Goal: Task Accomplishment & Management: Complete application form

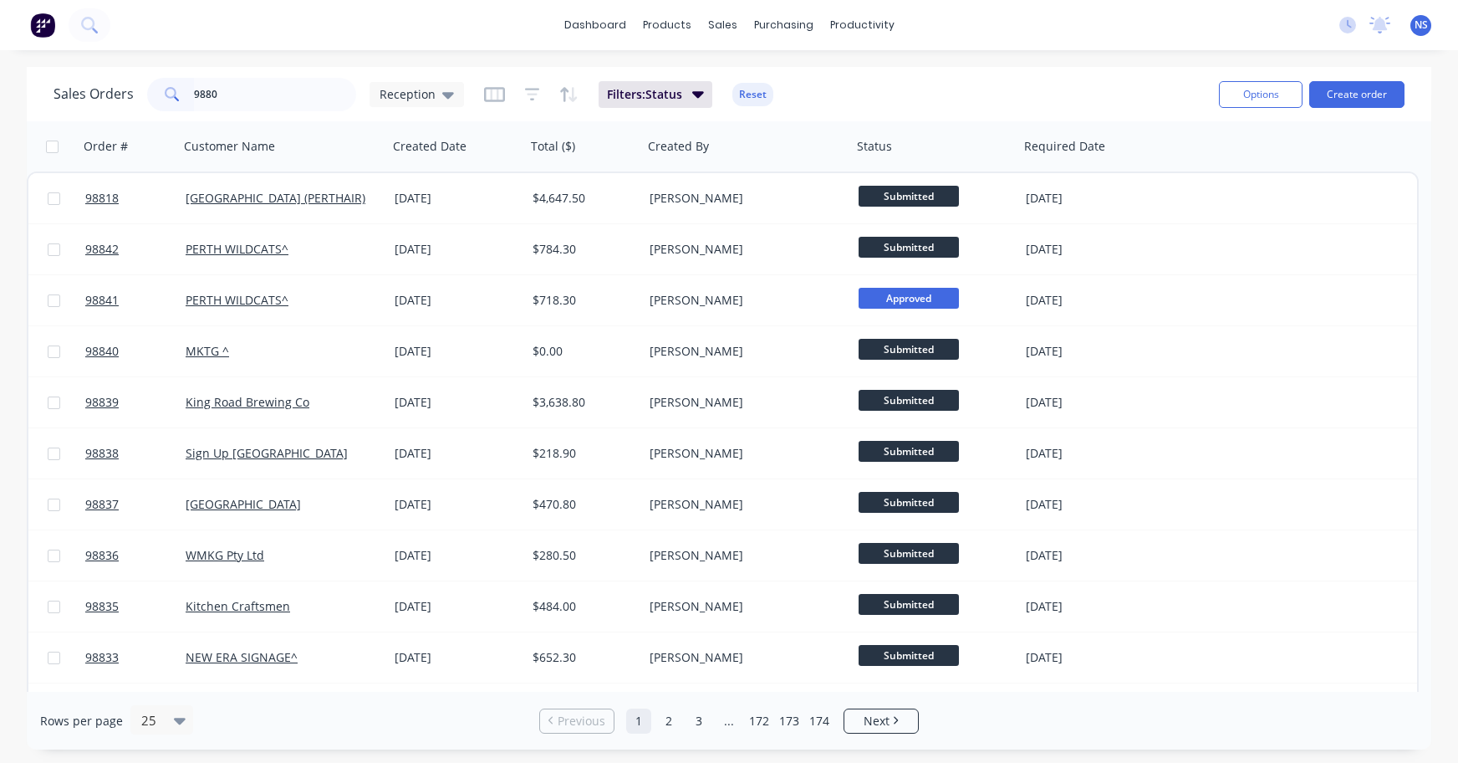
type input "98802"
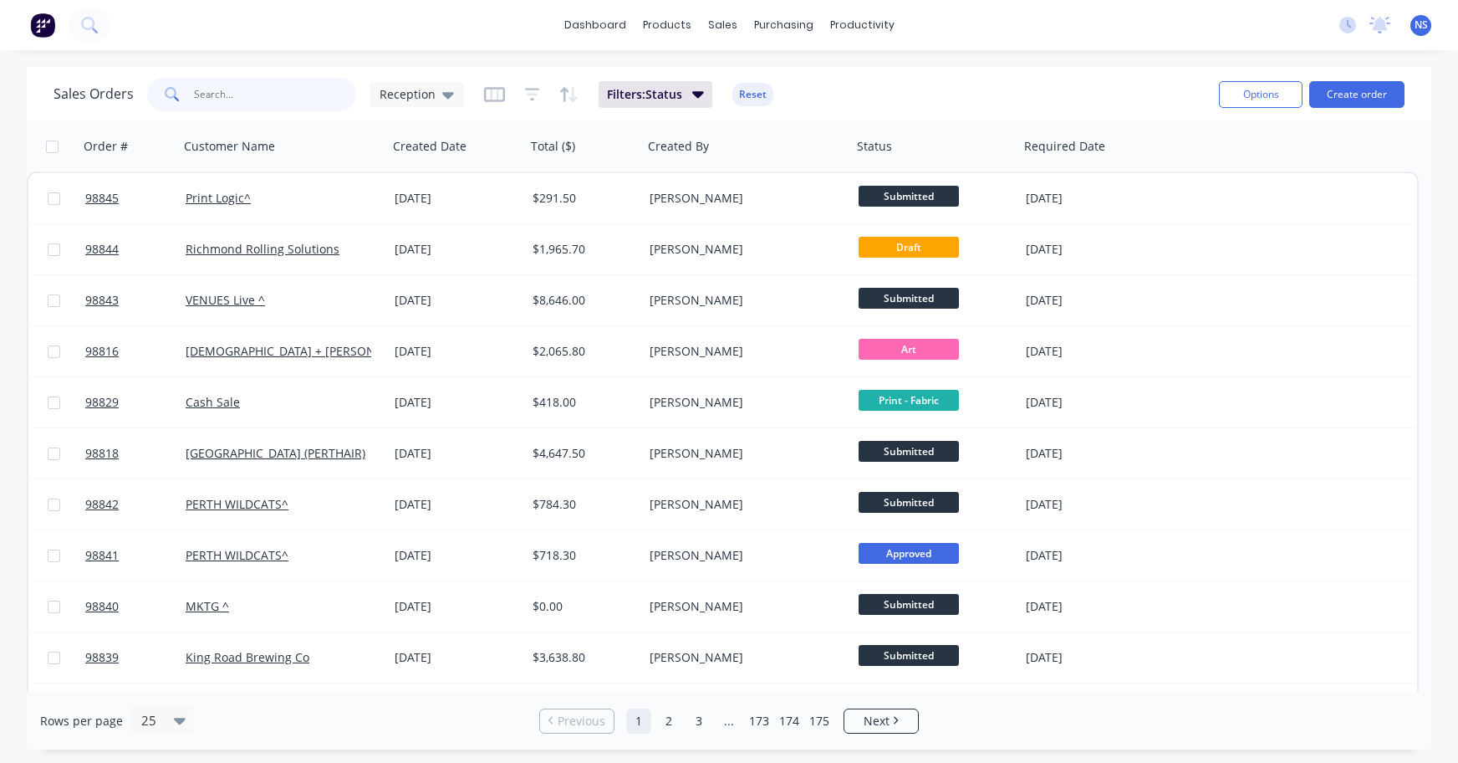
click at [240, 100] on input "text" at bounding box center [275, 94] width 163 height 33
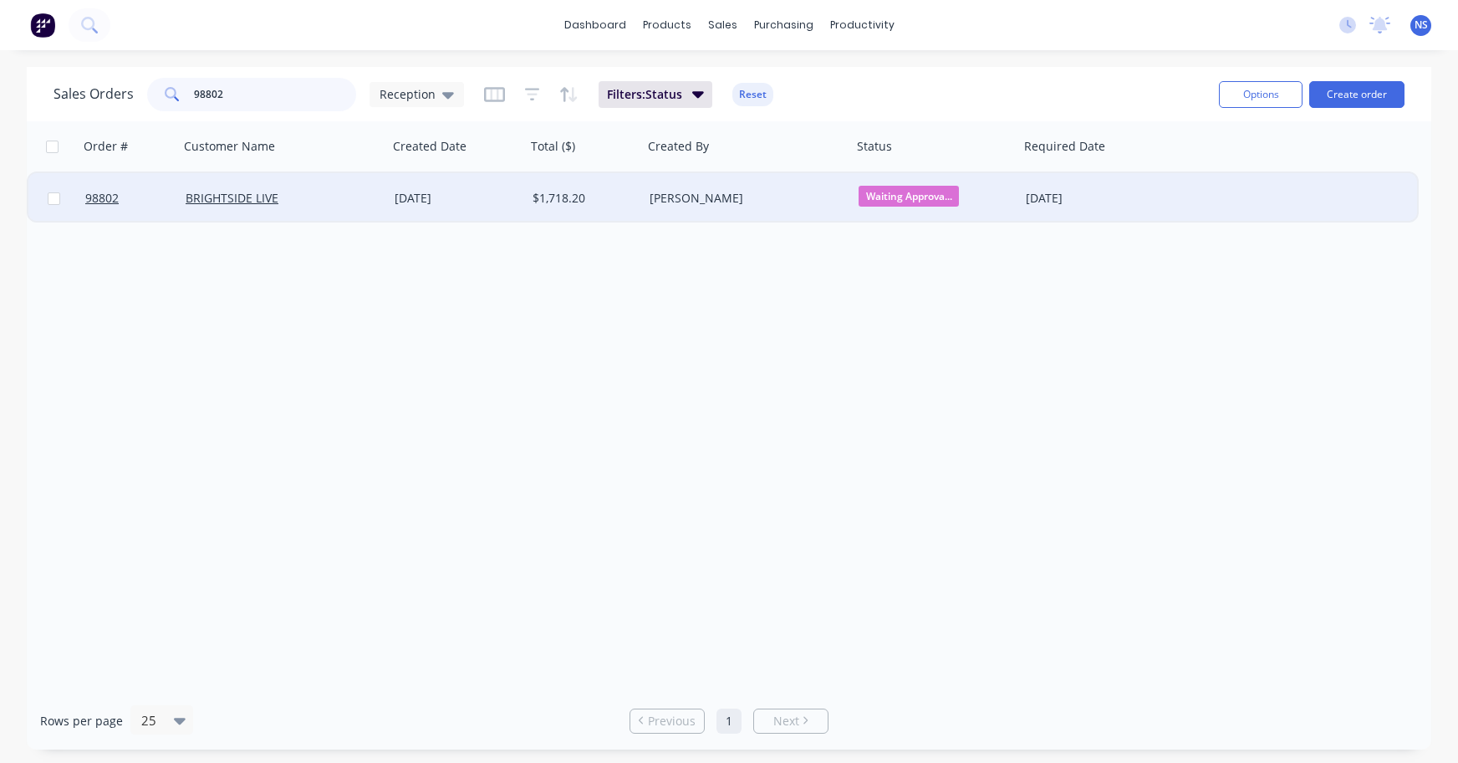
type input "98802"
click at [344, 190] on div "BRIGHTSIDE LIVE" at bounding box center [279, 198] width 186 height 17
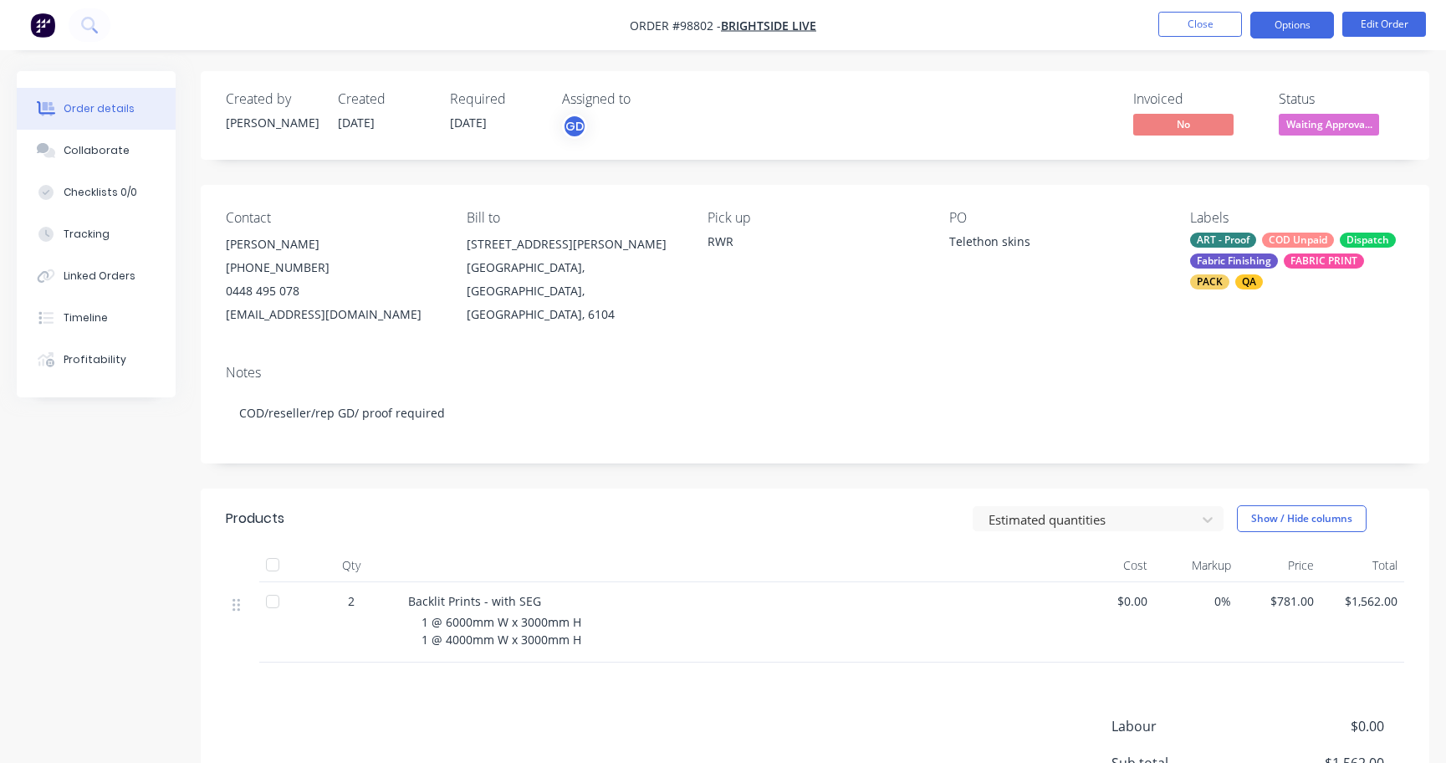
click at [1284, 27] on button "Options" at bounding box center [1292, 25] width 84 height 27
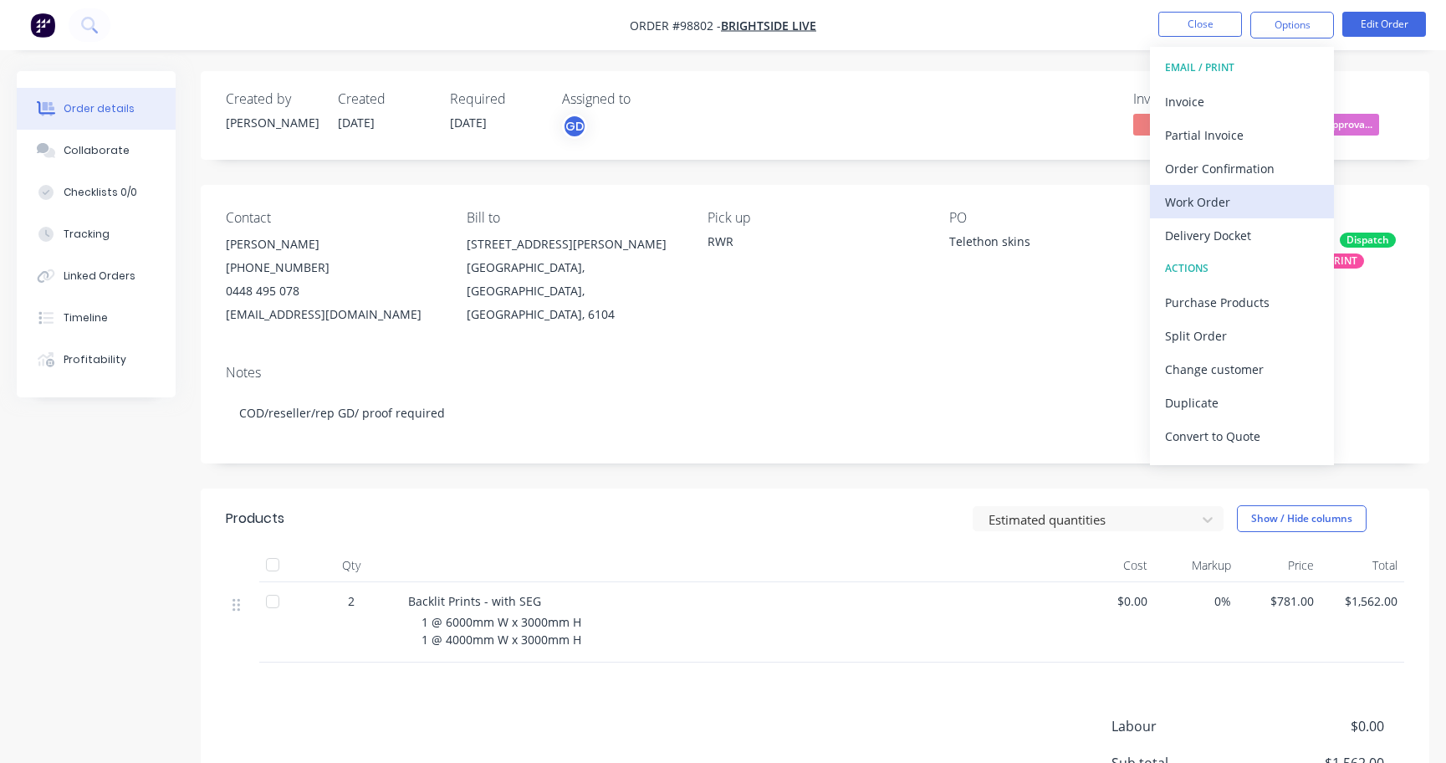
click at [1240, 197] on div "Work Order" at bounding box center [1242, 202] width 154 height 24
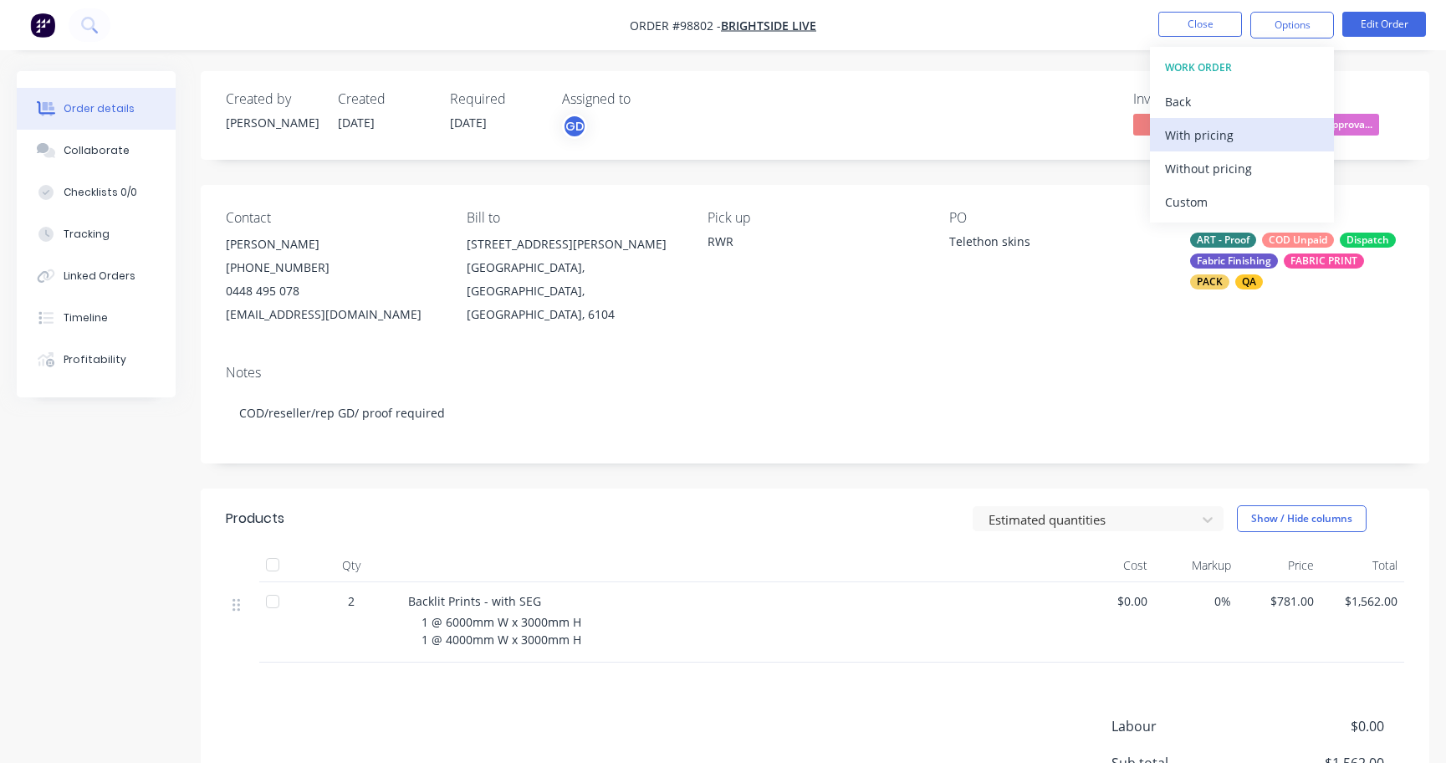
click at [1198, 133] on div "With pricing" at bounding box center [1242, 135] width 154 height 24
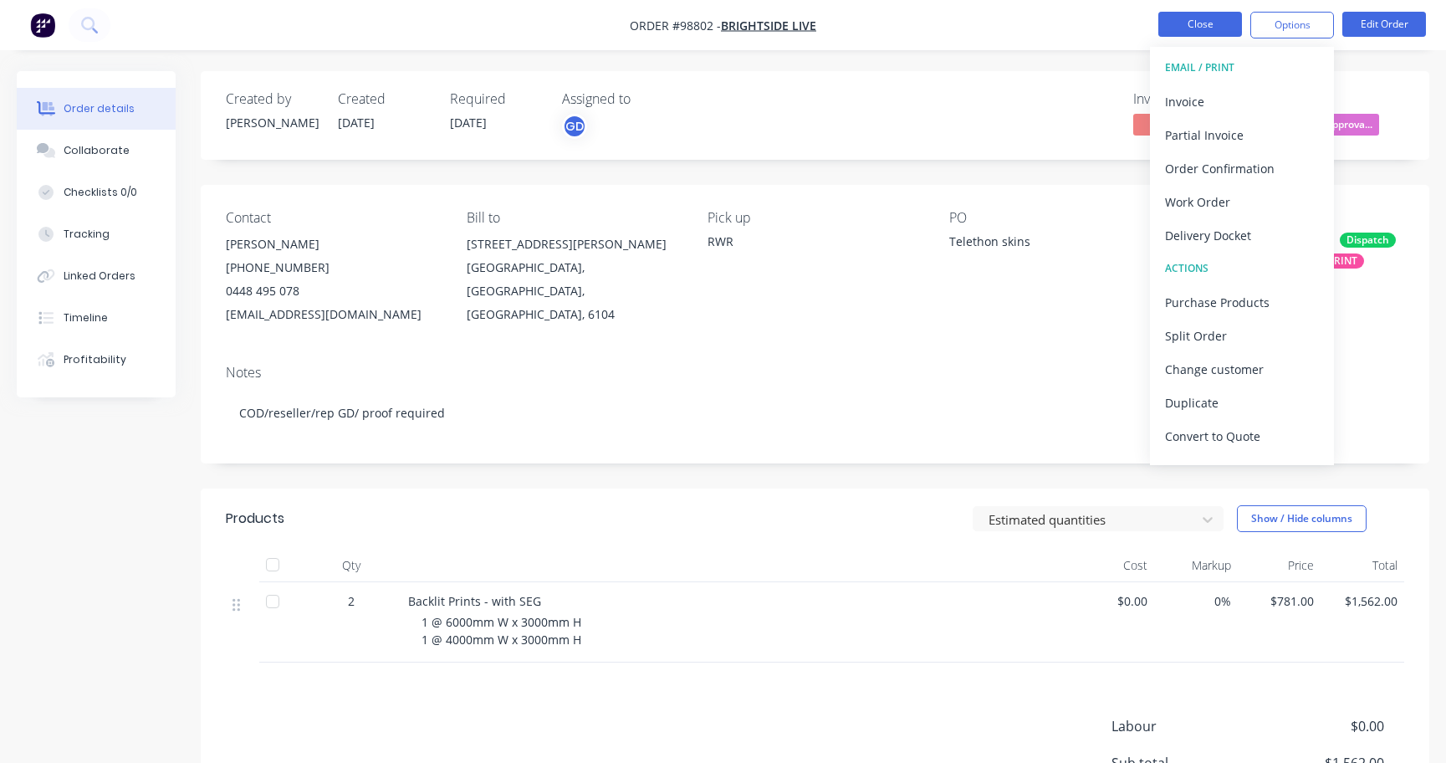
click at [1185, 28] on button "Close" at bounding box center [1200, 24] width 84 height 25
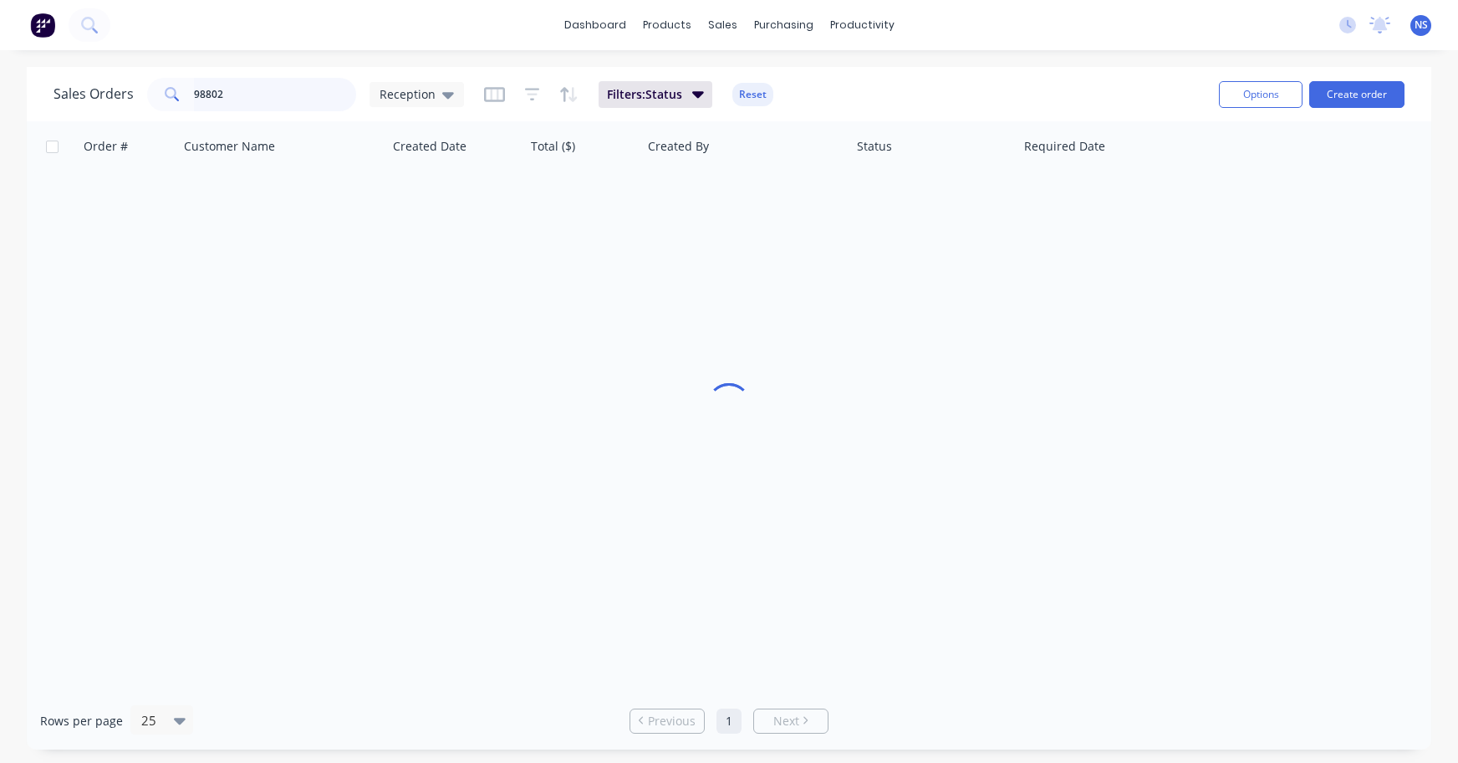
click at [283, 94] on input "98802" at bounding box center [275, 94] width 163 height 33
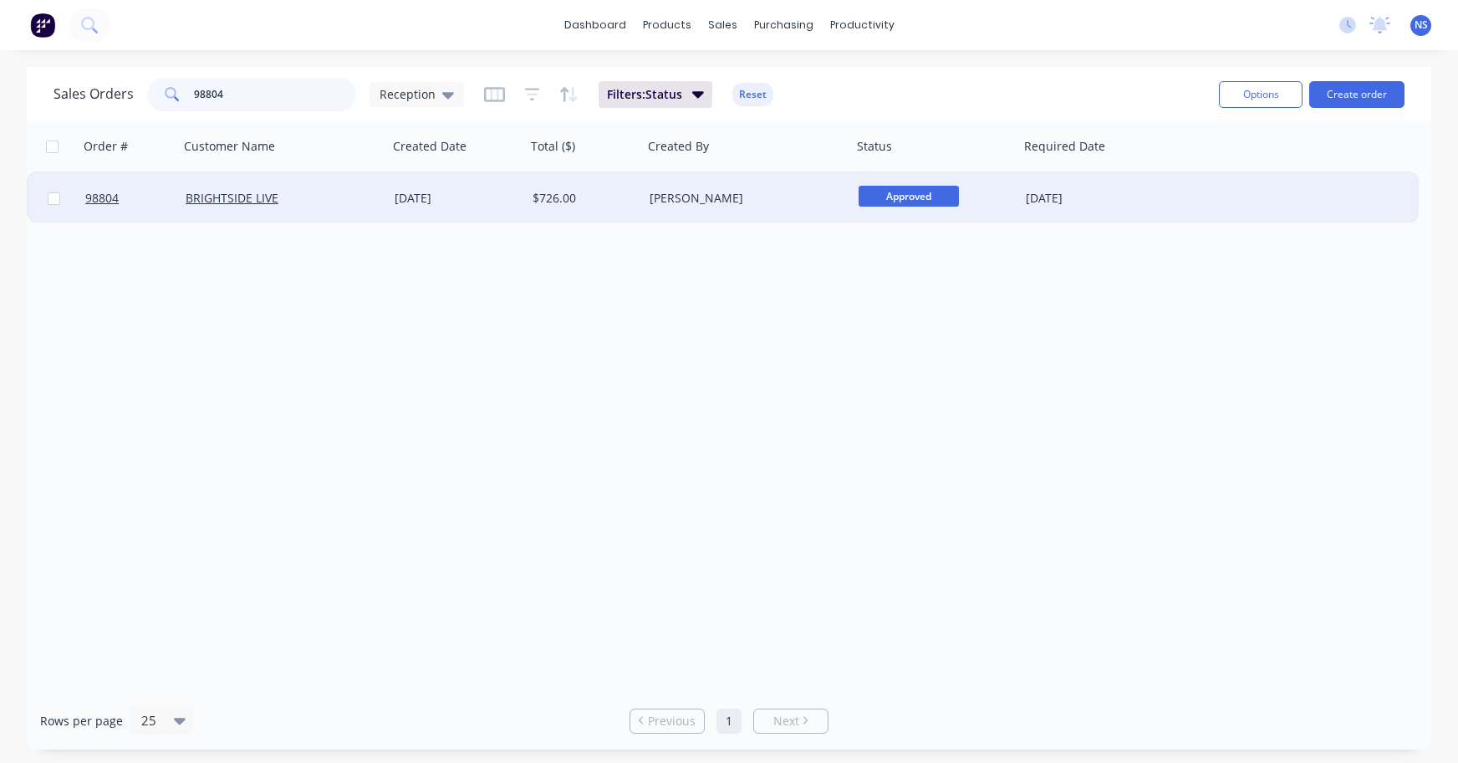
type input "98804"
click at [333, 192] on div "BRIGHTSIDE LIVE" at bounding box center [279, 198] width 186 height 17
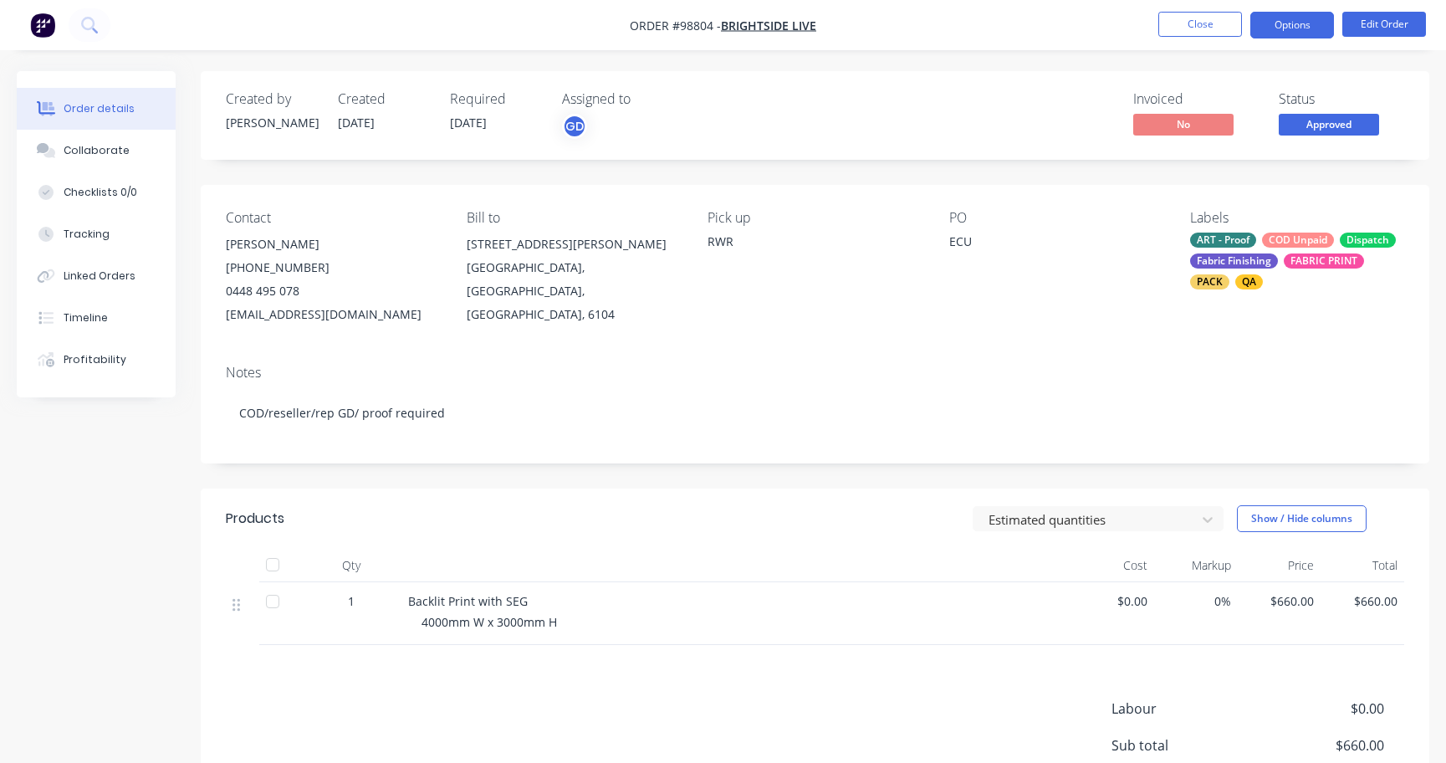
click at [1306, 19] on button "Options" at bounding box center [1292, 25] width 84 height 27
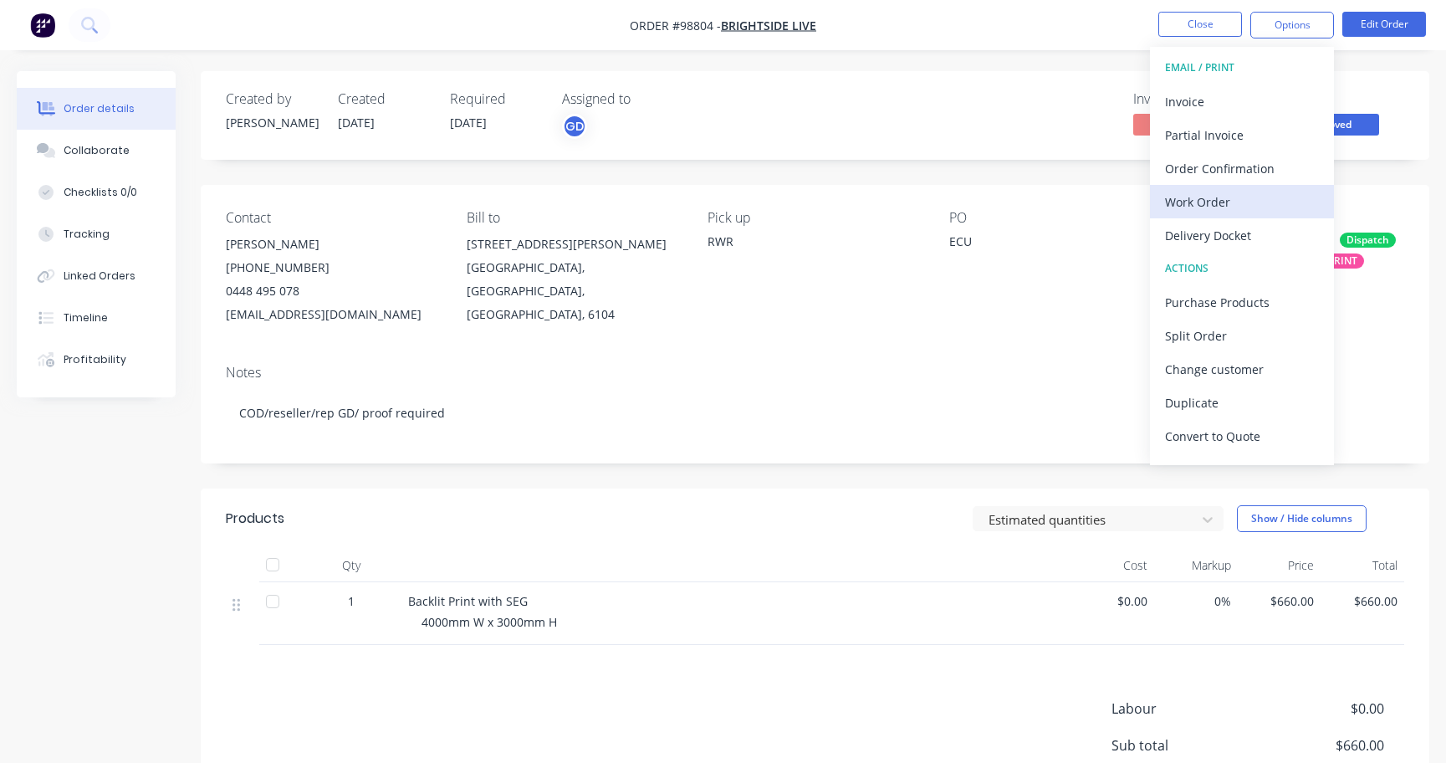
click at [1263, 199] on div "Work Order" at bounding box center [1242, 202] width 154 height 24
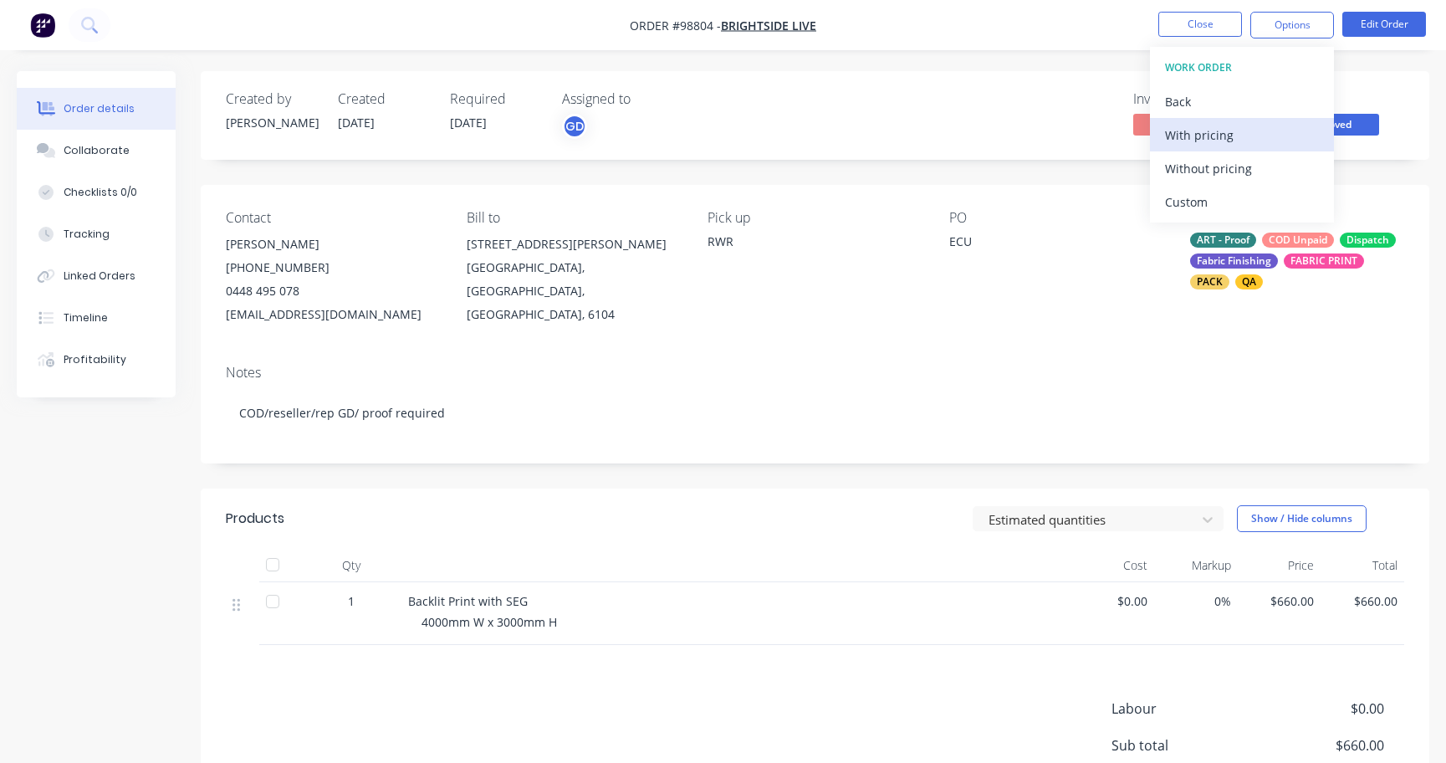
click at [1231, 147] on button "With pricing" at bounding box center [1242, 134] width 184 height 33
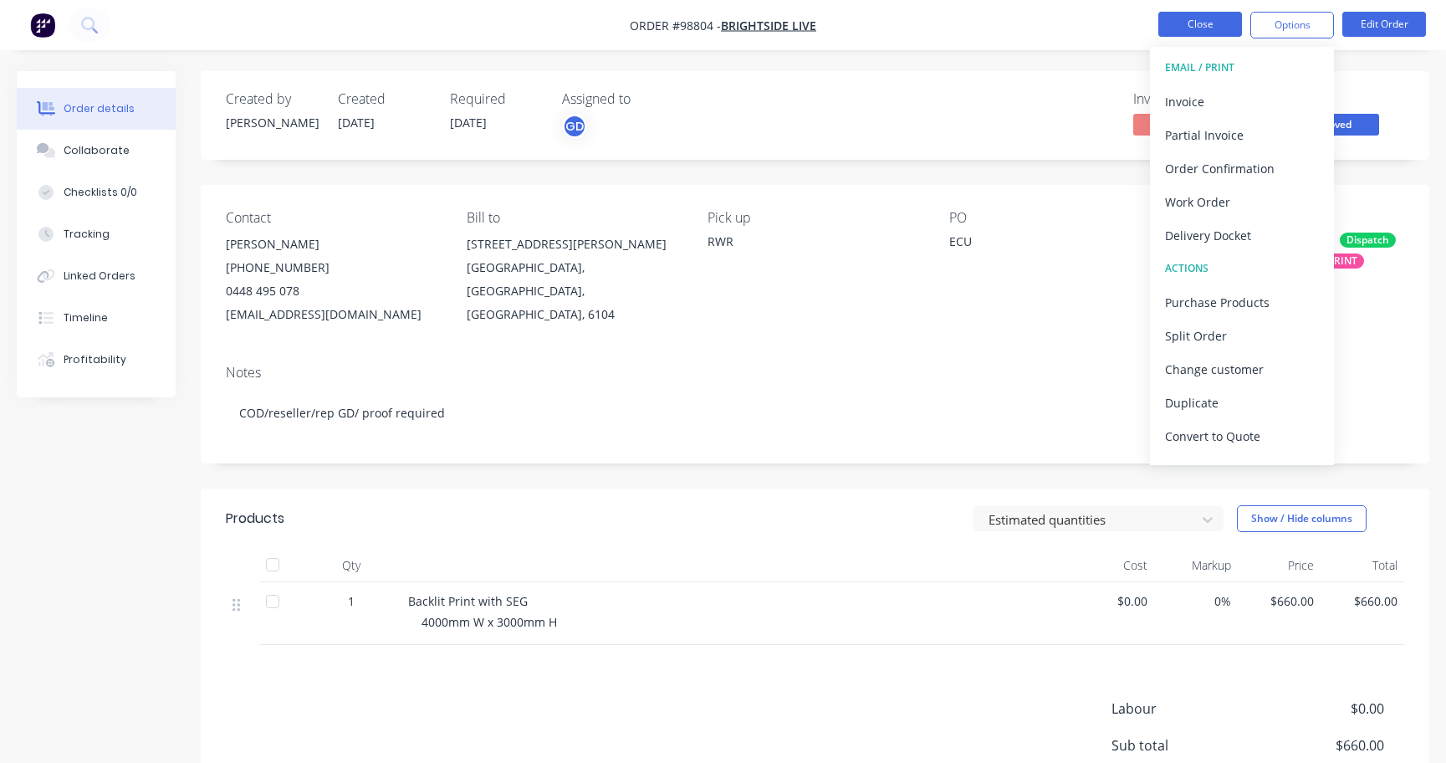
click at [1198, 23] on button "Close" at bounding box center [1200, 24] width 84 height 25
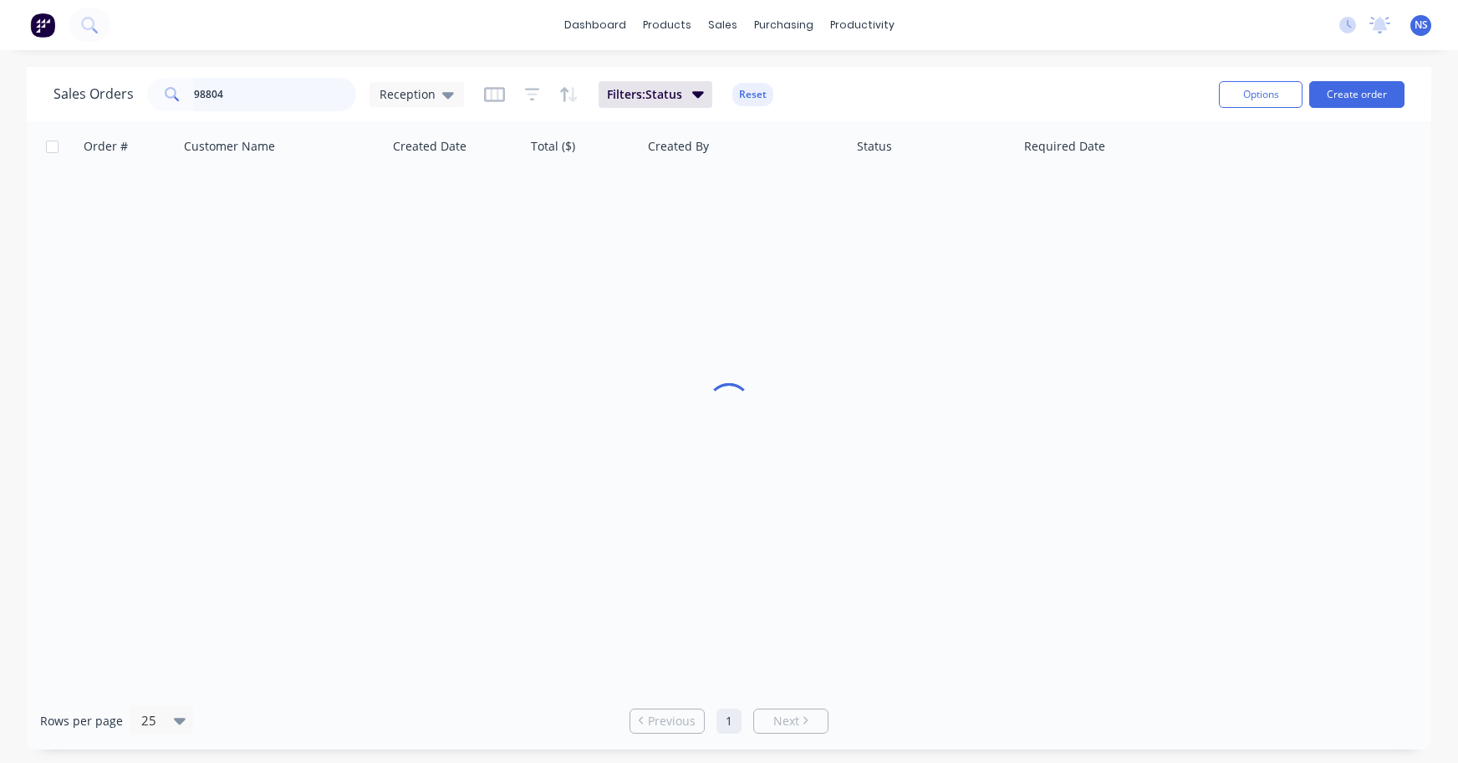
click at [247, 98] on input "98804" at bounding box center [275, 94] width 163 height 33
drag, startPoint x: 243, startPoint y: 98, endPoint x: 176, endPoint y: 84, distance: 69.2
click at [176, 84] on div "98804" at bounding box center [251, 94] width 209 height 33
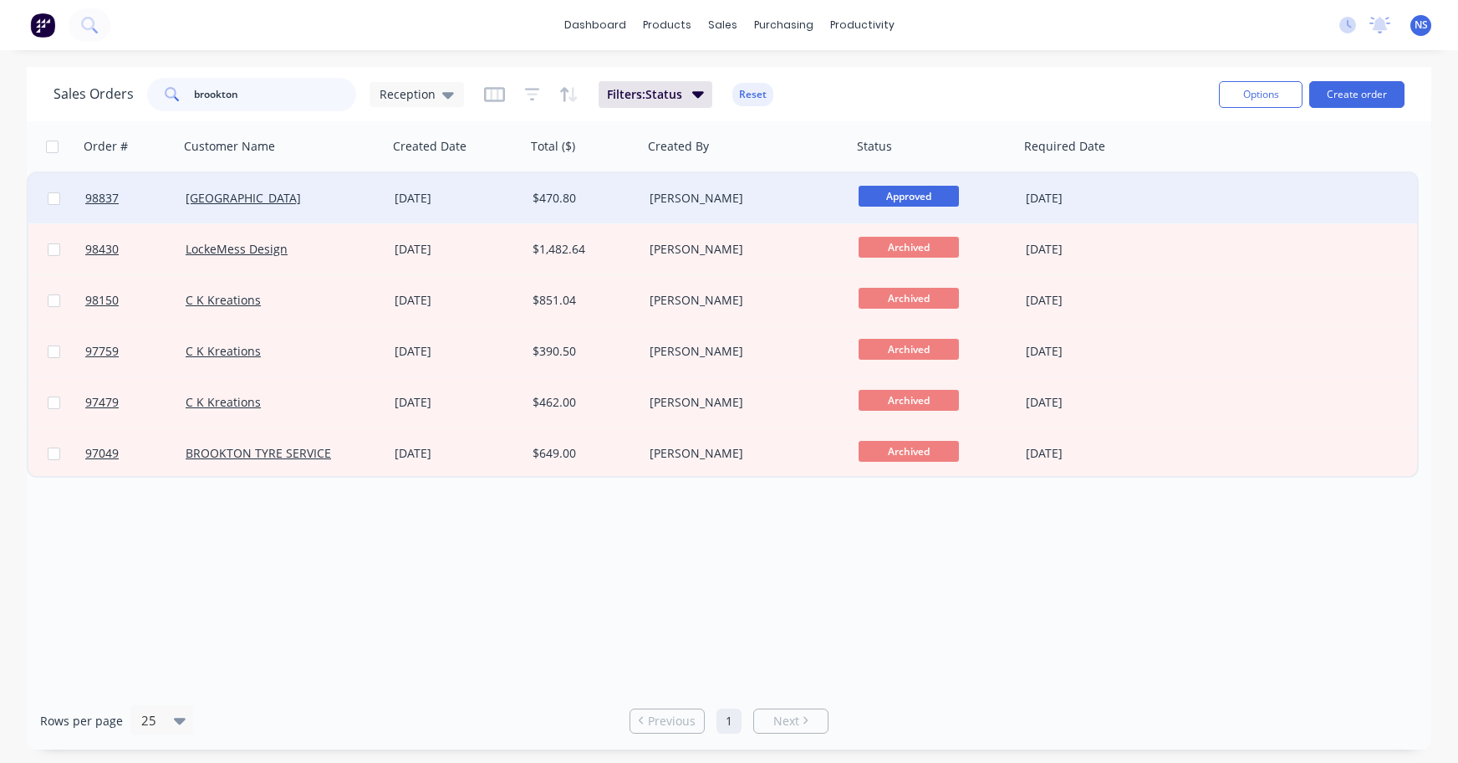
type input "brookton"
click at [363, 196] on div "[GEOGRAPHIC_DATA]" at bounding box center [279, 198] width 186 height 17
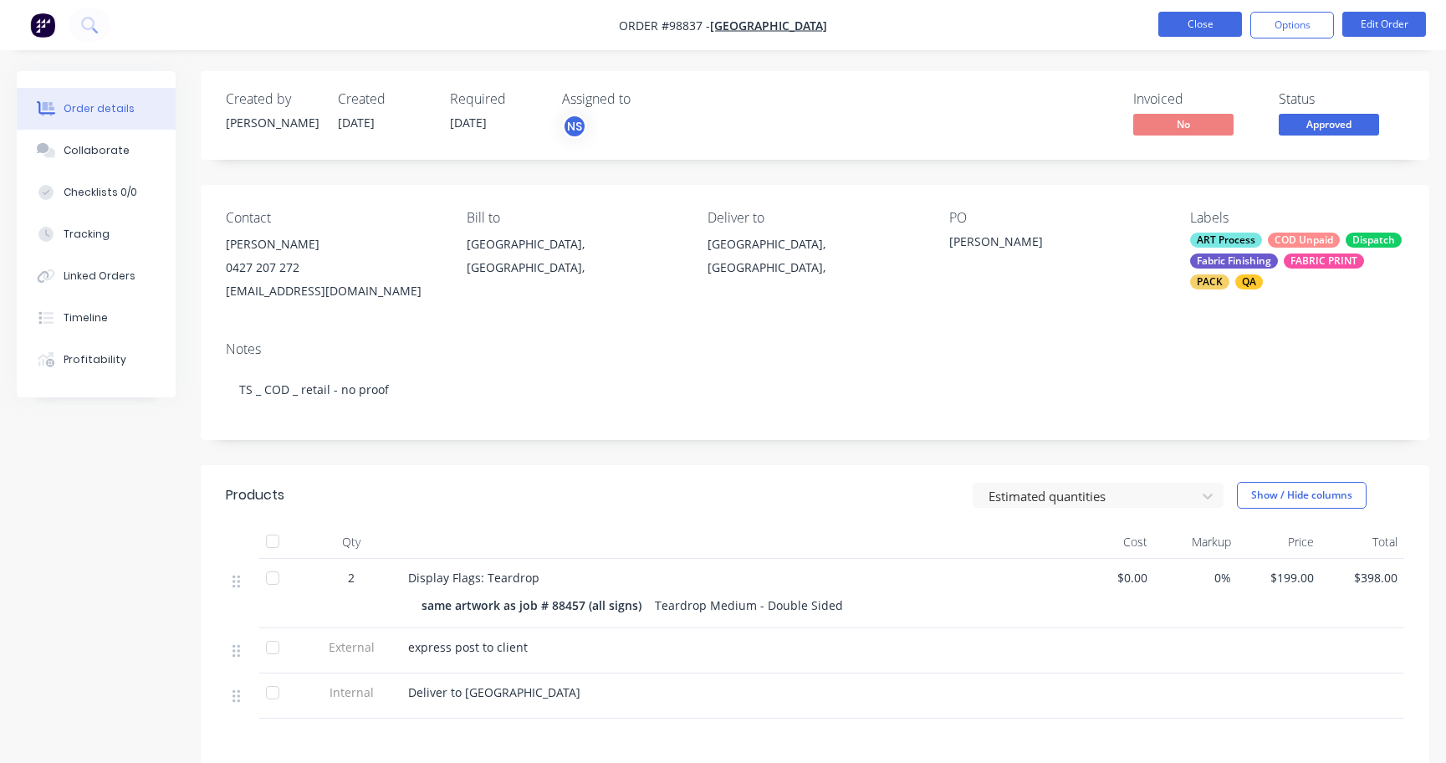
click at [1194, 19] on button "Close" at bounding box center [1200, 24] width 84 height 25
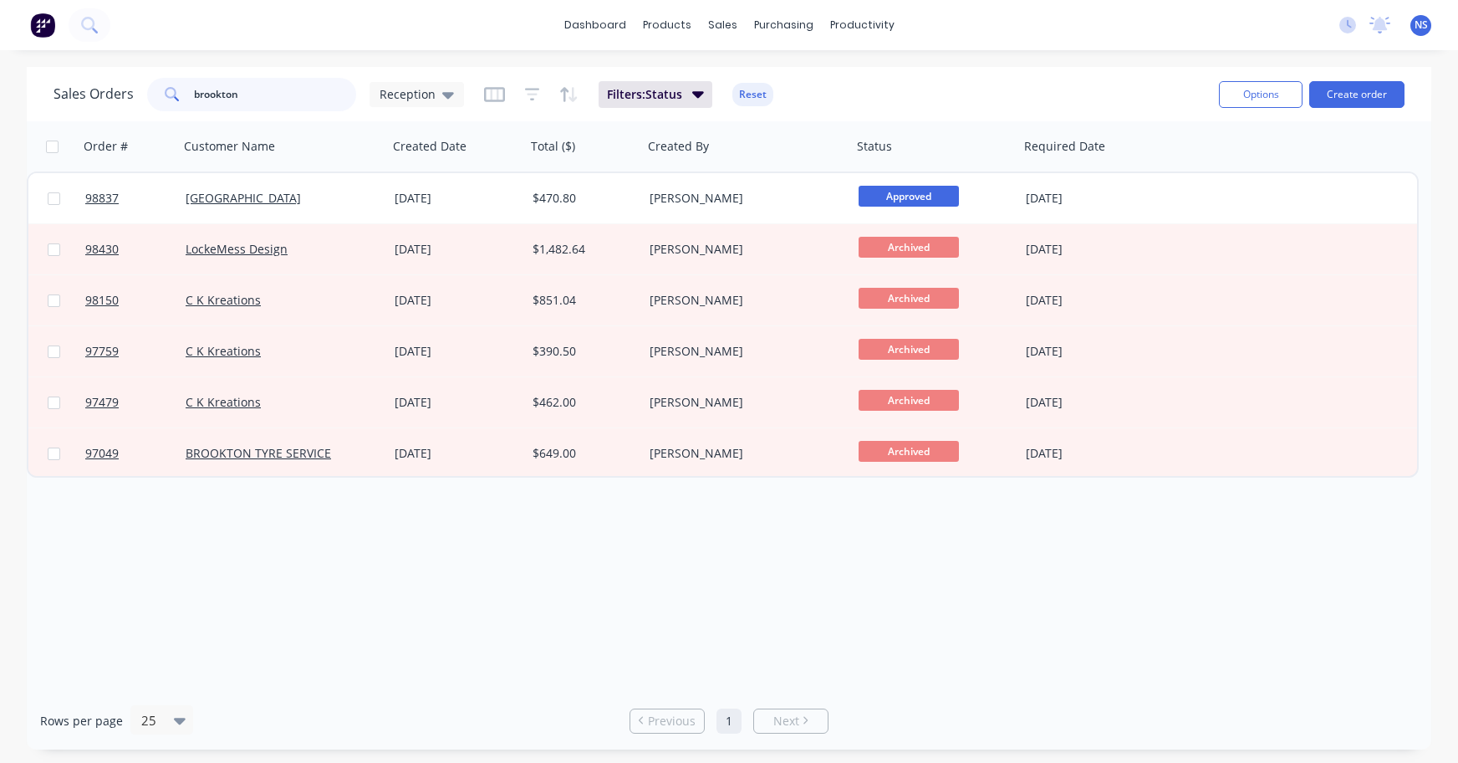
click at [272, 95] on input "brookton" at bounding box center [275, 94] width 163 height 33
drag, startPoint x: 278, startPoint y: 93, endPoint x: 152, endPoint y: 83, distance: 125.8
click at [251, 93] on input "brookton" at bounding box center [275, 94] width 163 height 33
drag, startPoint x: 152, startPoint y: 83, endPoint x: 130, endPoint y: 79, distance: 22.1
click at [131, 79] on div "Sales Orders brookton Reception" at bounding box center [259, 94] width 411 height 33
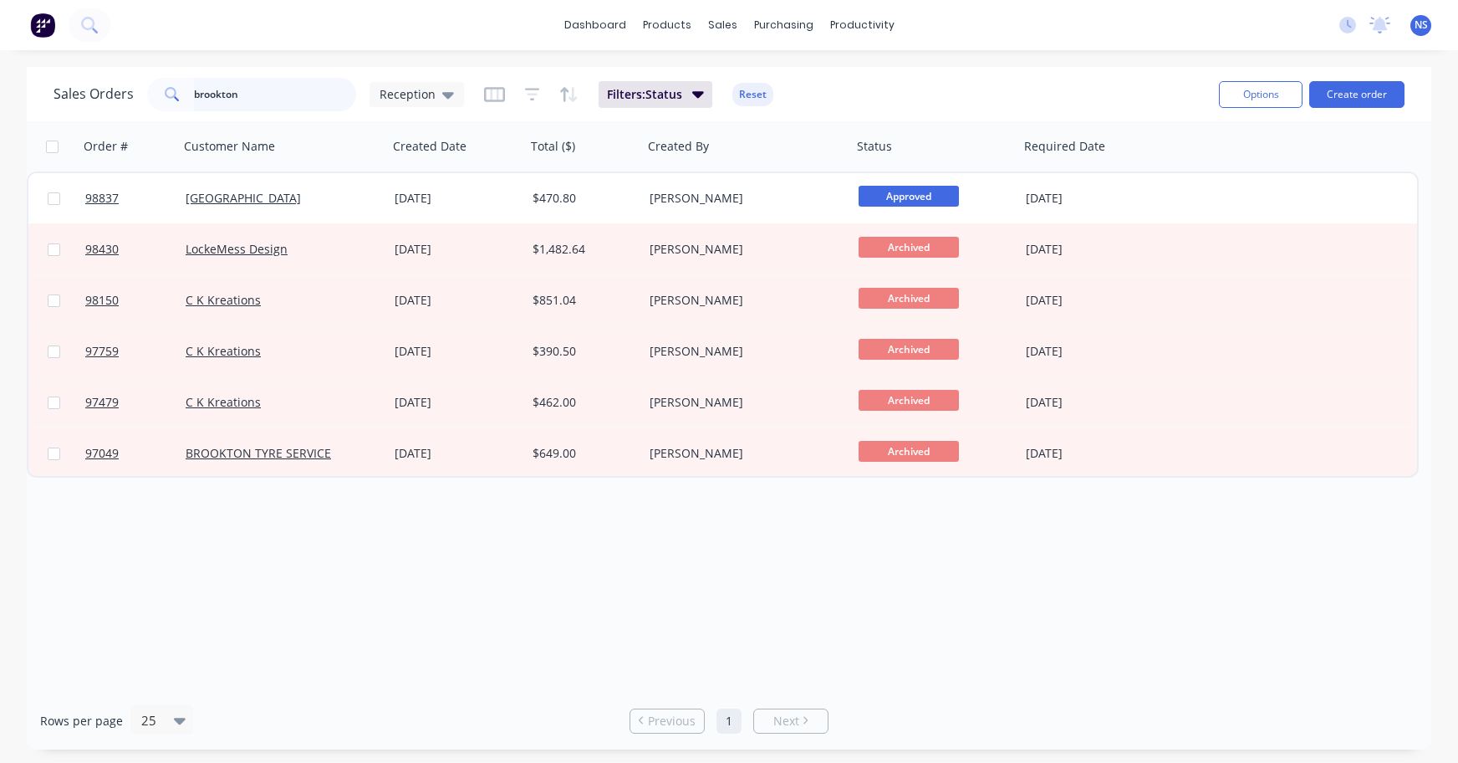
click at [283, 97] on input "brookton" at bounding box center [275, 94] width 163 height 33
drag, startPoint x: 283, startPoint y: 97, endPoint x: 201, endPoint y: 97, distance: 81.1
click at [201, 97] on input "brookton" at bounding box center [275, 94] width 163 height 33
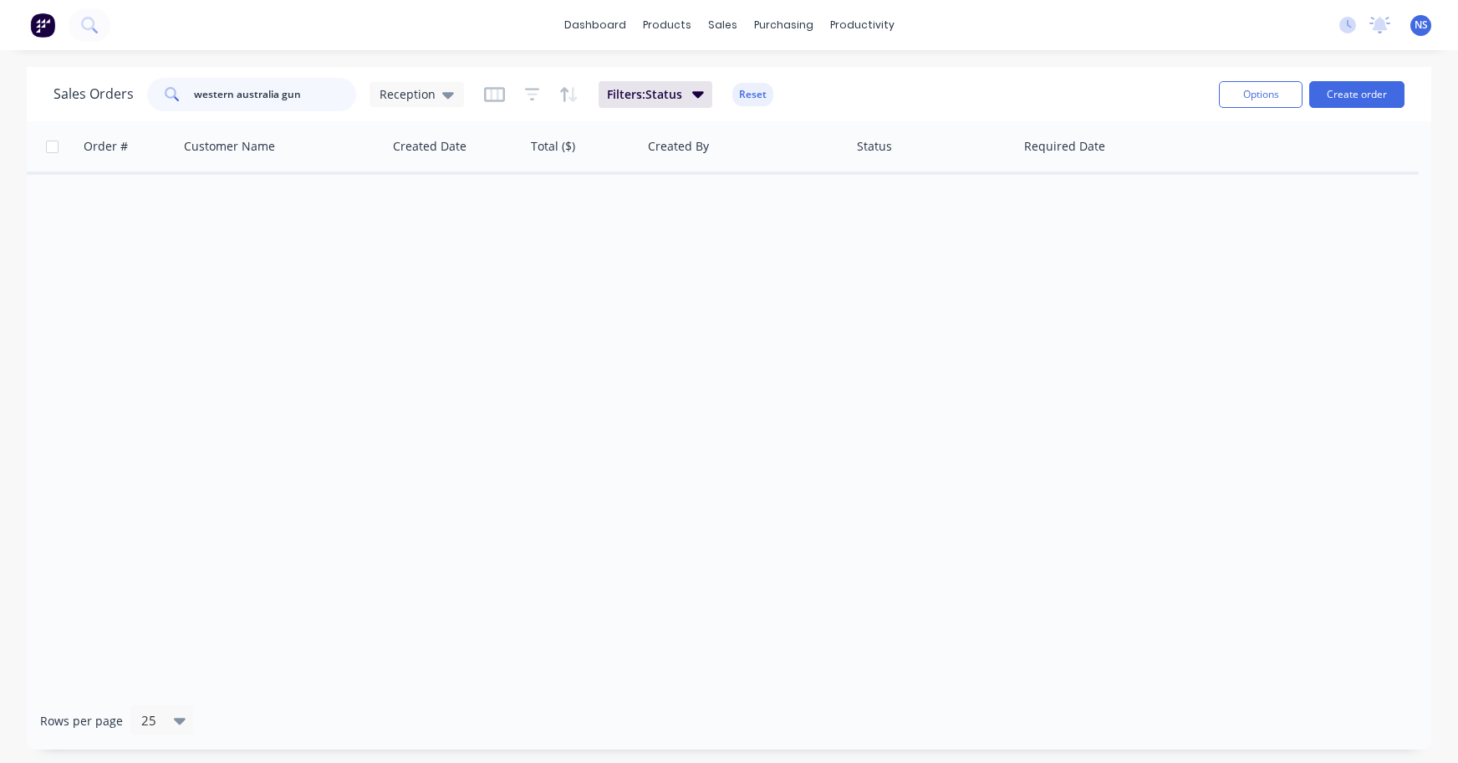
drag, startPoint x: 276, startPoint y: 94, endPoint x: 175, endPoint y: 89, distance: 101.3
click at [175, 89] on div "western australia gun" at bounding box center [251, 94] width 209 height 33
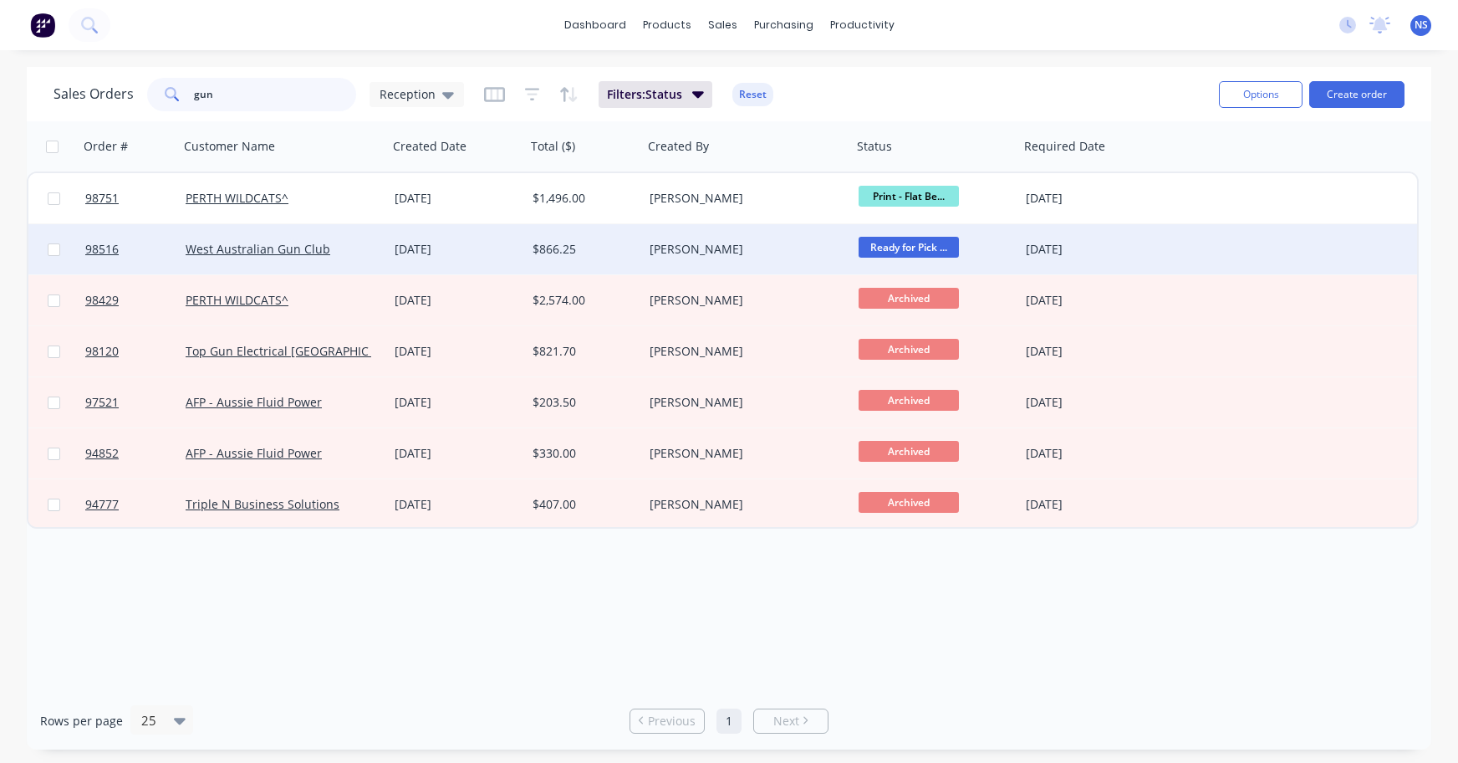
type input "gun"
click at [334, 252] on div "West Australian Gun Club" at bounding box center [279, 249] width 186 height 17
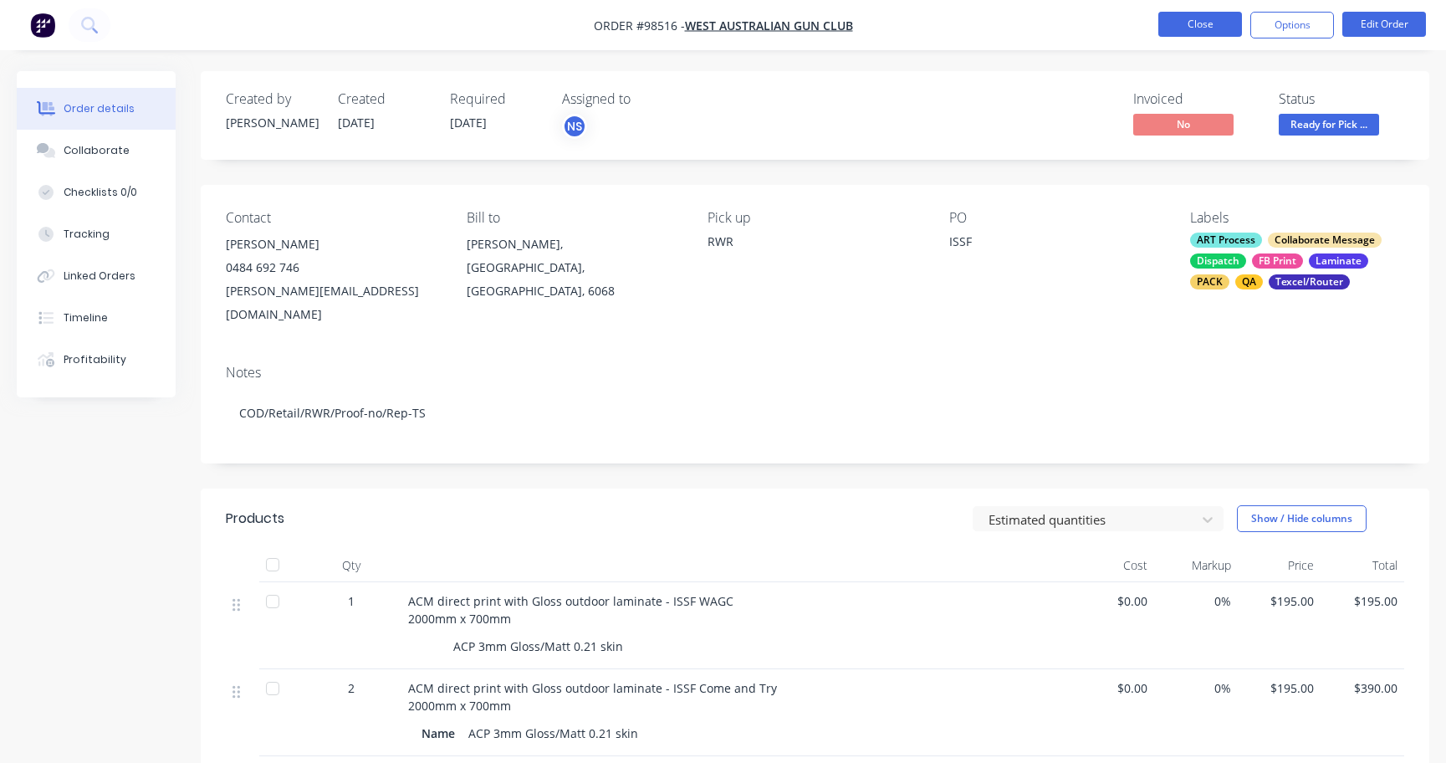
click at [1194, 21] on button "Close" at bounding box center [1200, 24] width 84 height 25
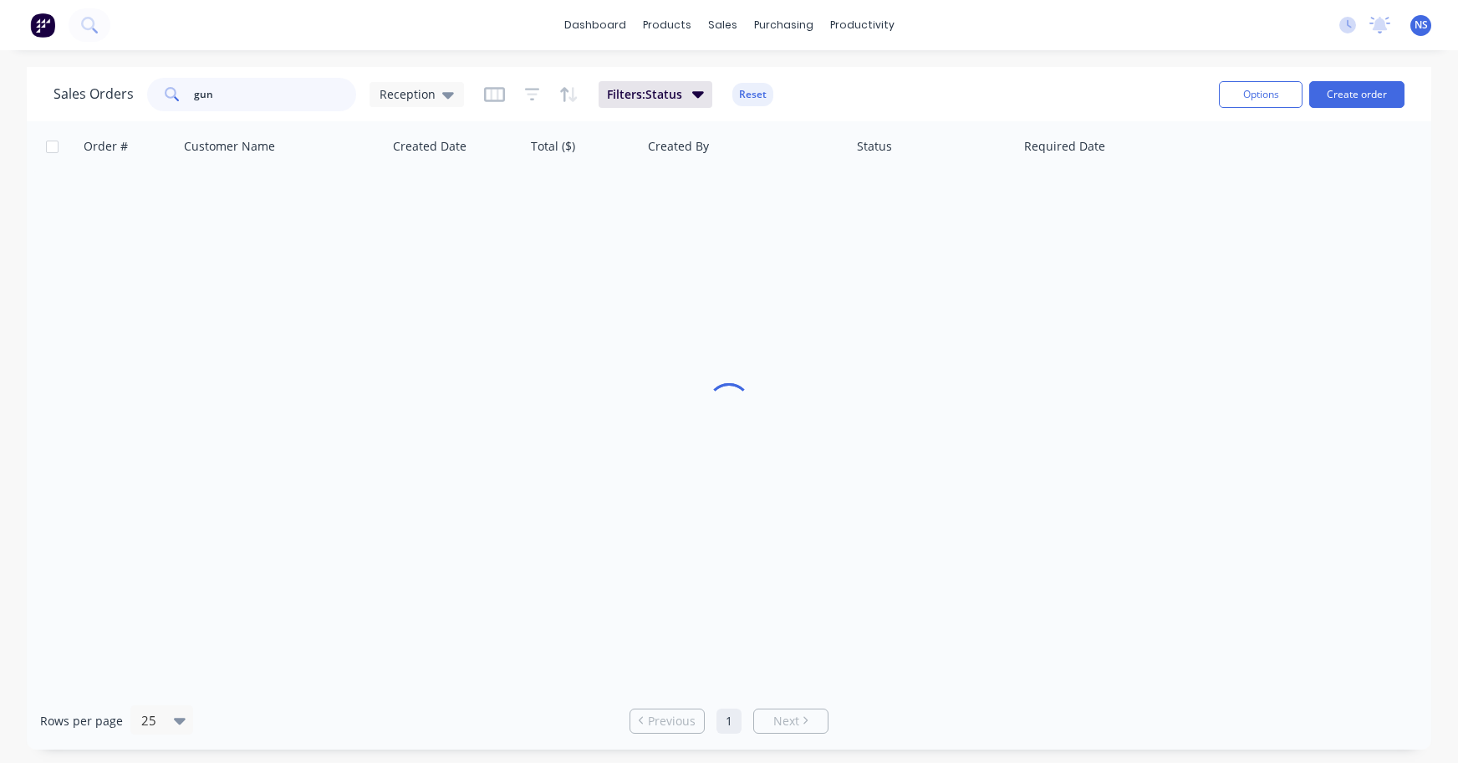
drag, startPoint x: 234, startPoint y: 94, endPoint x: 179, endPoint y: 86, distance: 55.7
click at [179, 86] on div "gun" at bounding box center [251, 94] width 209 height 33
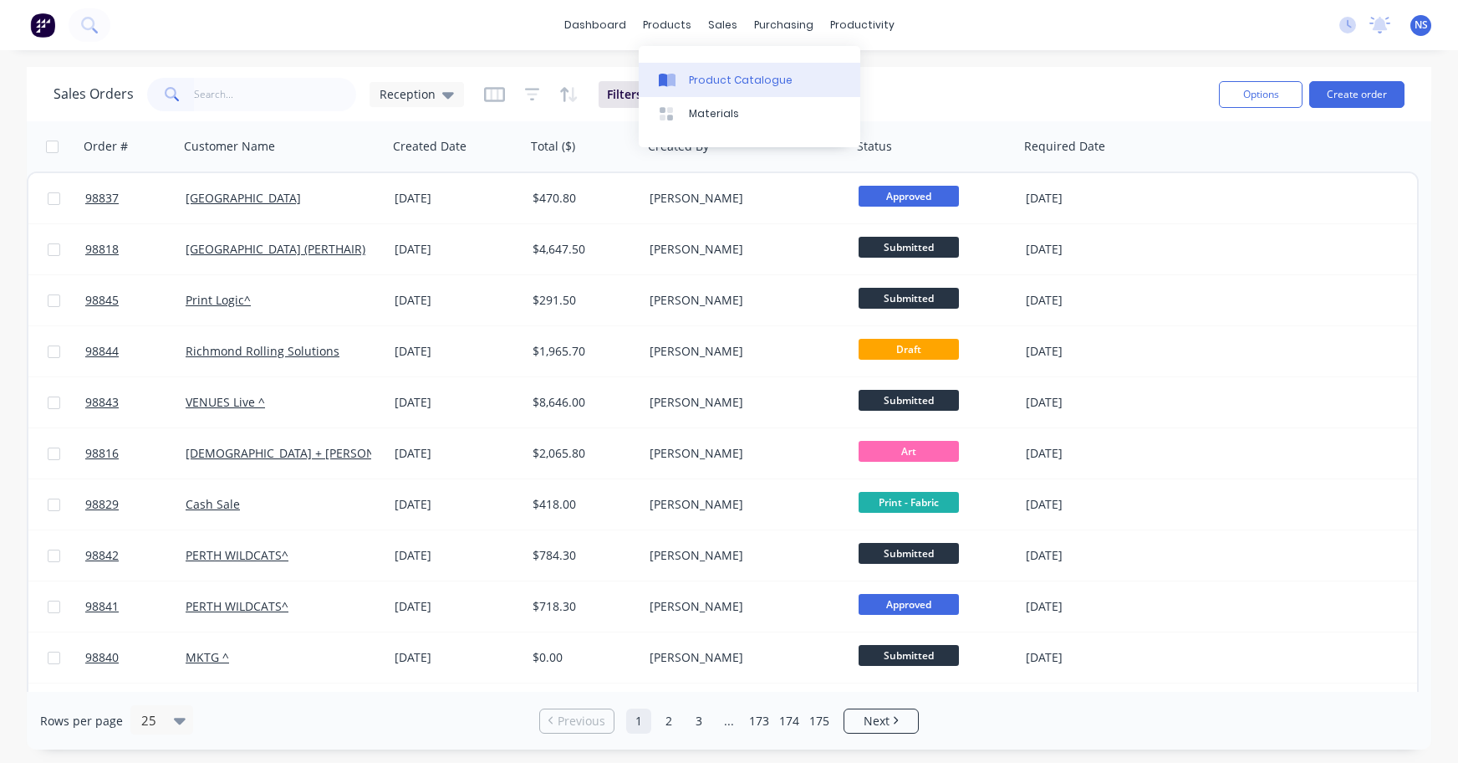
click at [702, 79] on div "Product Catalogue" at bounding box center [741, 80] width 104 height 15
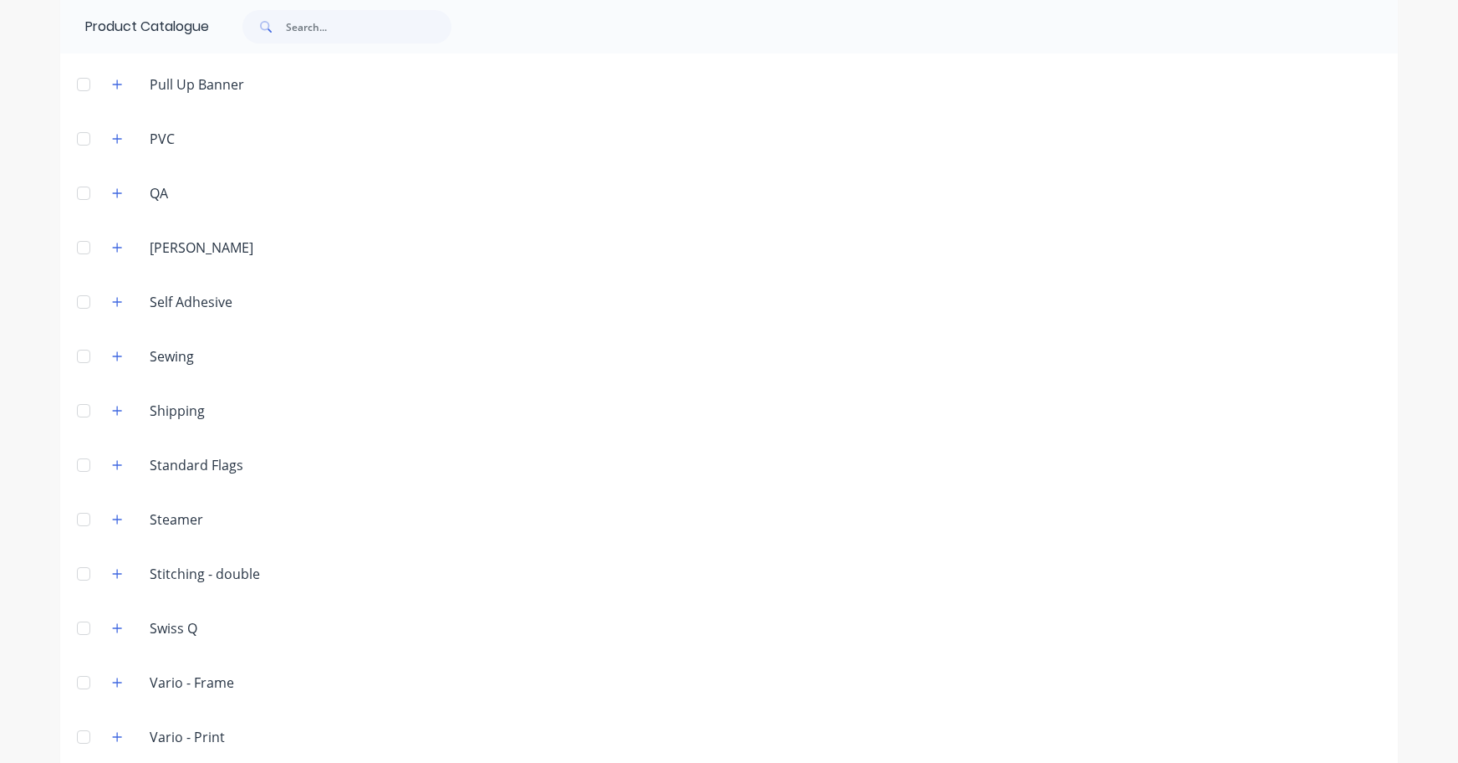
scroll to position [1983, 0]
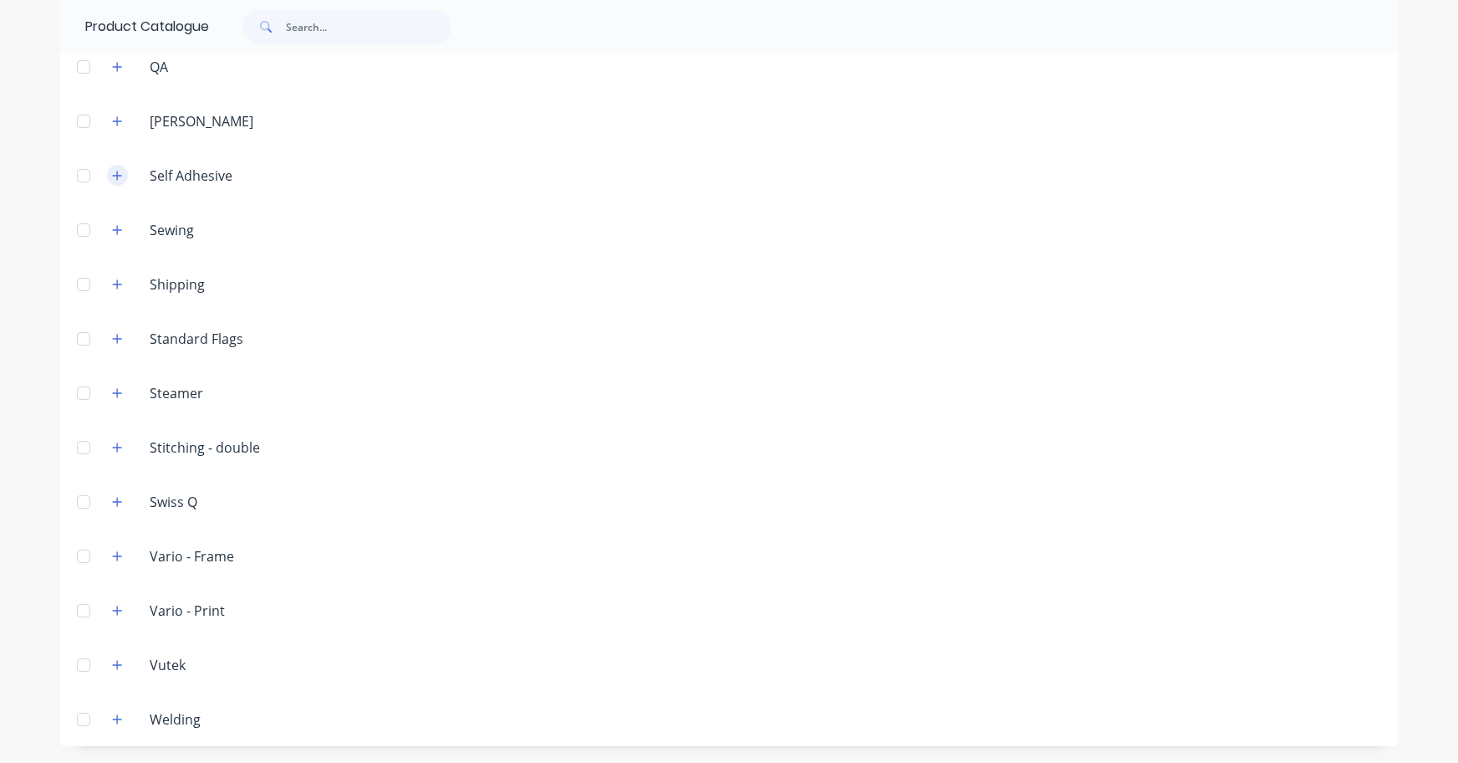
click at [113, 177] on icon "button" at bounding box center [117, 176] width 10 height 12
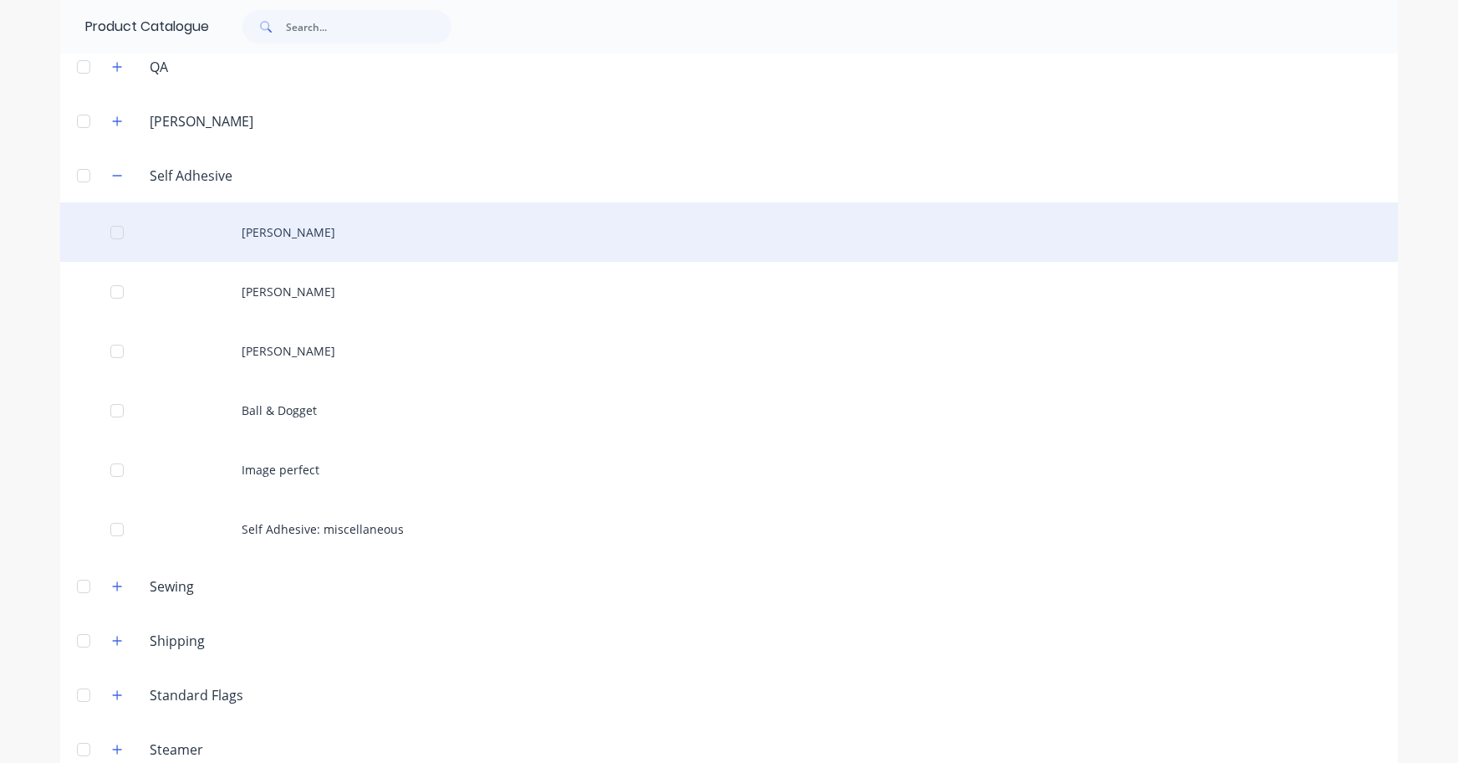
click at [380, 227] on div "Arlon" at bounding box center [729, 231] width 1338 height 59
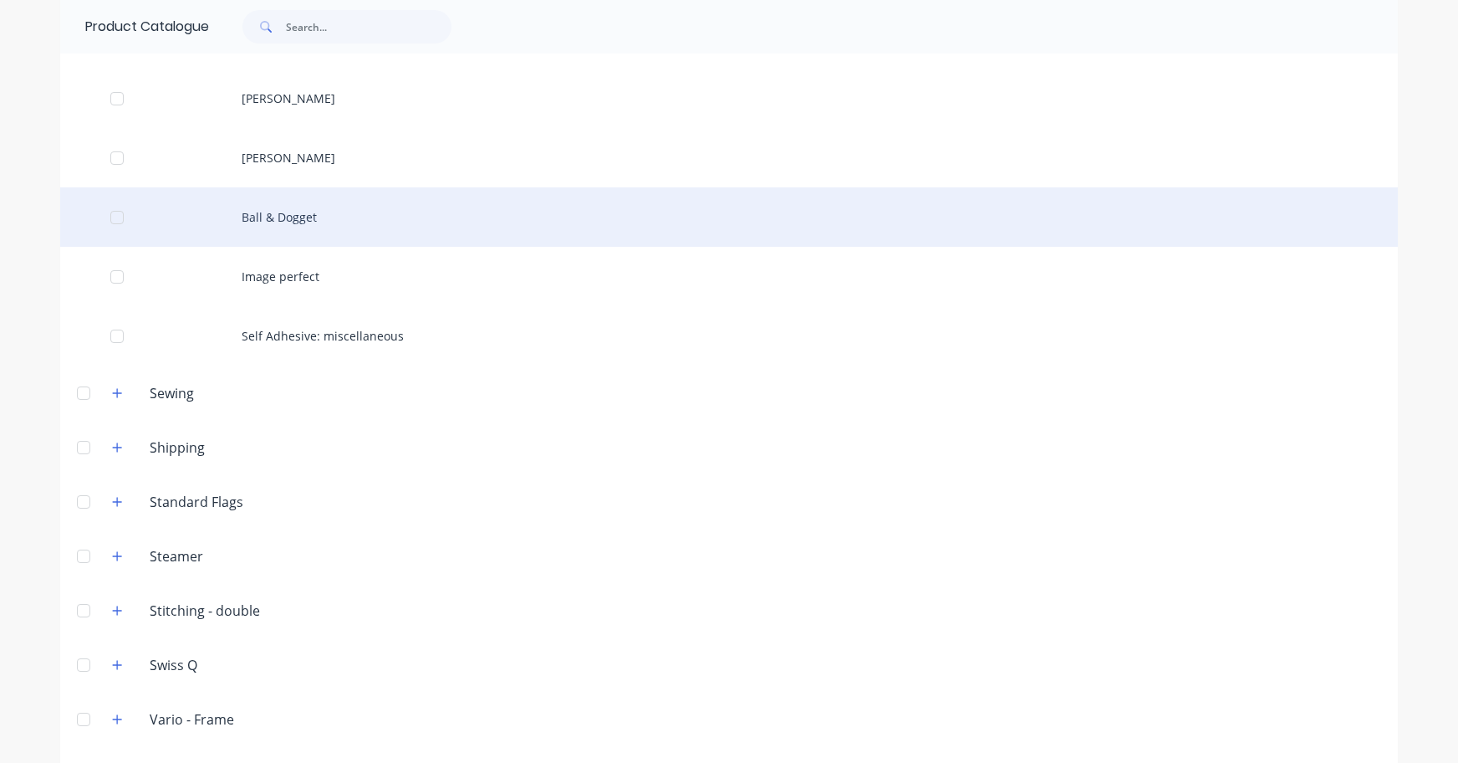
scroll to position [1864, 0]
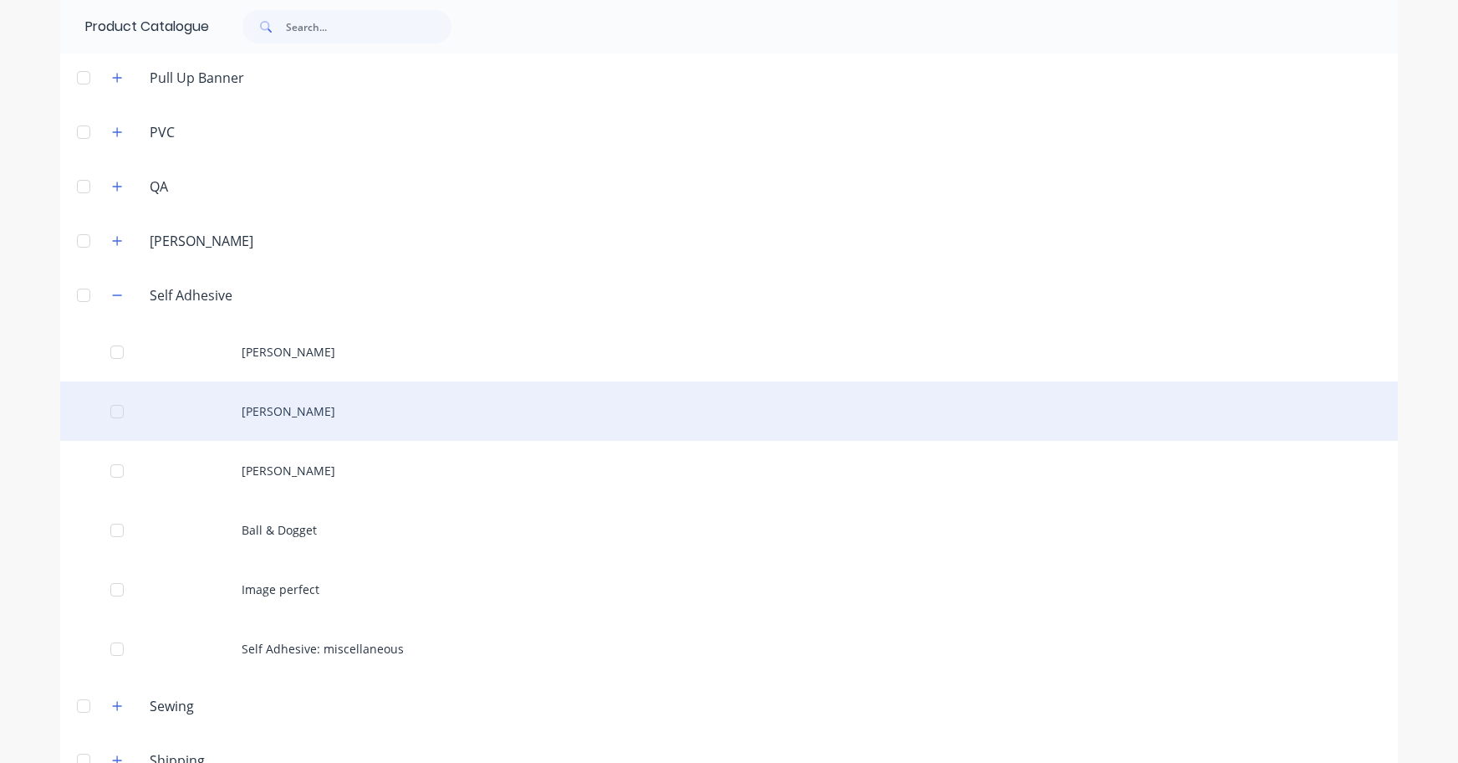
click at [198, 413] on div "Aslan" at bounding box center [729, 410] width 1338 height 59
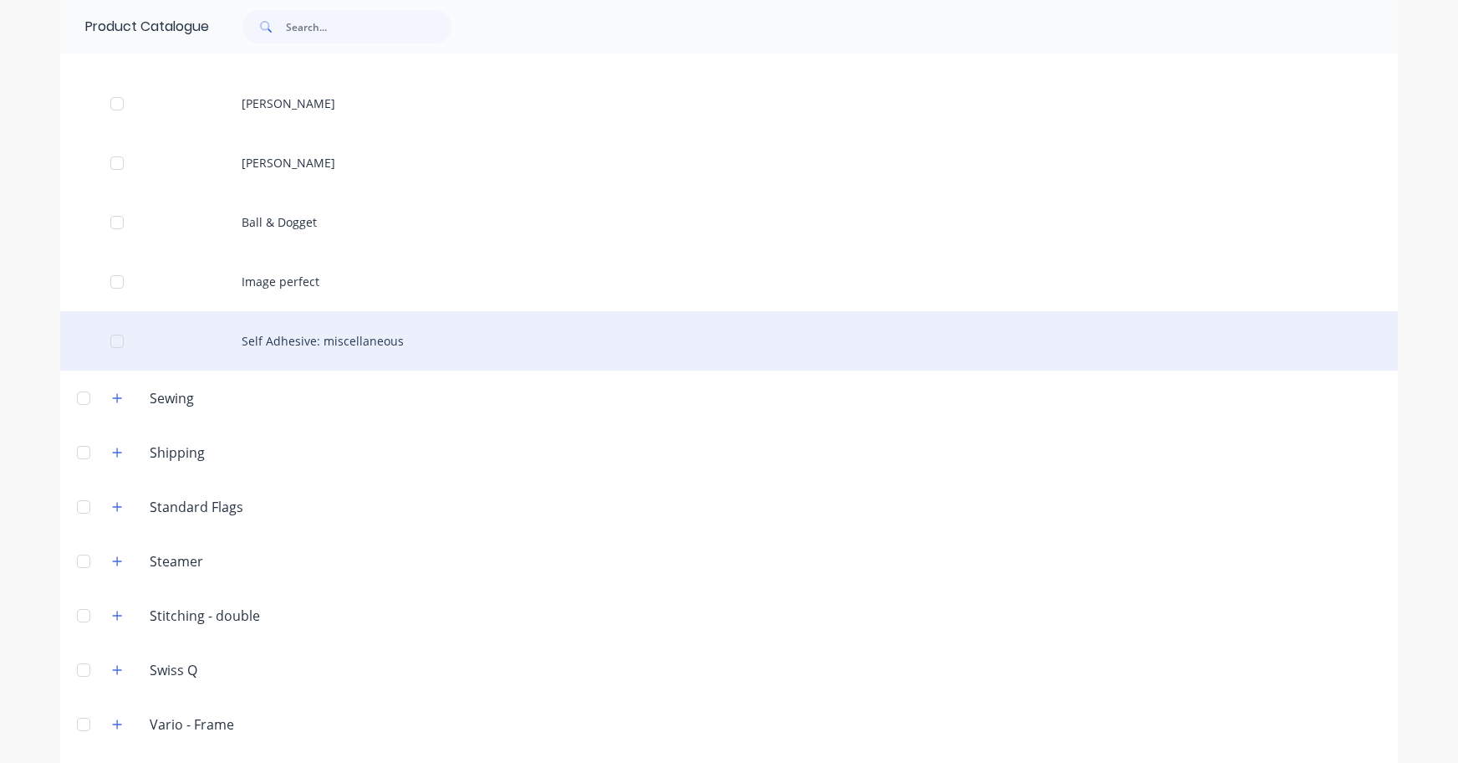
scroll to position [2169, 0]
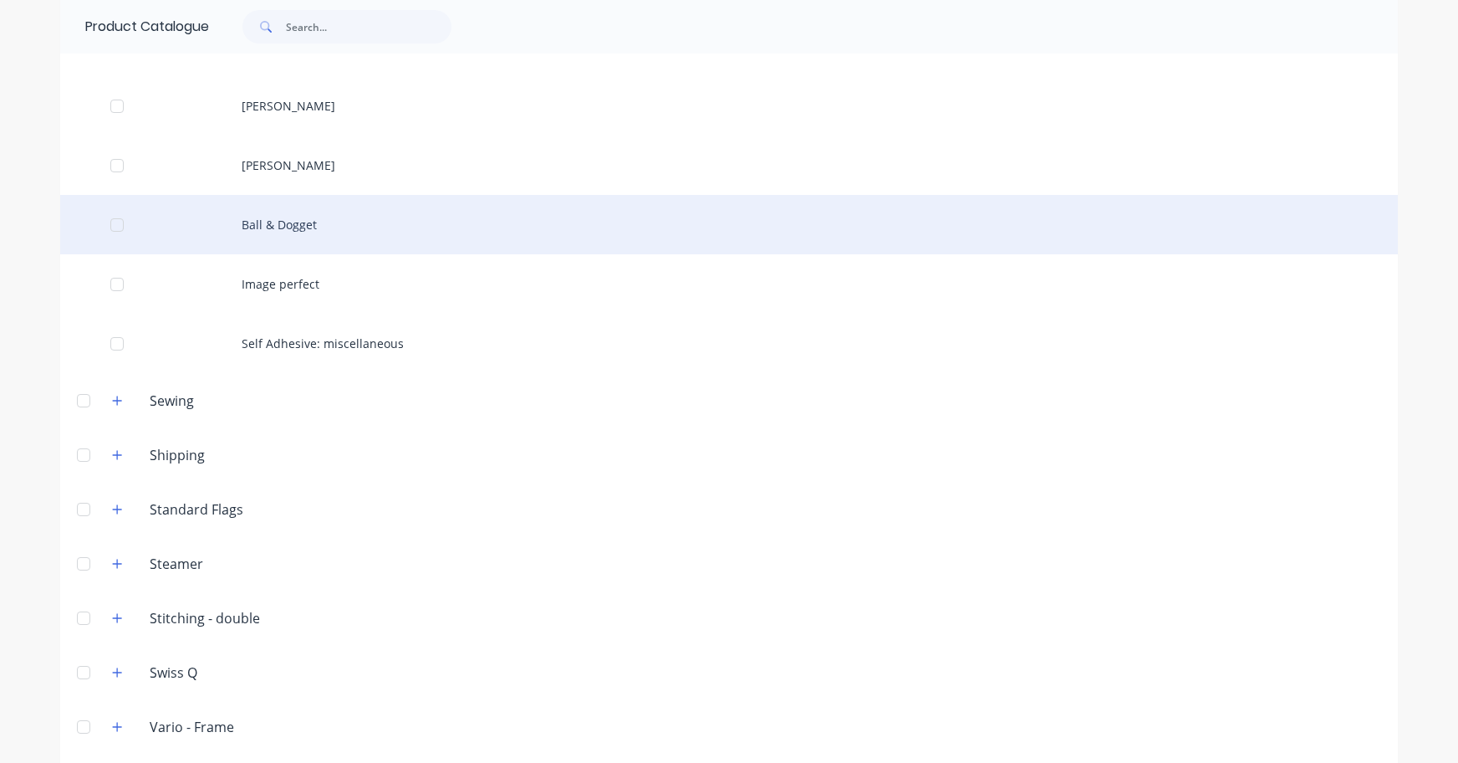
click at [283, 222] on div "Ball & Dogget" at bounding box center [729, 224] width 1338 height 59
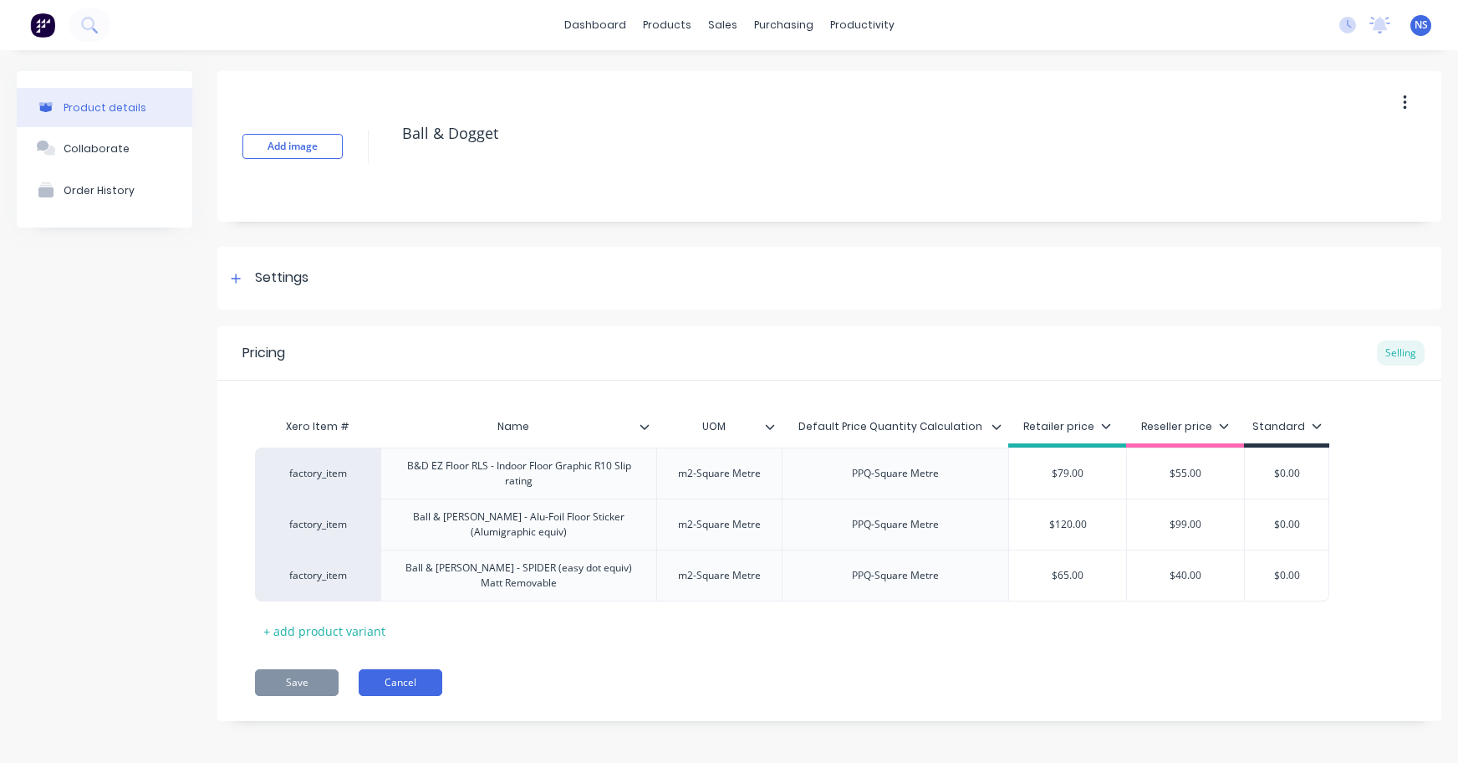
click at [412, 682] on button "Cancel" at bounding box center [401, 682] width 84 height 27
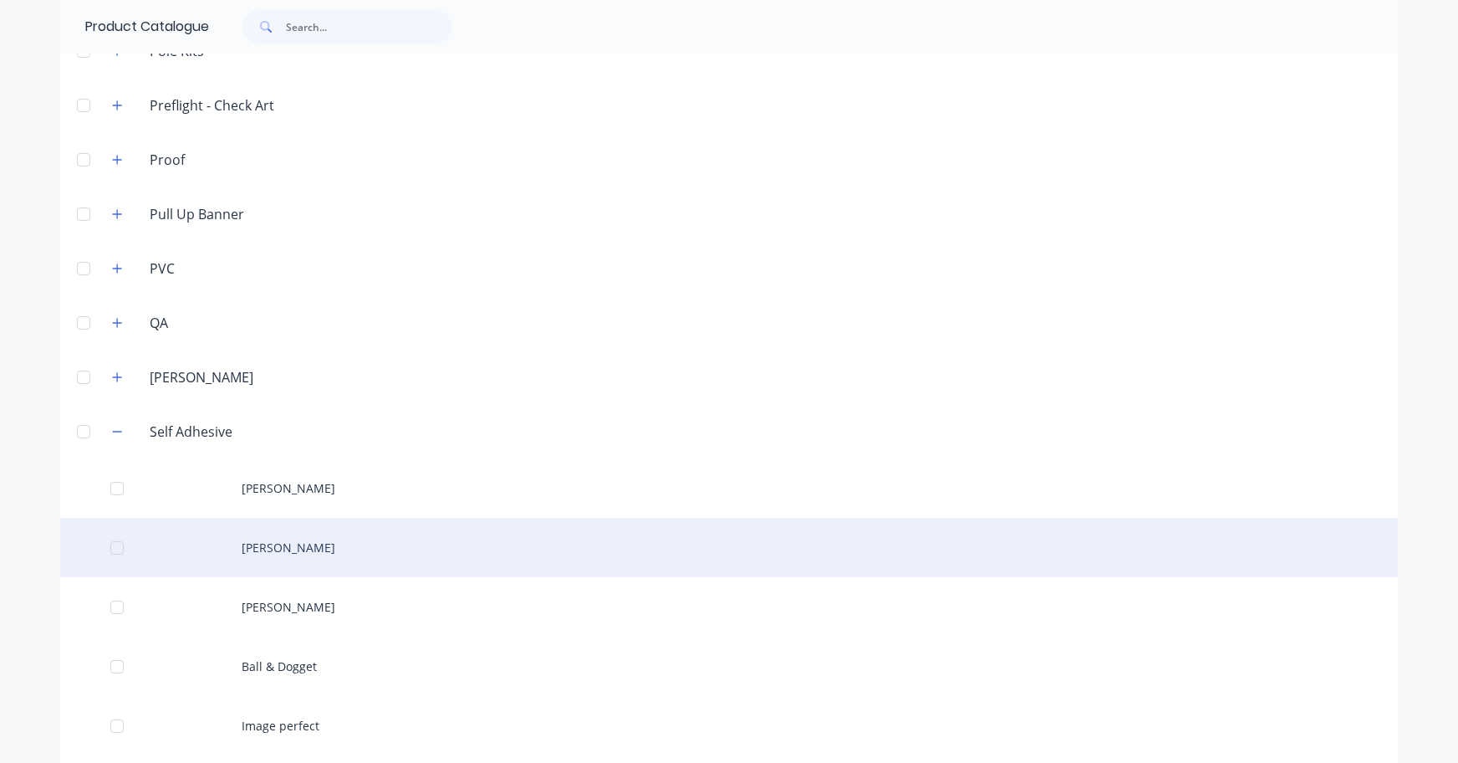
scroll to position [1847, 0]
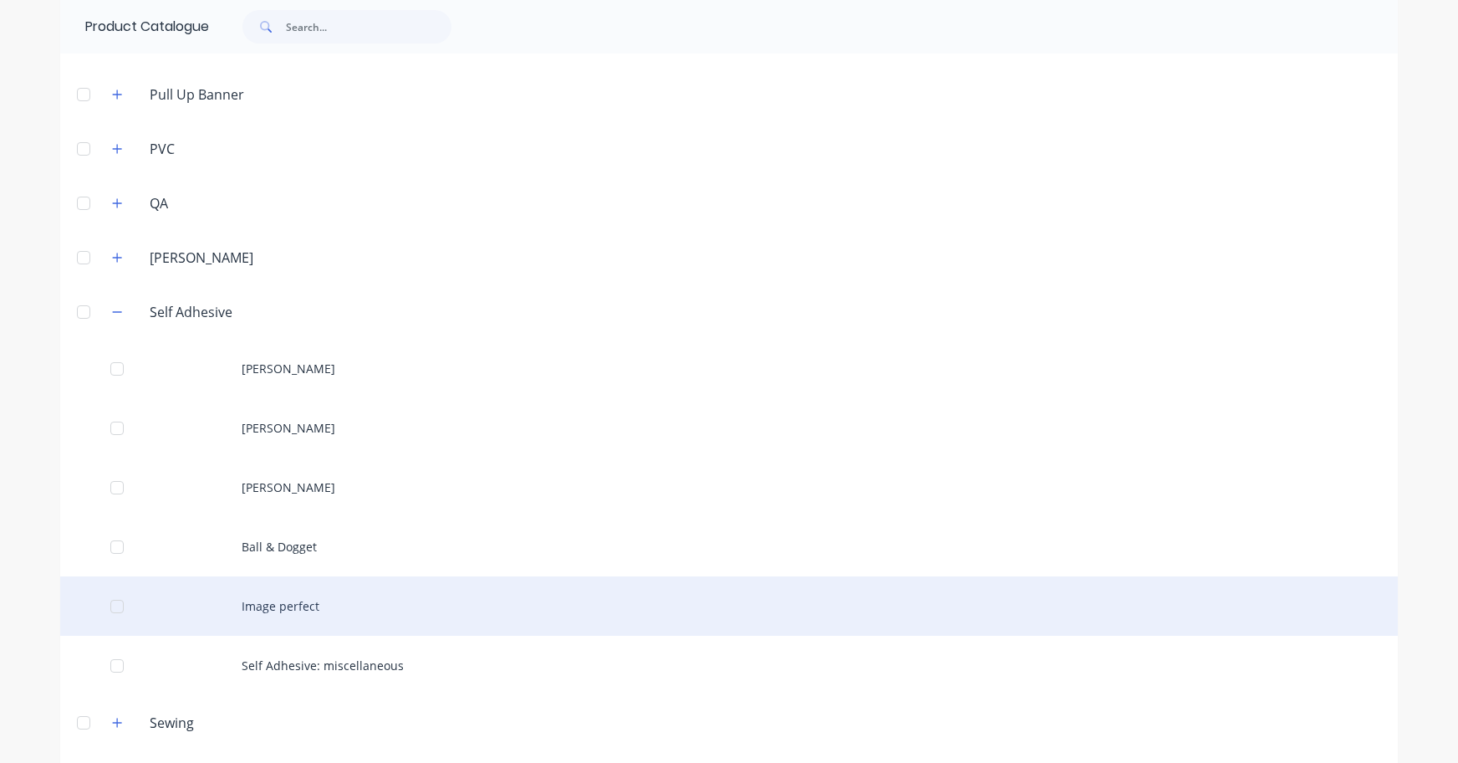
click at [288, 600] on div "Image perfect" at bounding box center [729, 605] width 1338 height 59
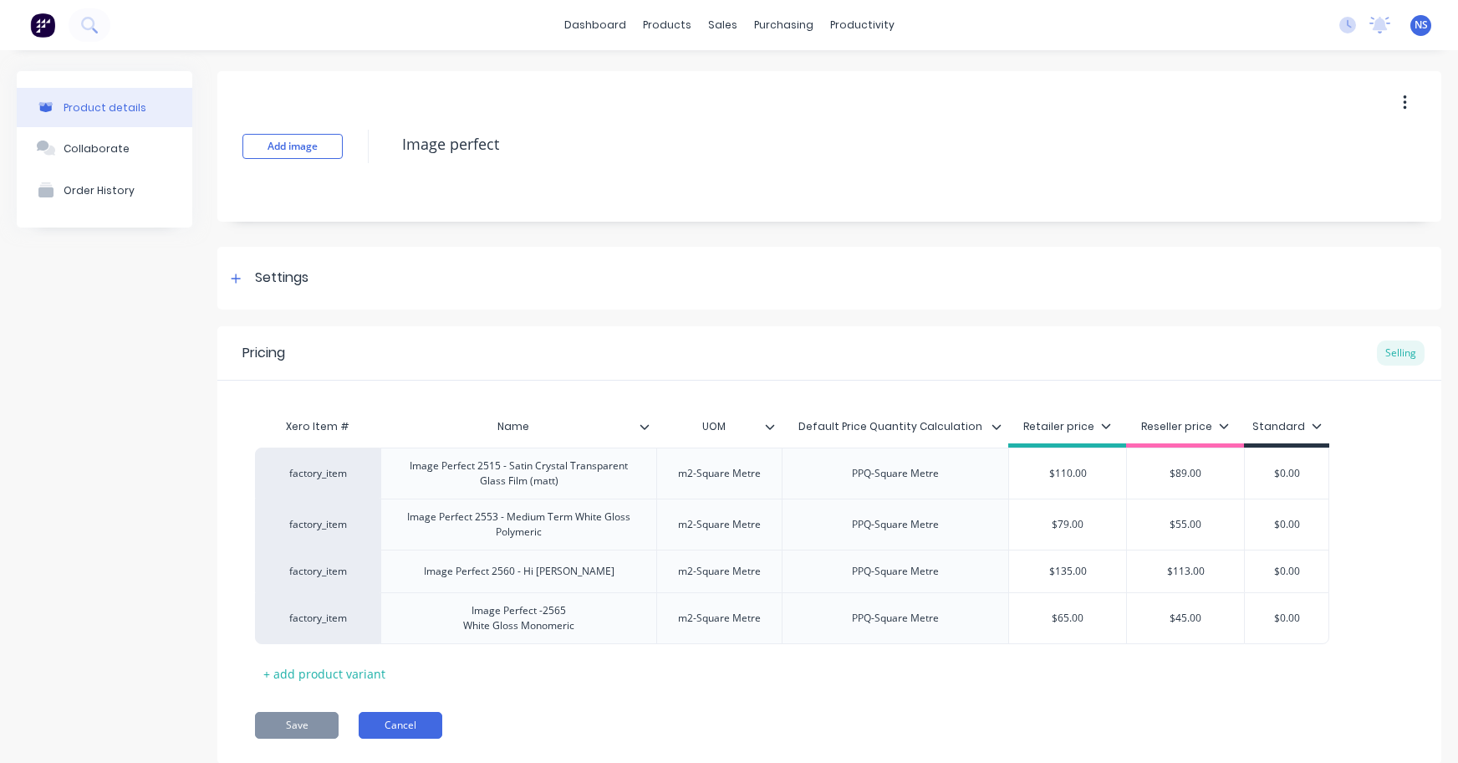
click at [404, 719] on button "Cancel" at bounding box center [401, 725] width 84 height 27
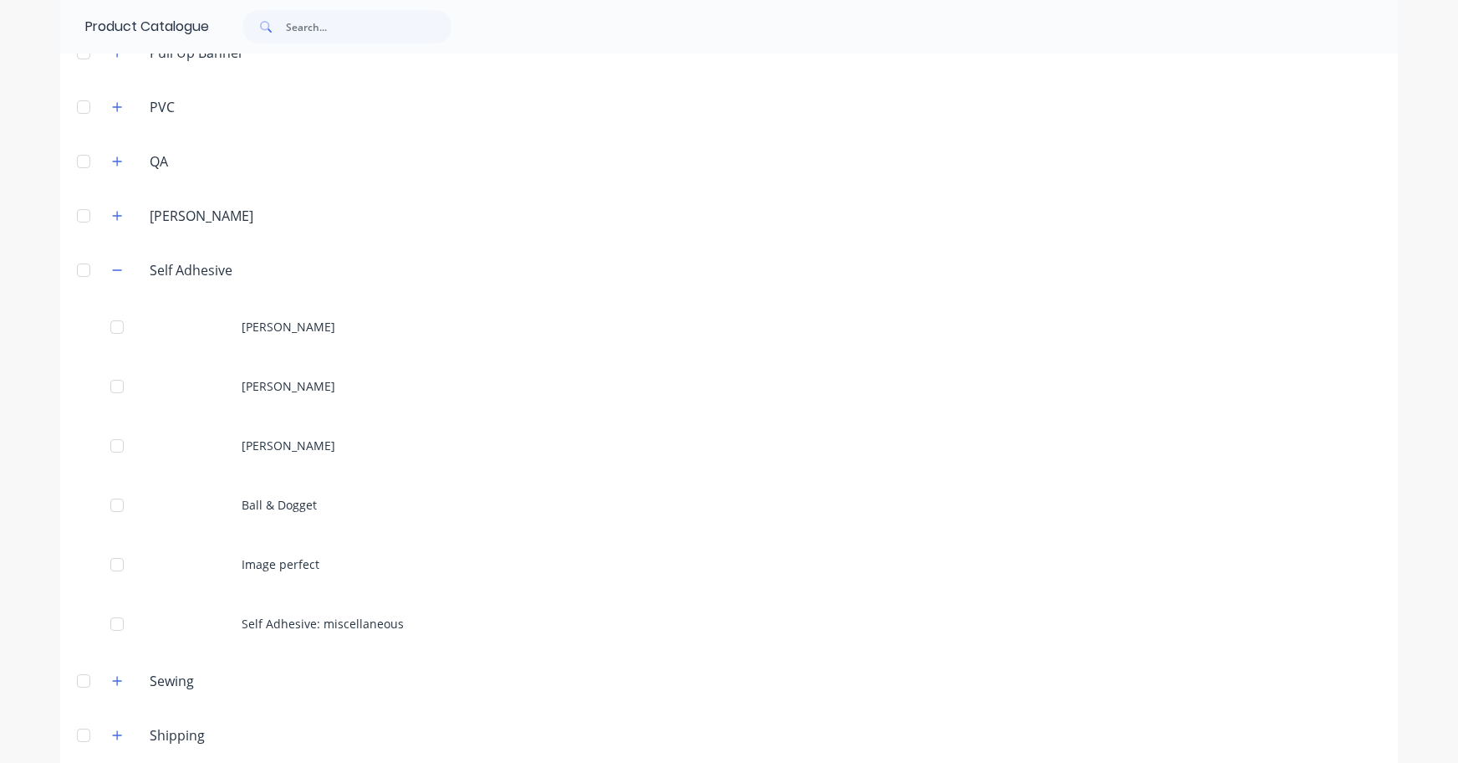
scroll to position [1932, 0]
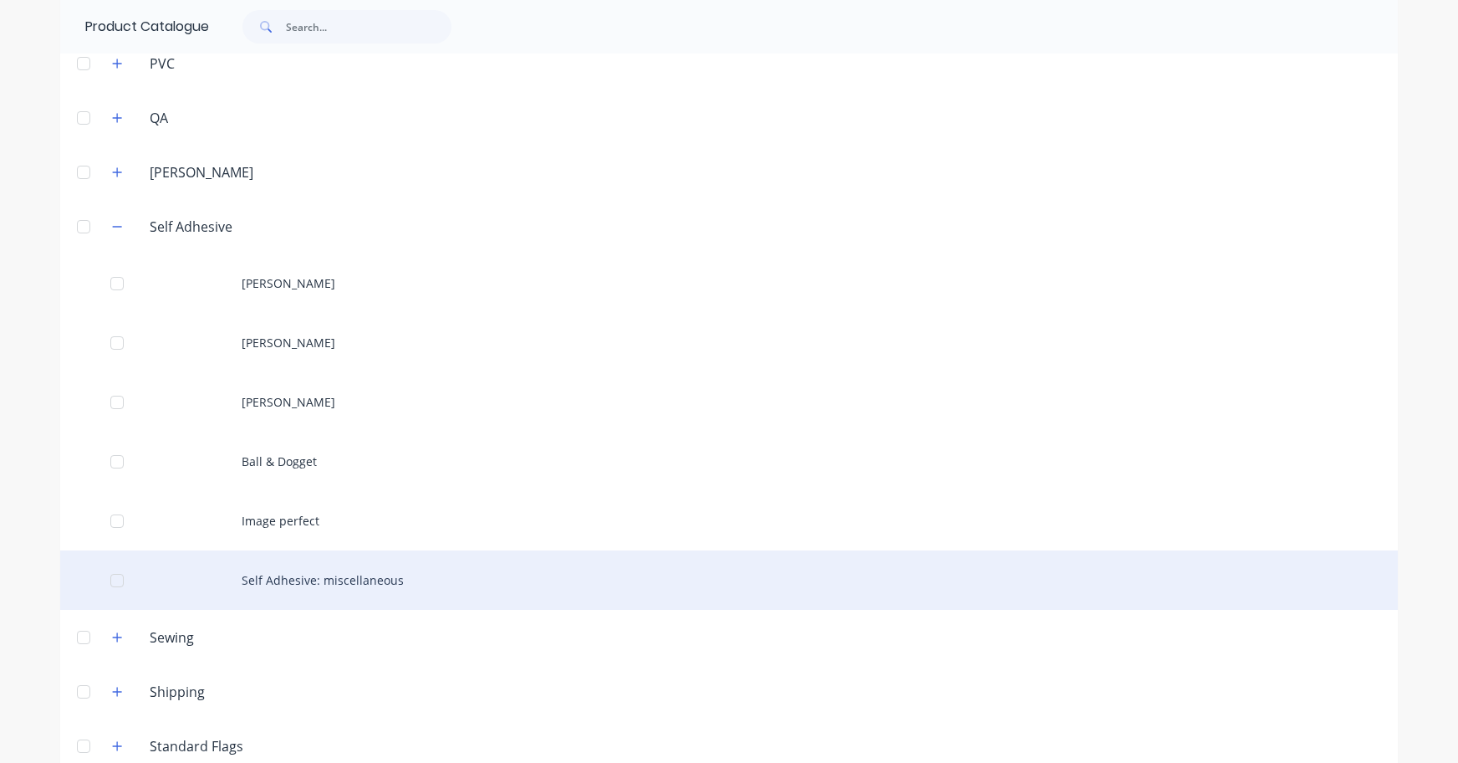
click at [353, 586] on div "Self Adhesive: miscellaneous" at bounding box center [729, 579] width 1338 height 59
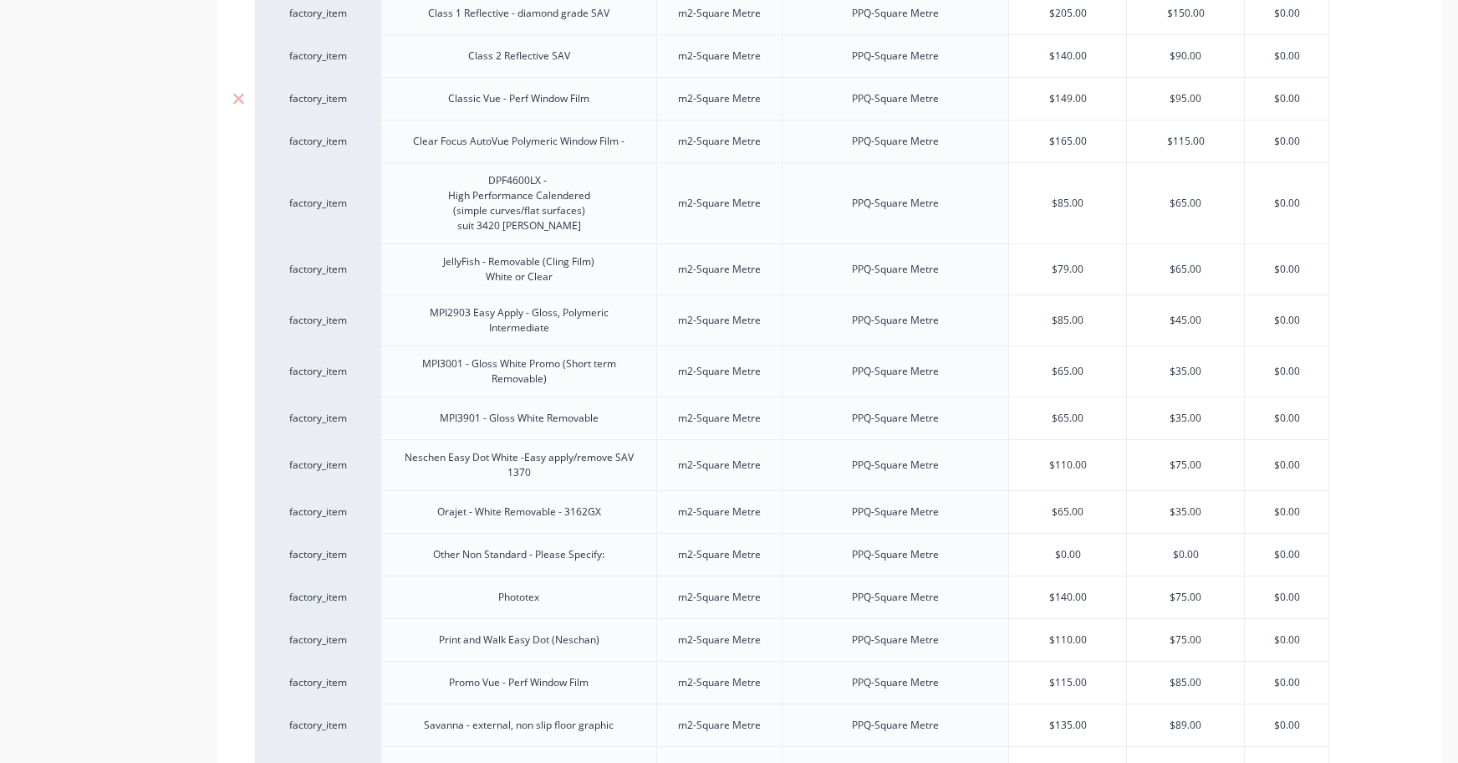
scroll to position [776, 0]
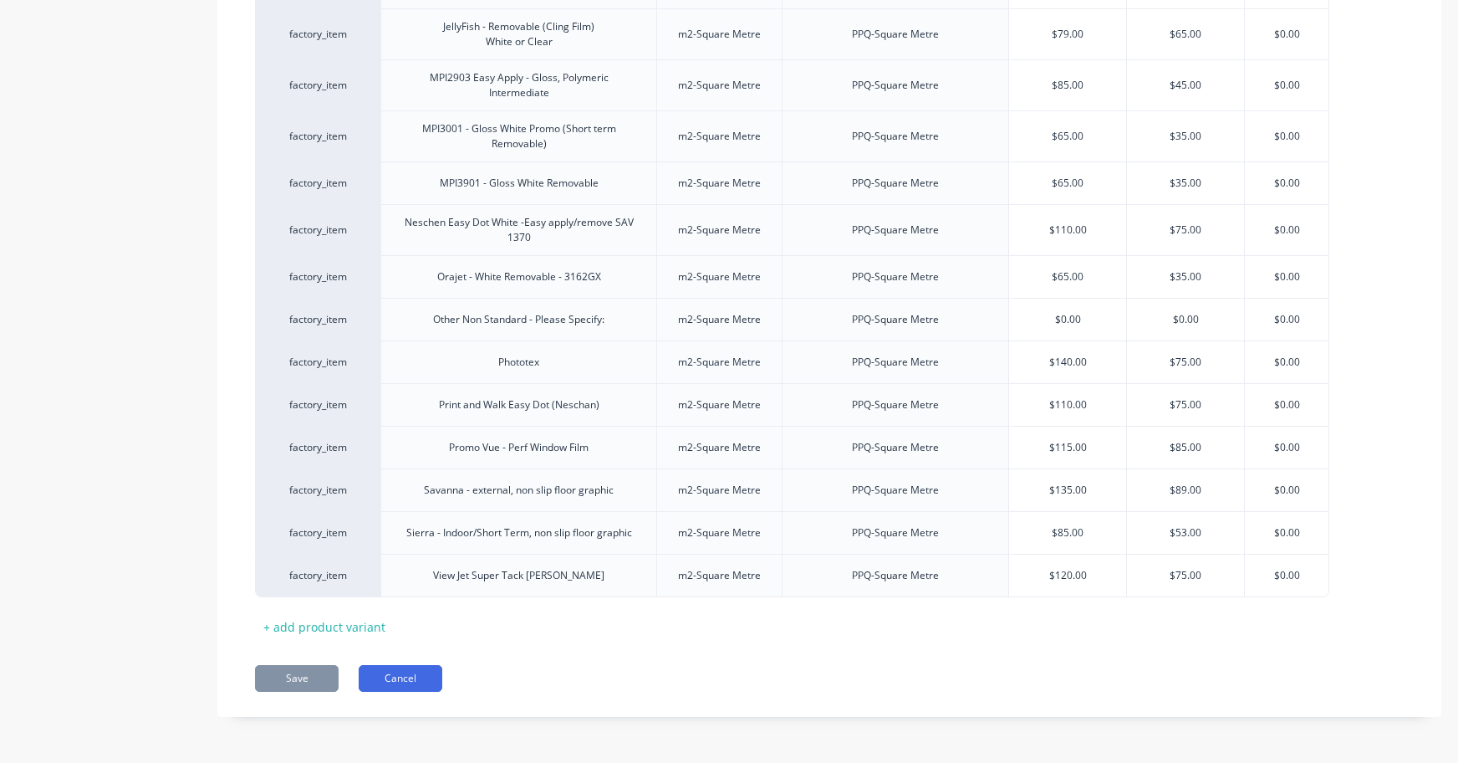
click at [399, 678] on button "Cancel" at bounding box center [401, 678] width 84 height 27
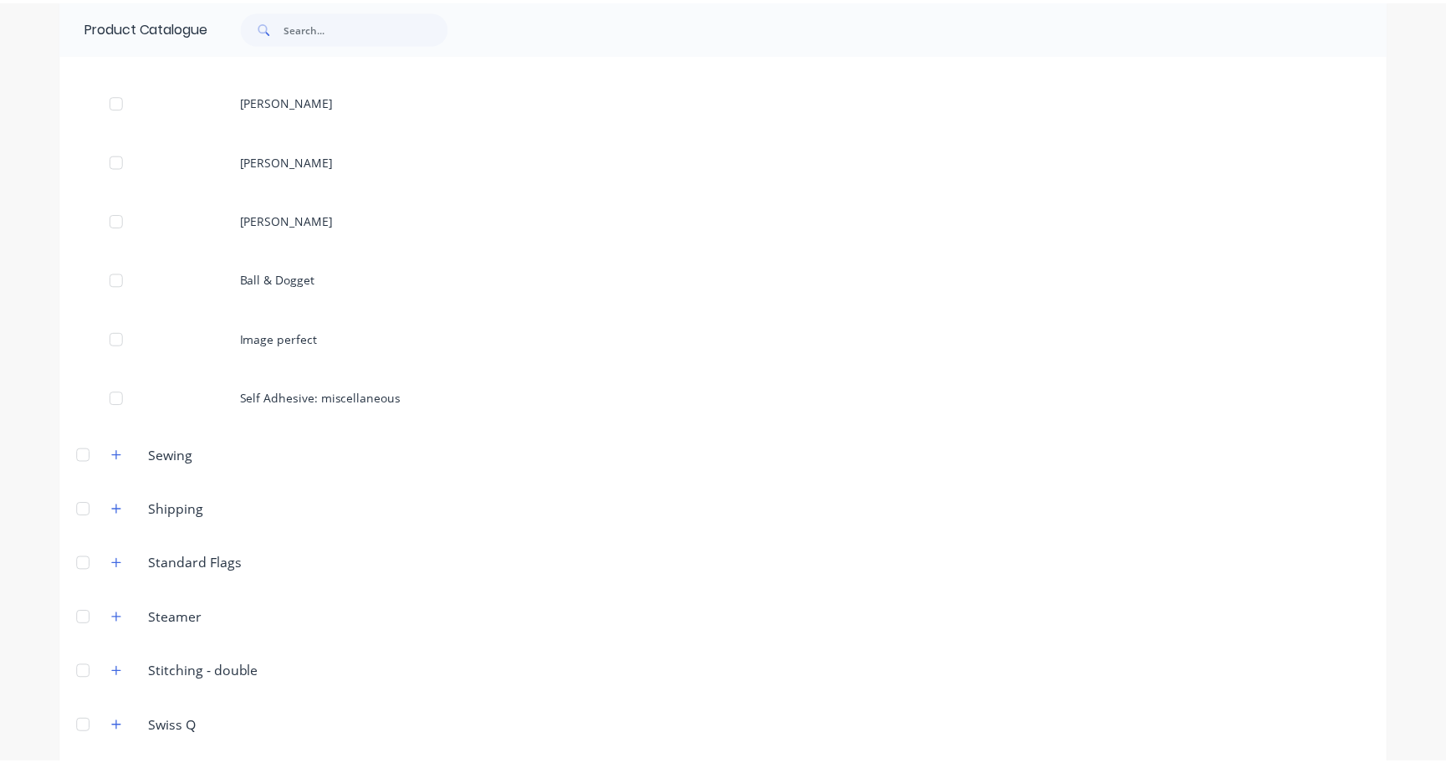
scroll to position [2050, 0]
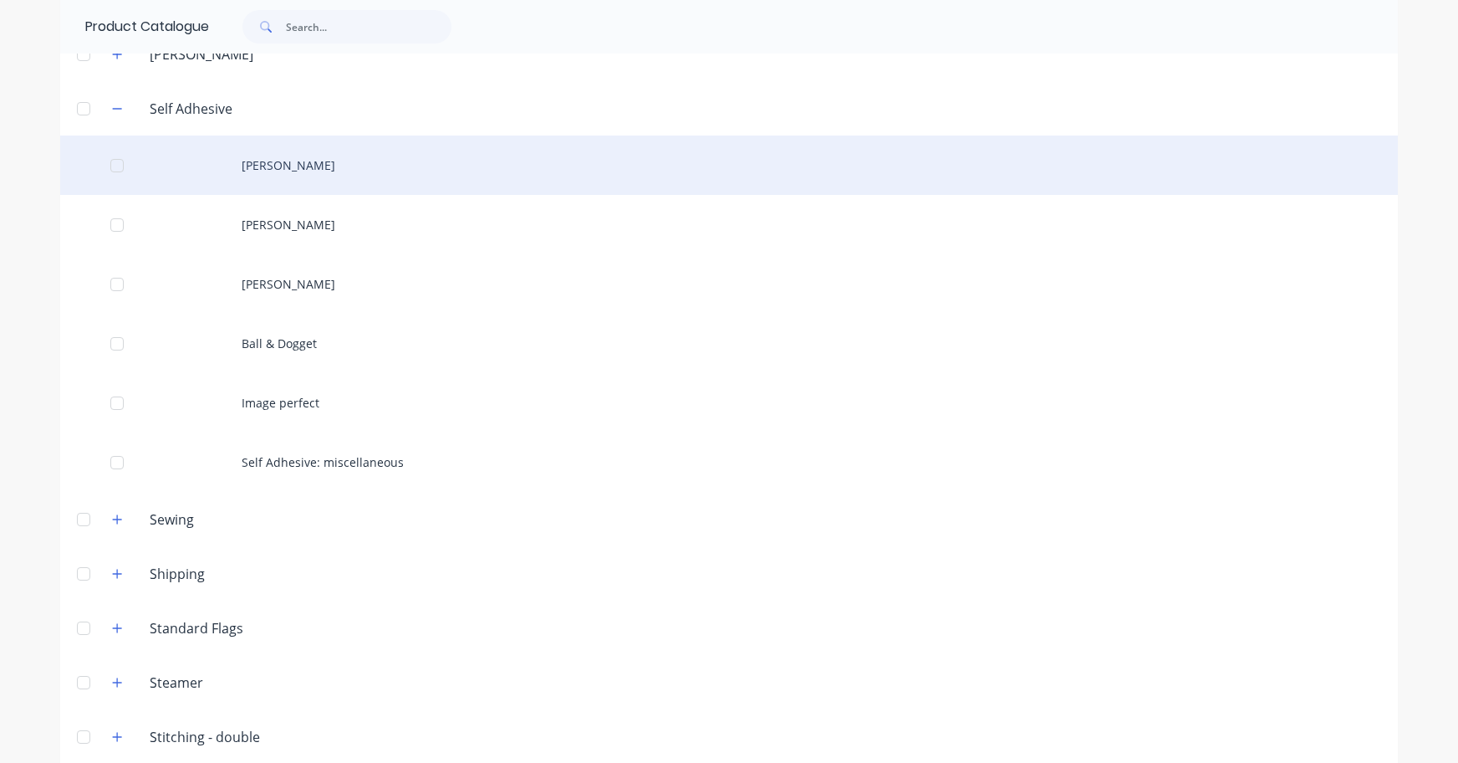
click at [205, 168] on div "Arlon" at bounding box center [729, 164] width 1338 height 59
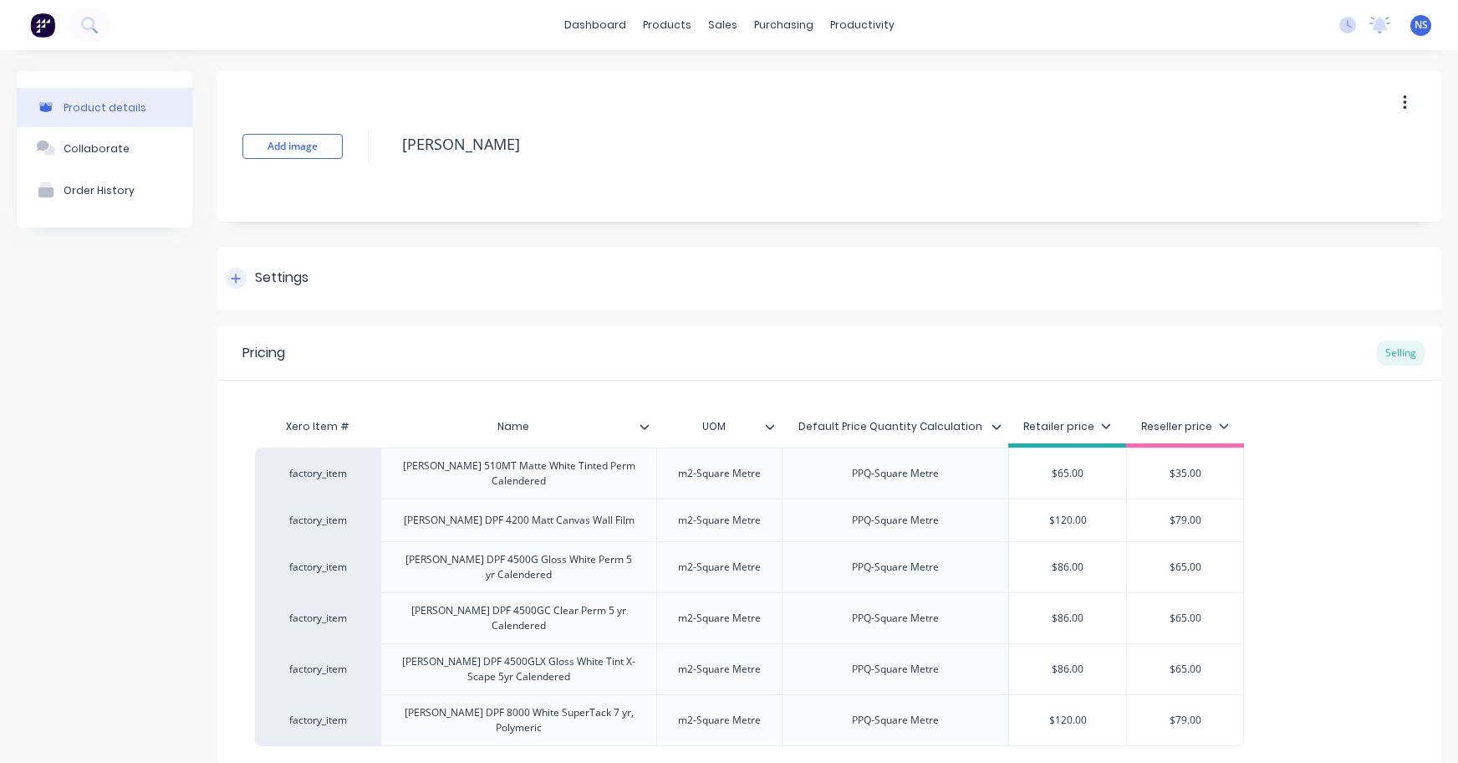
type textarea "x"
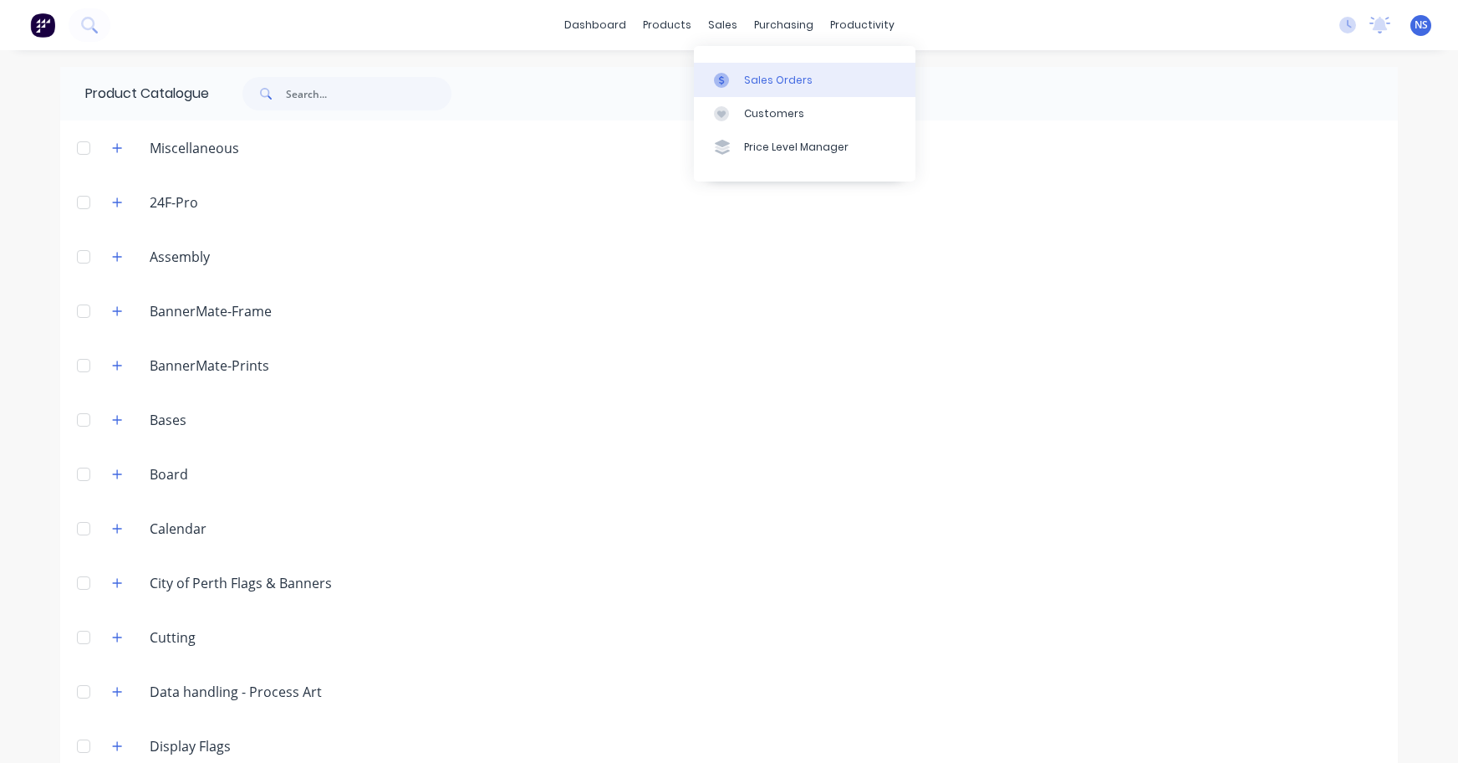
click at [760, 74] on div "Sales Orders" at bounding box center [778, 80] width 69 height 15
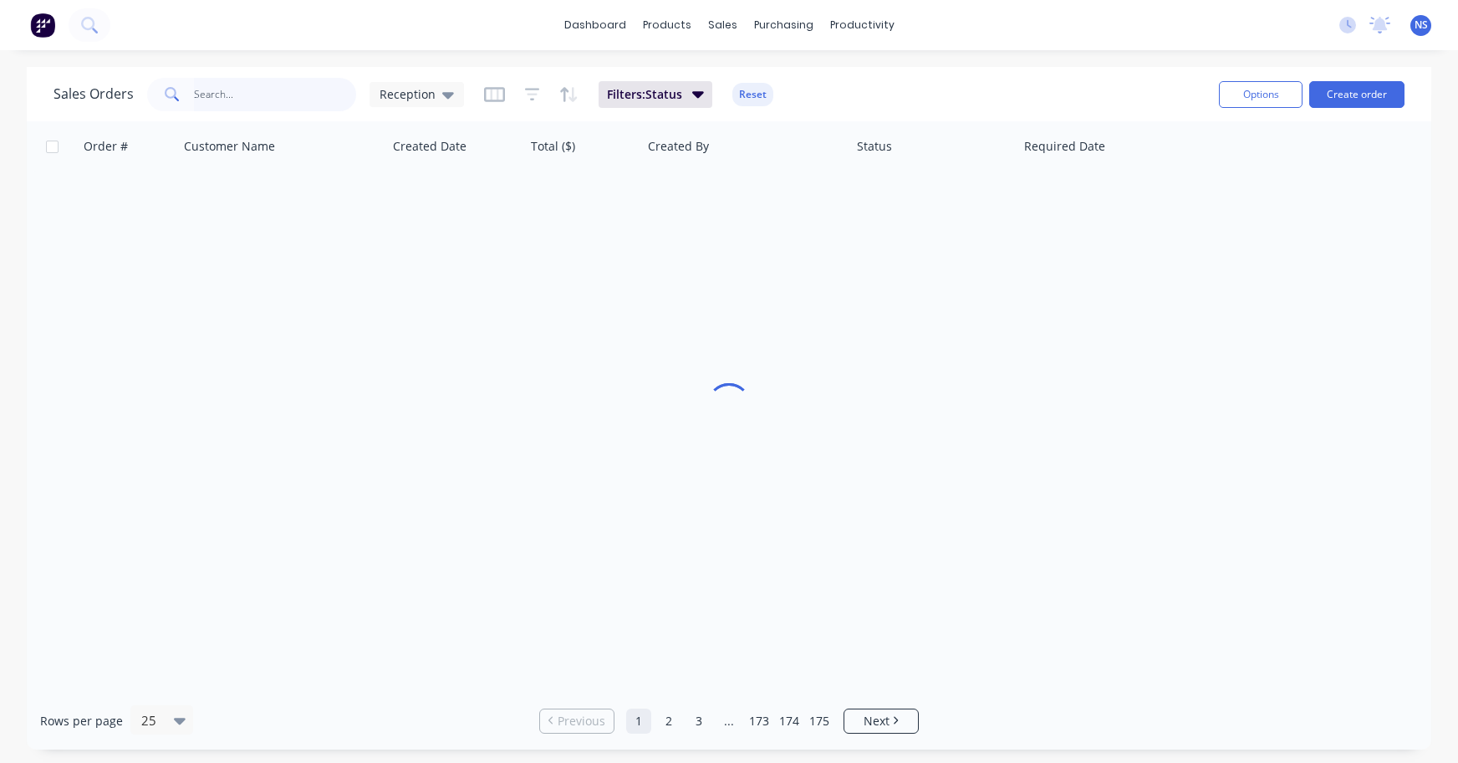
click at [257, 95] on input "text" at bounding box center [275, 94] width 163 height 33
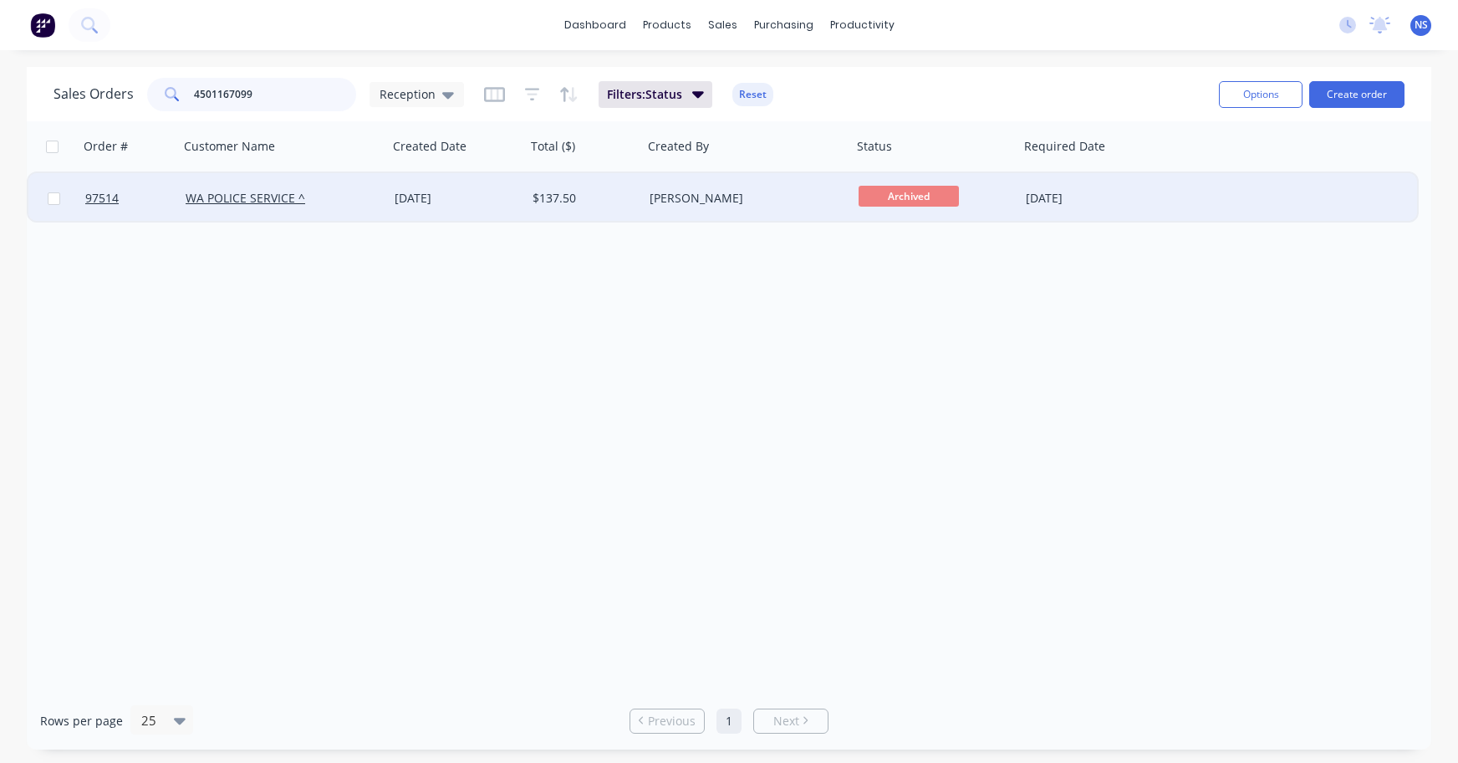
type input "4501167099"
click at [357, 201] on div "WA POLICE SERVICE ^" at bounding box center [279, 198] width 186 height 17
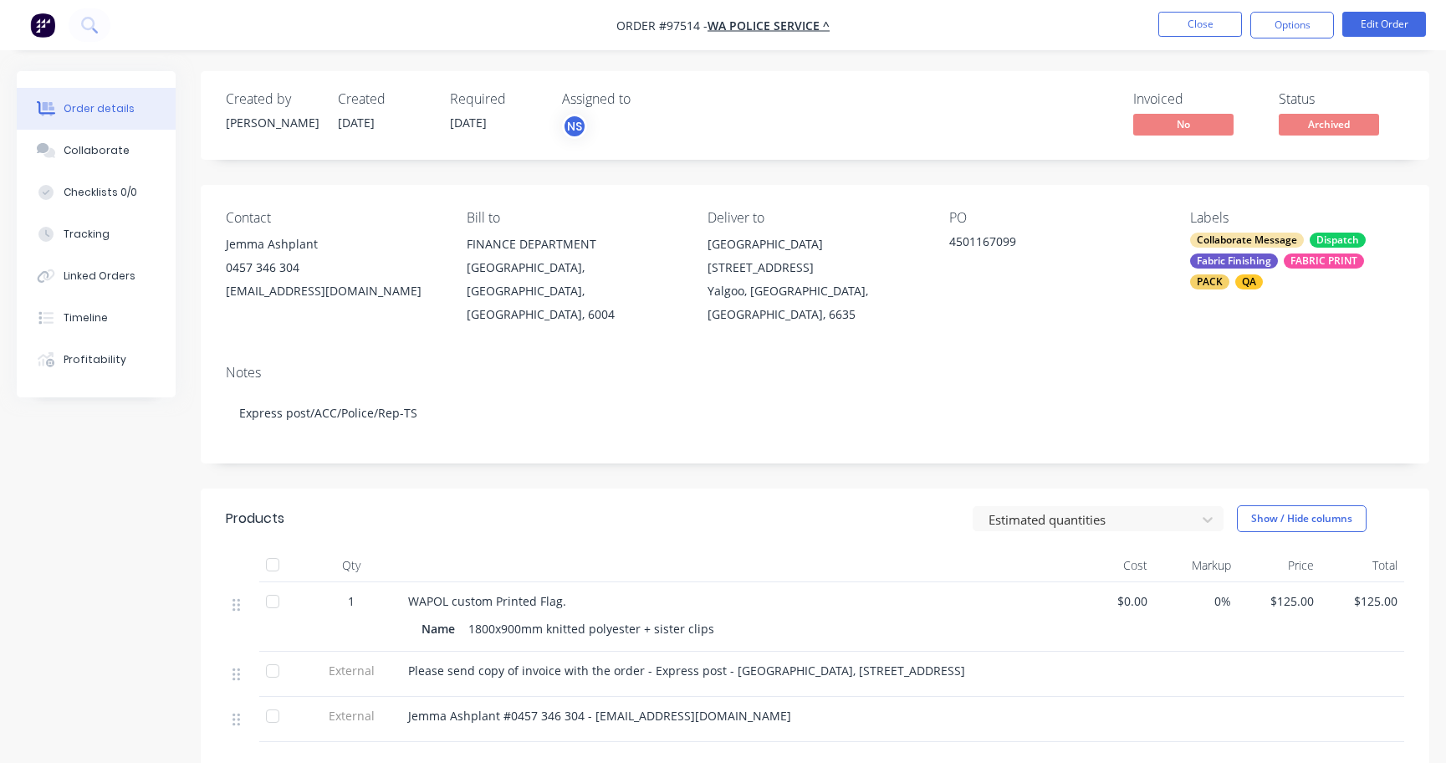
scroll to position [253, 0]
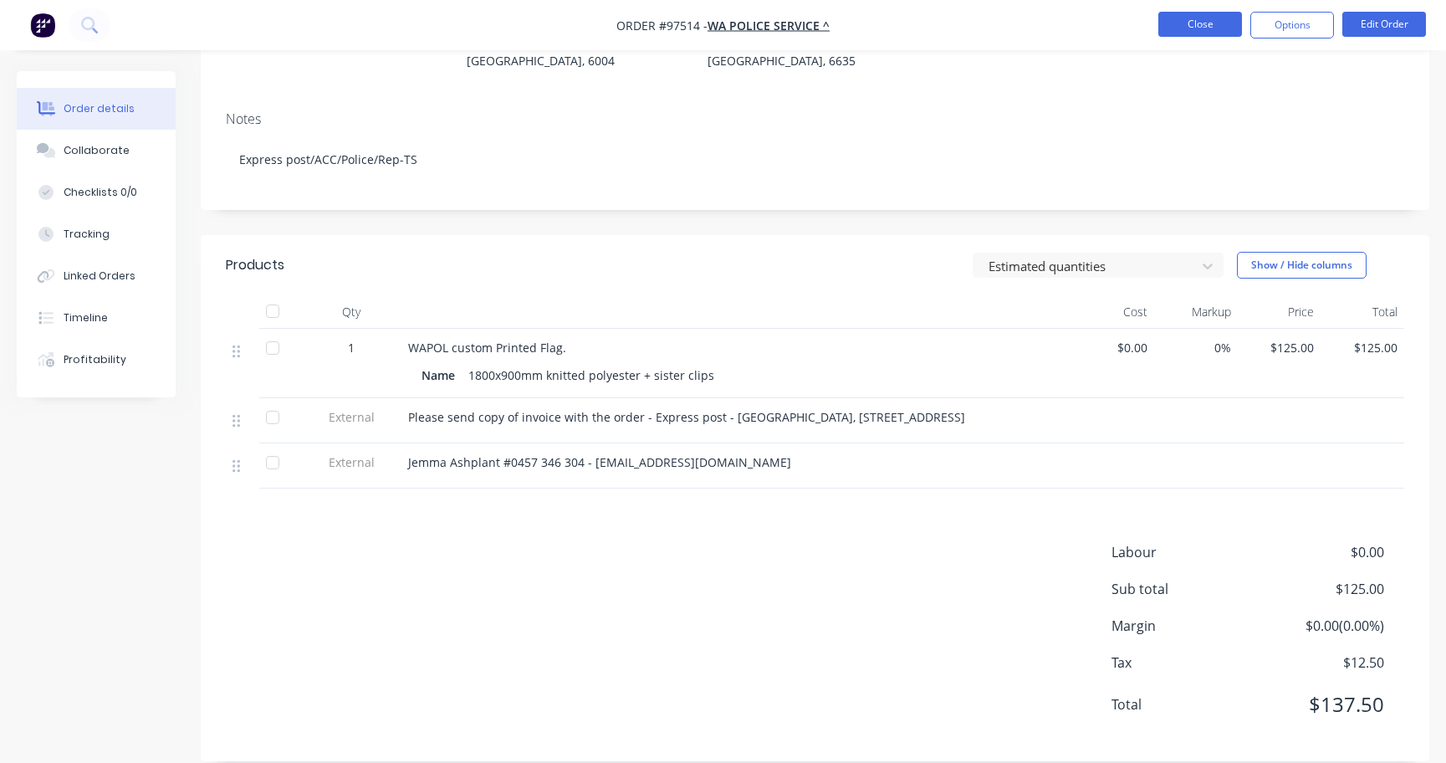
click at [1196, 25] on button "Close" at bounding box center [1200, 24] width 84 height 25
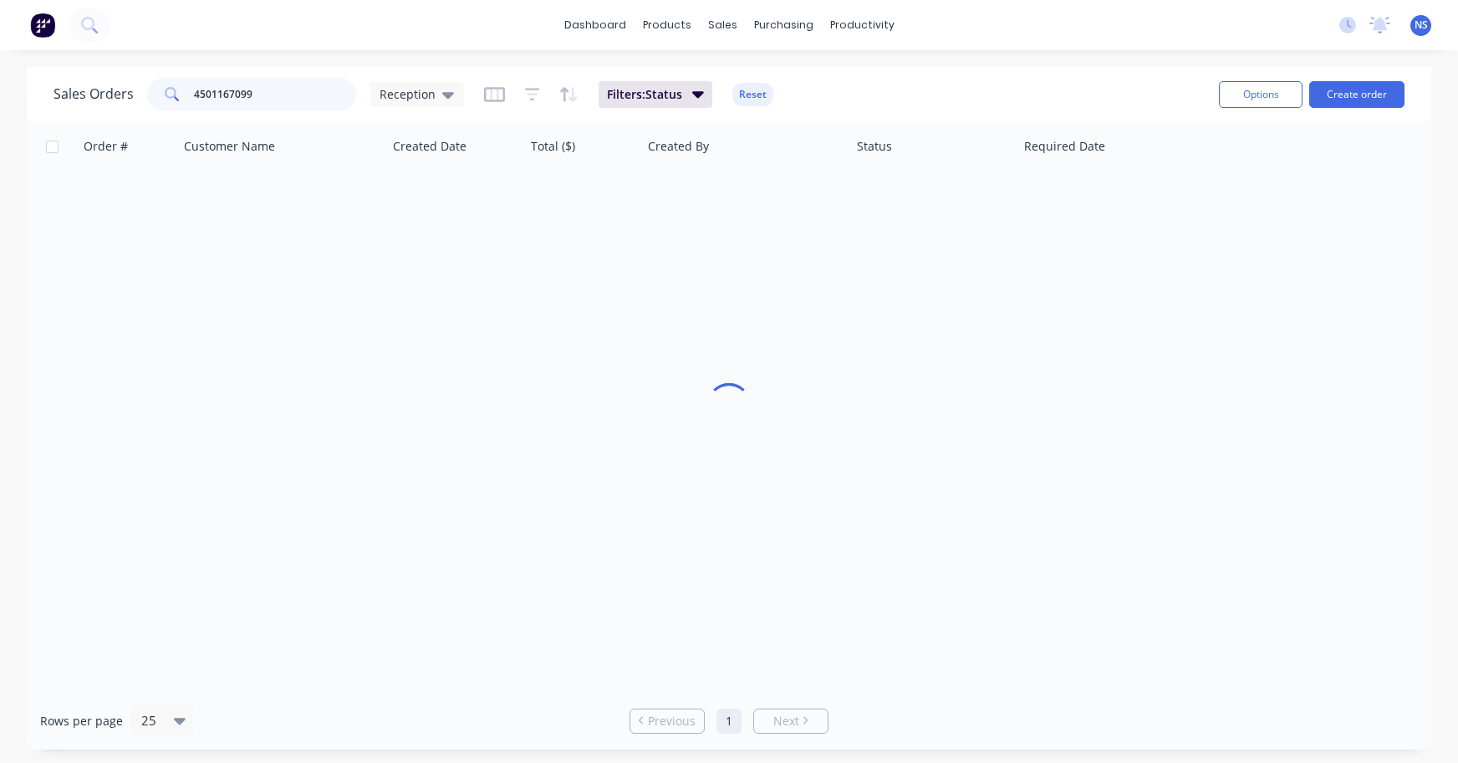
click at [189, 98] on div "4501167099" at bounding box center [251, 94] width 209 height 33
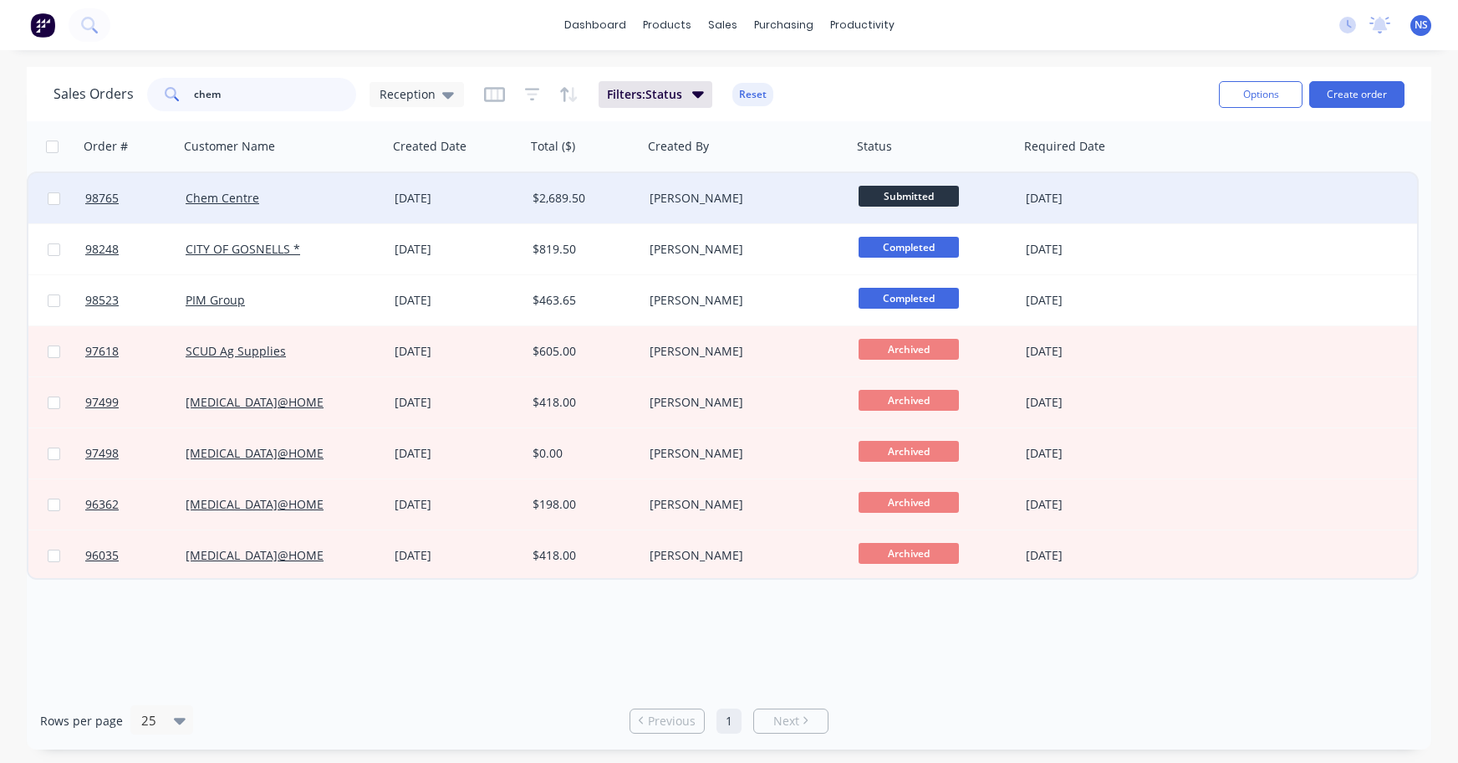
type input "chem"
click at [320, 198] on div "Chem Centre" at bounding box center [279, 198] width 186 height 17
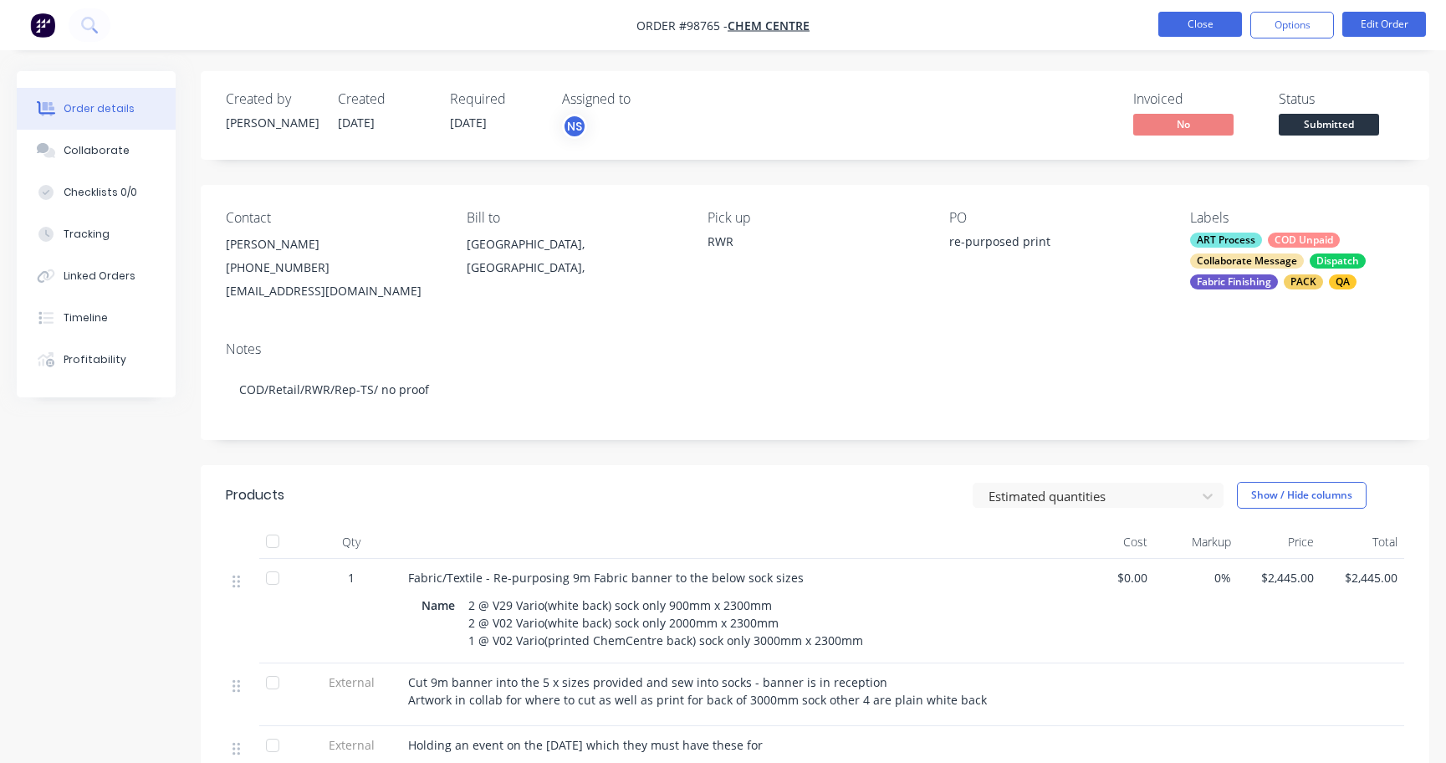
click at [1190, 21] on button "Close" at bounding box center [1200, 24] width 84 height 25
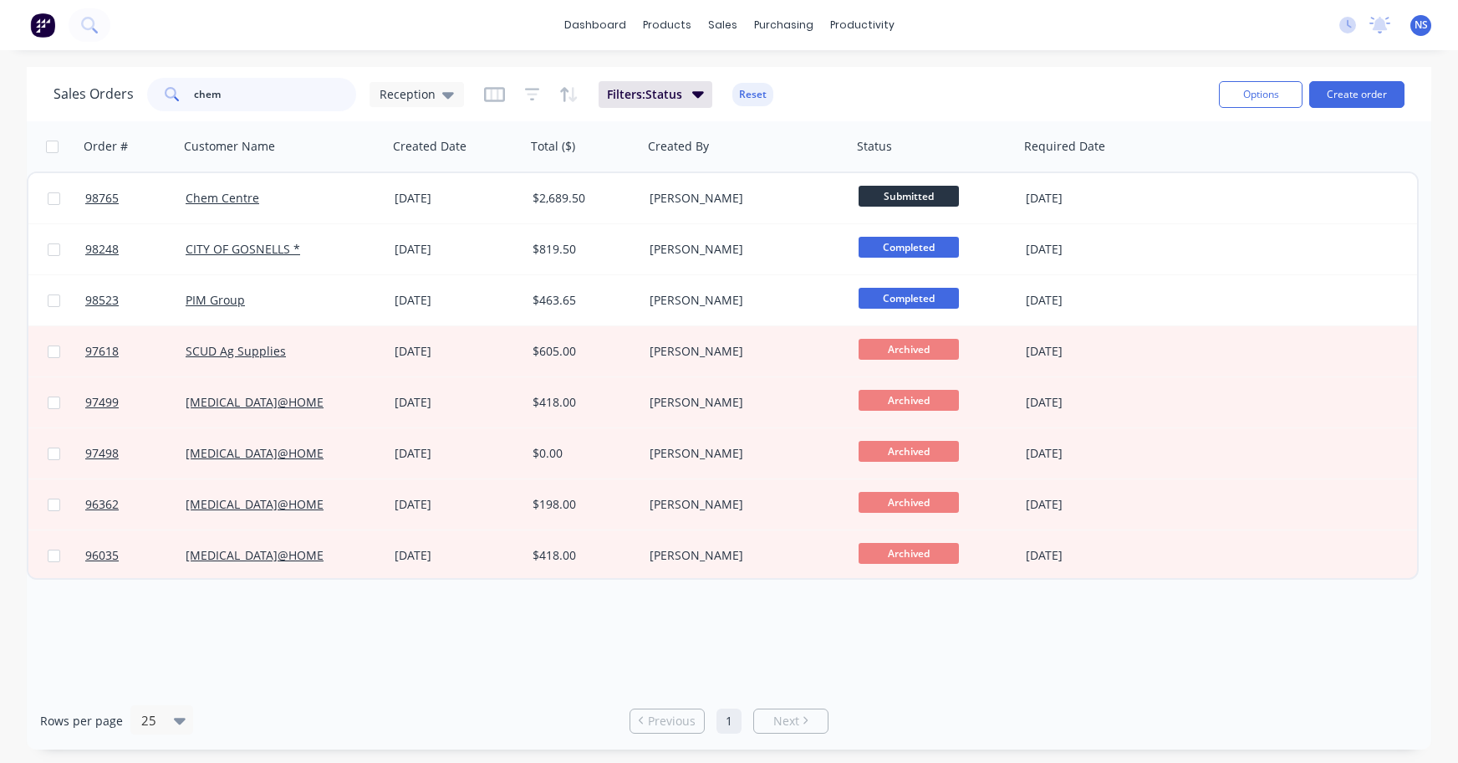
click at [268, 94] on input "chem" at bounding box center [275, 94] width 163 height 33
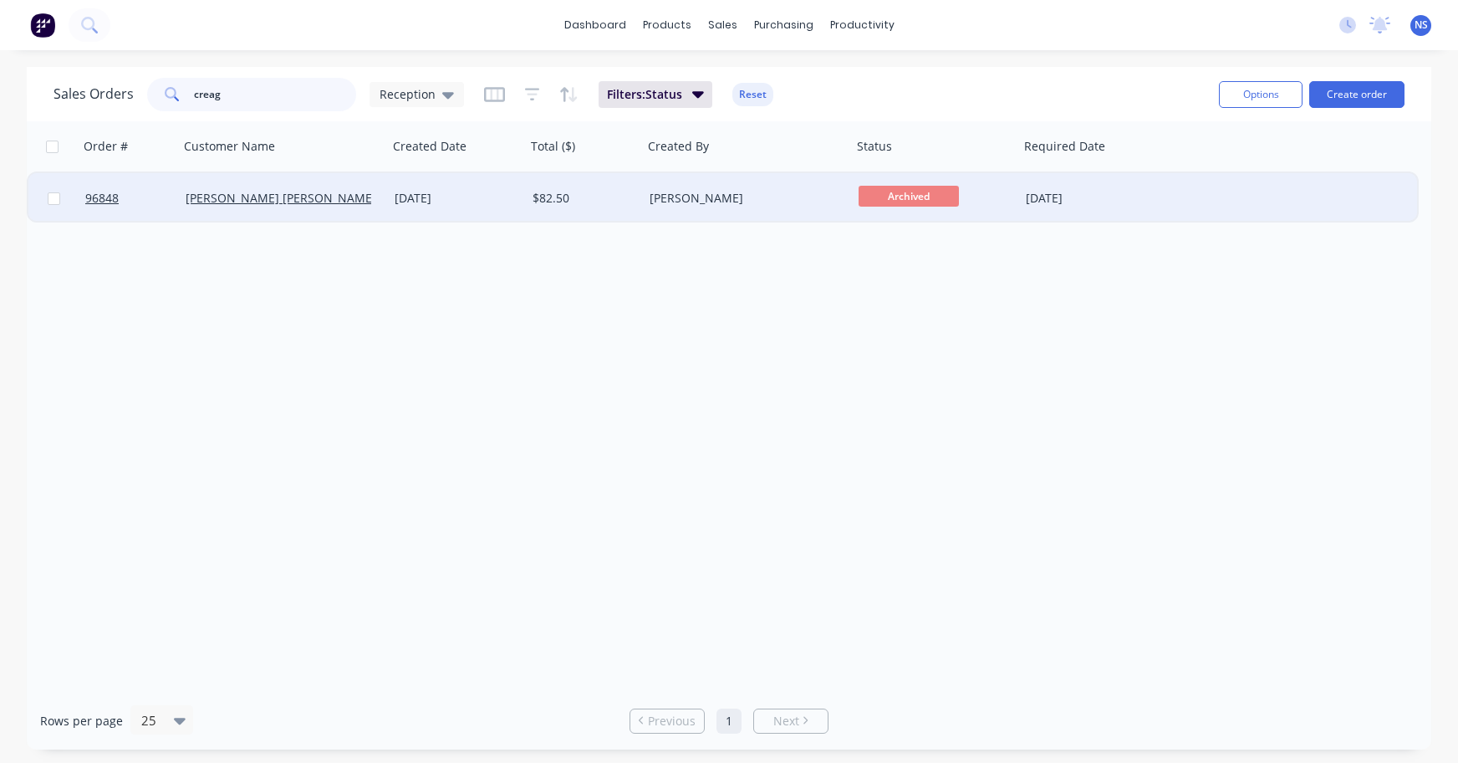
type input "creag"
click at [375, 204] on div "Creagh Barker Associates" at bounding box center [284, 198] width 196 height 17
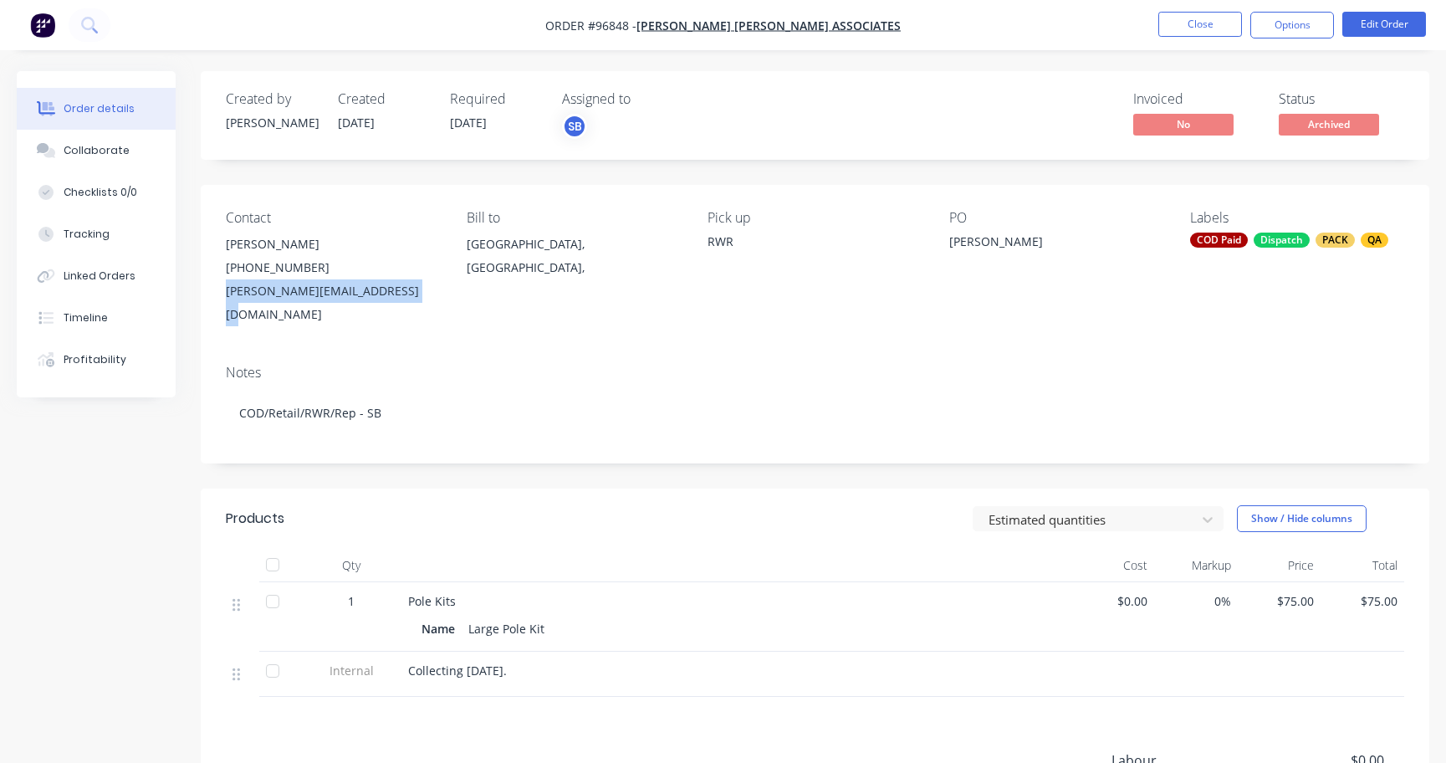
drag, startPoint x: 227, startPoint y: 292, endPoint x: 378, endPoint y: 292, distance: 150.5
click at [429, 293] on div "Contact Anne Marie Williams (08) 9495 4688 anne-marie@creaghbarker.com.au Bill …" at bounding box center [815, 268] width 1228 height 166
copy div "anne-marie@creaghbarker.com.au"
click at [1194, 19] on button "Close" at bounding box center [1200, 24] width 84 height 25
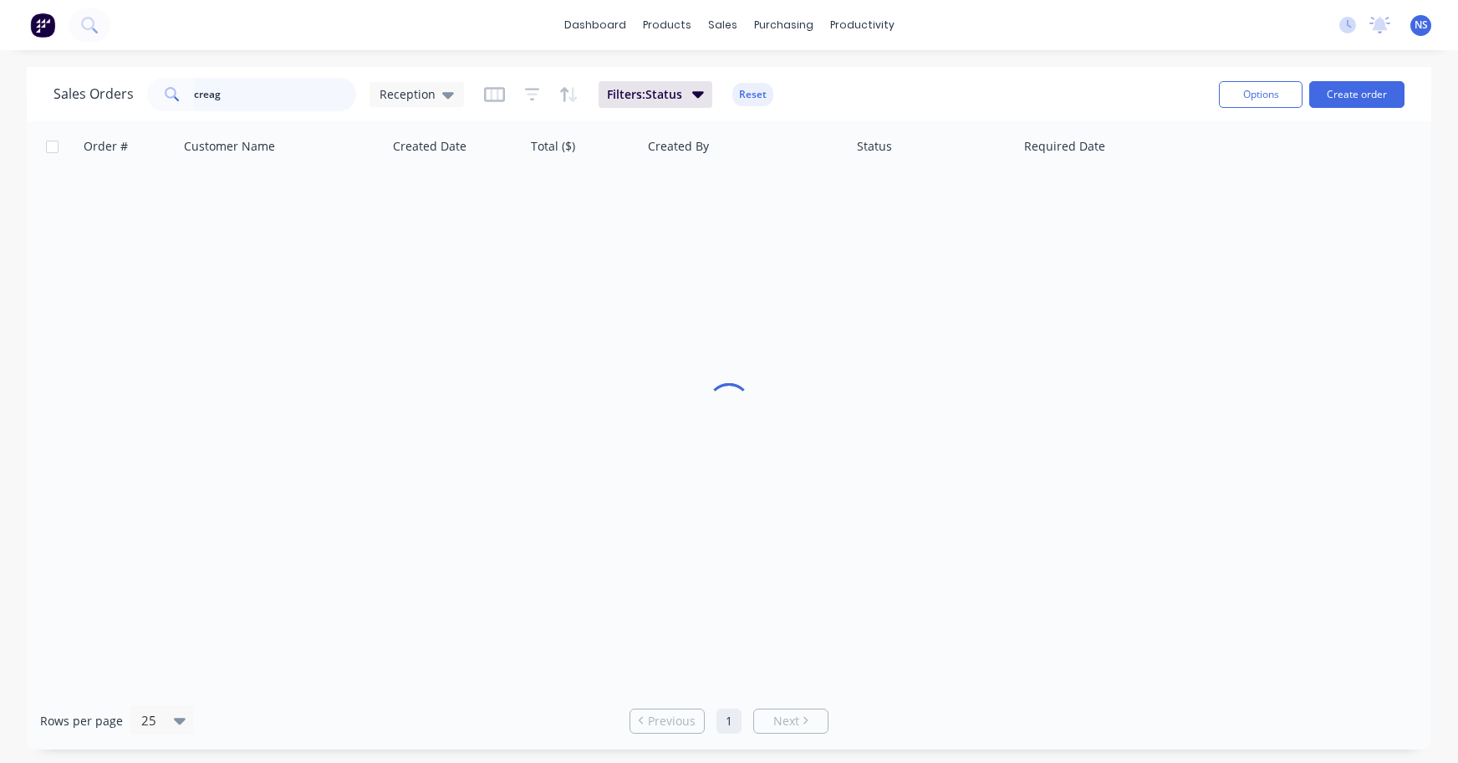
click at [261, 98] on input "creag" at bounding box center [275, 94] width 163 height 33
drag, startPoint x: 279, startPoint y: 97, endPoint x: 136, endPoint y: 74, distance: 144.7
click at [136, 74] on div "Sales Orders creag Reception Filters: Status Reset" at bounding box center [630, 94] width 1152 height 41
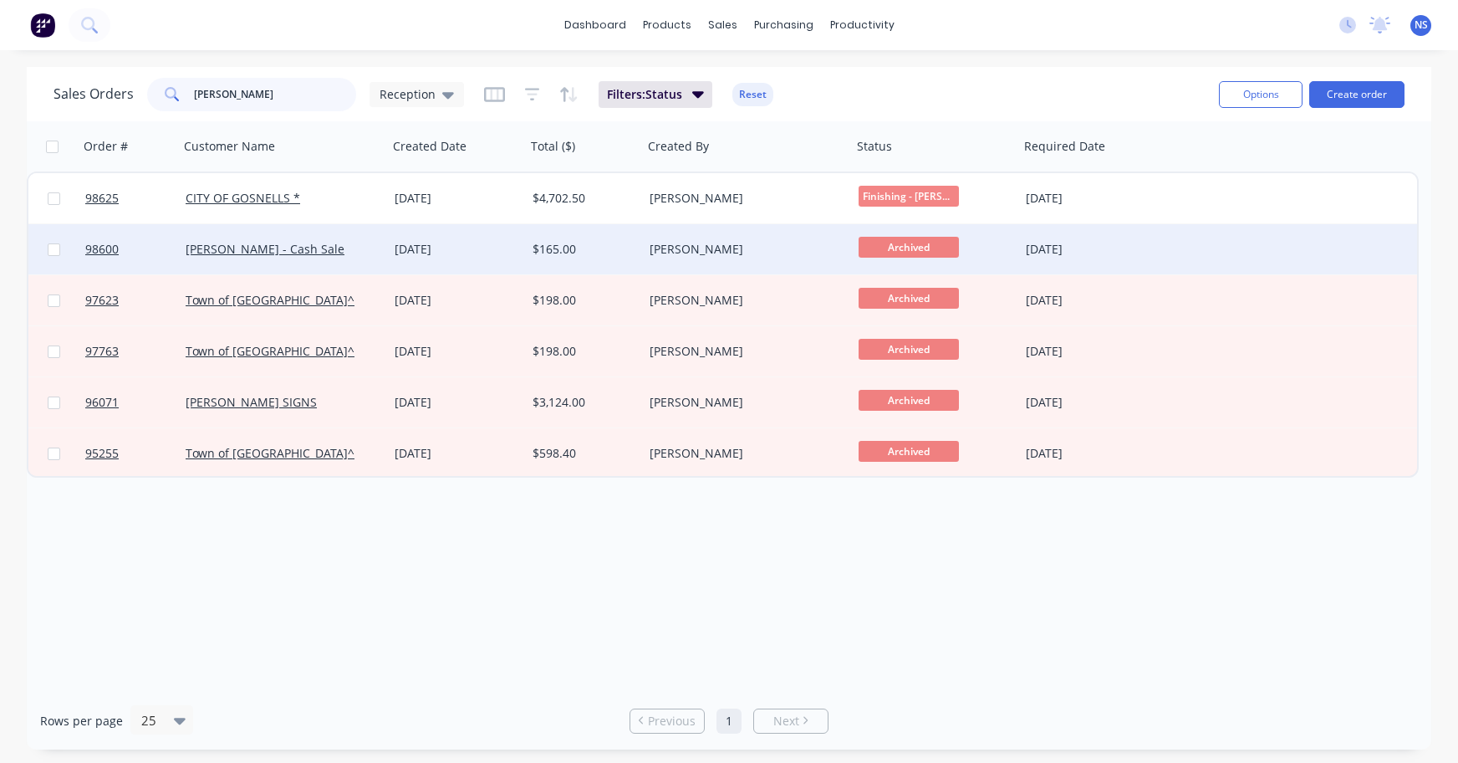
type input "greg"
click at [363, 251] on div "Greg Cannon - Cash Sale" at bounding box center [279, 249] width 186 height 17
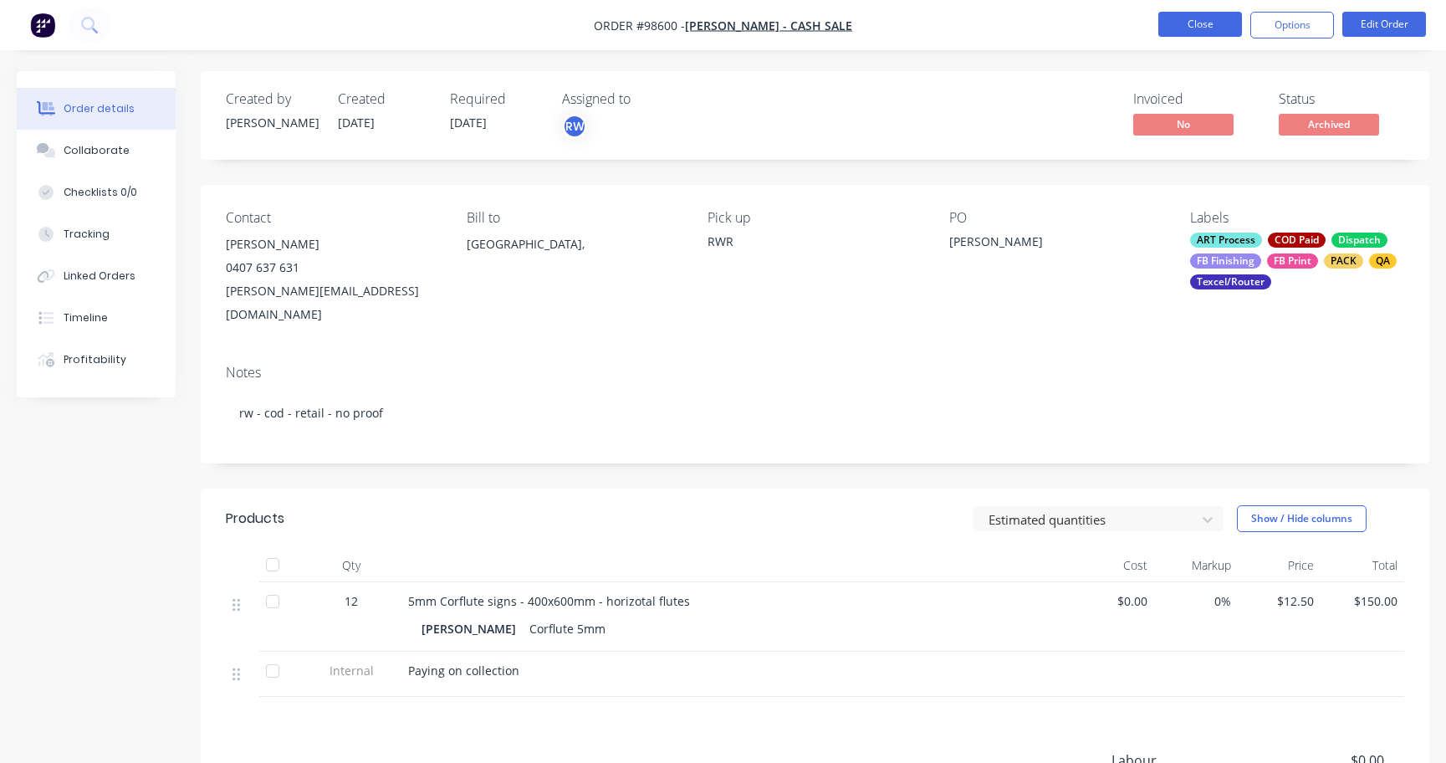
click at [1196, 27] on button "Close" at bounding box center [1200, 24] width 84 height 25
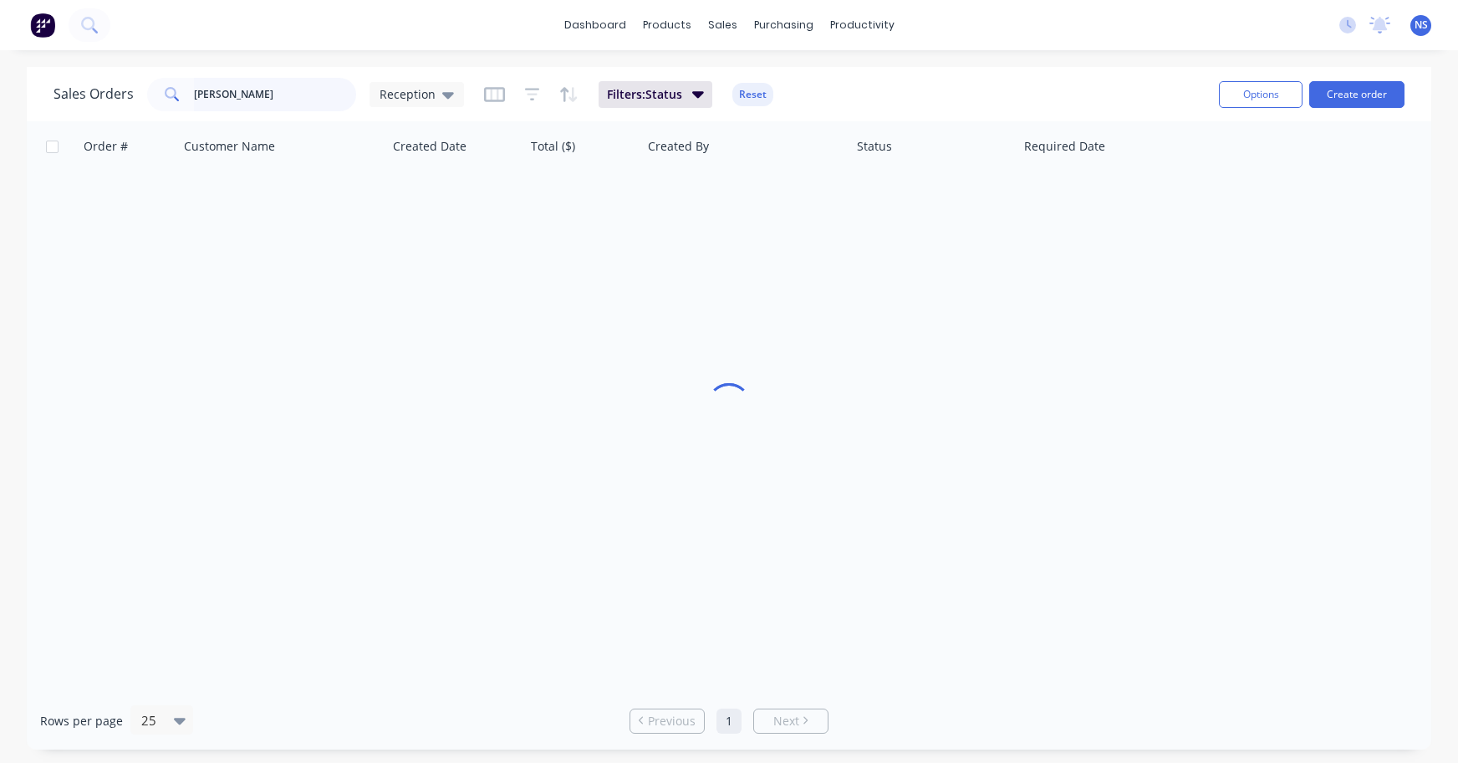
click at [277, 94] on input "greg" at bounding box center [275, 94] width 163 height 33
type input "g"
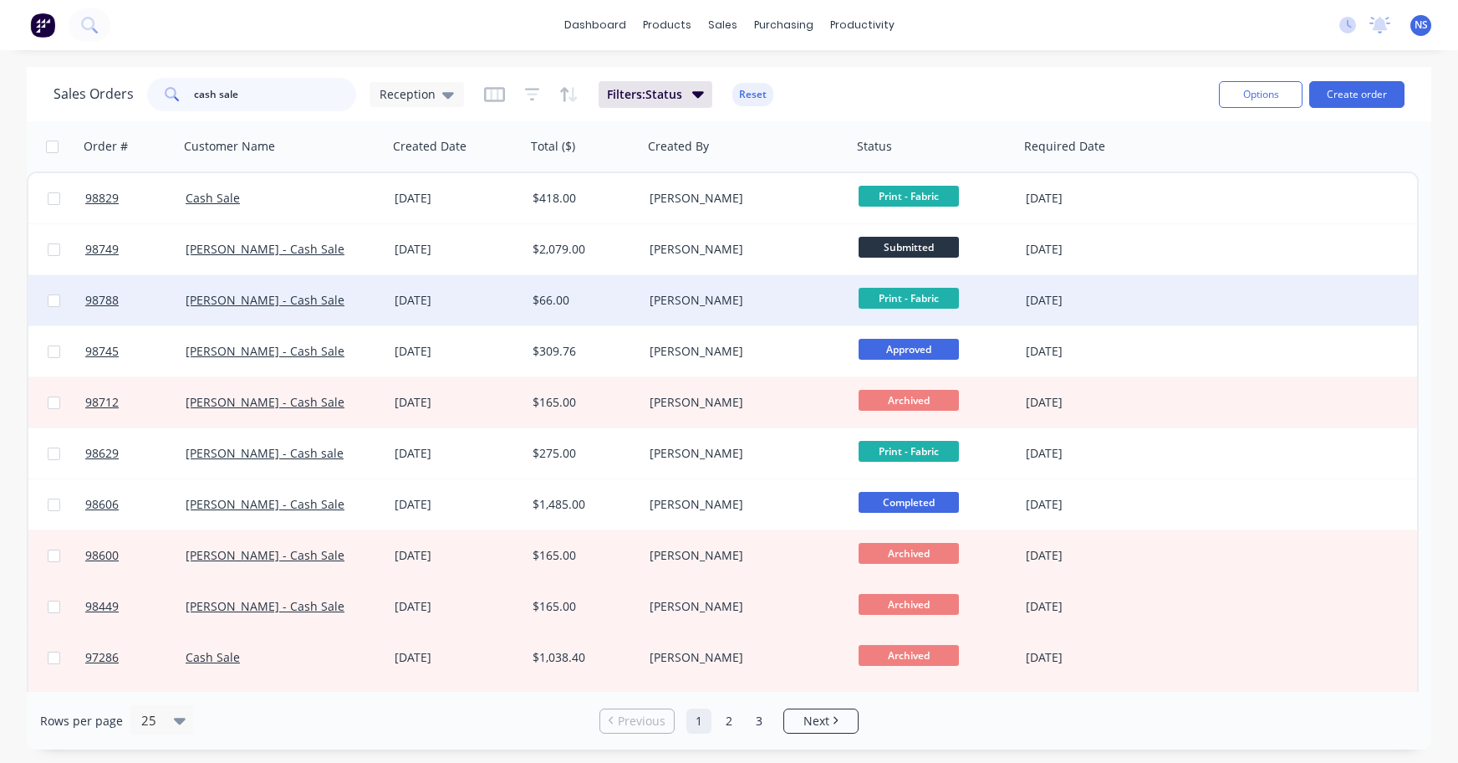
type input "cash sale"
click at [347, 301] on div "Graham Prall - Cash Sale" at bounding box center [279, 300] width 186 height 17
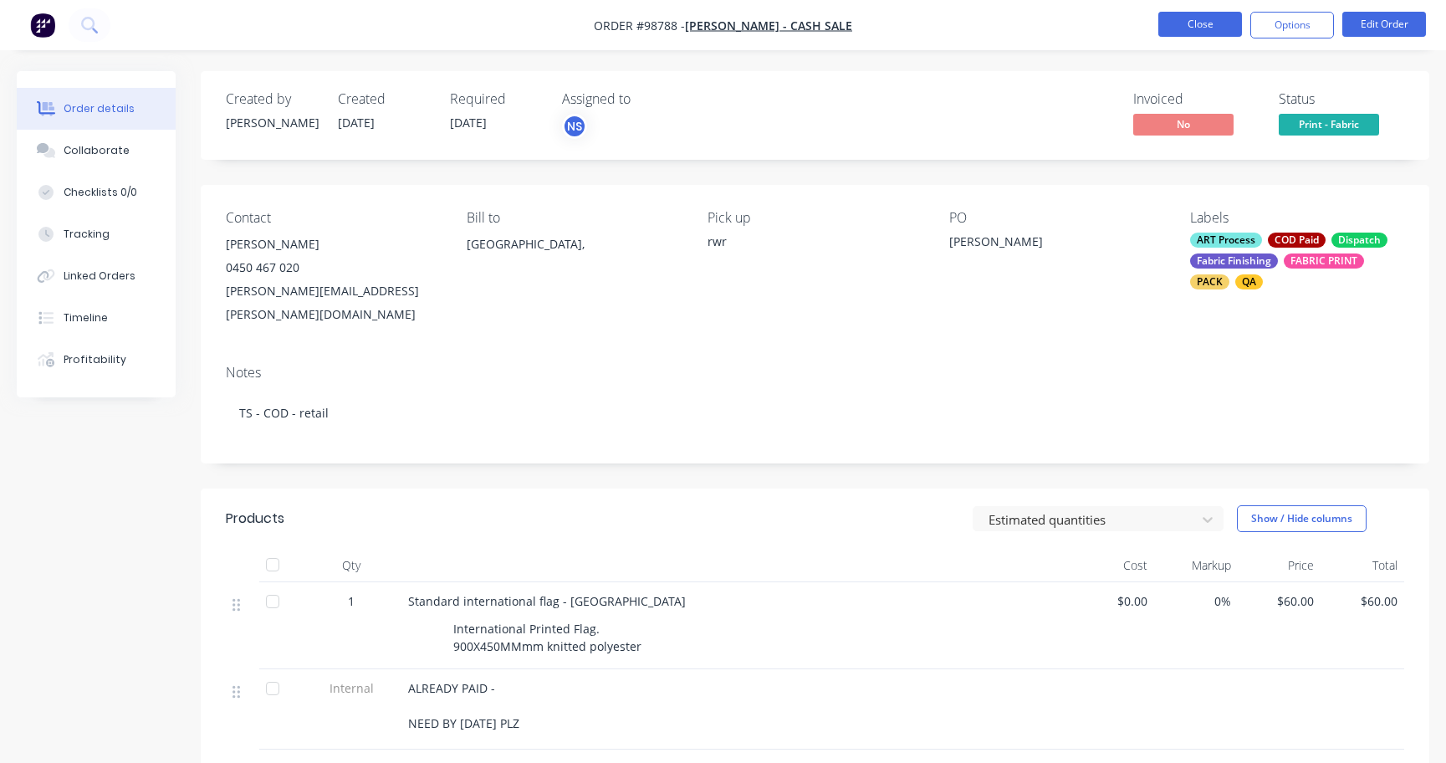
click at [1177, 22] on button "Close" at bounding box center [1200, 24] width 84 height 25
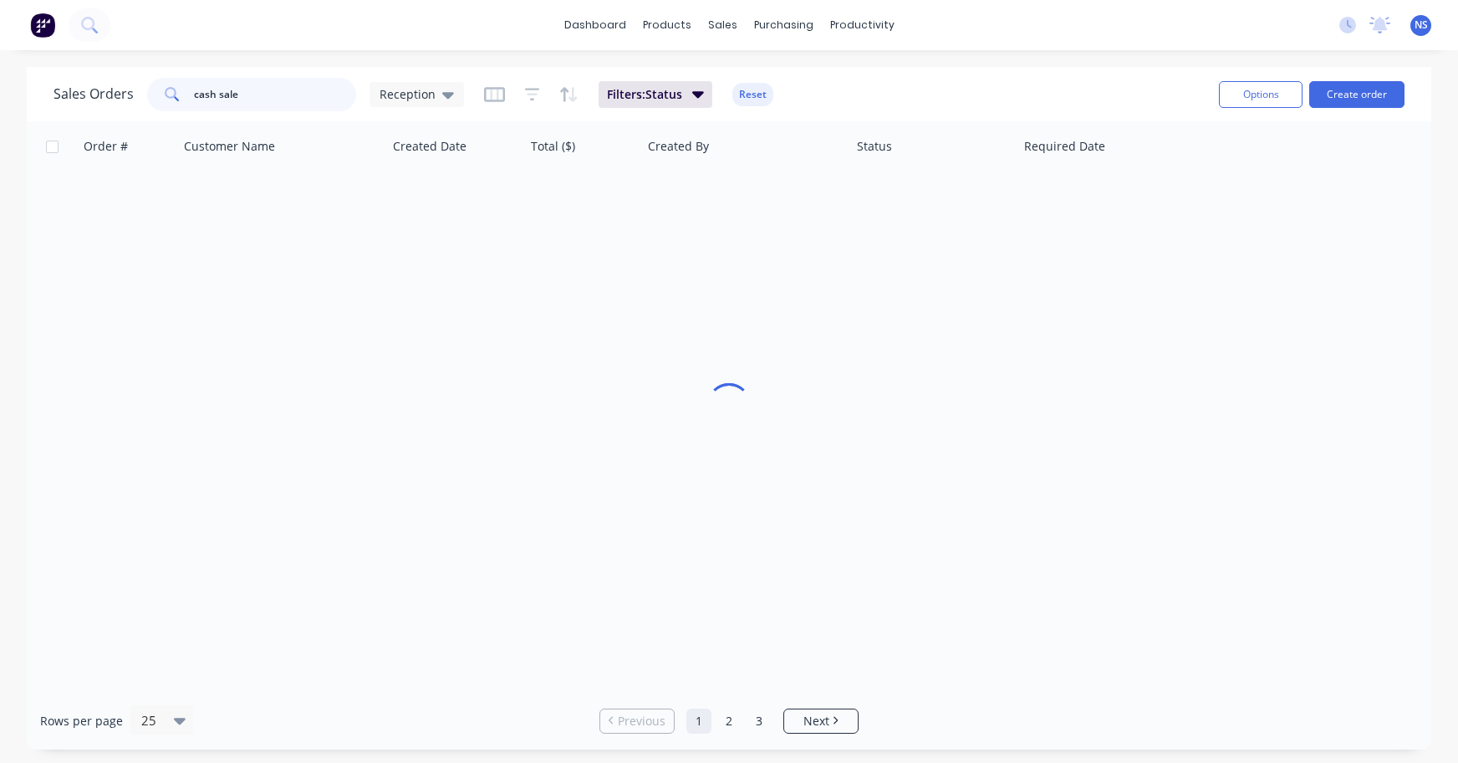
click at [267, 94] on input "cash sale" at bounding box center [275, 94] width 163 height 33
drag, startPoint x: 284, startPoint y: 94, endPoint x: 173, endPoint y: 98, distance: 111.2
click at [173, 98] on div "cash sale" at bounding box center [251, 94] width 209 height 33
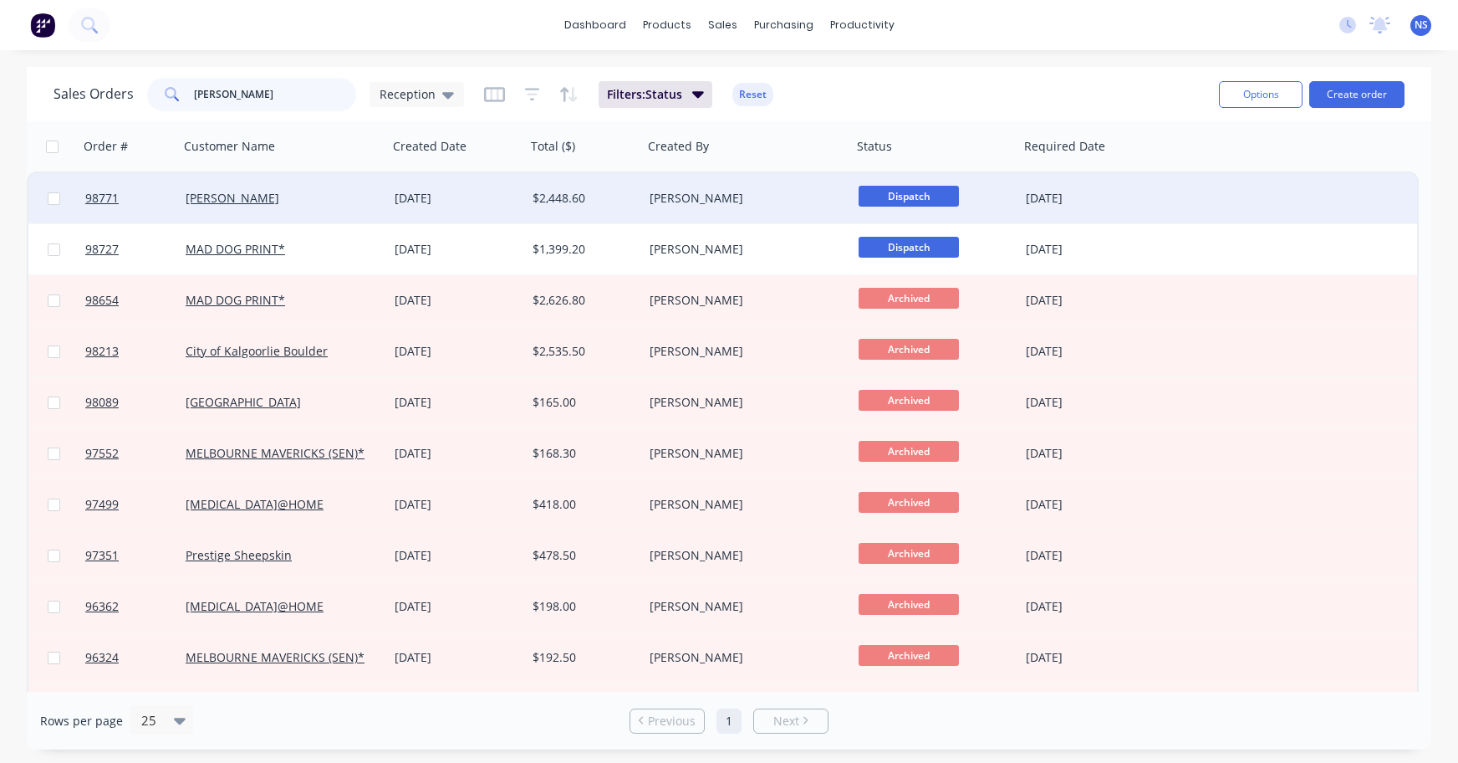
type input "leigh"
click at [335, 201] on div "Leigh McMinn" at bounding box center [279, 198] width 186 height 17
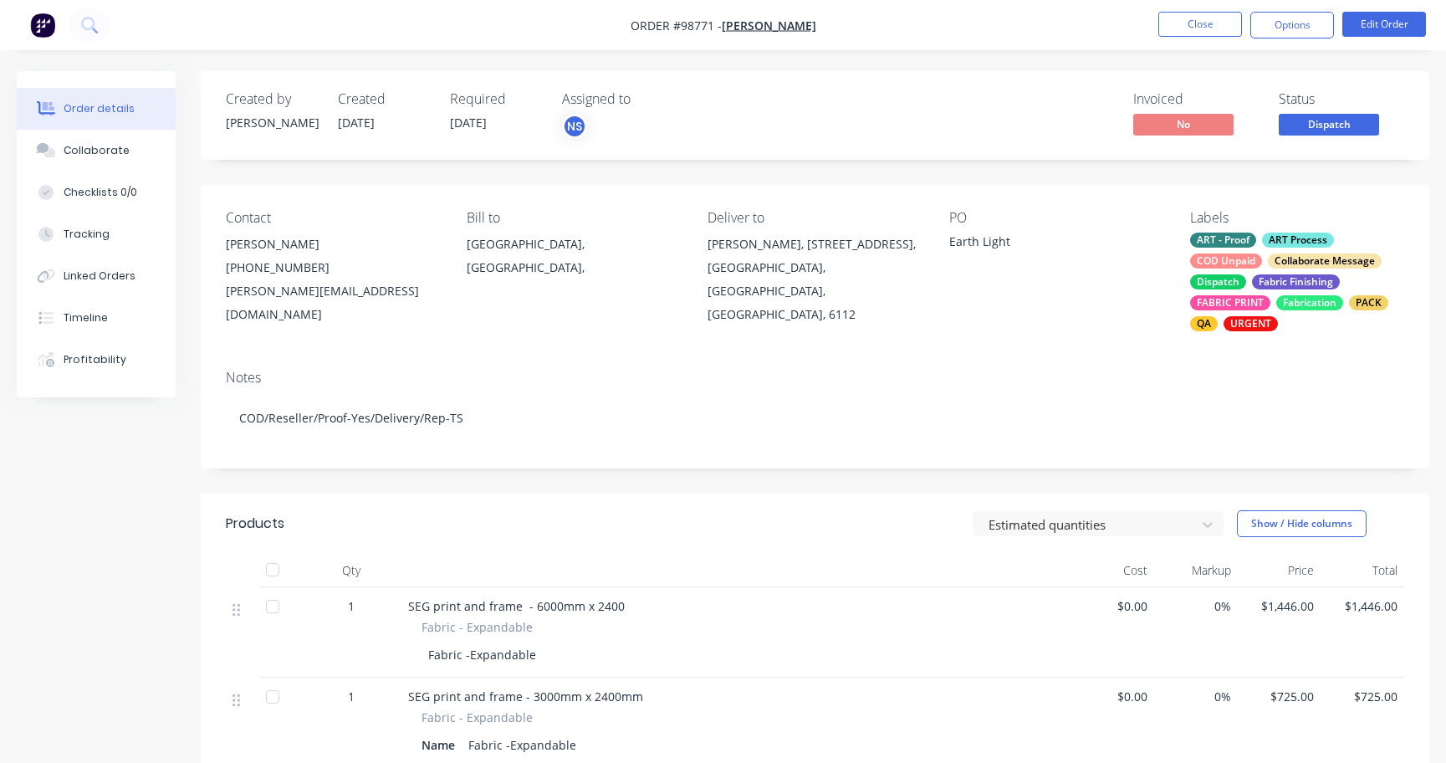
click at [1329, 116] on span "Dispatch" at bounding box center [1328, 124] width 100 height 21
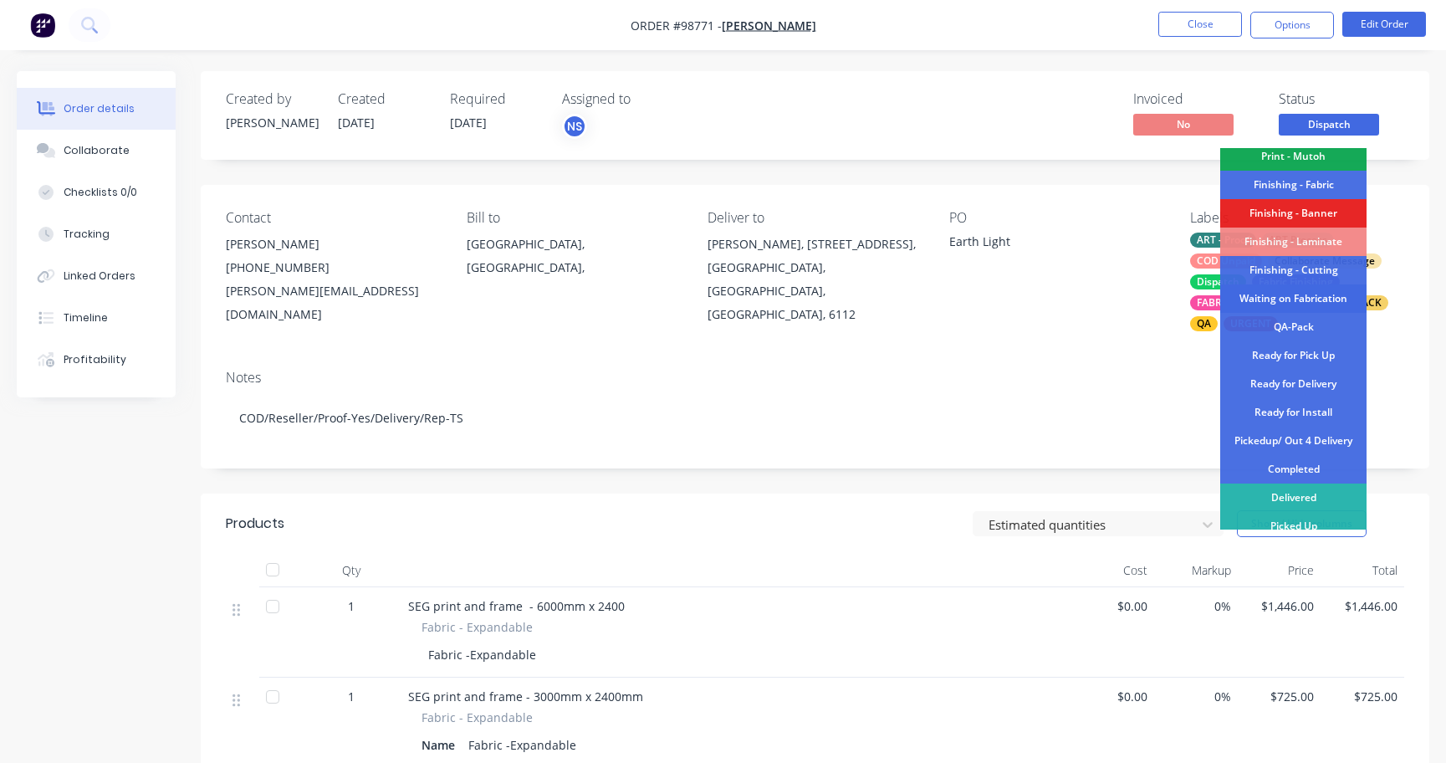
scroll to position [329, 0]
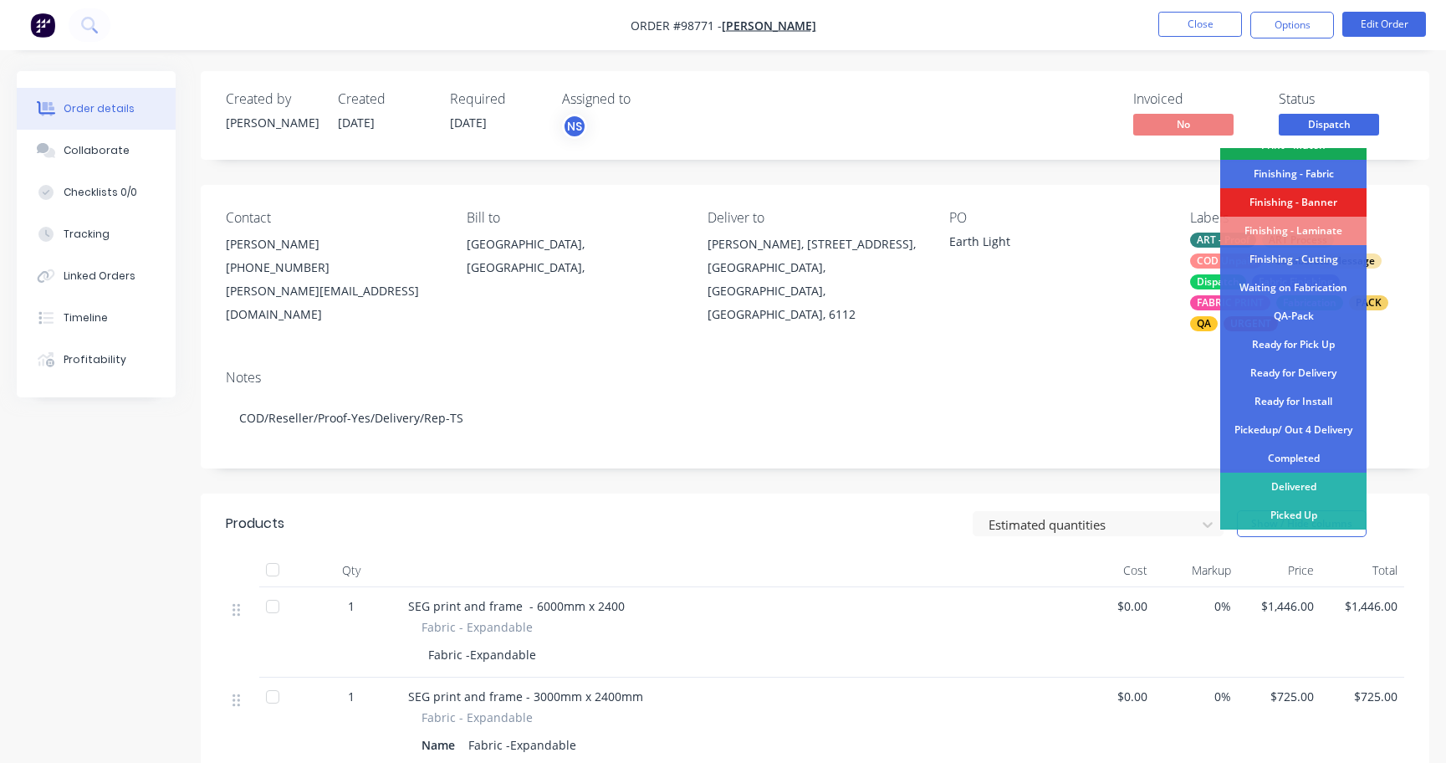
click at [1289, 451] on div "Completed" at bounding box center [1293, 458] width 146 height 28
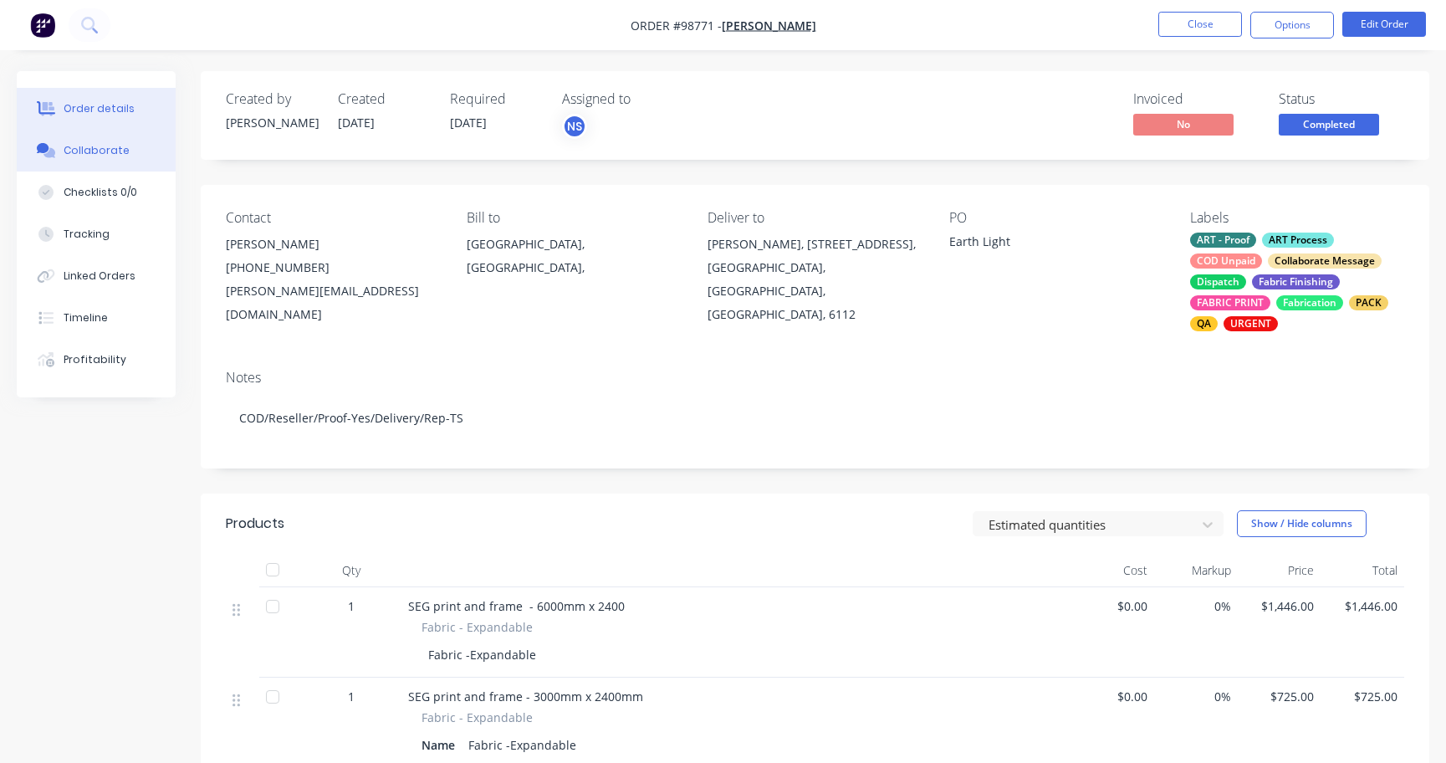
click at [104, 154] on div "Collaborate" at bounding box center [97, 150] width 66 height 15
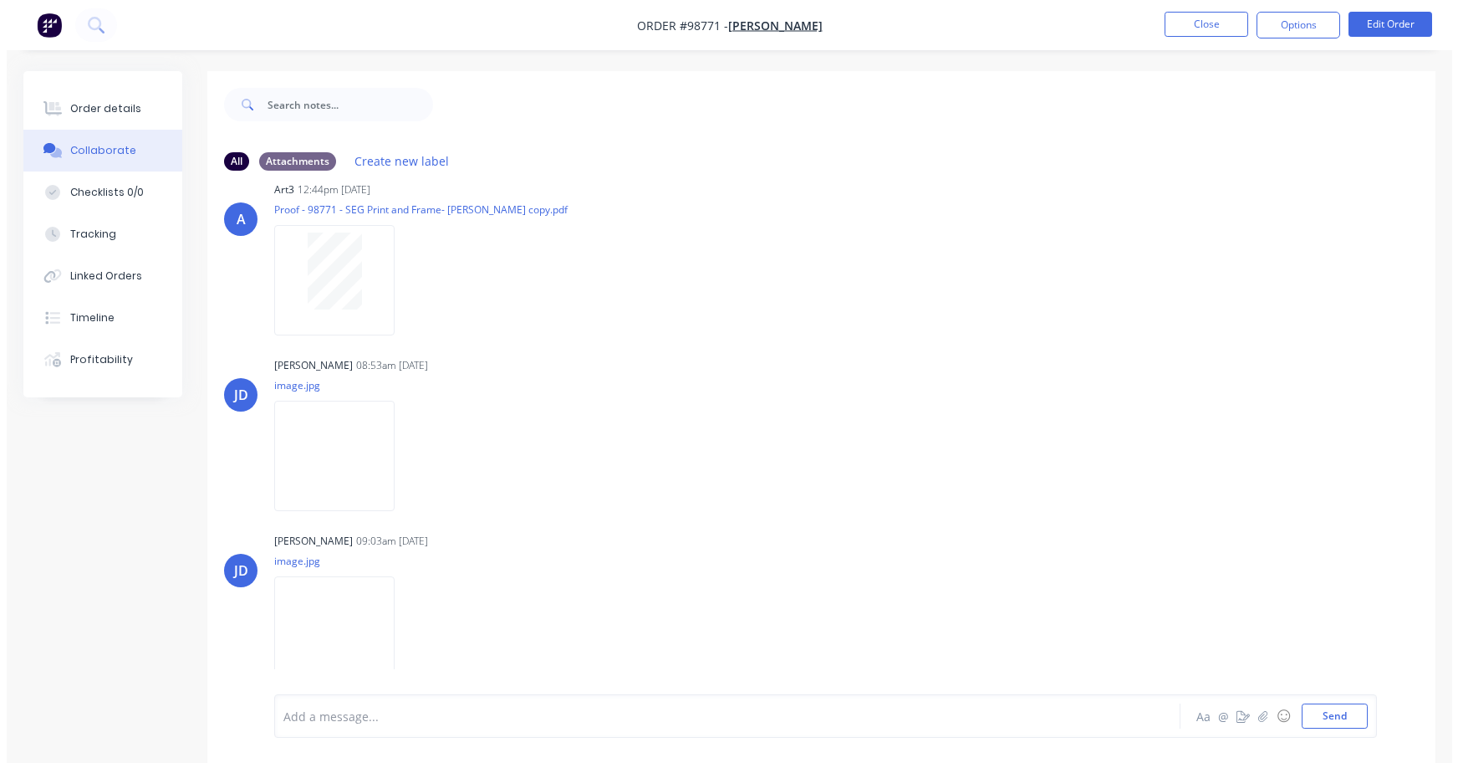
scroll to position [622, 0]
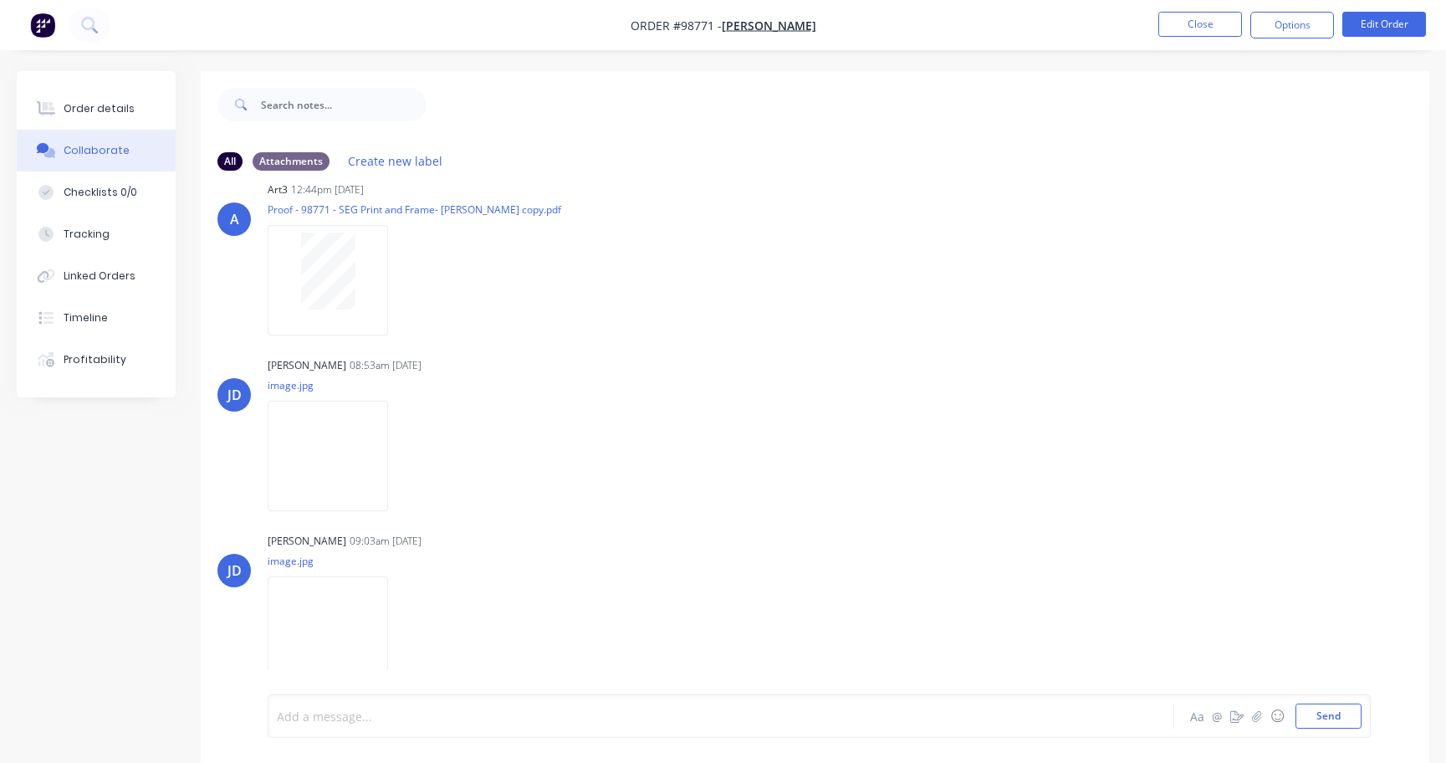
click at [389, 721] on div at bounding box center [684, 716] width 813 height 18
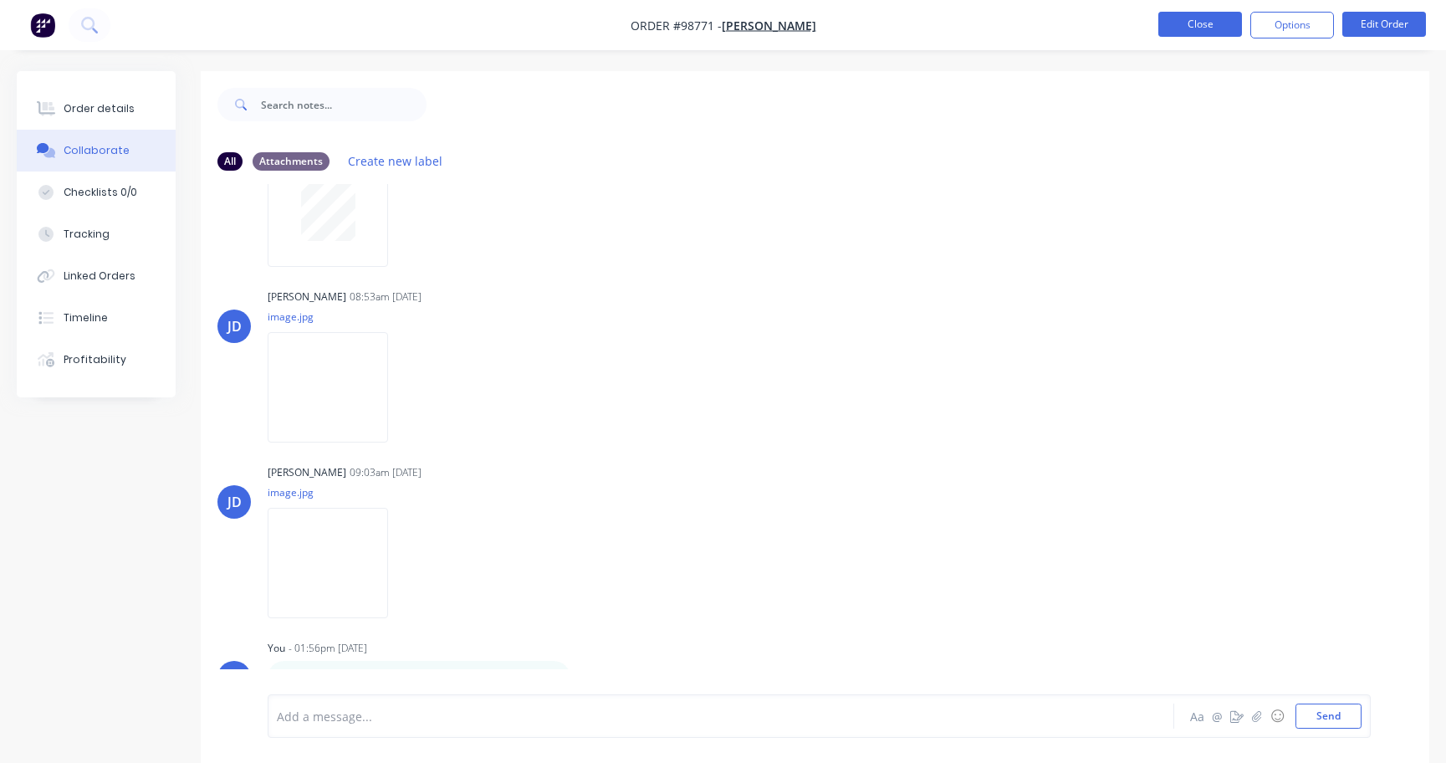
click at [1196, 12] on button "Close" at bounding box center [1200, 24] width 84 height 25
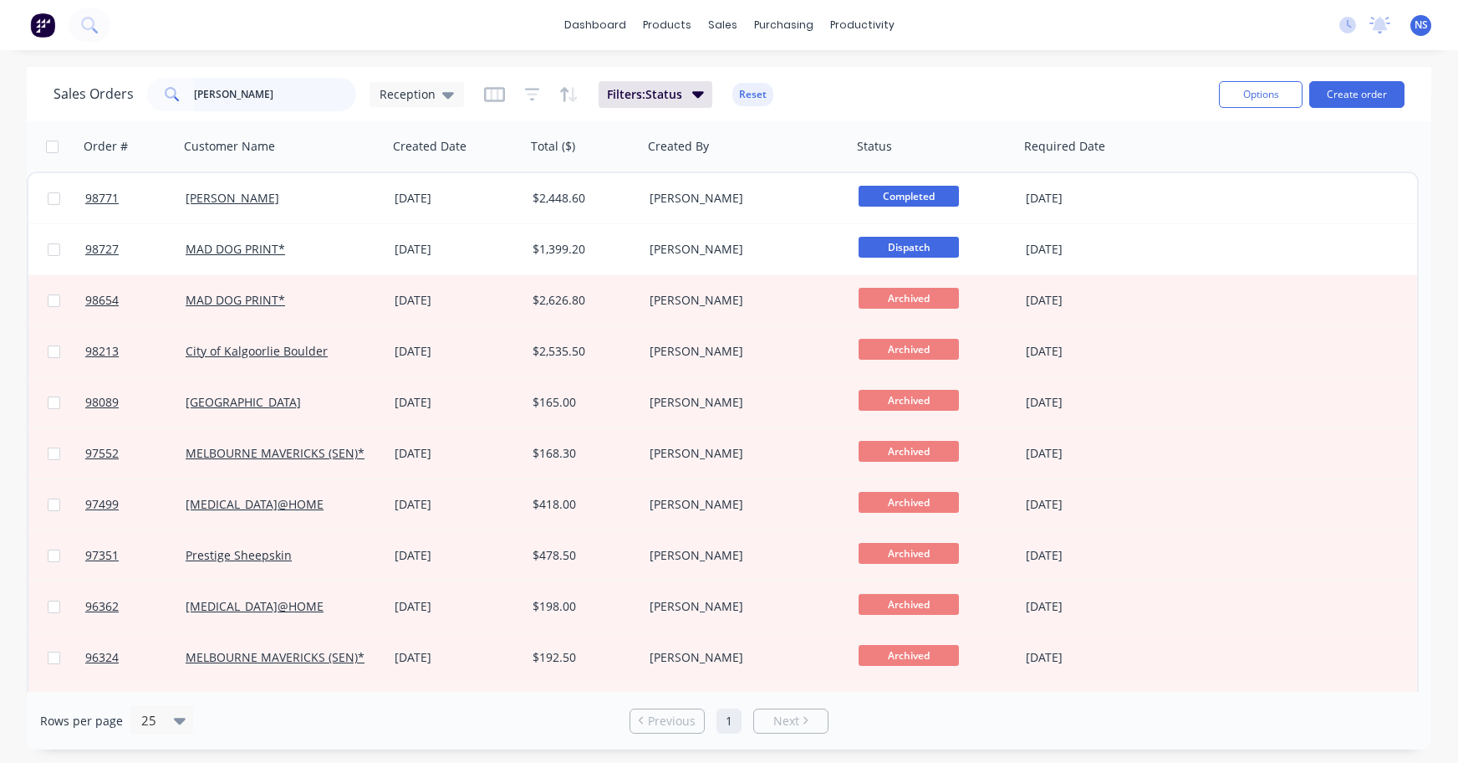
click at [275, 94] on input "leigh" at bounding box center [275, 94] width 163 height 33
type input "l"
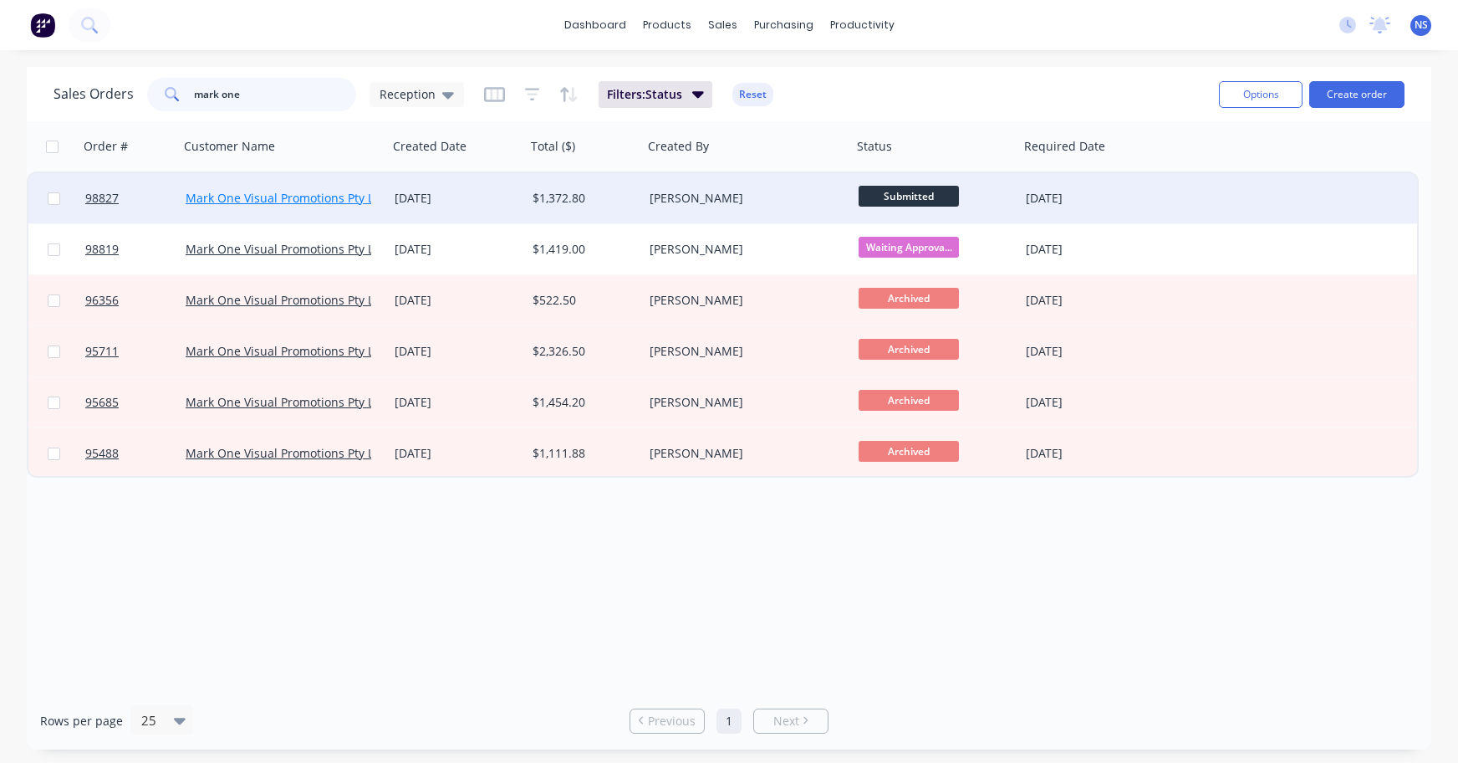
type input "mark one"
click at [327, 201] on link "Mark One Visual Promotions Pty Ltd (M1V)^" at bounding box center [306, 198] width 241 height 16
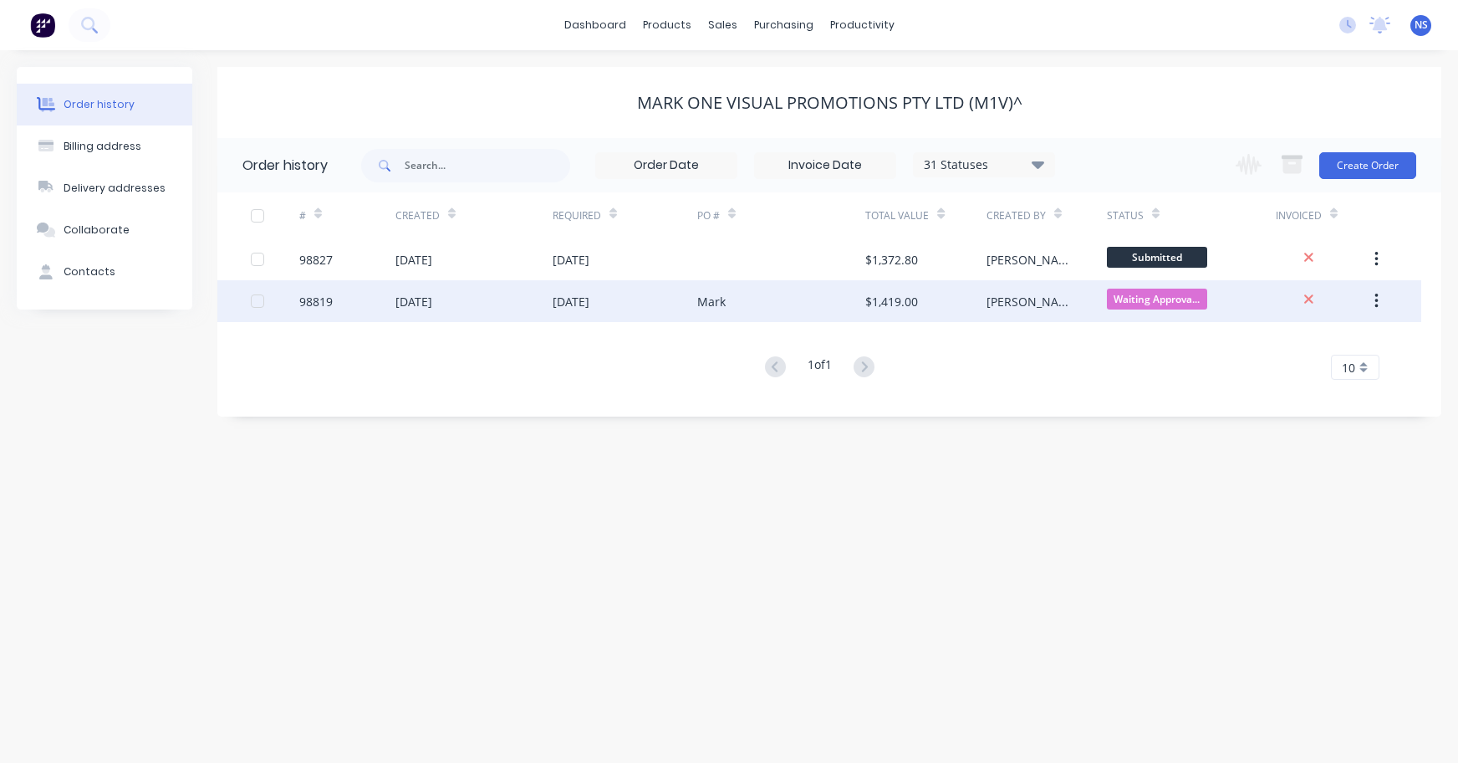
click at [760, 302] on div "Mark" at bounding box center [781, 301] width 169 height 42
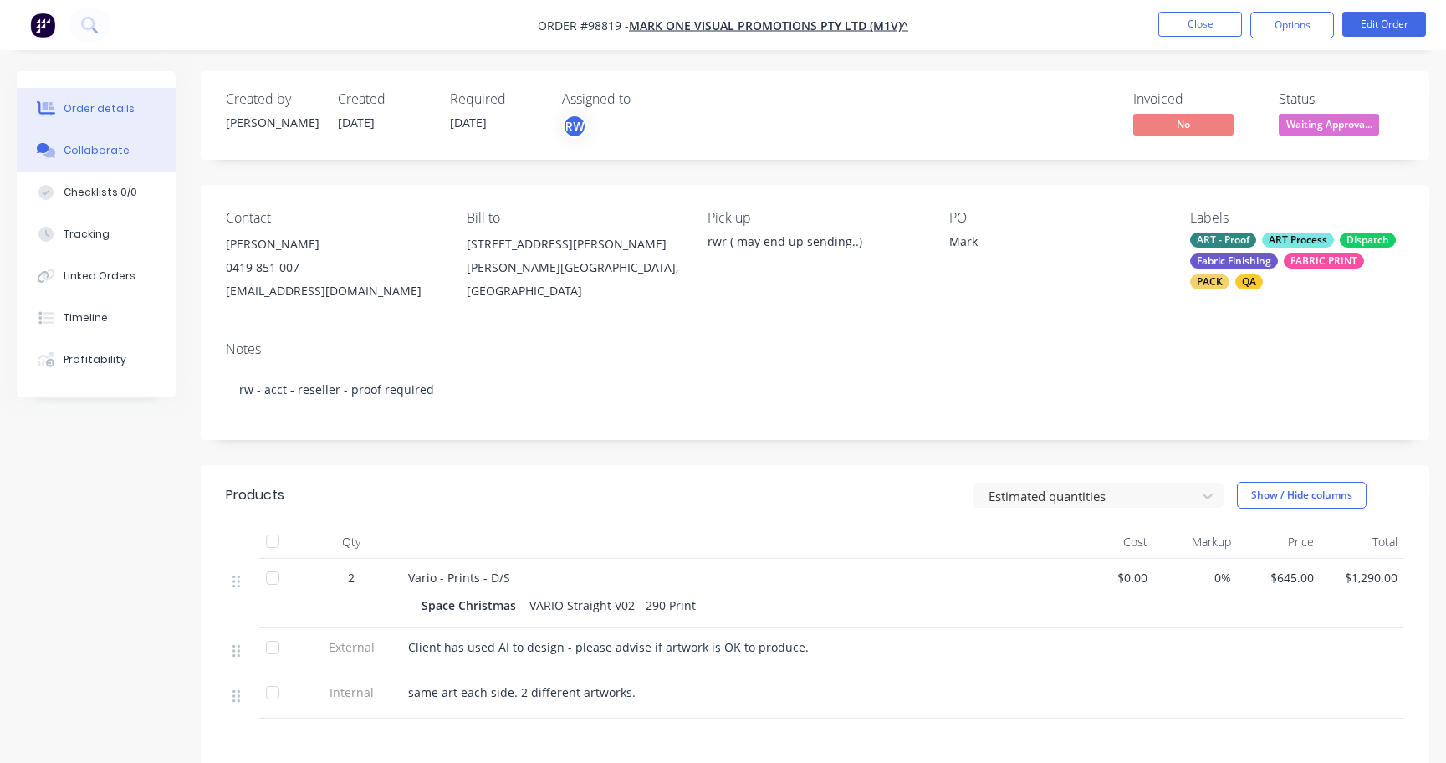
click at [121, 153] on div "Collaborate" at bounding box center [97, 150] width 66 height 15
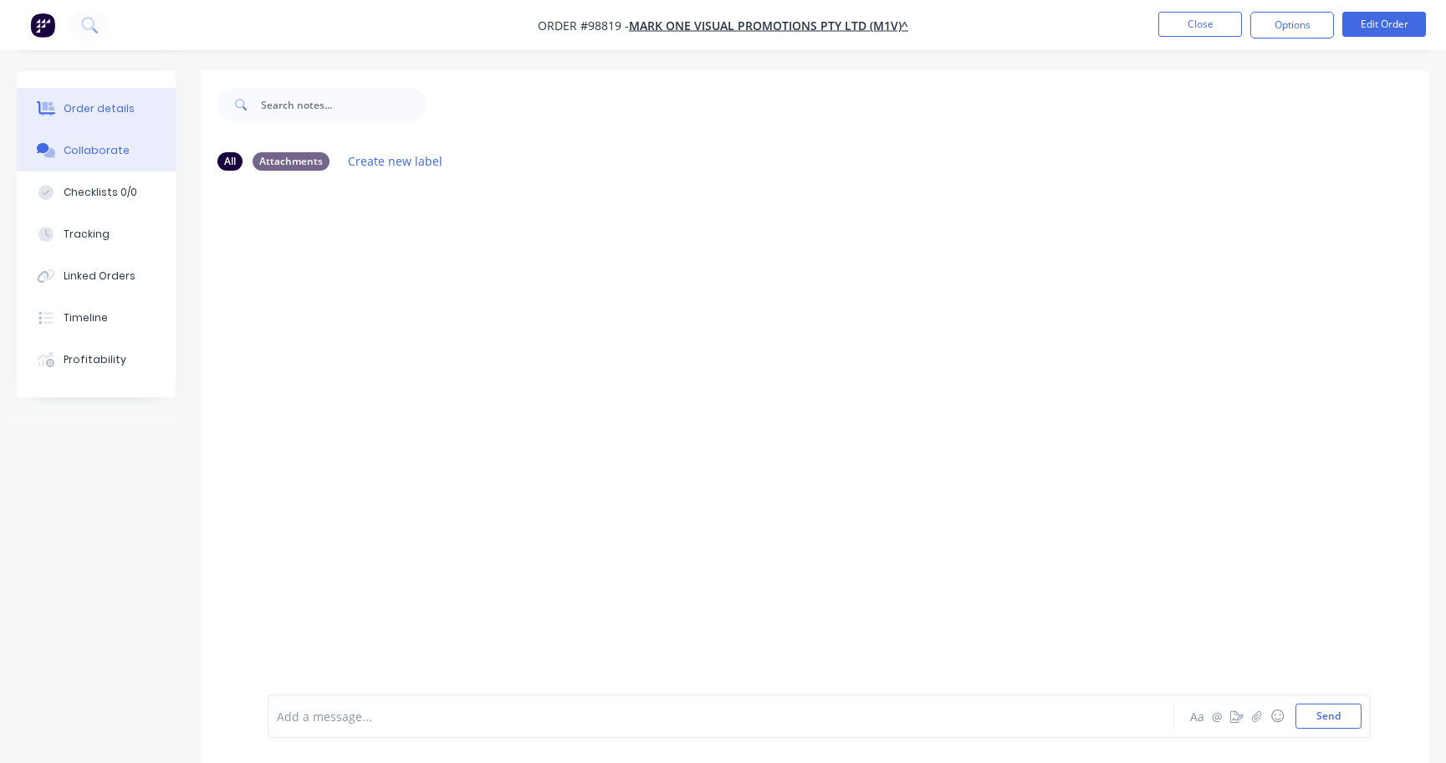
click at [96, 114] on div "Order details" at bounding box center [99, 108] width 71 height 15
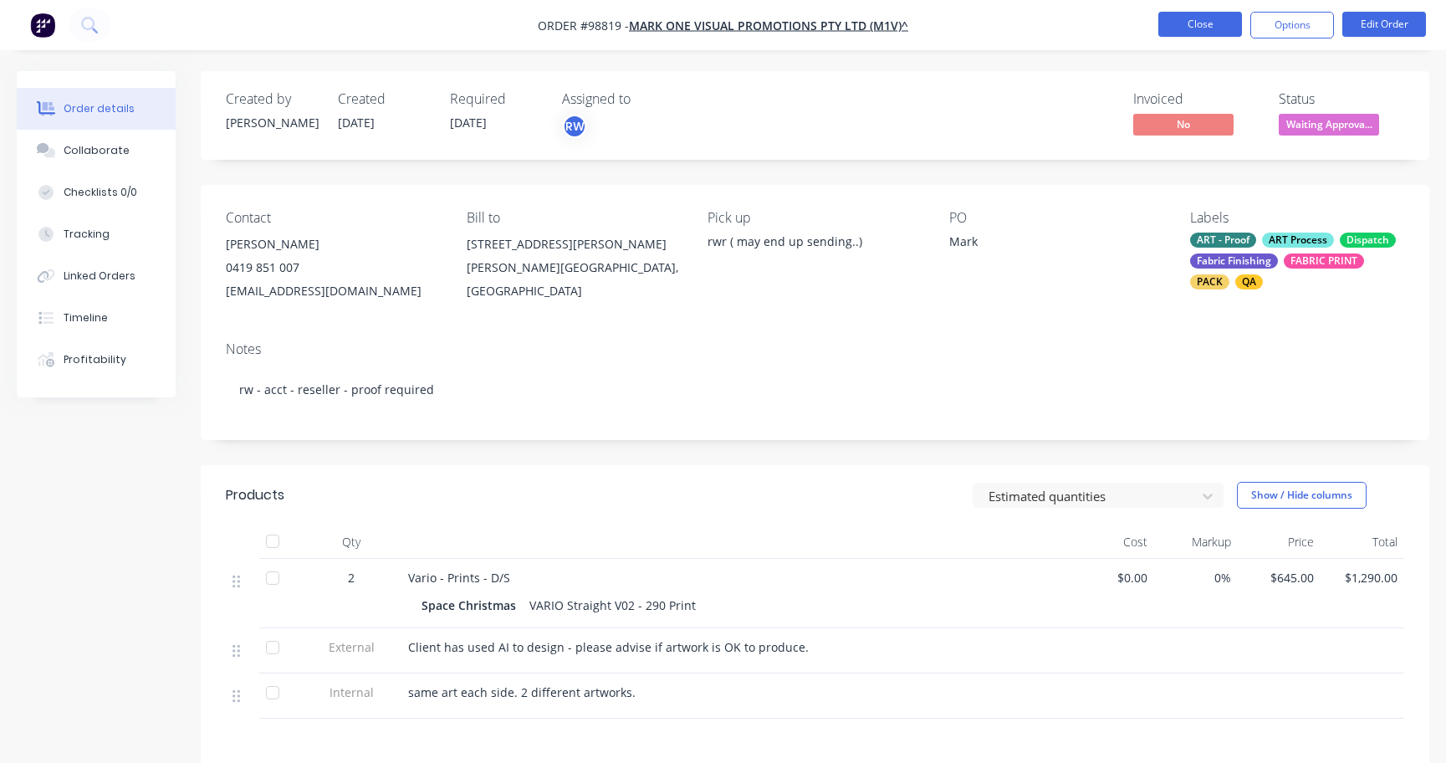
click at [1193, 23] on button "Close" at bounding box center [1200, 24] width 84 height 25
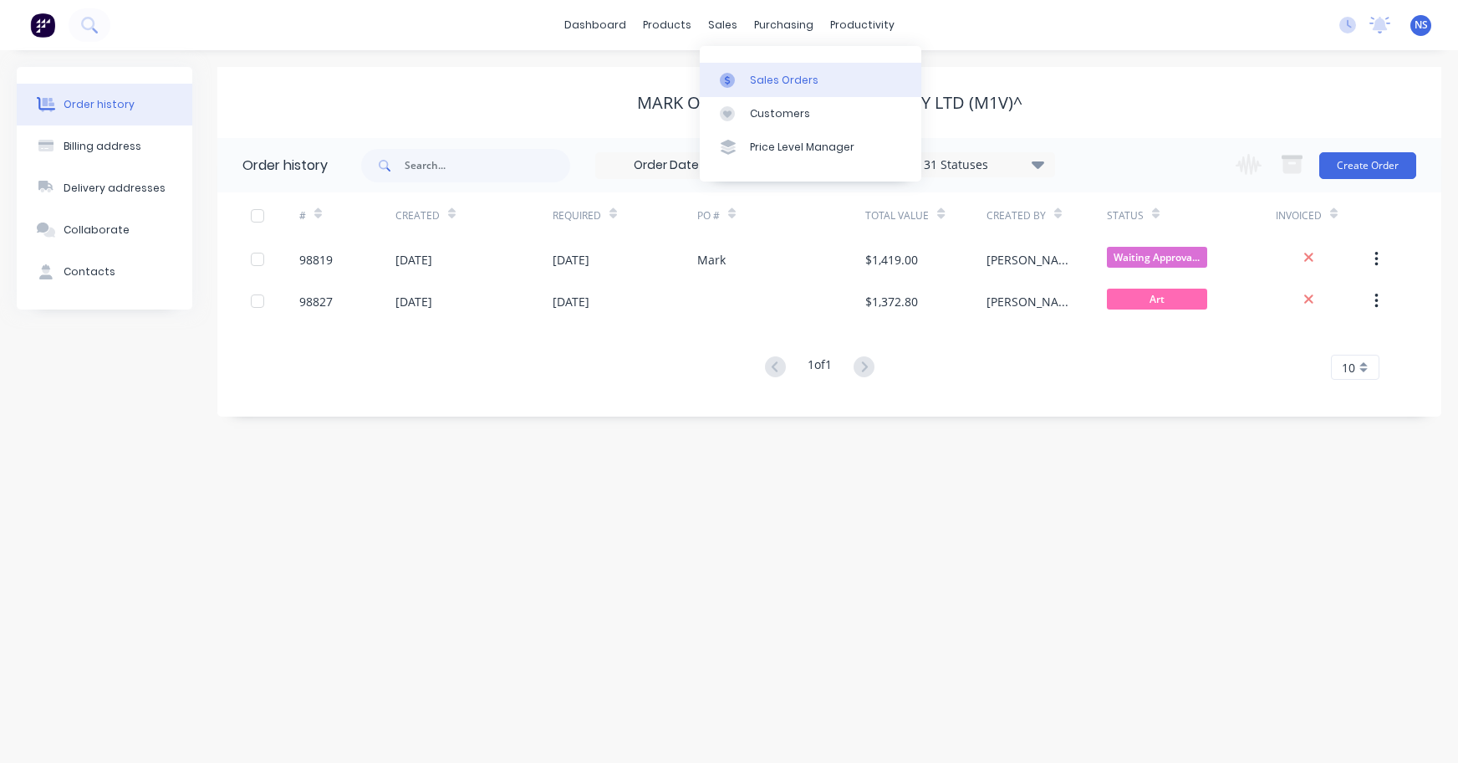
click at [762, 79] on div "Sales Orders" at bounding box center [784, 80] width 69 height 15
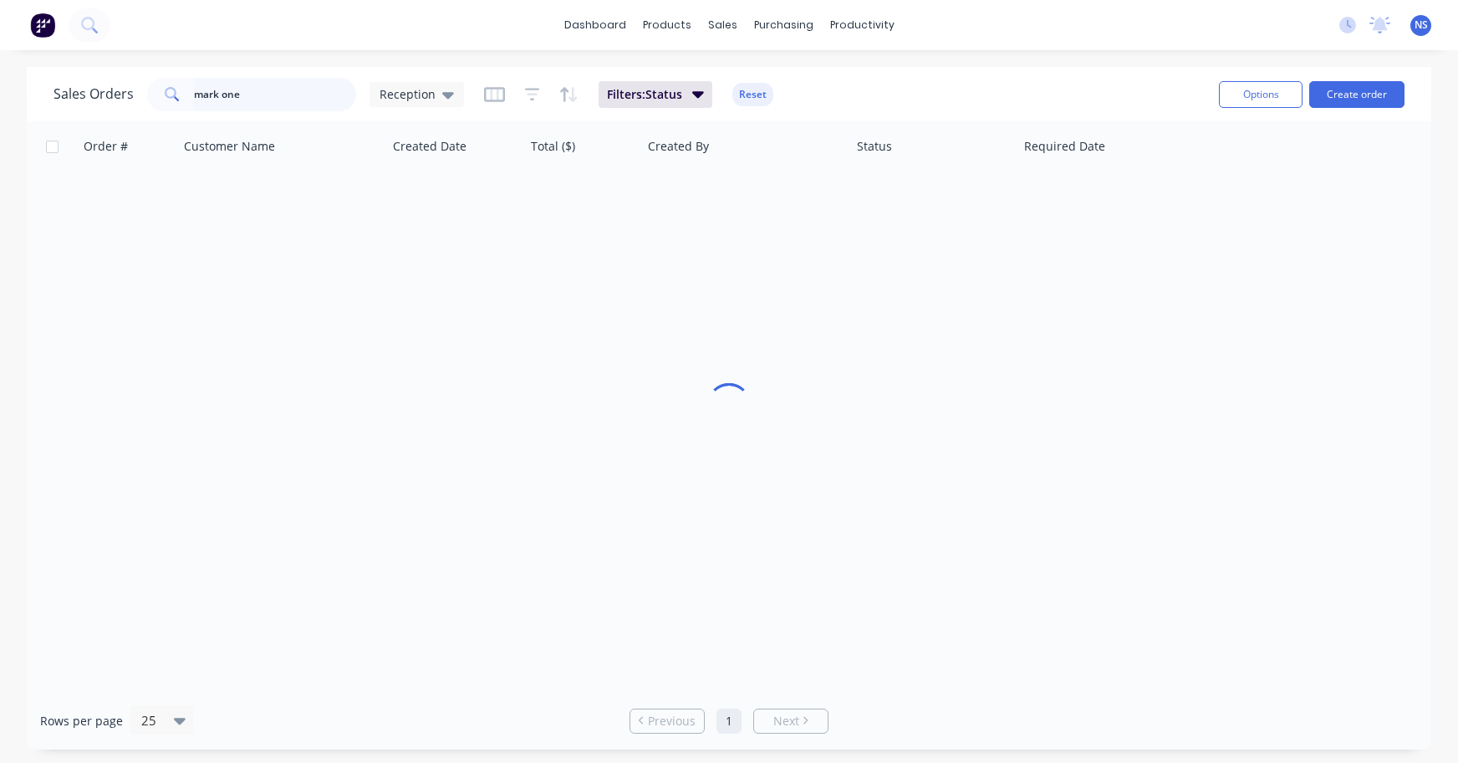
click at [268, 95] on input "mark one" at bounding box center [275, 94] width 163 height 33
drag, startPoint x: 254, startPoint y: 94, endPoint x: 104, endPoint y: 67, distance: 152.9
click at [104, 68] on div "Sales Orders mark one Reception Filters: Status Reset Options Create order" at bounding box center [729, 94] width 1405 height 54
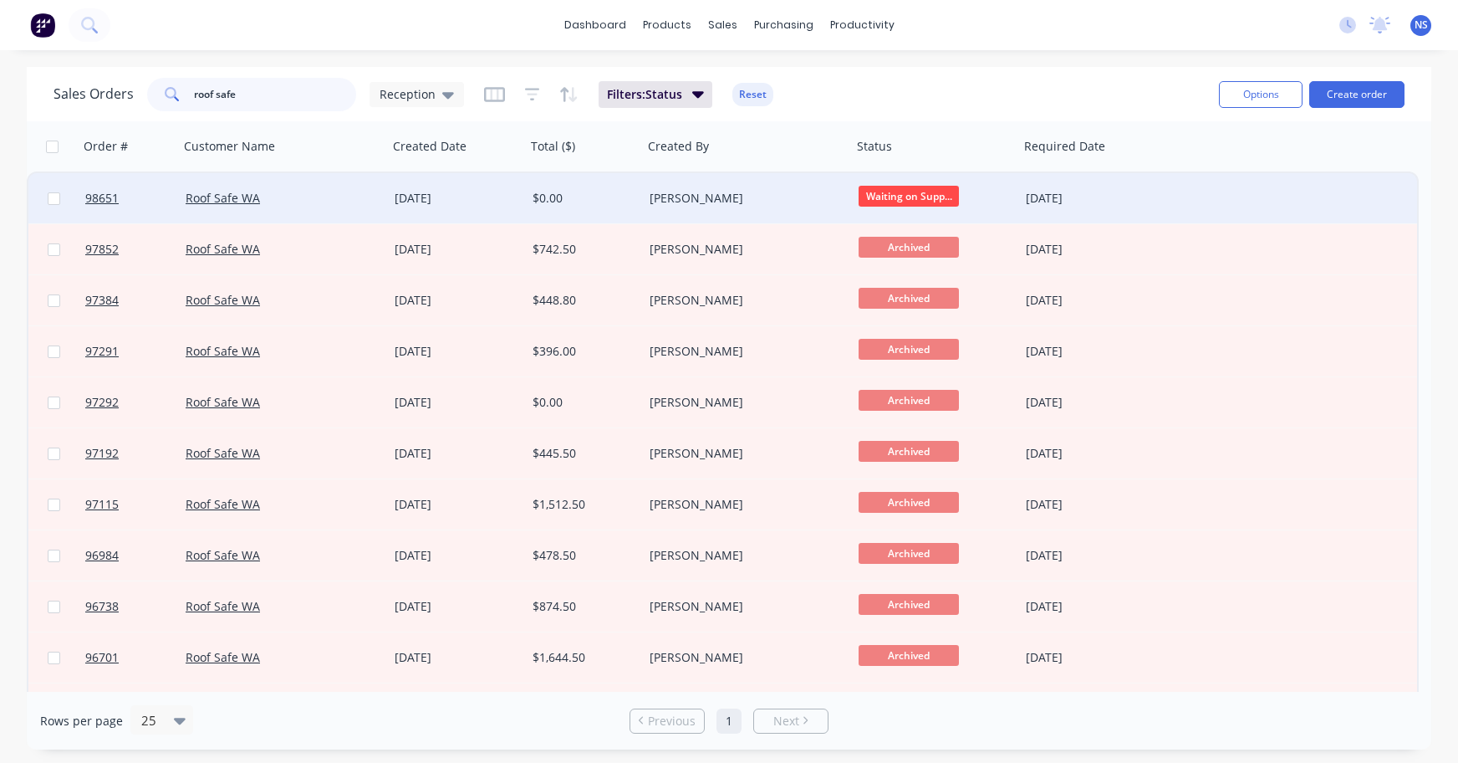
type input "roof safe"
click at [343, 196] on div "Roof Safe WA" at bounding box center [279, 198] width 186 height 17
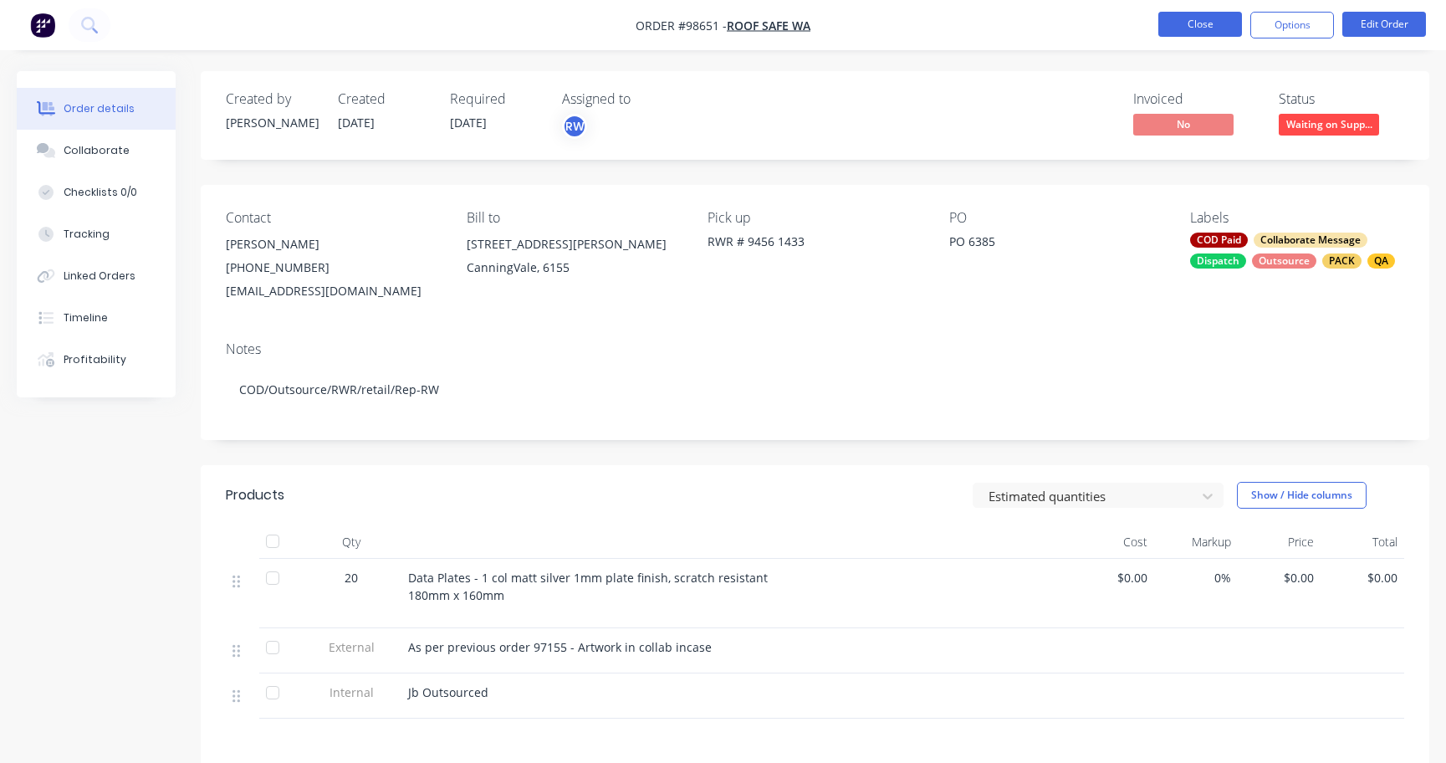
click at [1192, 26] on button "Close" at bounding box center [1200, 24] width 84 height 25
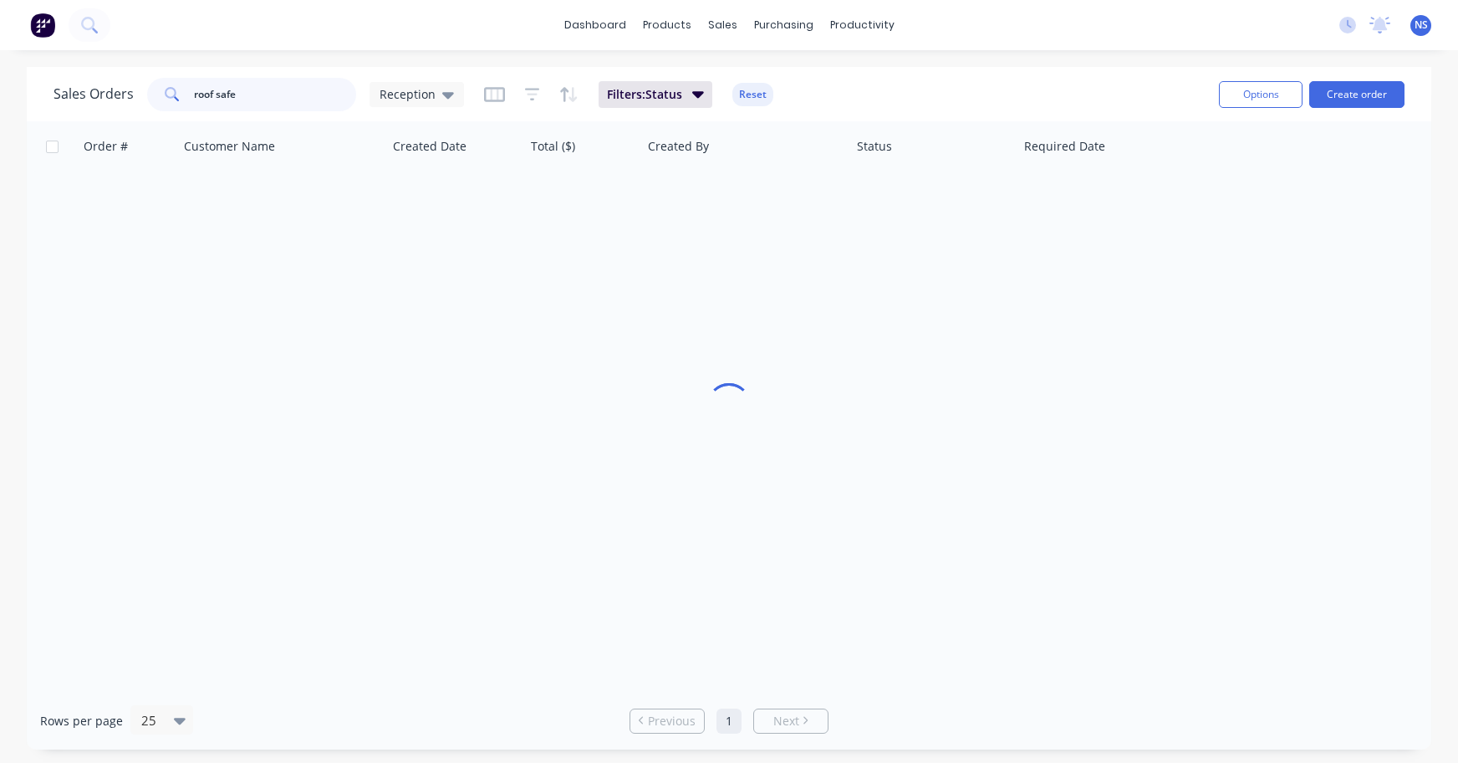
drag, startPoint x: 263, startPoint y: 97, endPoint x: 125, endPoint y: 97, distance: 138.0
click at [125, 97] on div "Sales Orders roof safe Reception" at bounding box center [259, 94] width 411 height 33
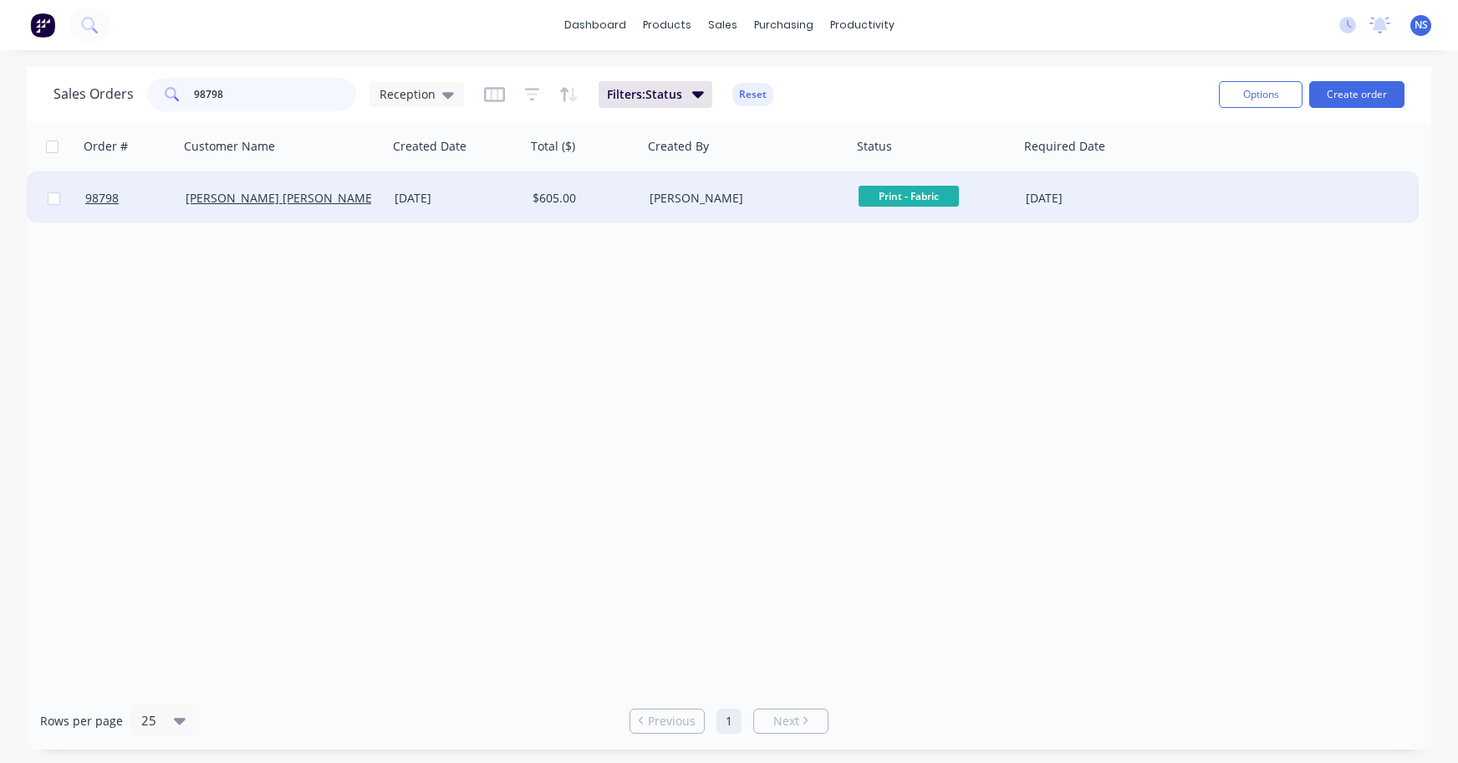
type input "98798"
click at [368, 203] on div "Maharshi Pandya" at bounding box center [279, 198] width 186 height 17
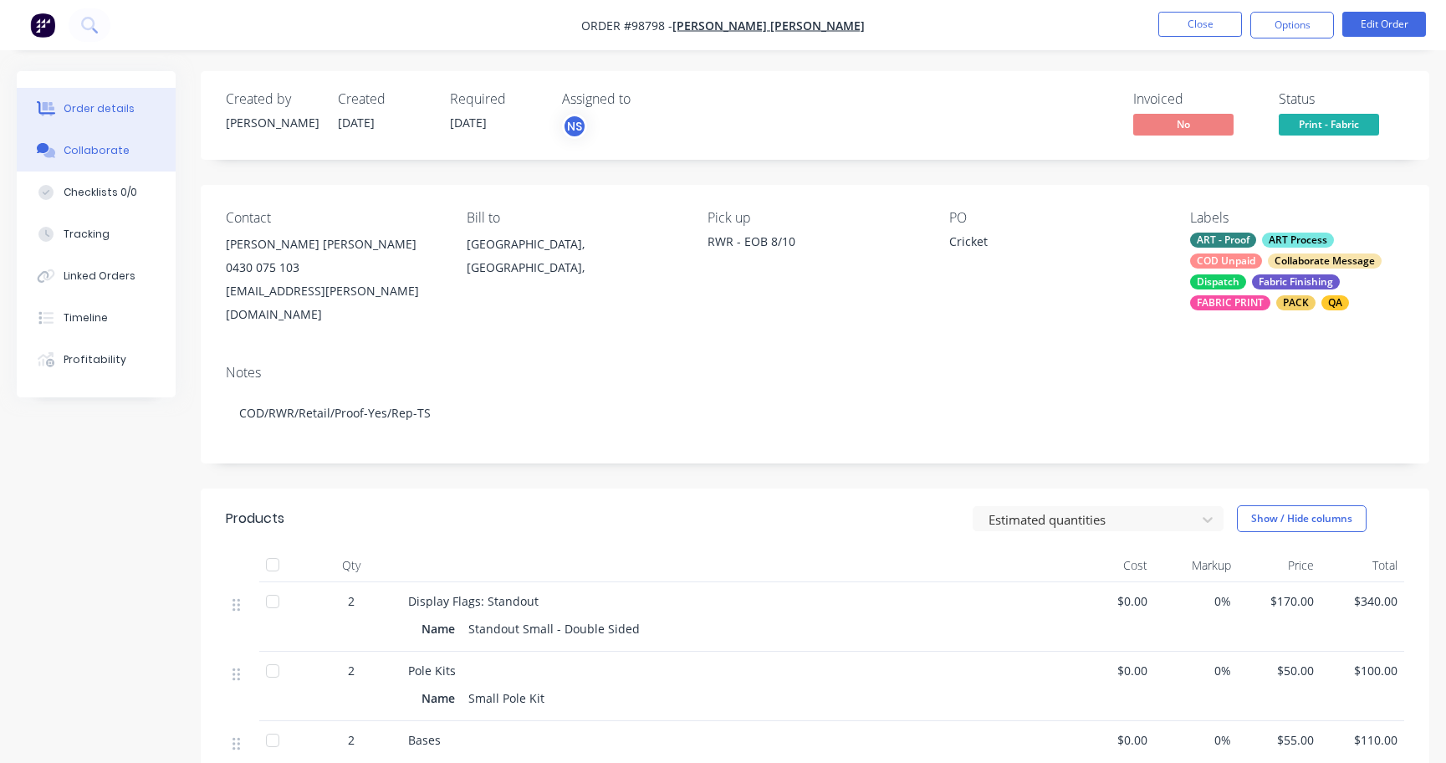
click at [113, 155] on div "Collaborate" at bounding box center [97, 150] width 66 height 15
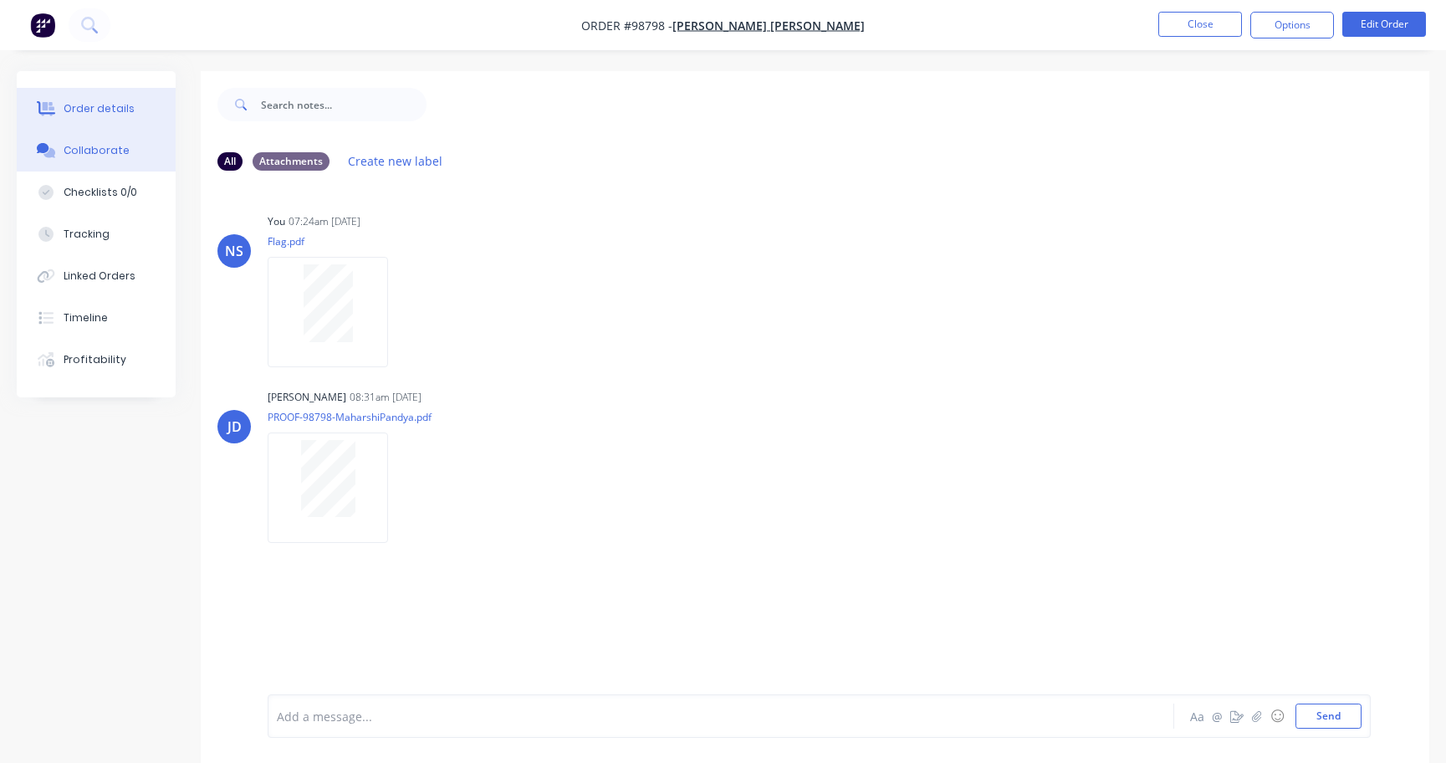
click at [102, 111] on div "Order details" at bounding box center [99, 108] width 71 height 15
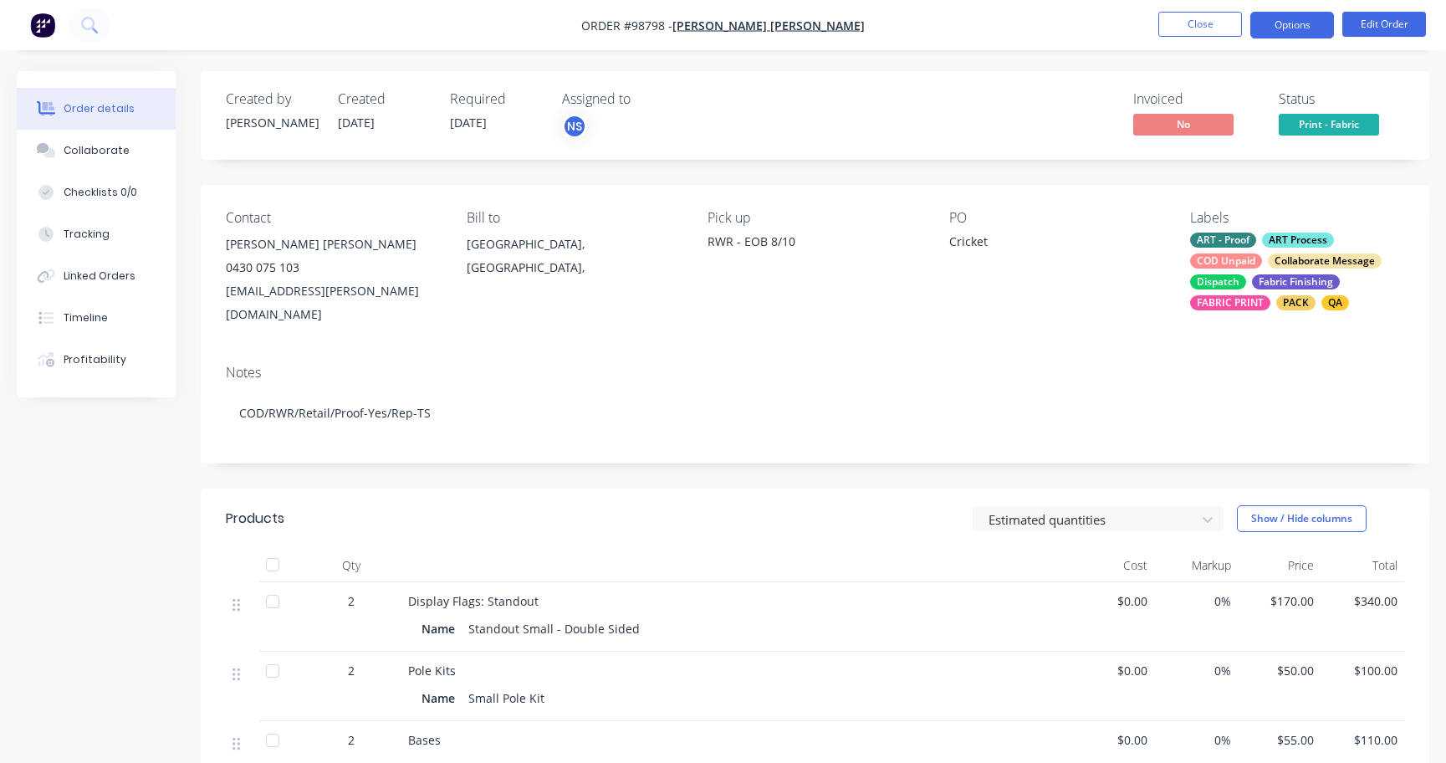
click at [1283, 23] on button "Options" at bounding box center [1292, 25] width 84 height 27
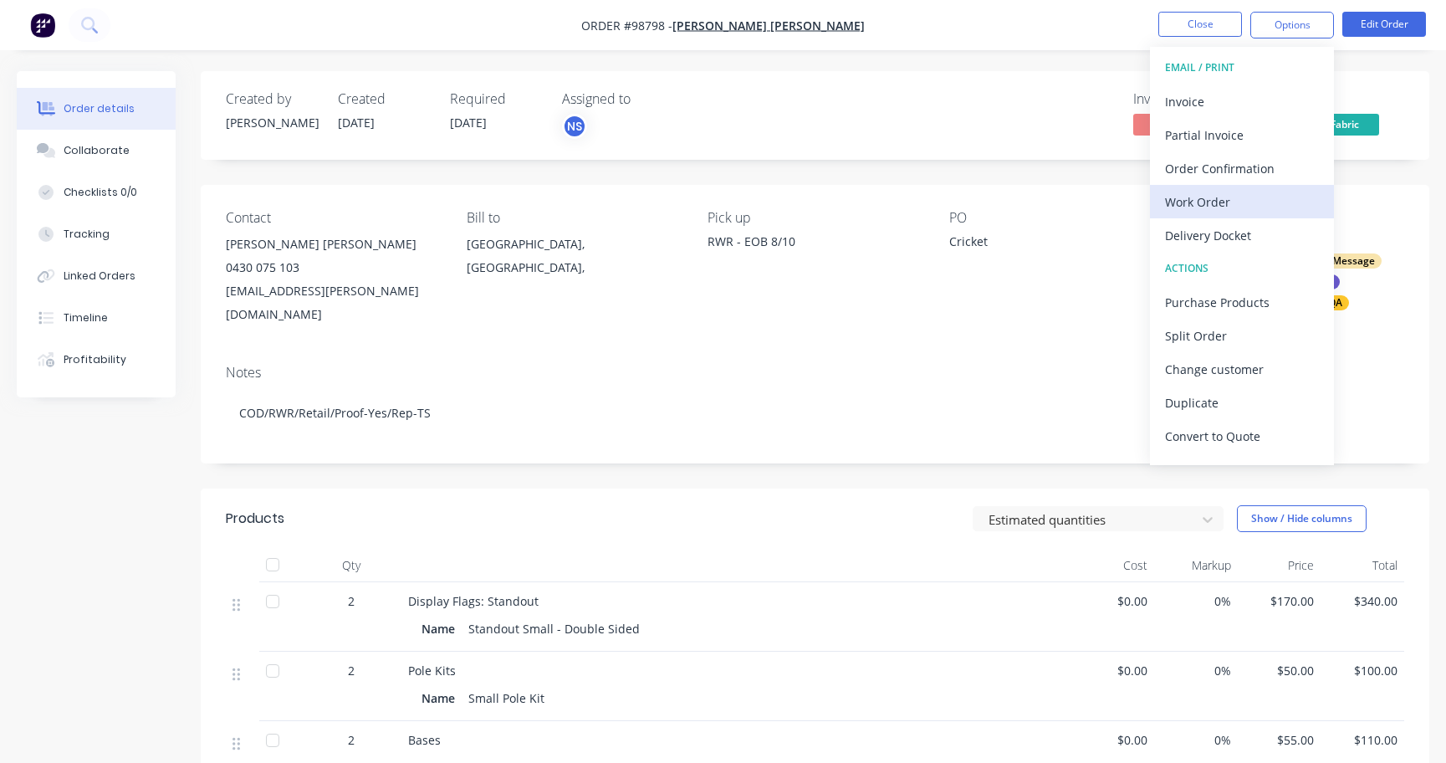
click at [1221, 193] on div "Work Order" at bounding box center [1242, 202] width 154 height 24
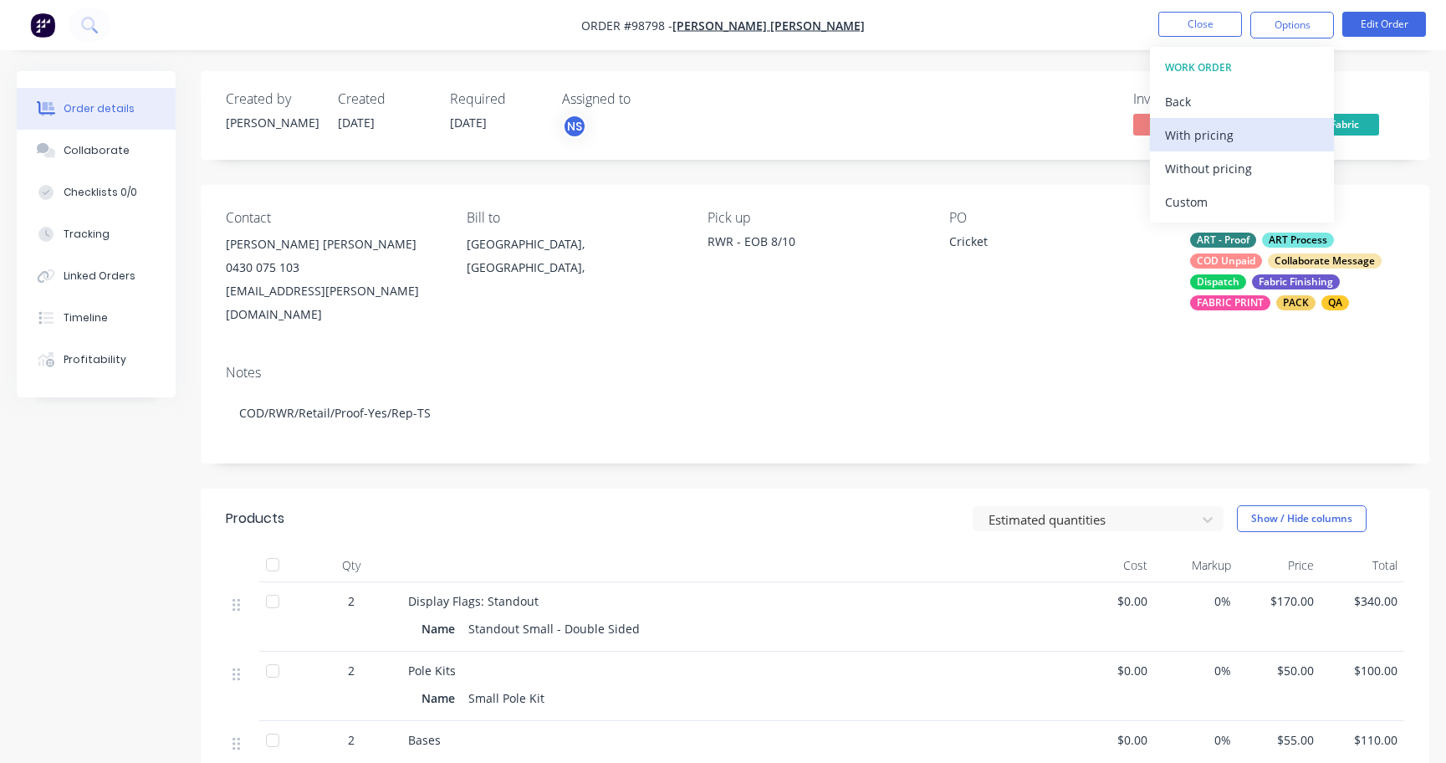
click at [1197, 140] on div "With pricing" at bounding box center [1242, 135] width 154 height 24
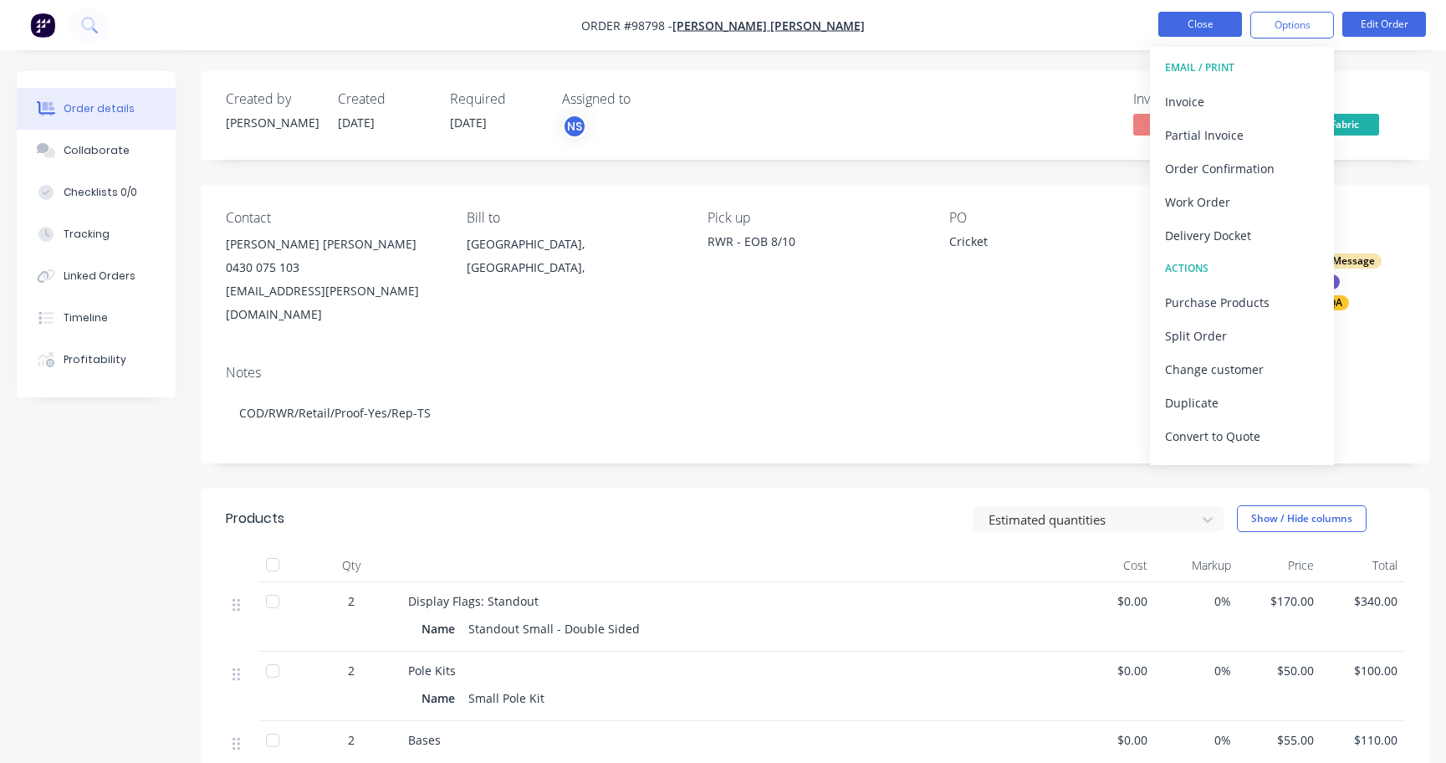
click at [1196, 25] on button "Close" at bounding box center [1200, 24] width 84 height 25
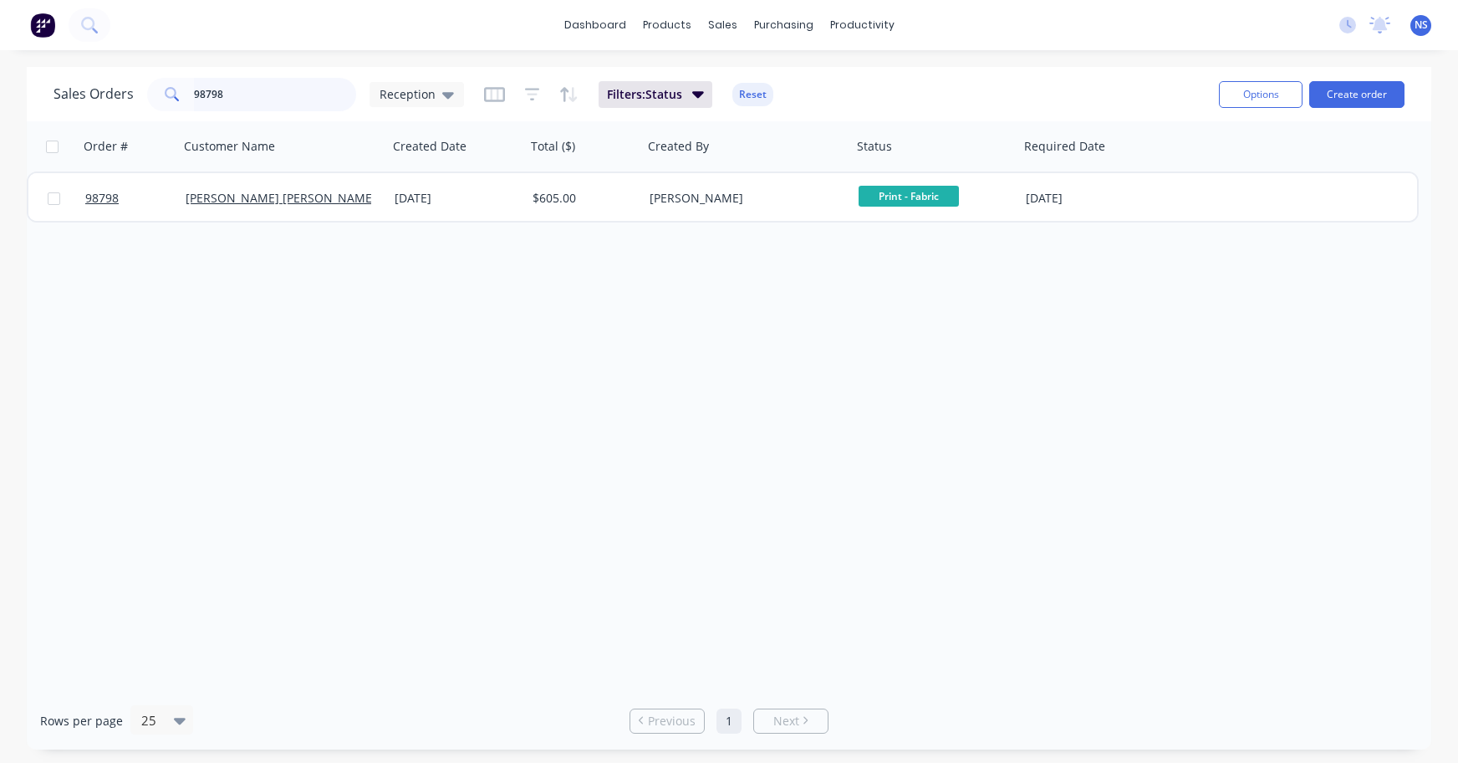
click at [247, 98] on input "98798" at bounding box center [275, 94] width 163 height 33
type input "98744"
click at [268, 93] on input "98744" at bounding box center [275, 94] width 163 height 33
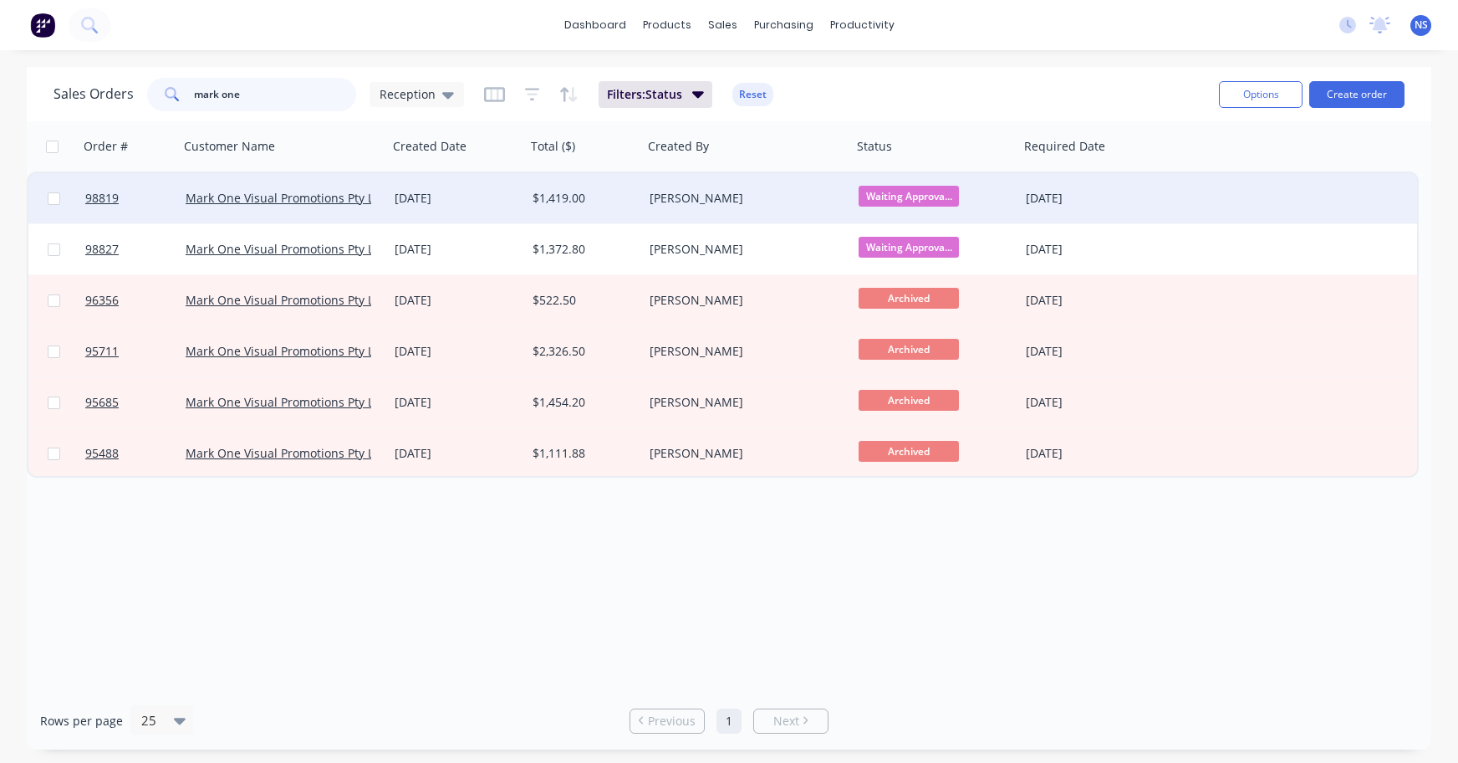
type input "mark one"
click at [487, 200] on div "[DATE]" at bounding box center [457, 198] width 125 height 17
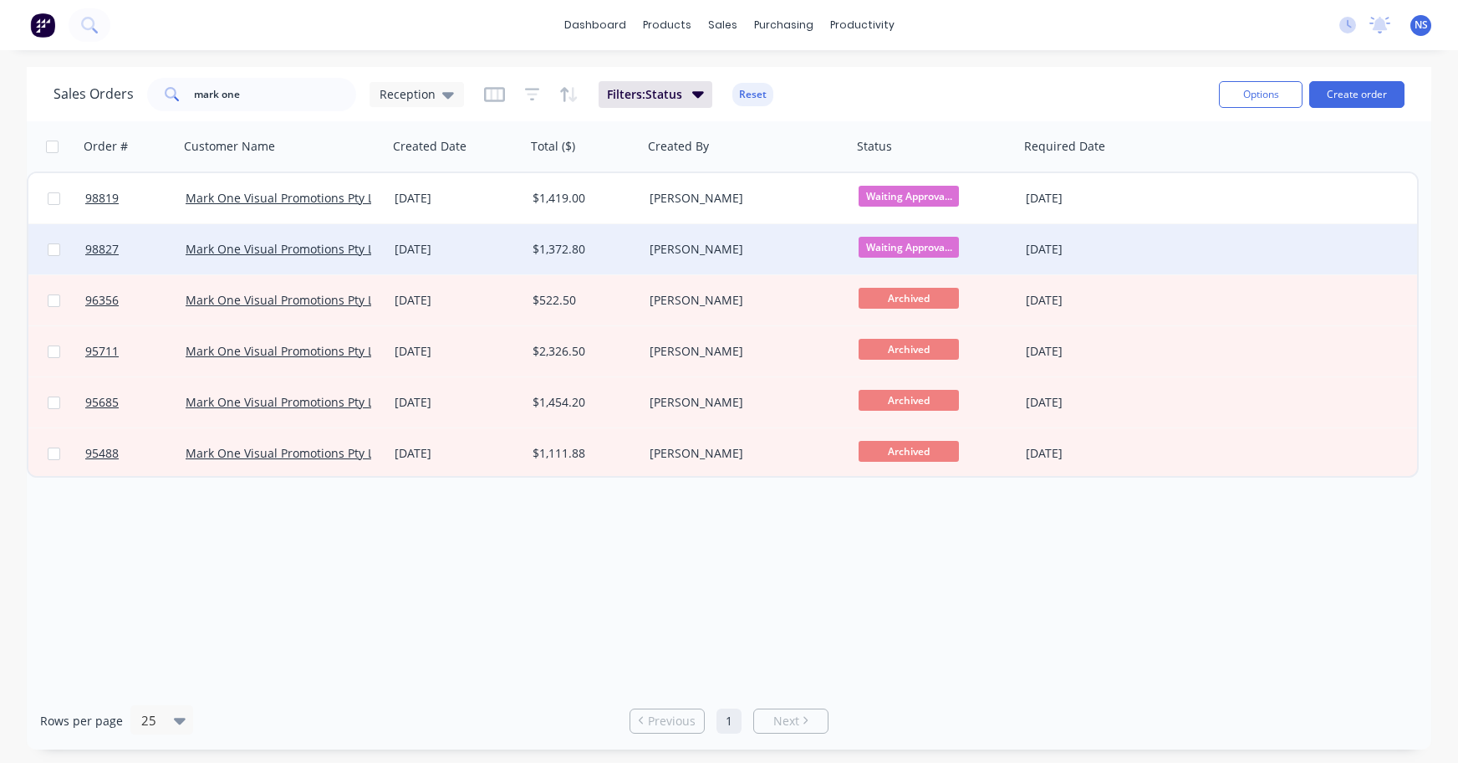
click at [481, 241] on div "[DATE]" at bounding box center [457, 249] width 125 height 17
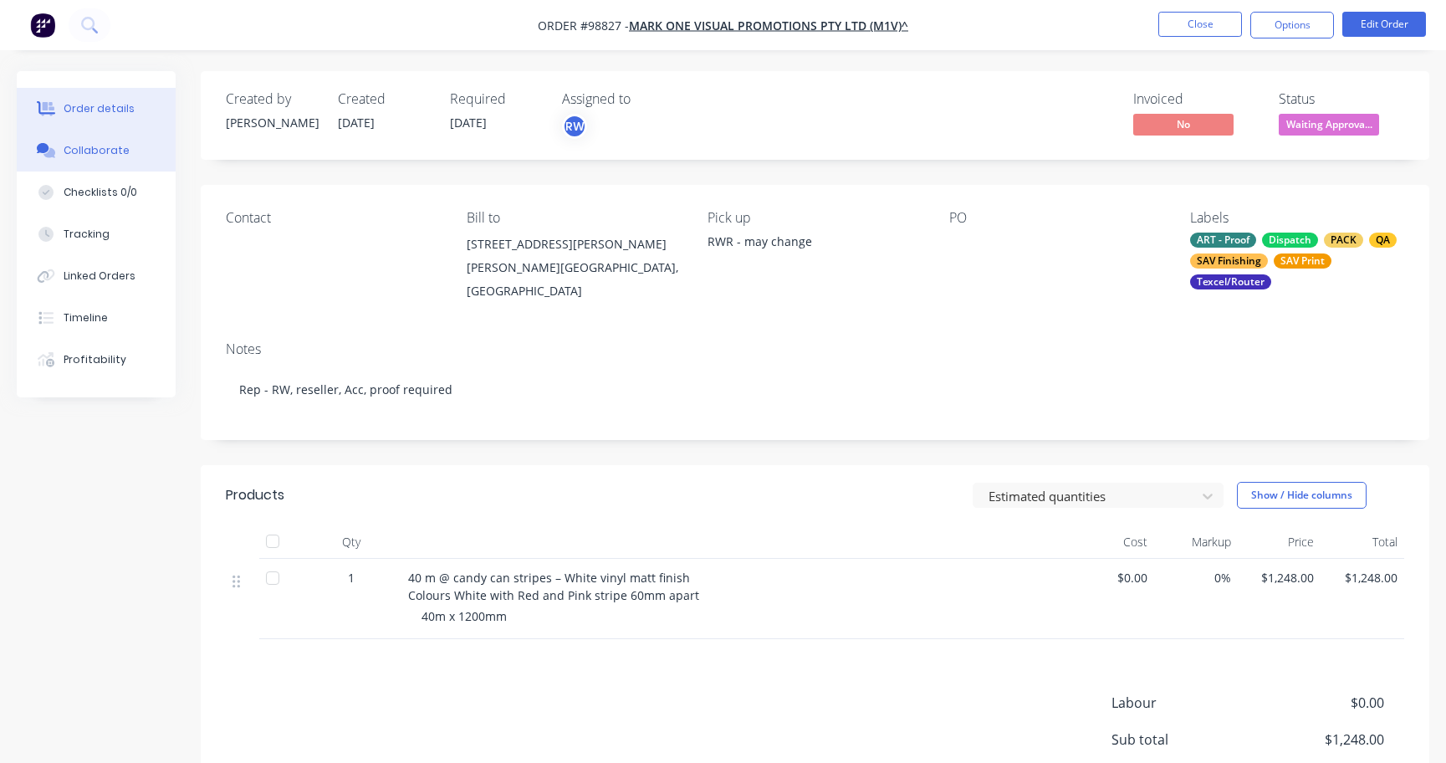
click at [123, 163] on button "Collaborate" at bounding box center [96, 151] width 159 height 42
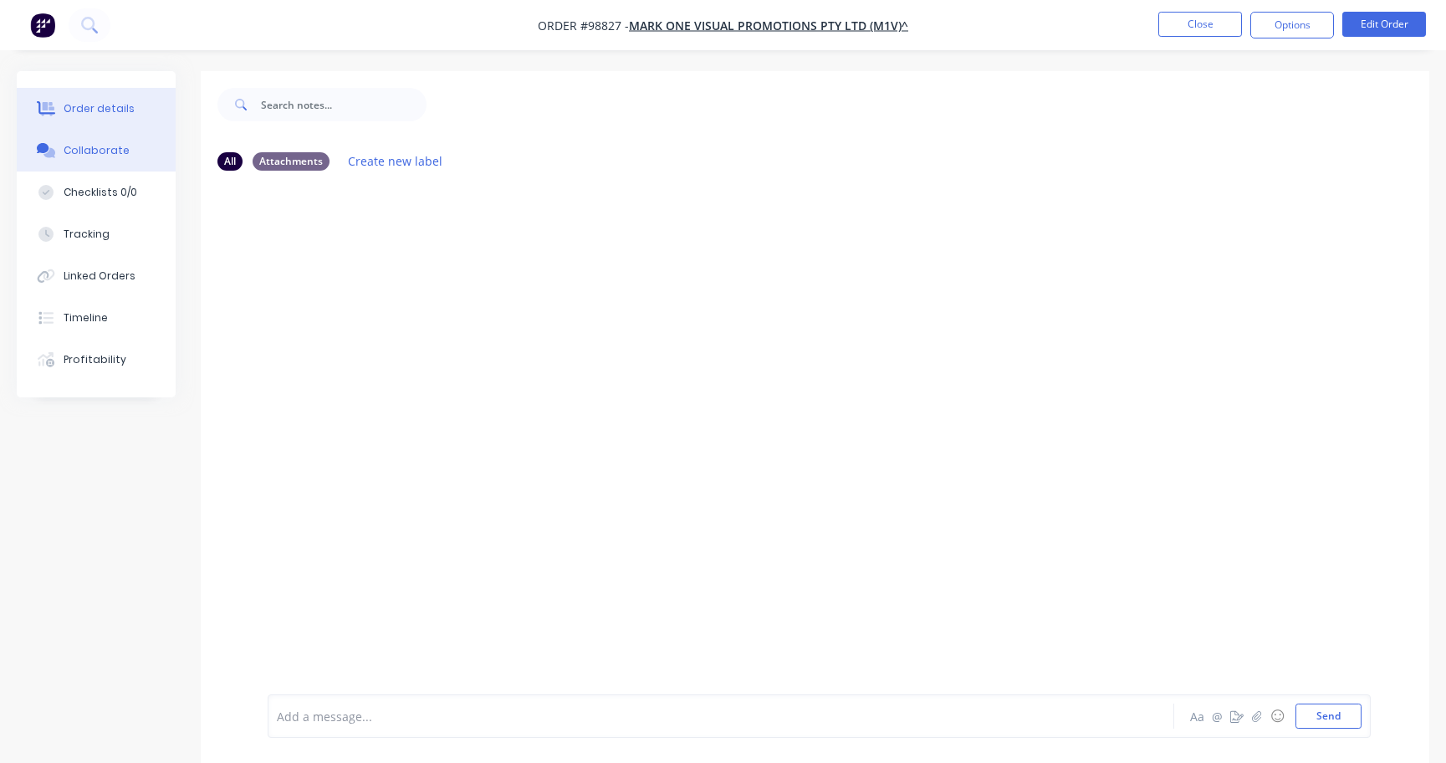
click at [89, 105] on div "Order details" at bounding box center [99, 108] width 71 height 15
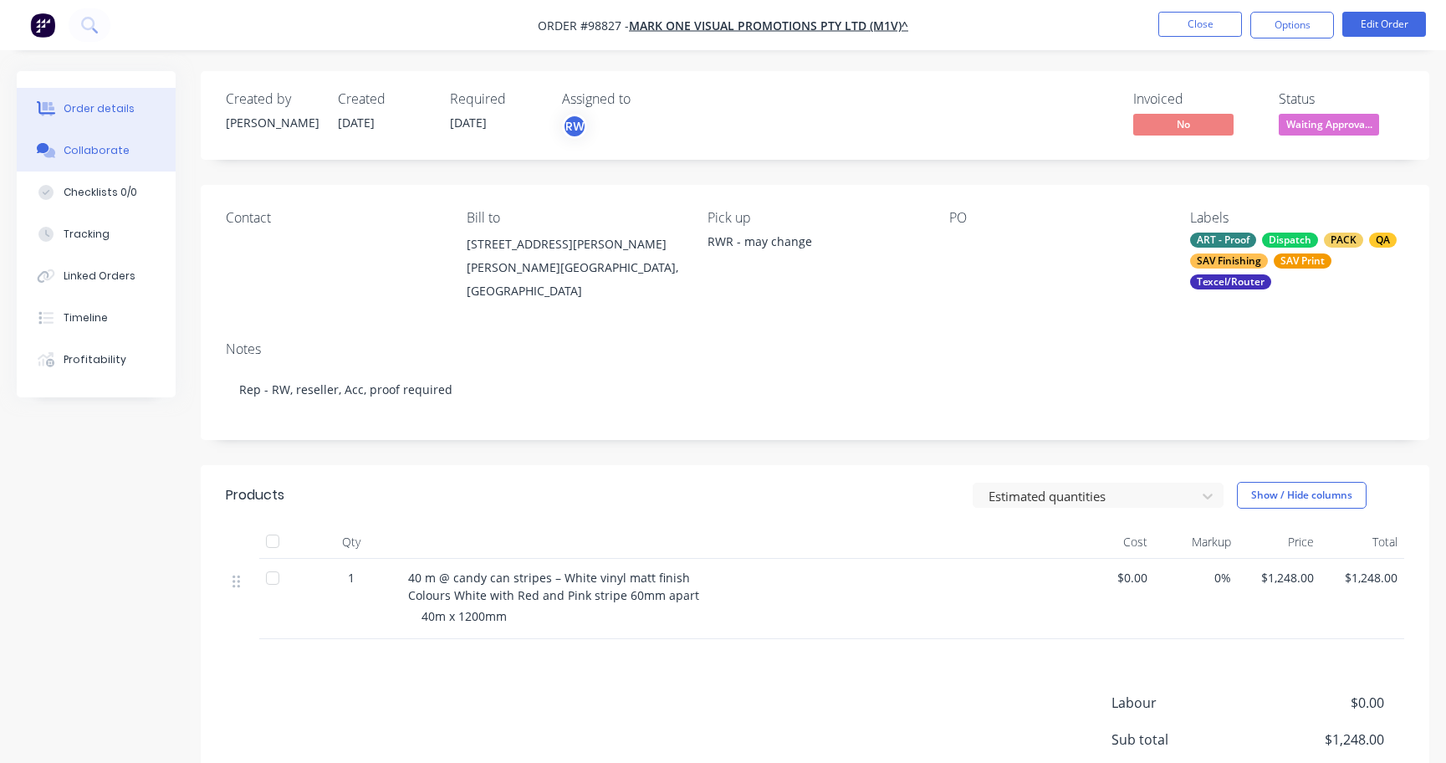
click at [82, 151] on div "Collaborate" at bounding box center [97, 150] width 66 height 15
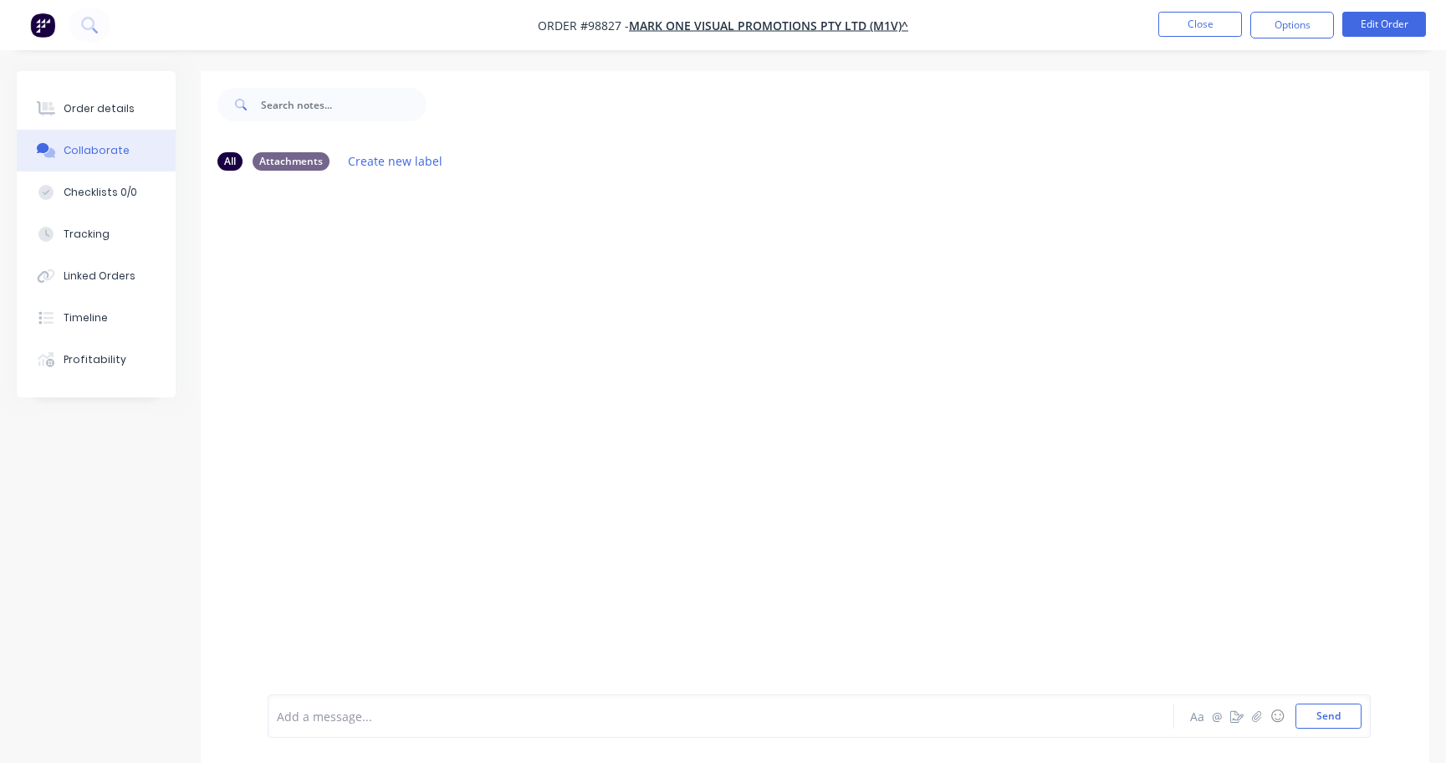
click at [403, 717] on div at bounding box center [684, 716] width 813 height 18
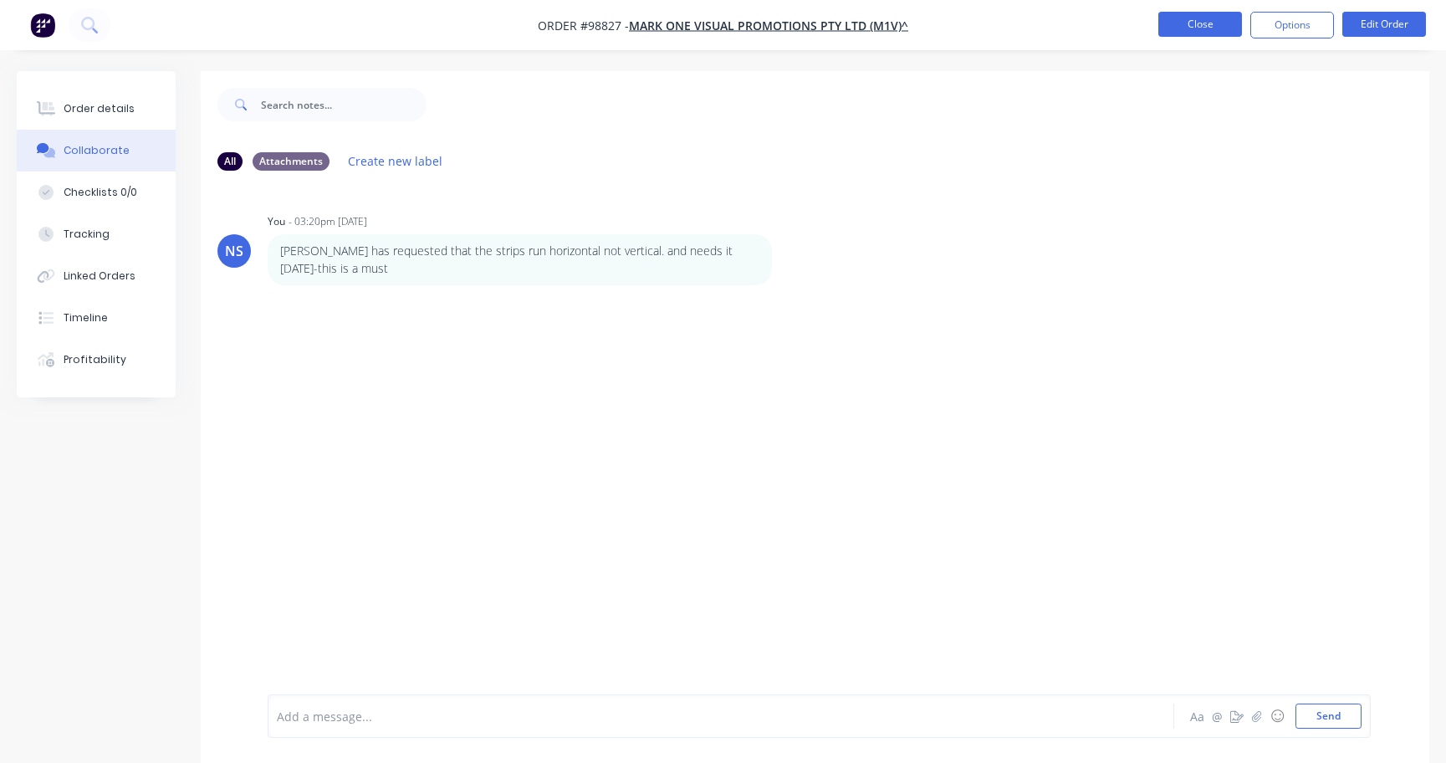
click at [1191, 23] on button "Close" at bounding box center [1200, 24] width 84 height 25
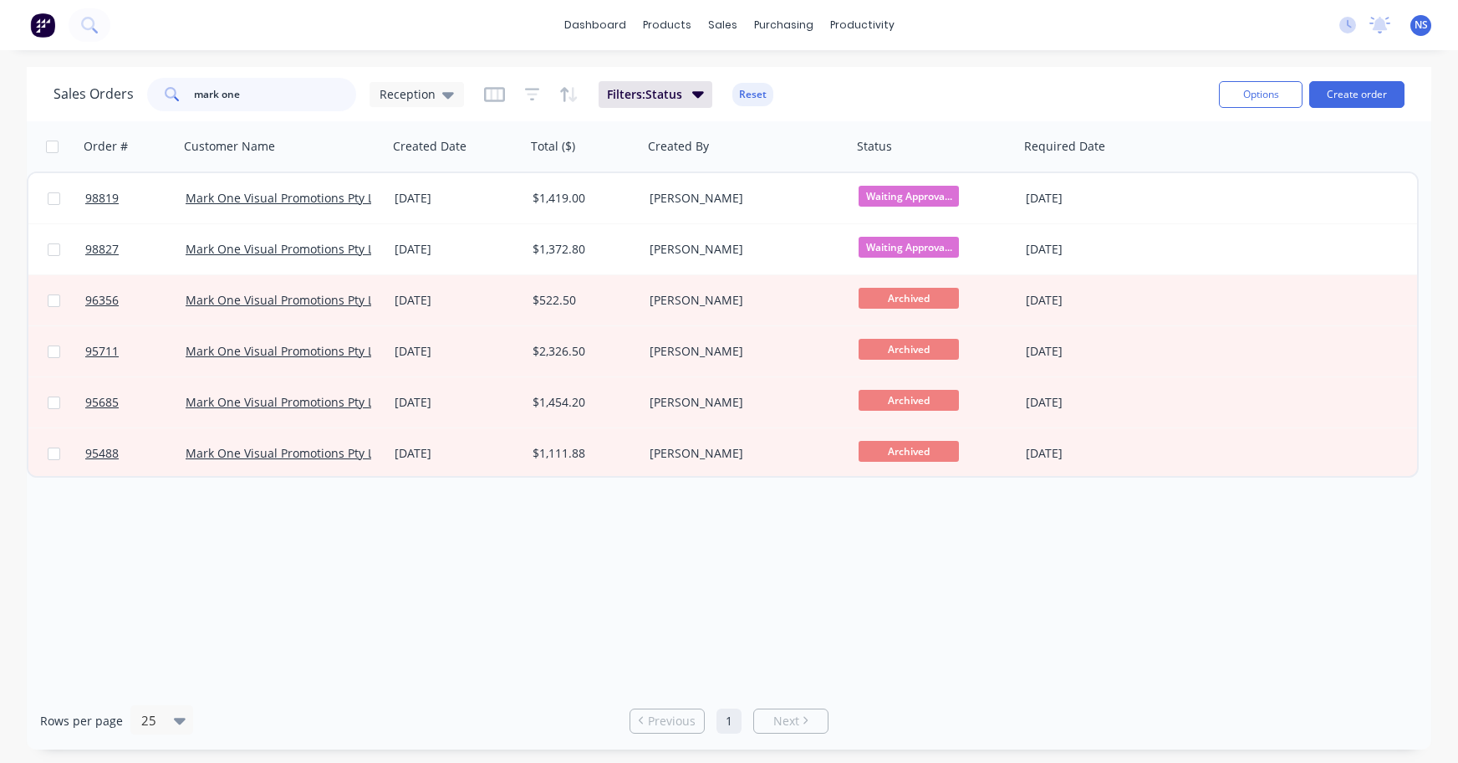
drag, startPoint x: 308, startPoint y: 96, endPoint x: 157, endPoint y: 65, distance: 153.6
click at [157, 65] on div "dashboard products sales purchasing productivity dashboard products Product Cat…" at bounding box center [729, 381] width 1458 height 763
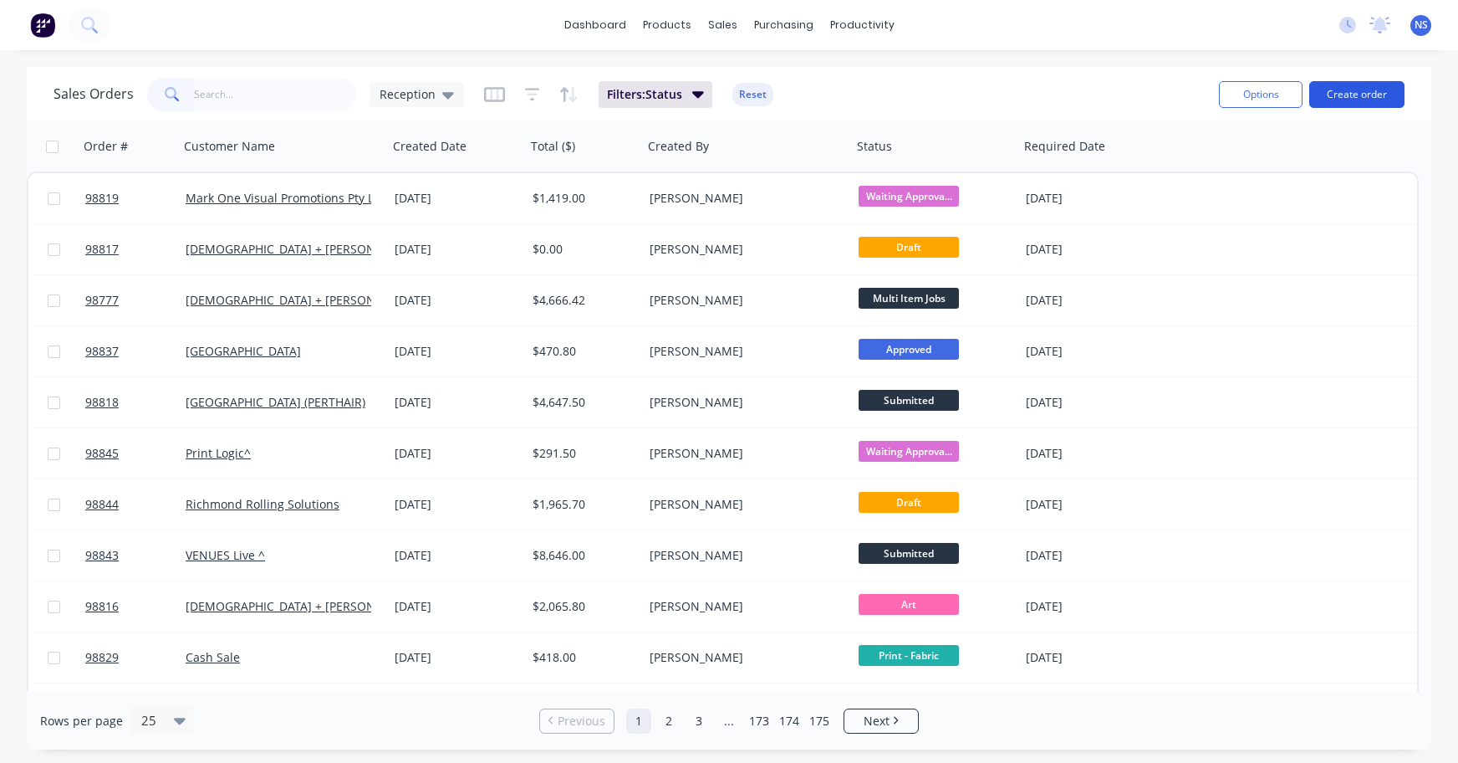
click at [1354, 92] on button "Create order" at bounding box center [1356, 94] width 95 height 27
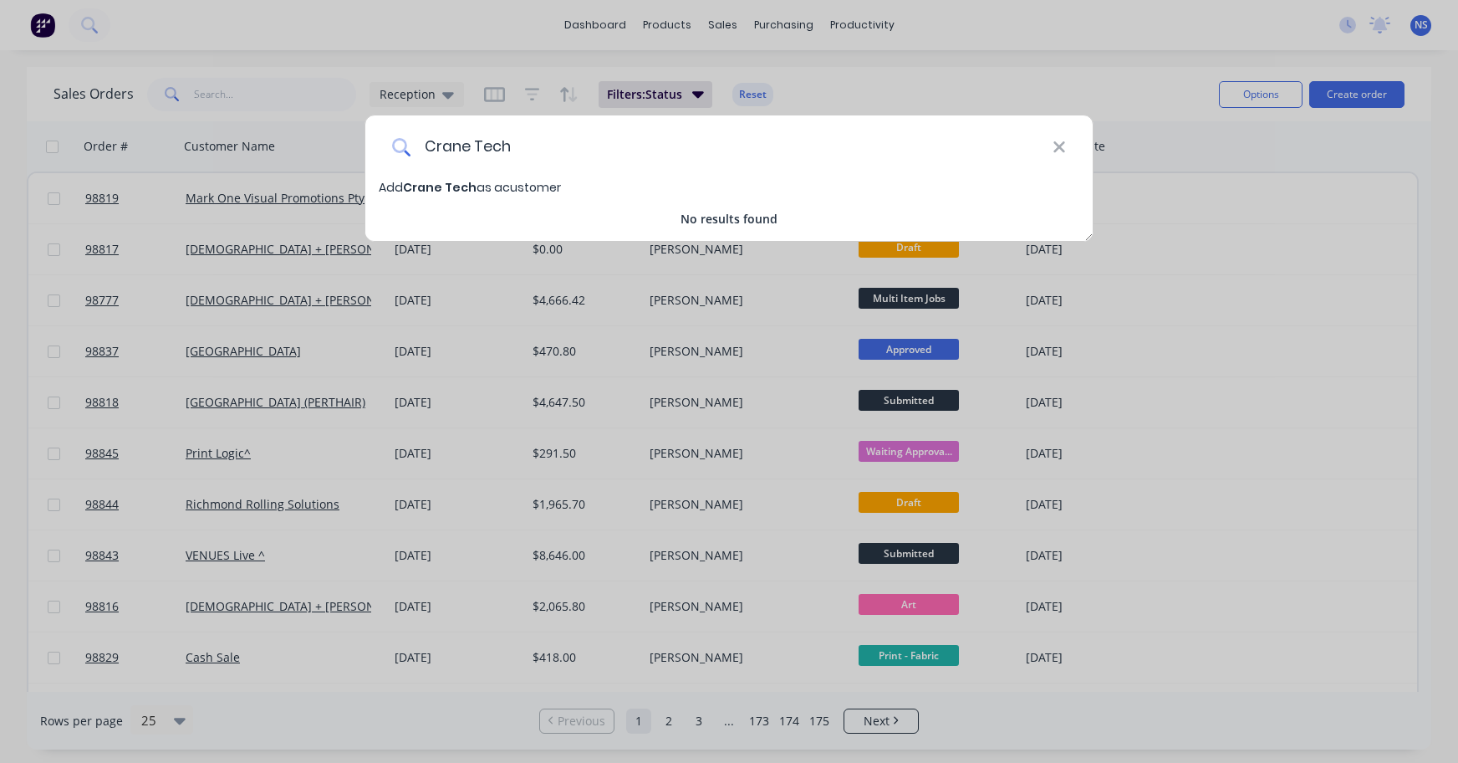
click at [479, 145] on input "Crane Tech" at bounding box center [732, 146] width 642 height 63
type input "Cranetech"
click at [436, 185] on span "Cranetech" at bounding box center [437, 187] width 69 height 17
select select "AU"
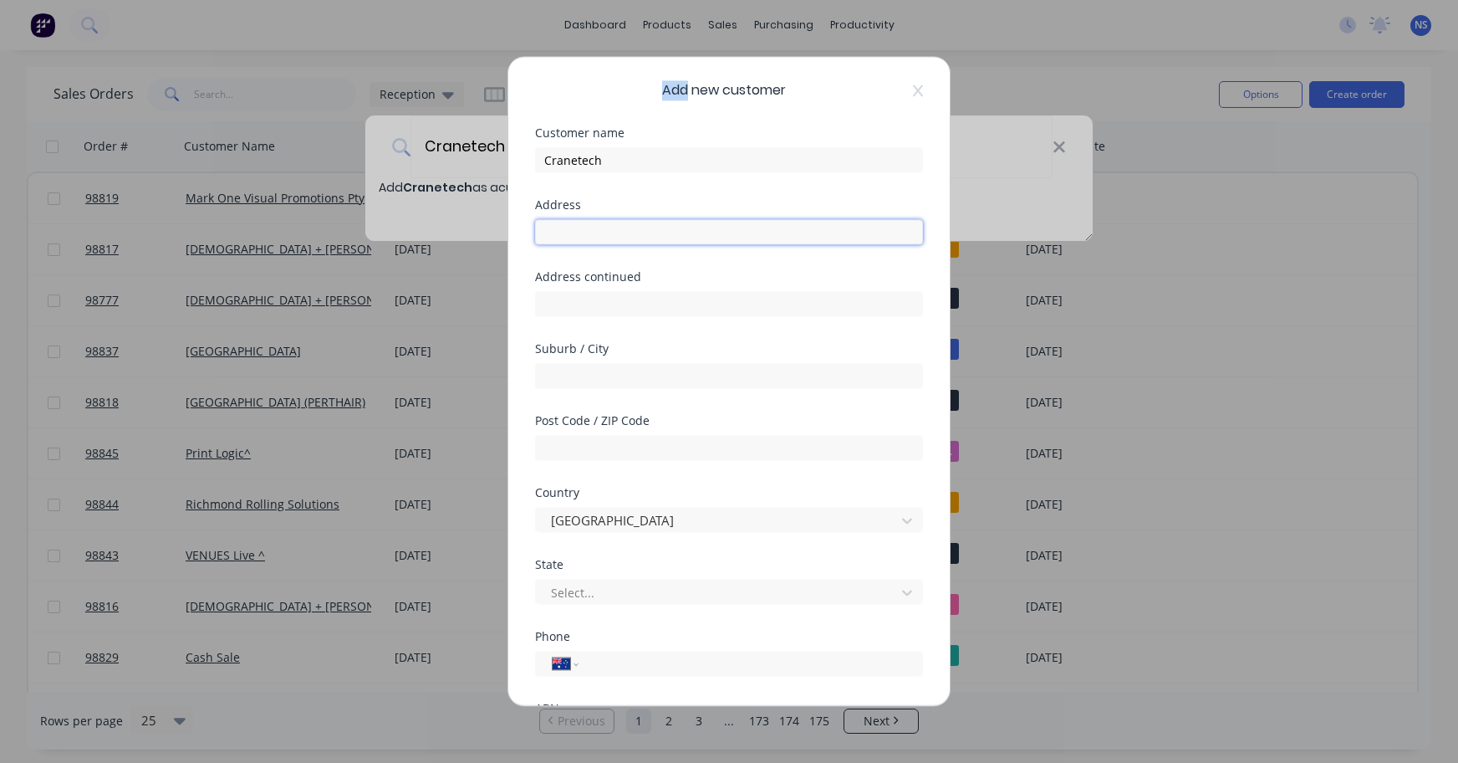
click at [592, 234] on input "text" at bounding box center [729, 231] width 388 height 25
type input "14 Narloo St"
type input "Malaga"
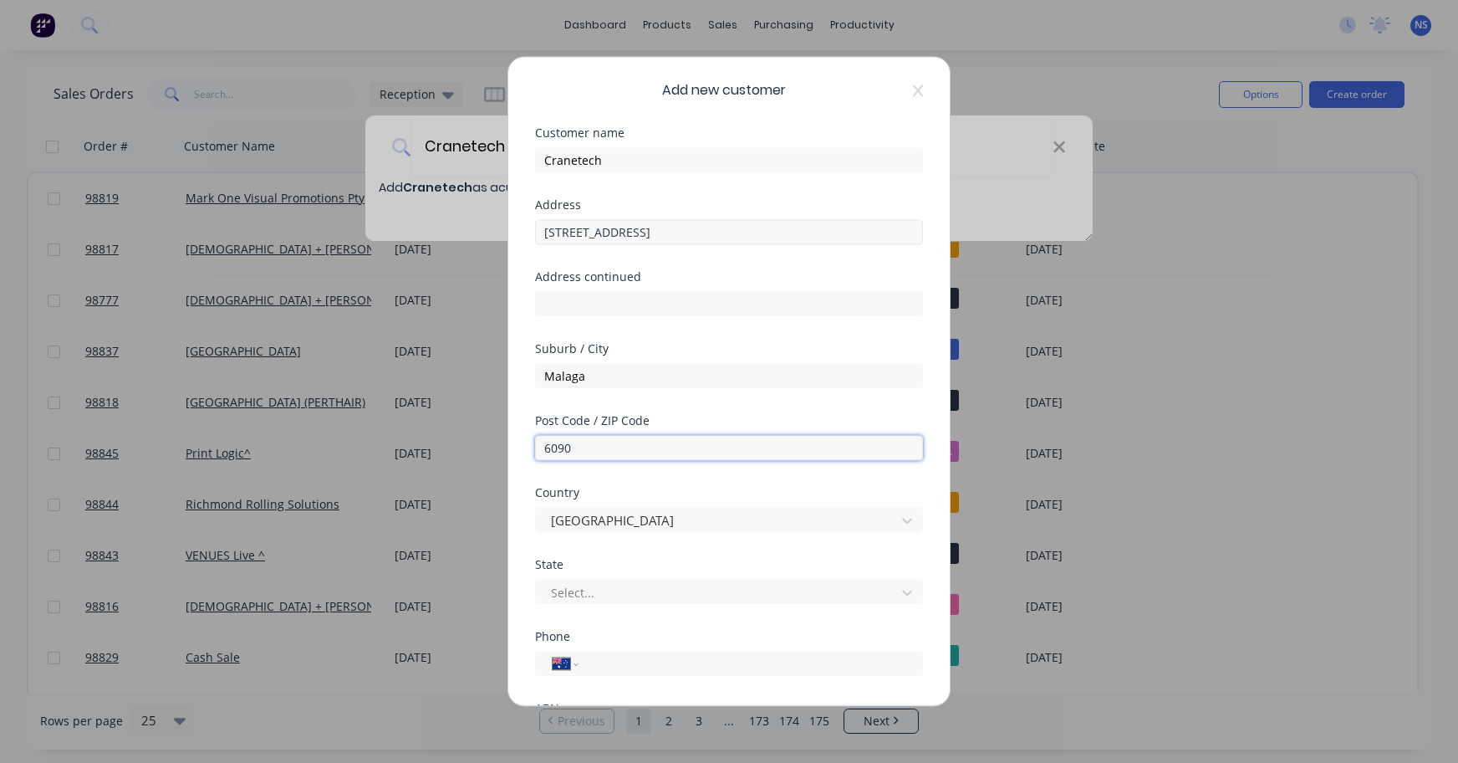
type input "6090"
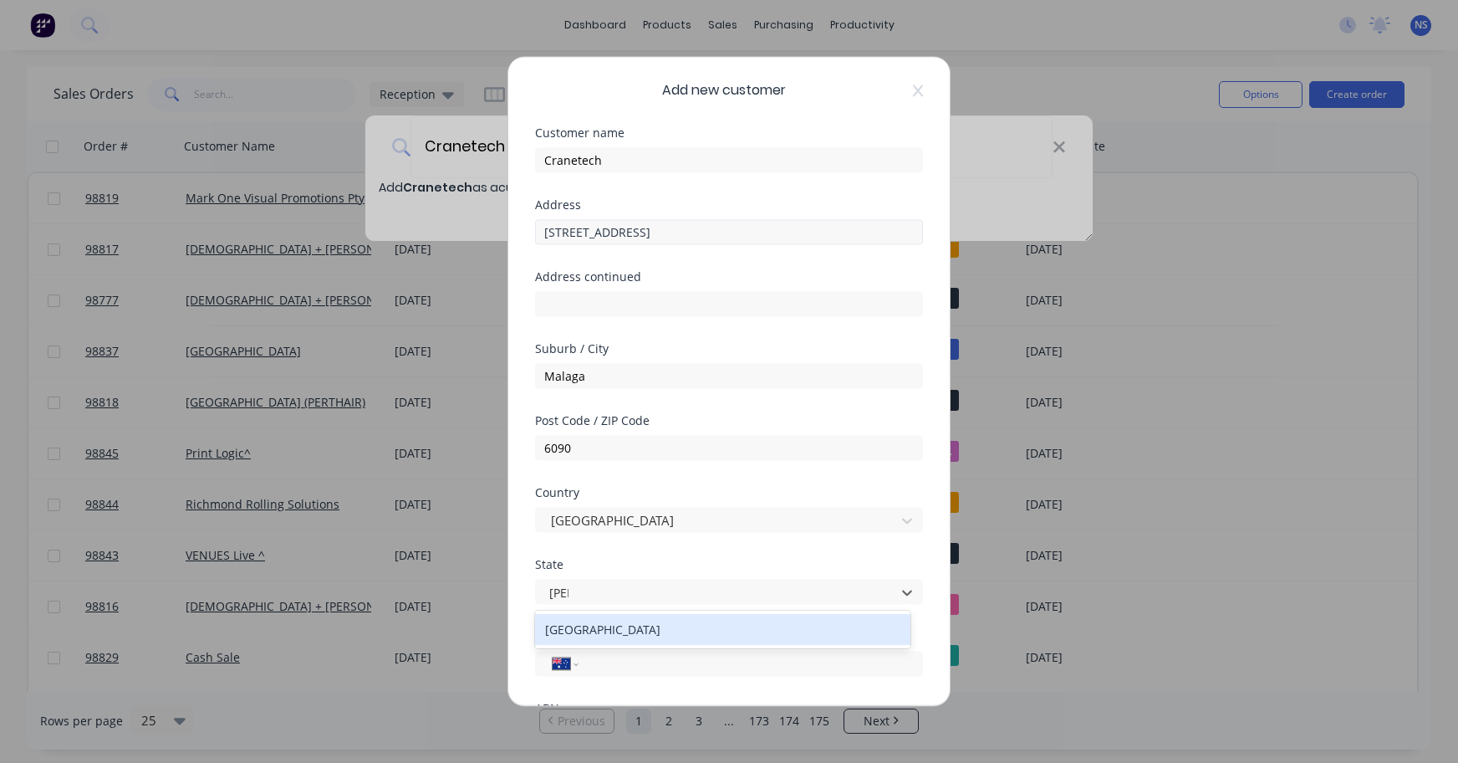
type input "west"
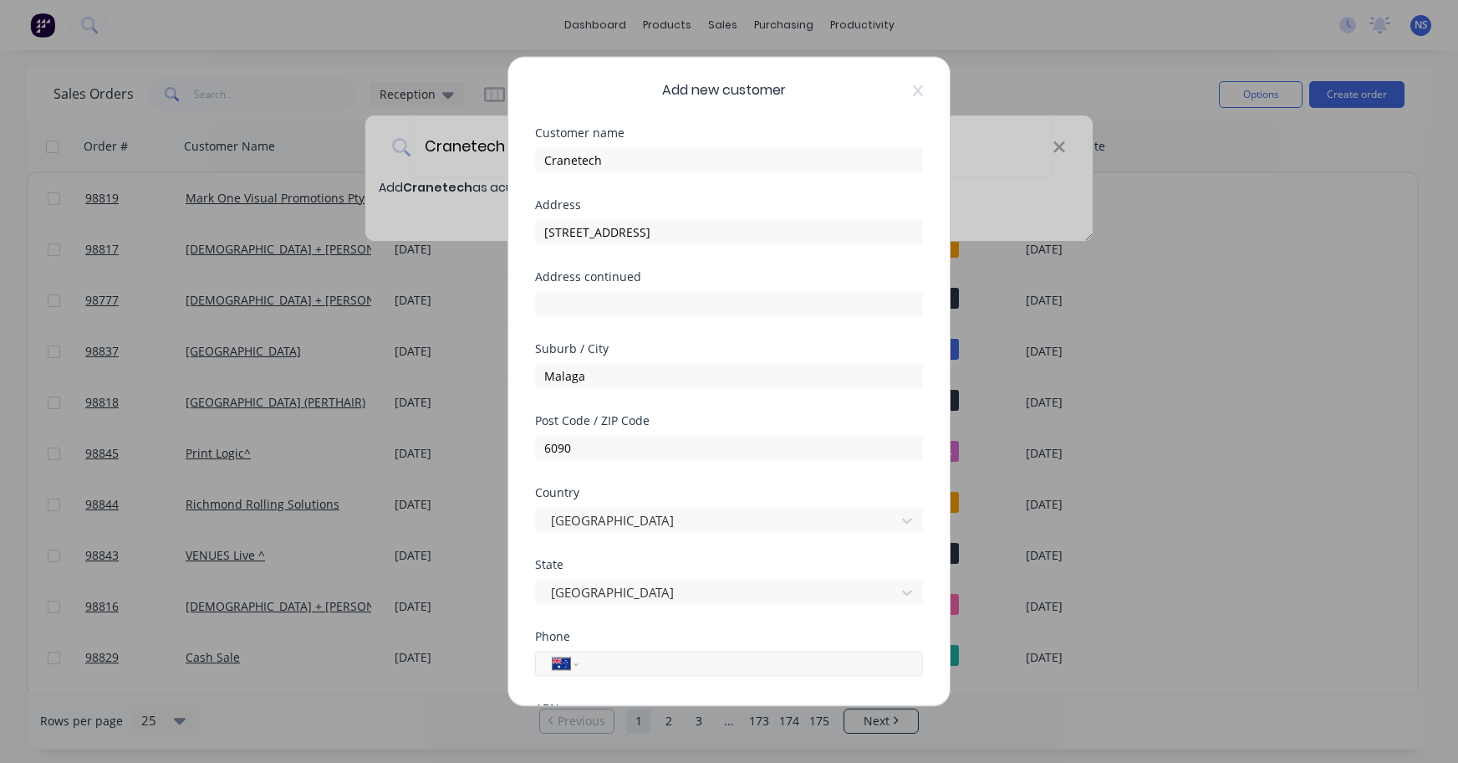
click at [695, 652] on div "International Afghanistan Åland Islands Albania Algeria American Samoa Andorra …" at bounding box center [729, 662] width 388 height 25
click at [698, 661] on input "tel" at bounding box center [747, 663] width 315 height 19
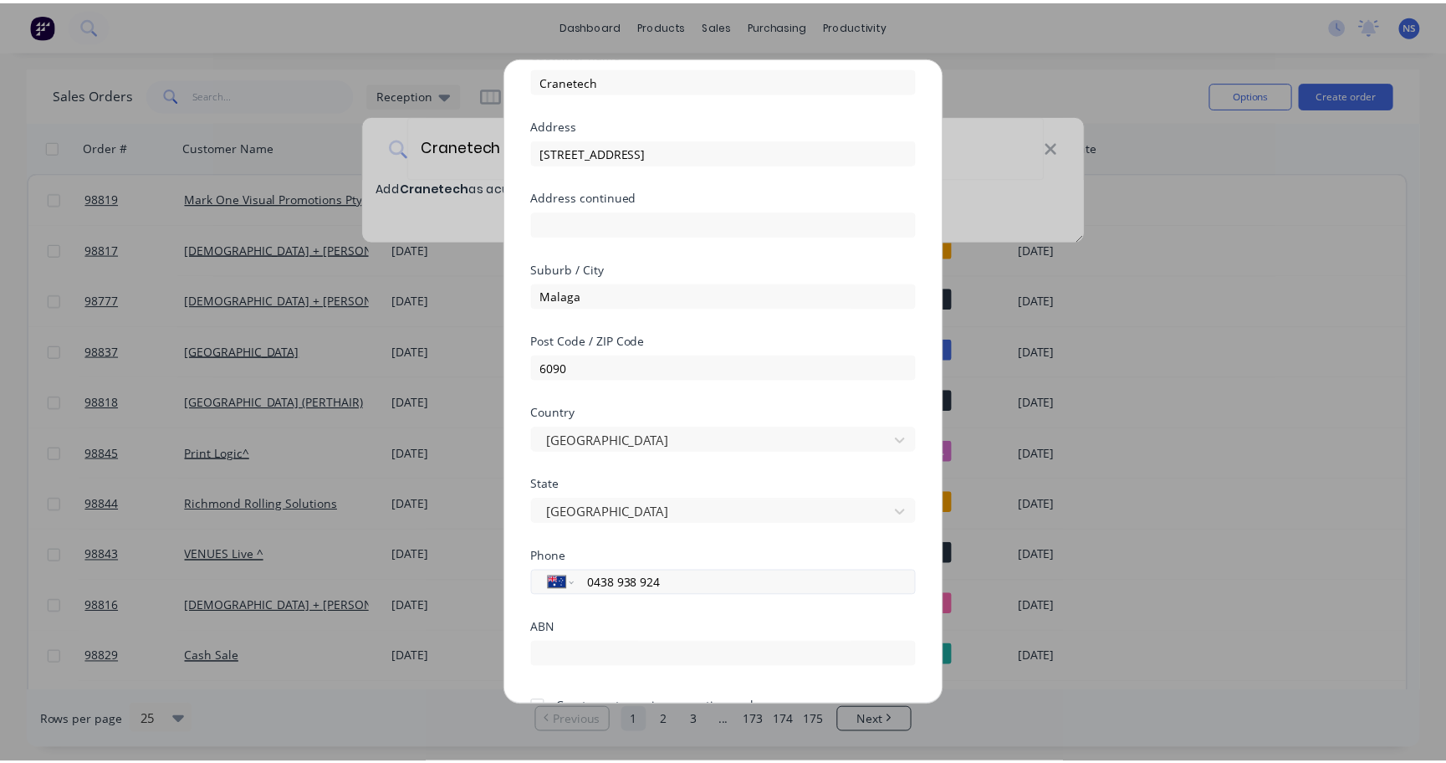
scroll to position [168, 0]
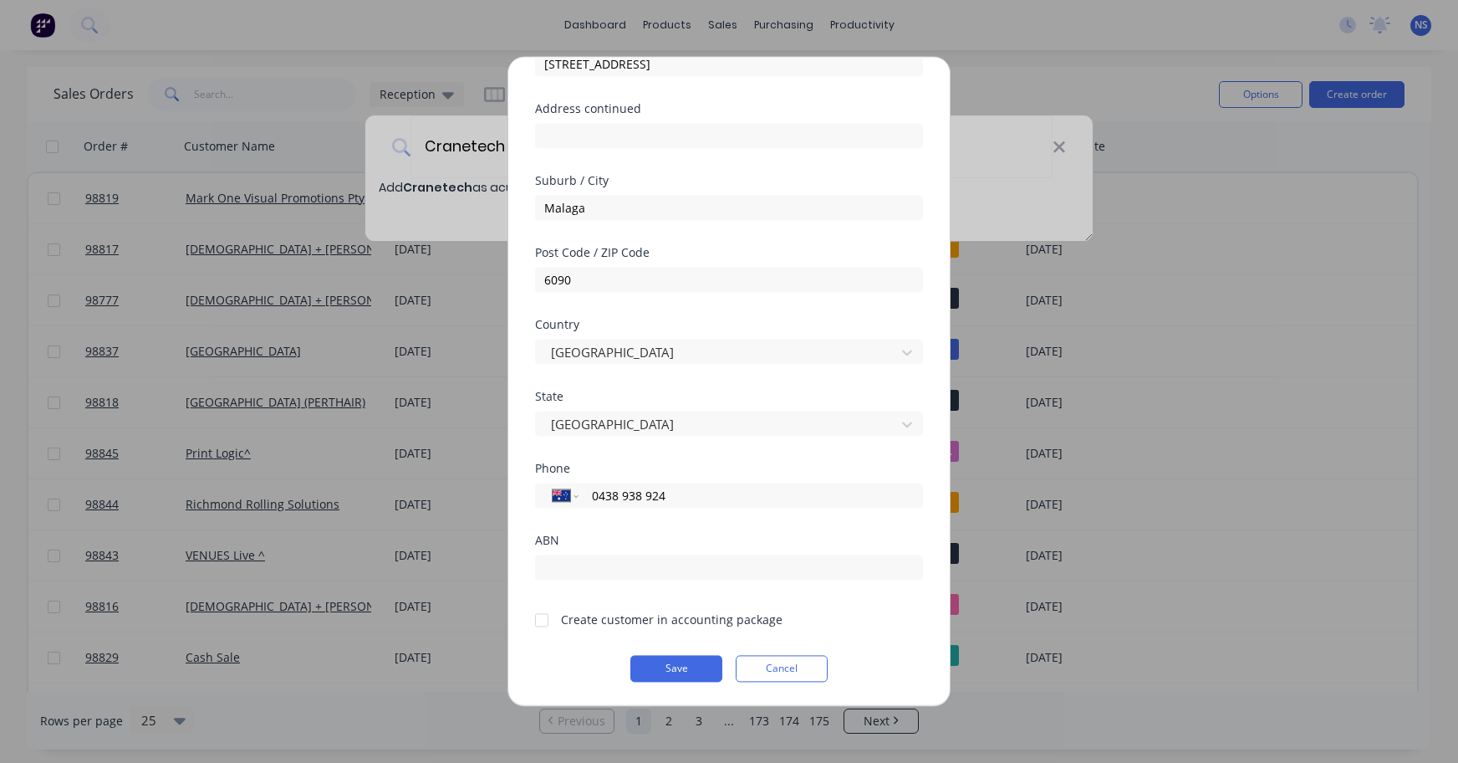
type input "0438 938 924"
click at [539, 619] on div at bounding box center [541, 619] width 33 height 33
click at [658, 669] on button "Save" at bounding box center [676, 668] width 92 height 27
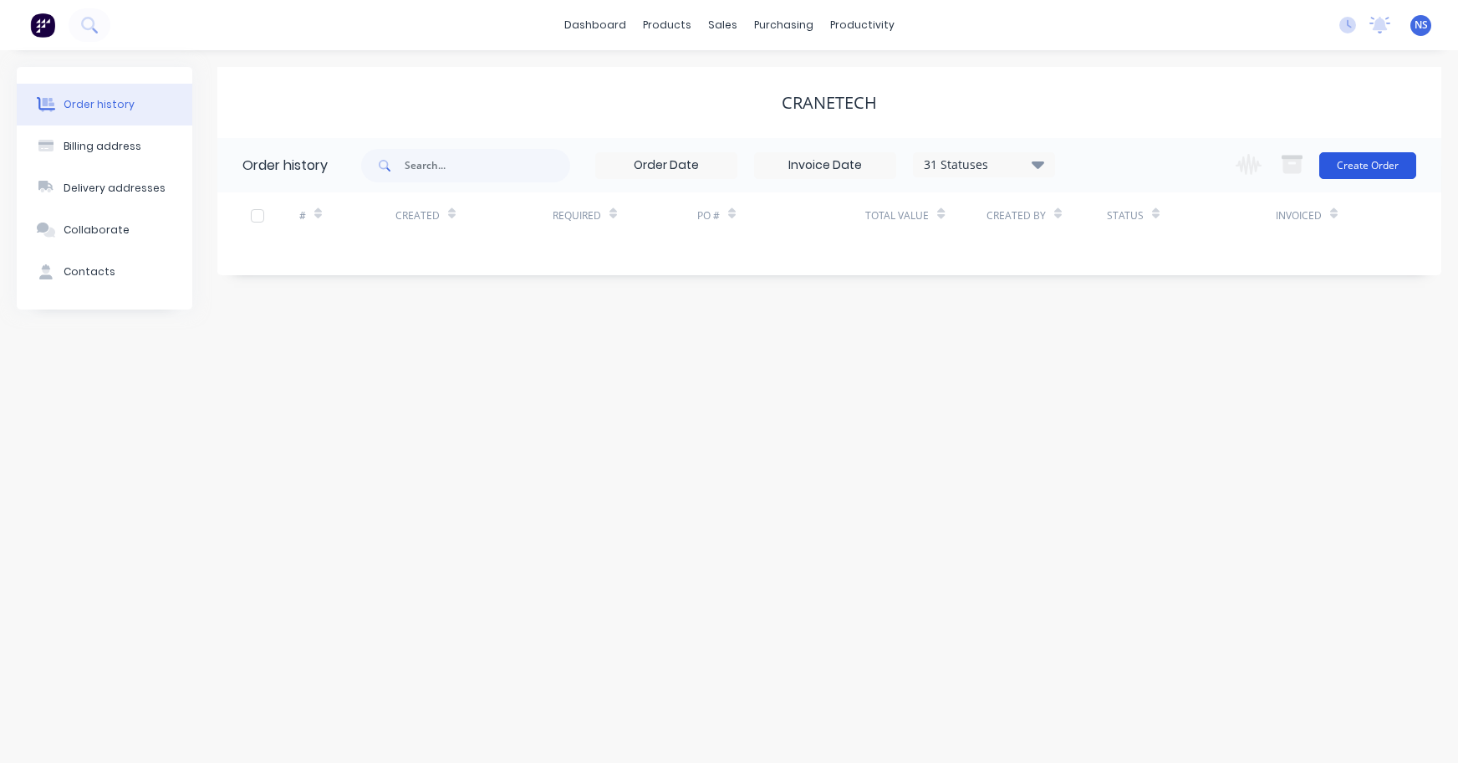
click at [1337, 169] on button "Create Order" at bounding box center [1367, 165] width 97 height 27
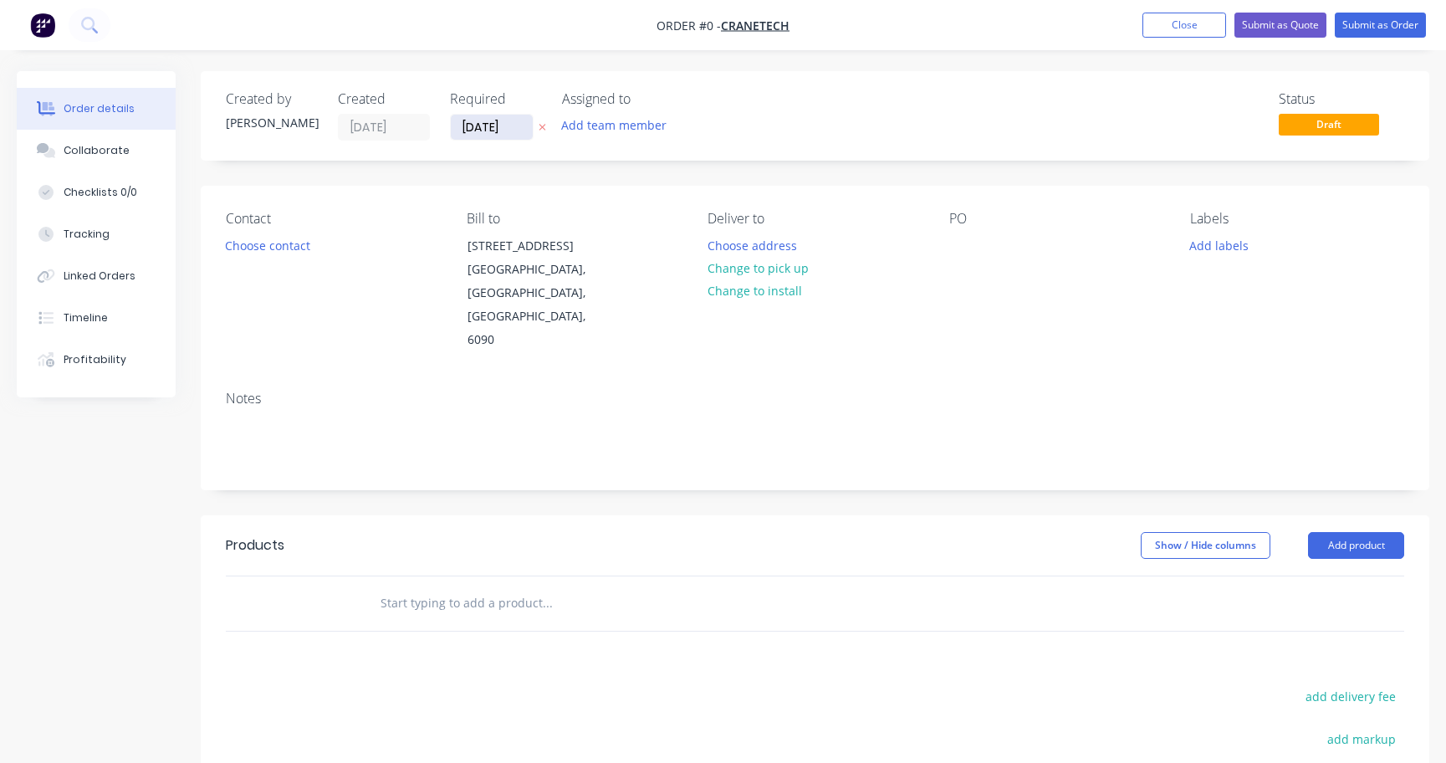
click at [489, 126] on input "07/10/25" at bounding box center [492, 127] width 82 height 25
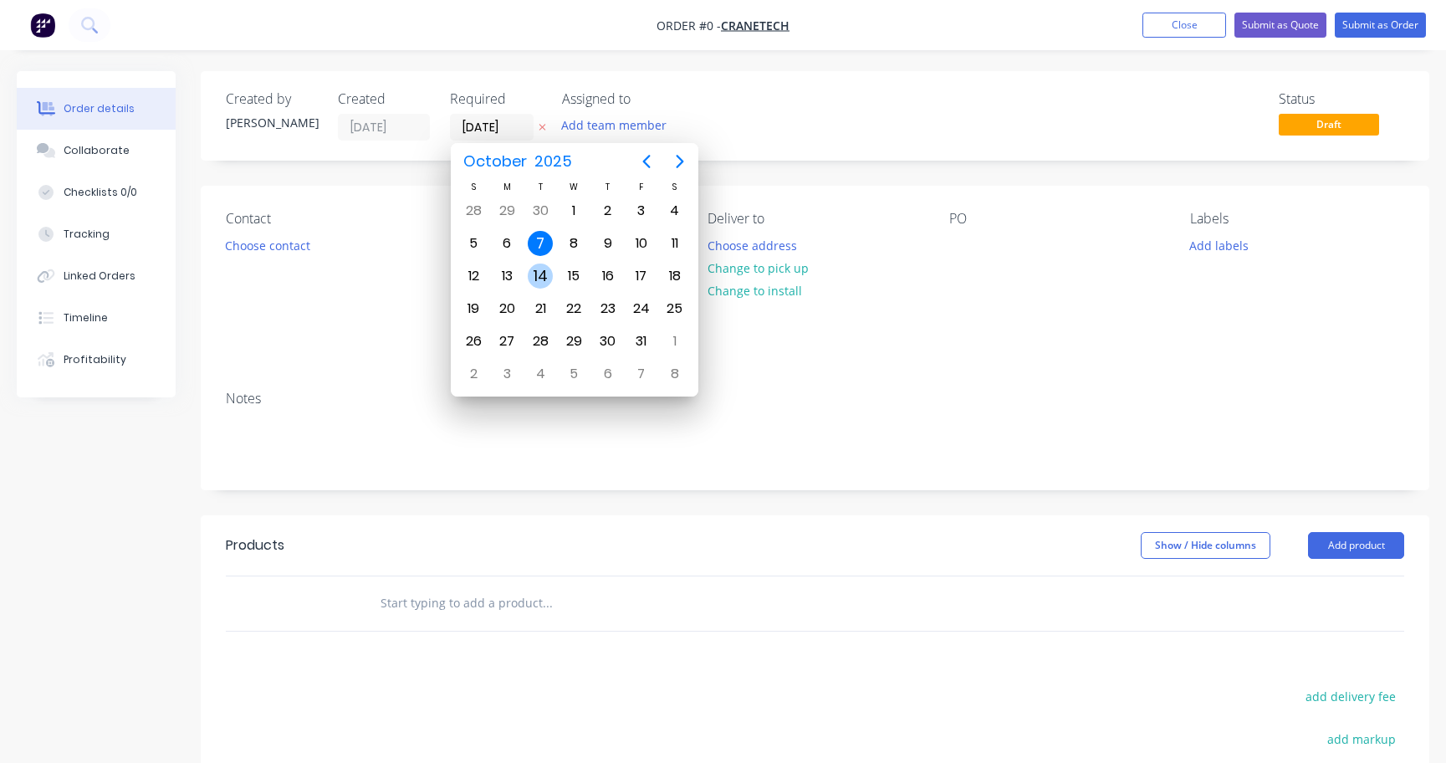
click at [536, 275] on div "14" at bounding box center [540, 275] width 25 height 25
type input "14/10/25"
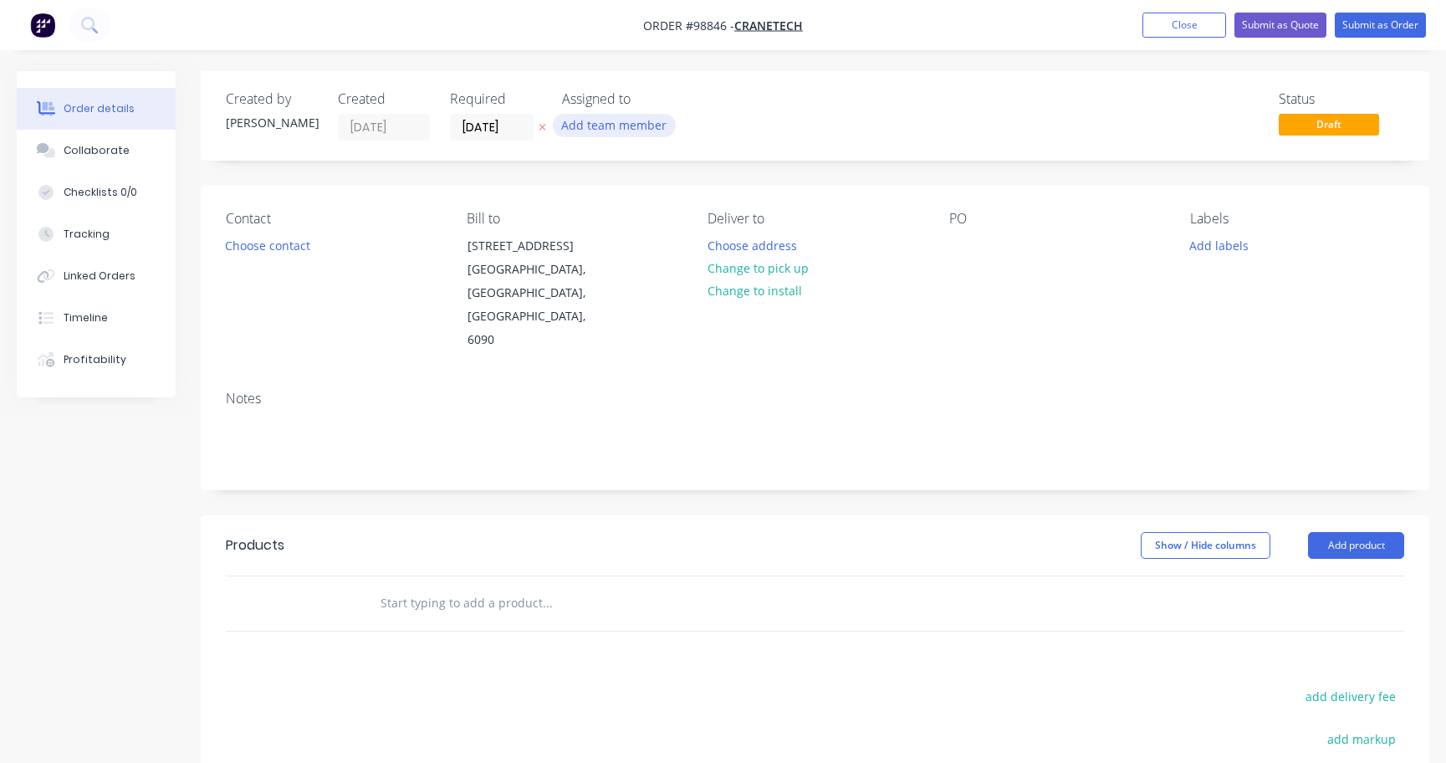
click at [601, 128] on button "Add team member" at bounding box center [614, 125] width 123 height 23
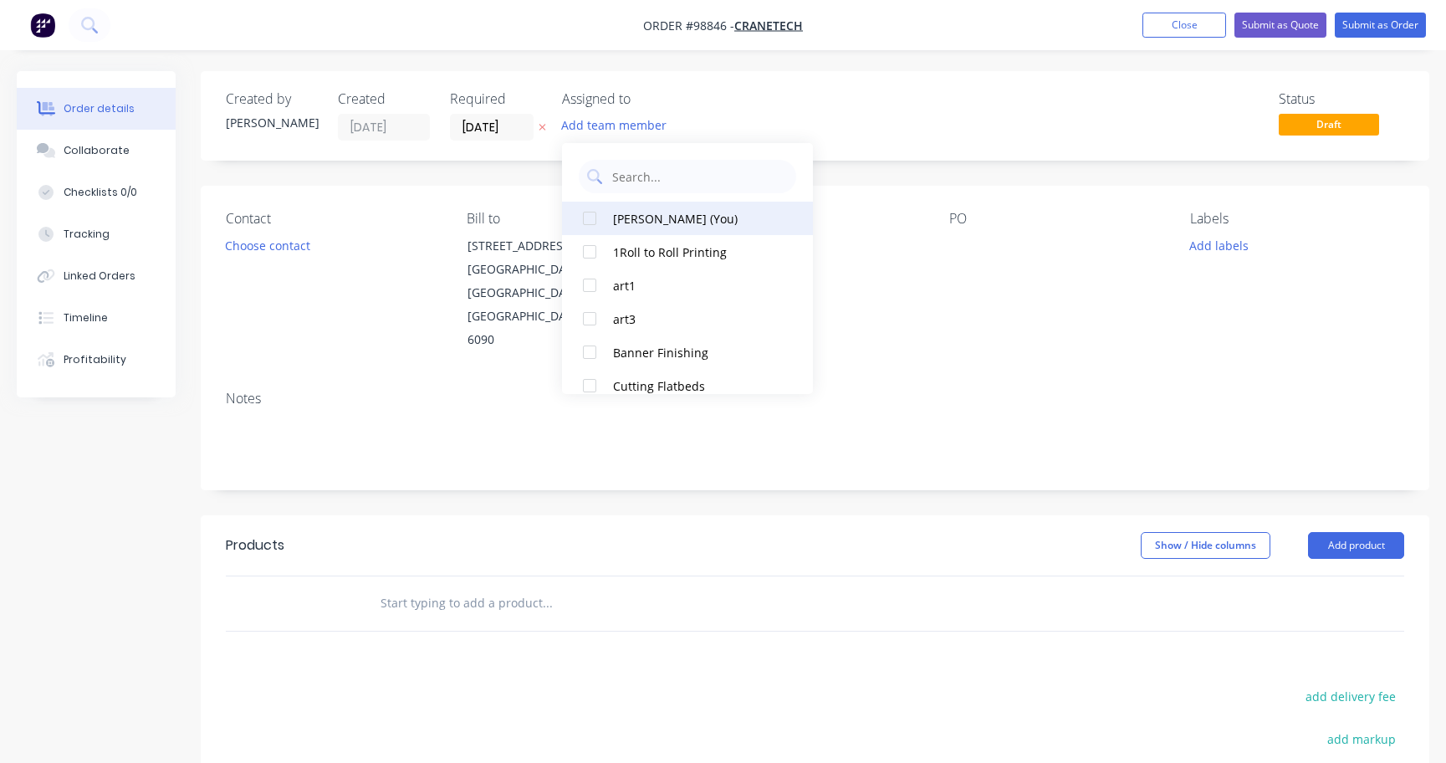
click at [630, 217] on div "Natasha Searle (You)" at bounding box center [696, 219] width 167 height 18
click at [290, 248] on button "Choose contact" at bounding box center [268, 244] width 103 height 23
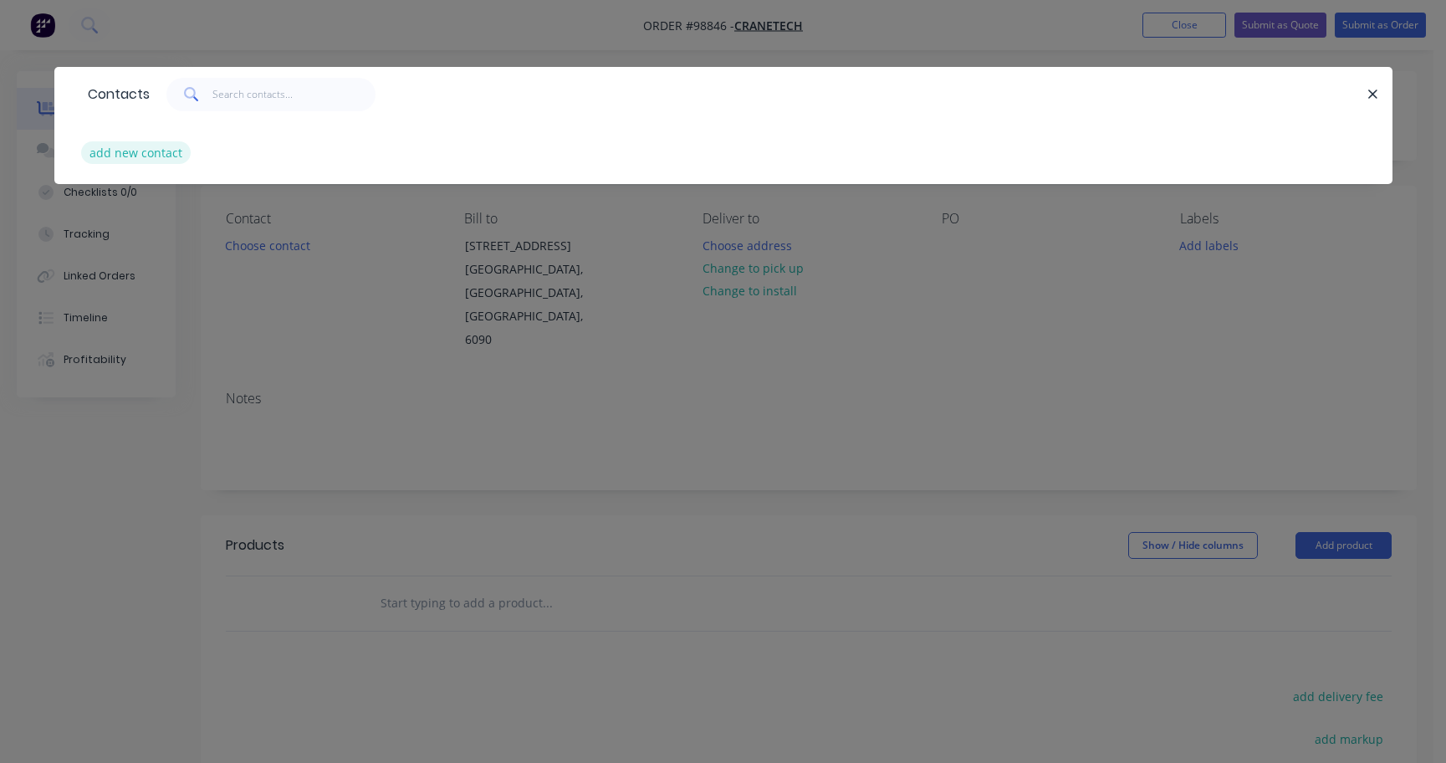
click at [152, 150] on button "add new contact" at bounding box center [136, 152] width 110 height 23
select select "AU"
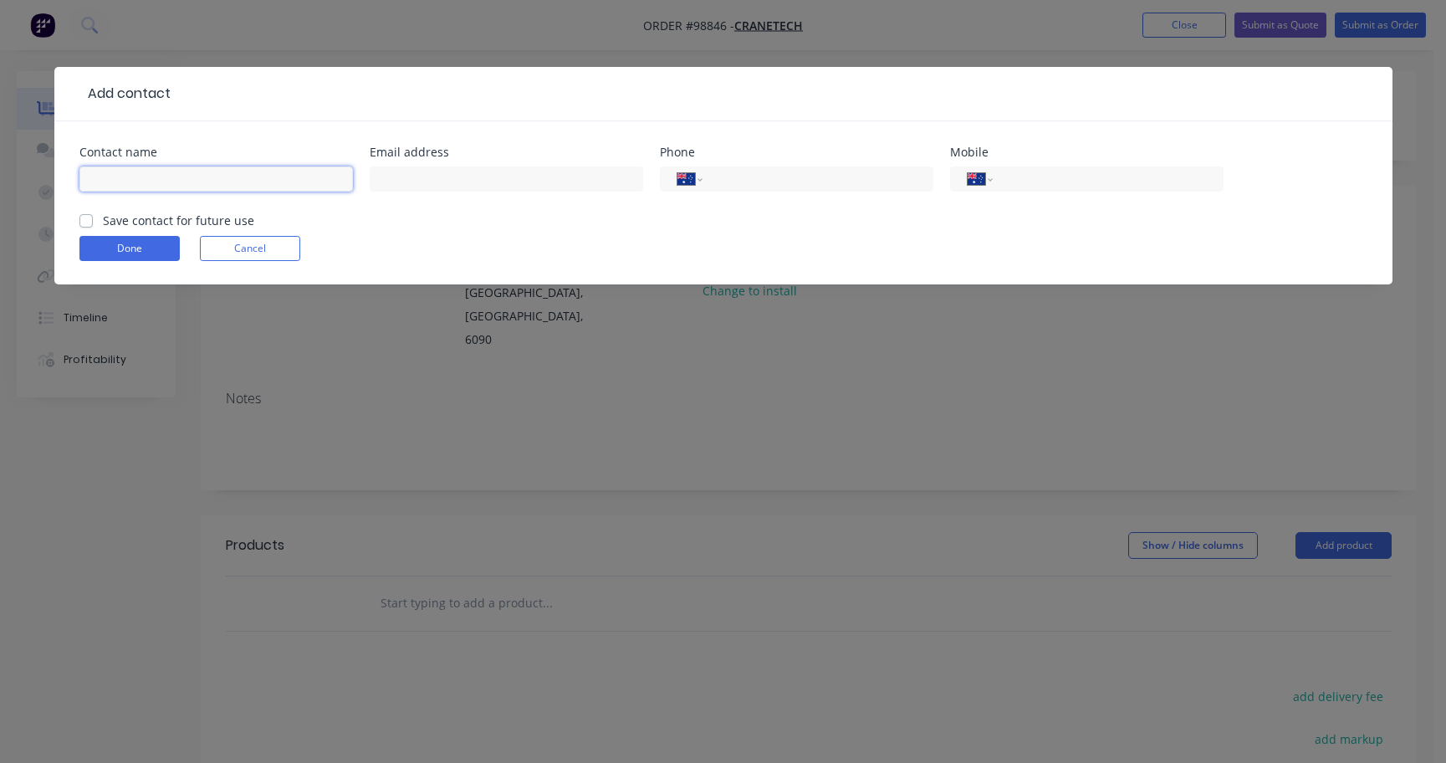
click at [141, 176] on input "text" at bounding box center [215, 178] width 273 height 25
type input "Andy Dean"
click at [426, 179] on input "text" at bounding box center [506, 178] width 273 height 25
paste input "Andy Dean <andy@cranetech.com.au>"
drag, startPoint x: 446, startPoint y: 179, endPoint x: 347, endPoint y: 181, distance: 98.7
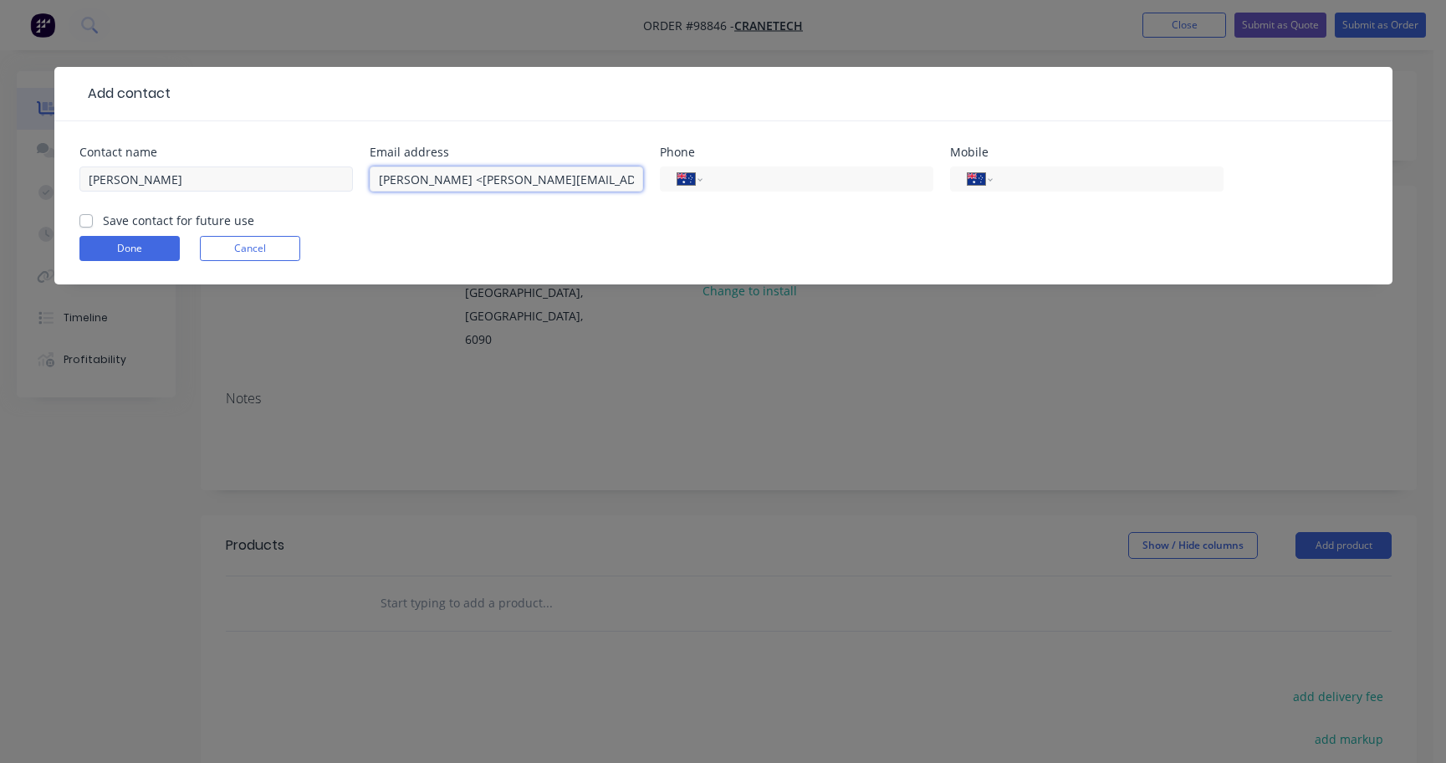
click at [347, 181] on div "Contact name Andy Dean Email address Andy Dean <andy@cranetech.com.au> Phone In…" at bounding box center [723, 178] width 1288 height 65
click at [546, 178] on input "andy@cranetech.com.au>" at bounding box center [506, 178] width 273 height 25
type input "andy@cranetech.com.au"
click at [1033, 181] on input "tel" at bounding box center [1104, 179] width 201 height 19
type input "0438 938 924"
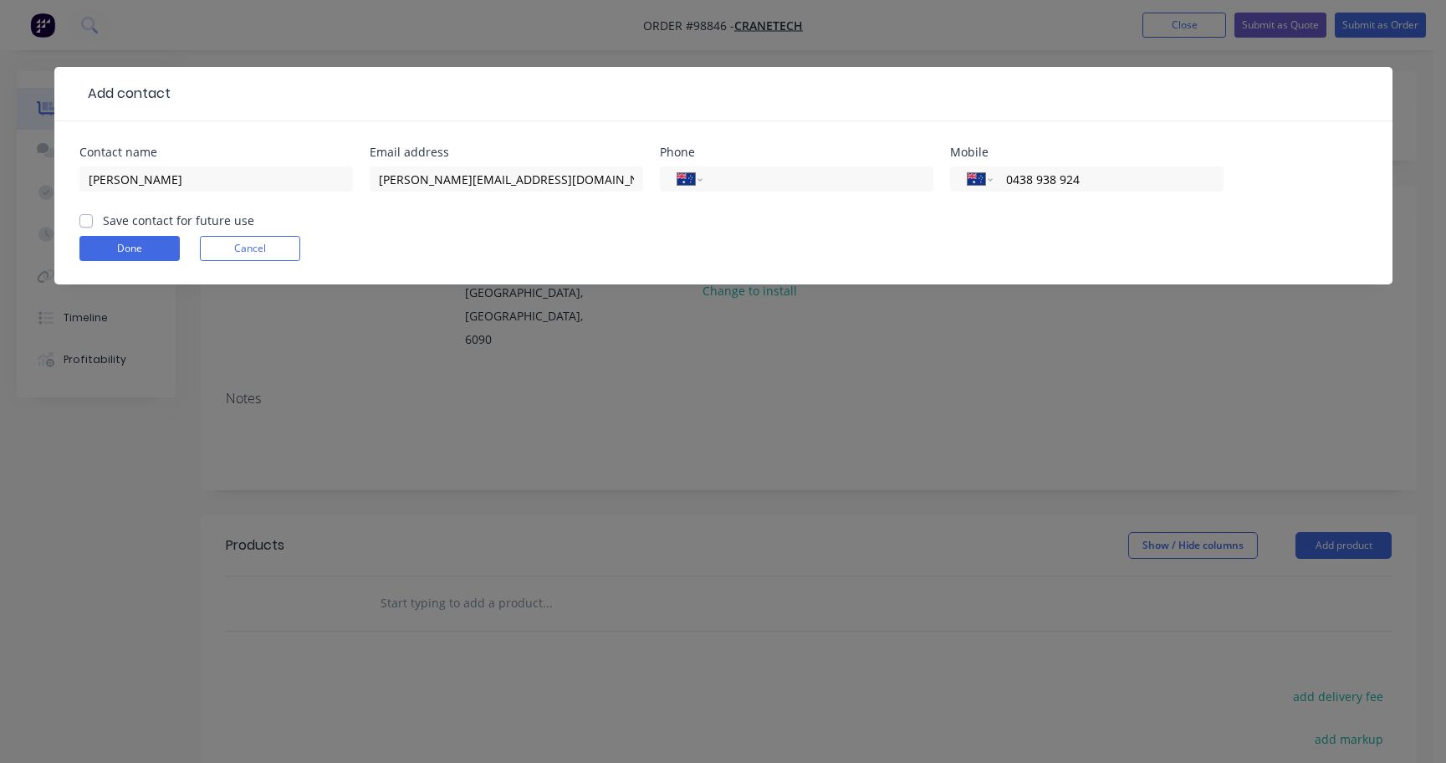
click at [103, 219] on label "Save contact for future use" at bounding box center [178, 221] width 151 height 18
click at [84, 219] on input "Save contact for future use" at bounding box center [85, 220] width 13 height 16
checkbox input "true"
click at [115, 247] on button "Done" at bounding box center [129, 248] width 100 height 25
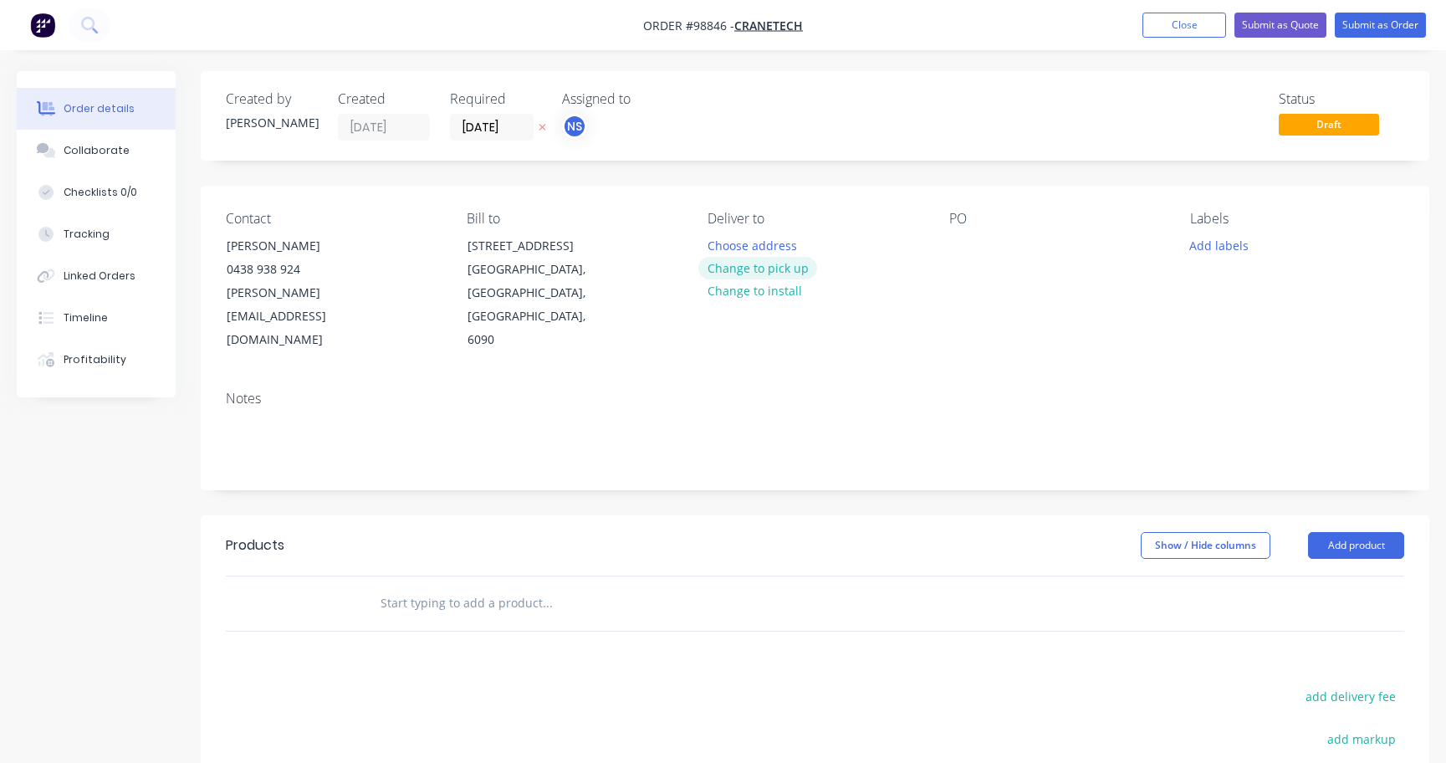
click at [752, 273] on button "Change to pick up" at bounding box center [757, 268] width 119 height 23
click at [722, 245] on div at bounding box center [720, 245] width 27 height 24
click at [977, 240] on div "PO" at bounding box center [1056, 281] width 214 height 141
click at [960, 247] on div at bounding box center [962, 245] width 27 height 24
click at [992, 247] on div "Golf day flag" at bounding box center [997, 245] width 96 height 24
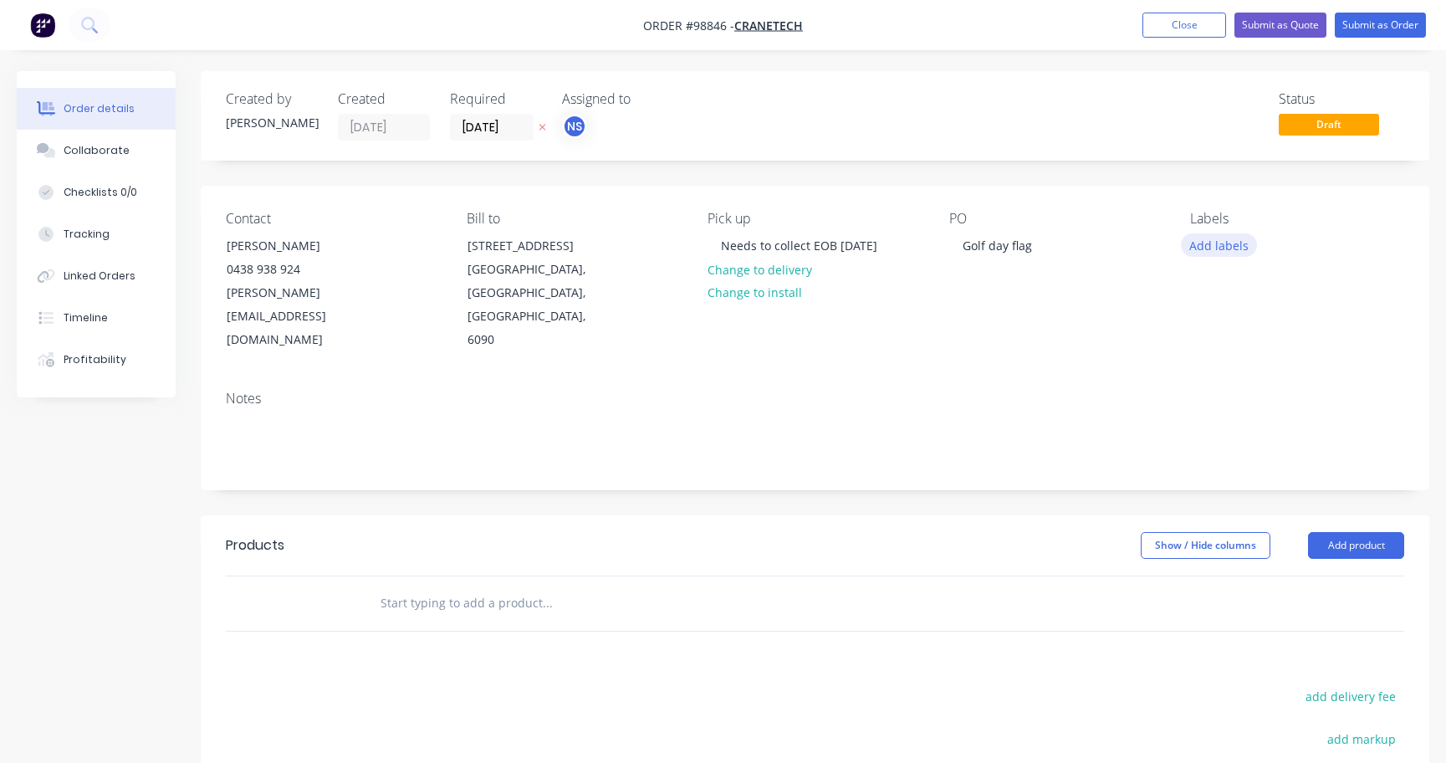
click at [1211, 240] on button "Add labels" at bounding box center [1219, 244] width 77 height 23
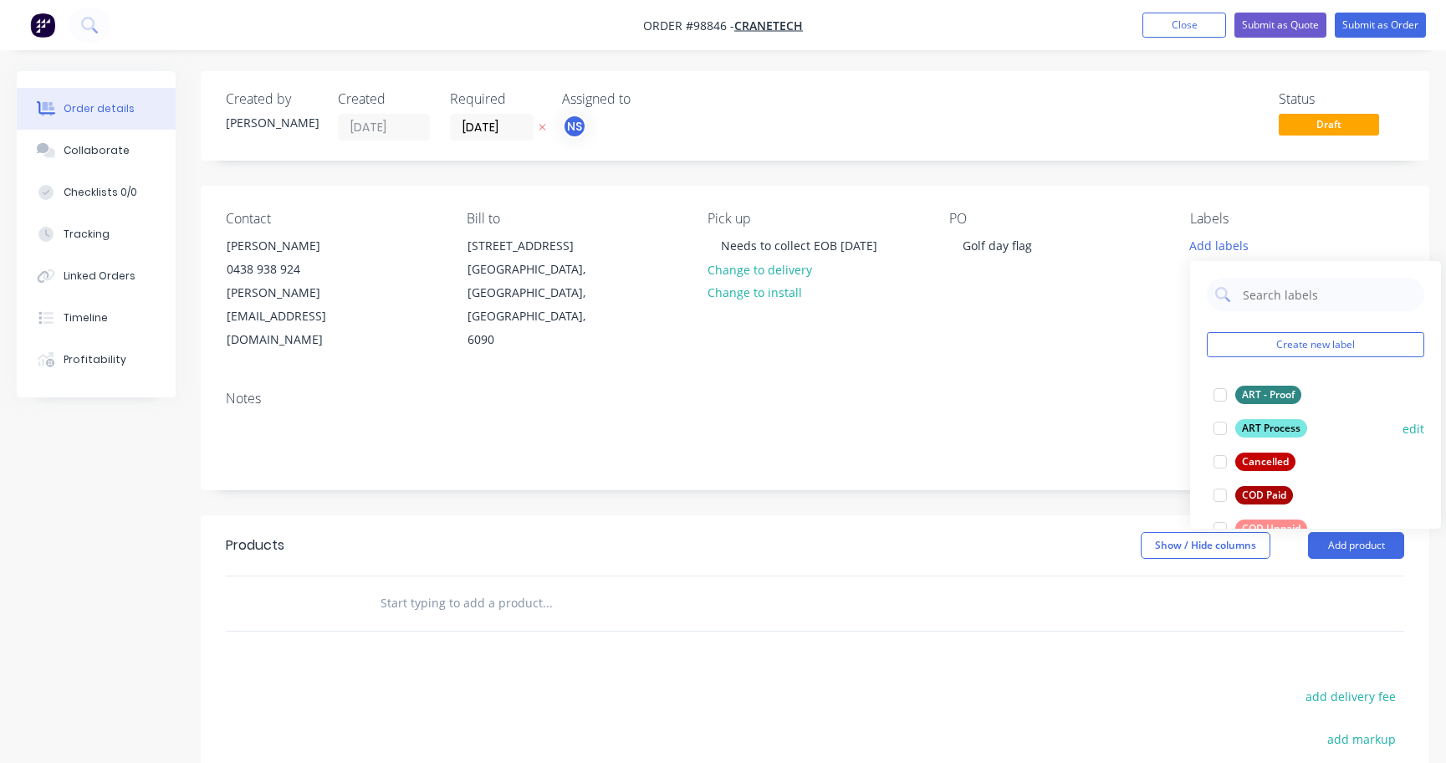
click at [1222, 429] on div at bounding box center [1219, 427] width 33 height 33
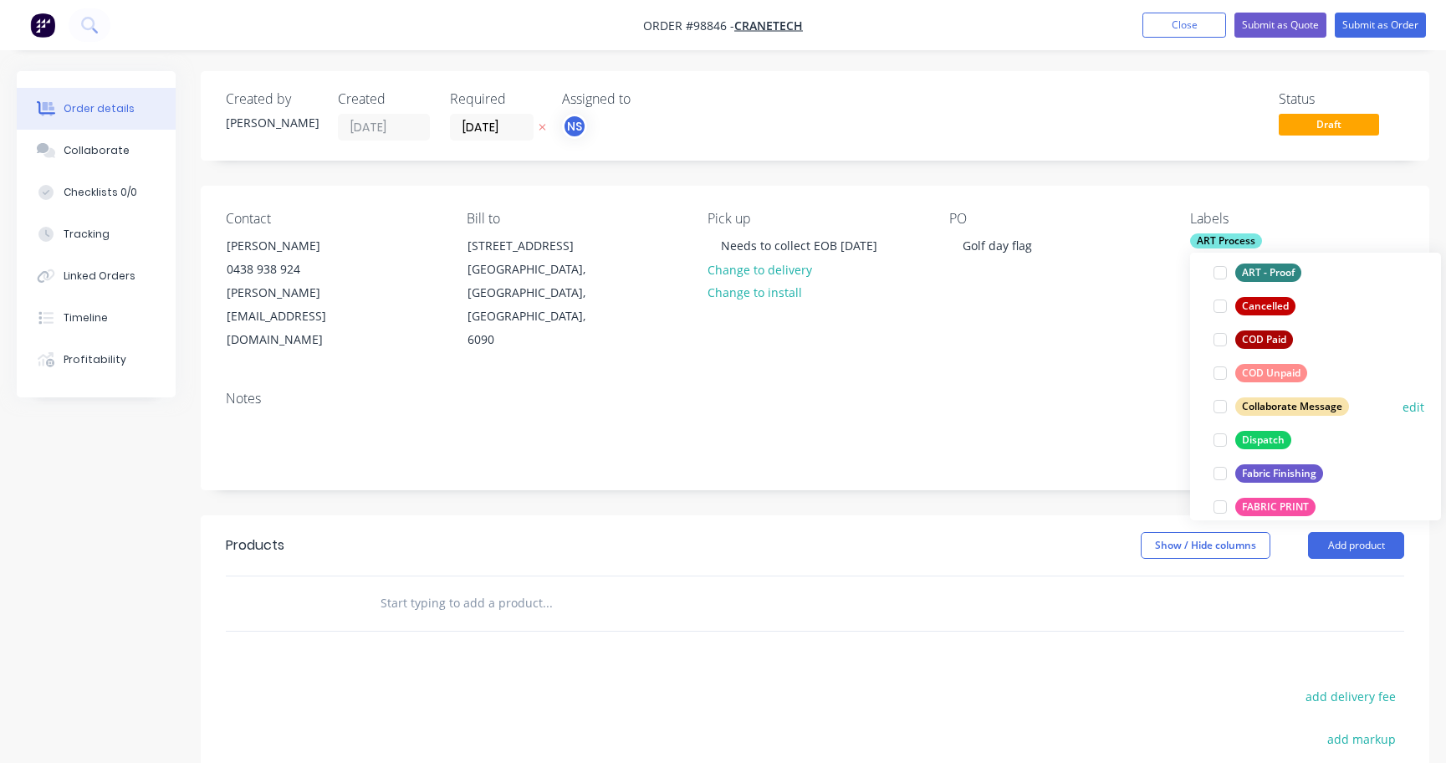
click at [1226, 407] on div at bounding box center [1219, 406] width 33 height 33
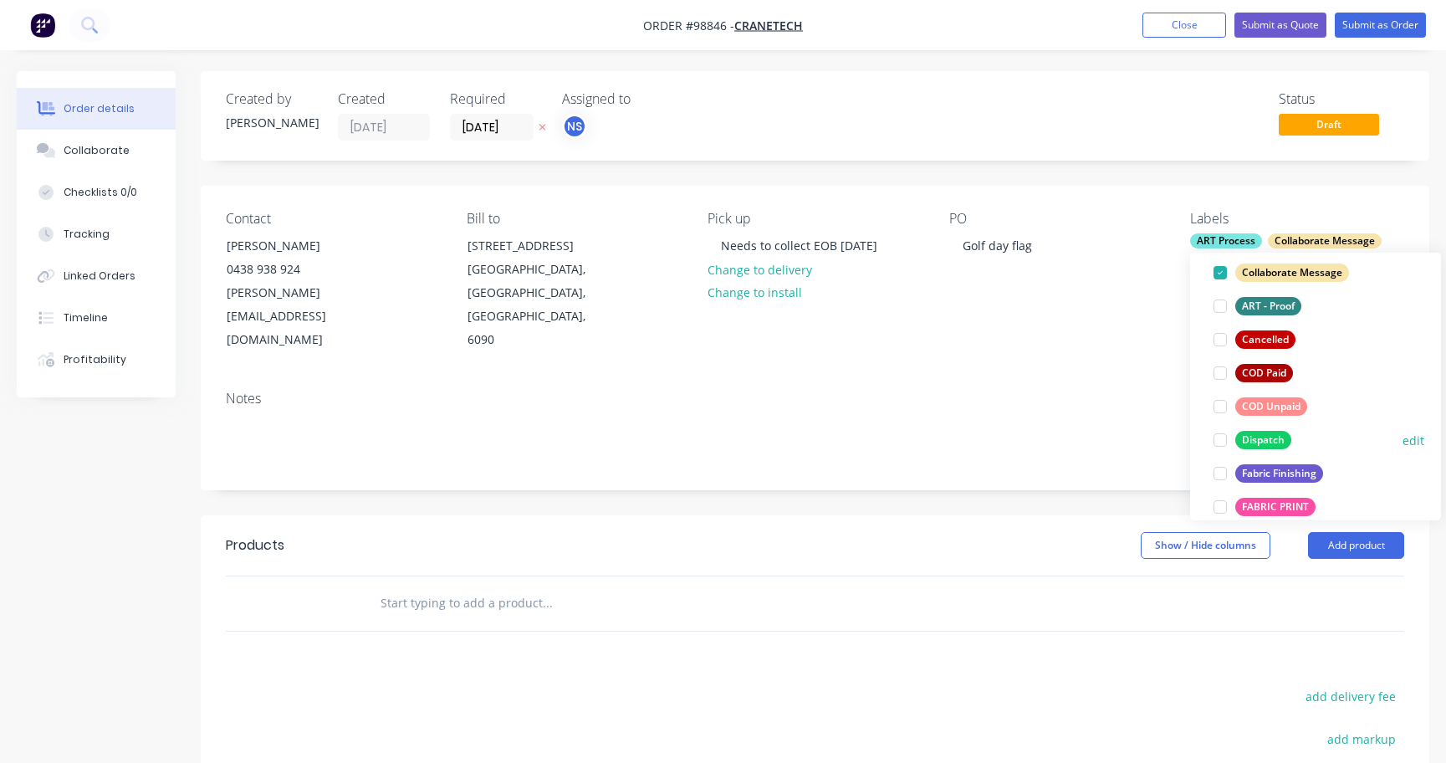
click at [1228, 446] on div at bounding box center [1219, 439] width 33 height 33
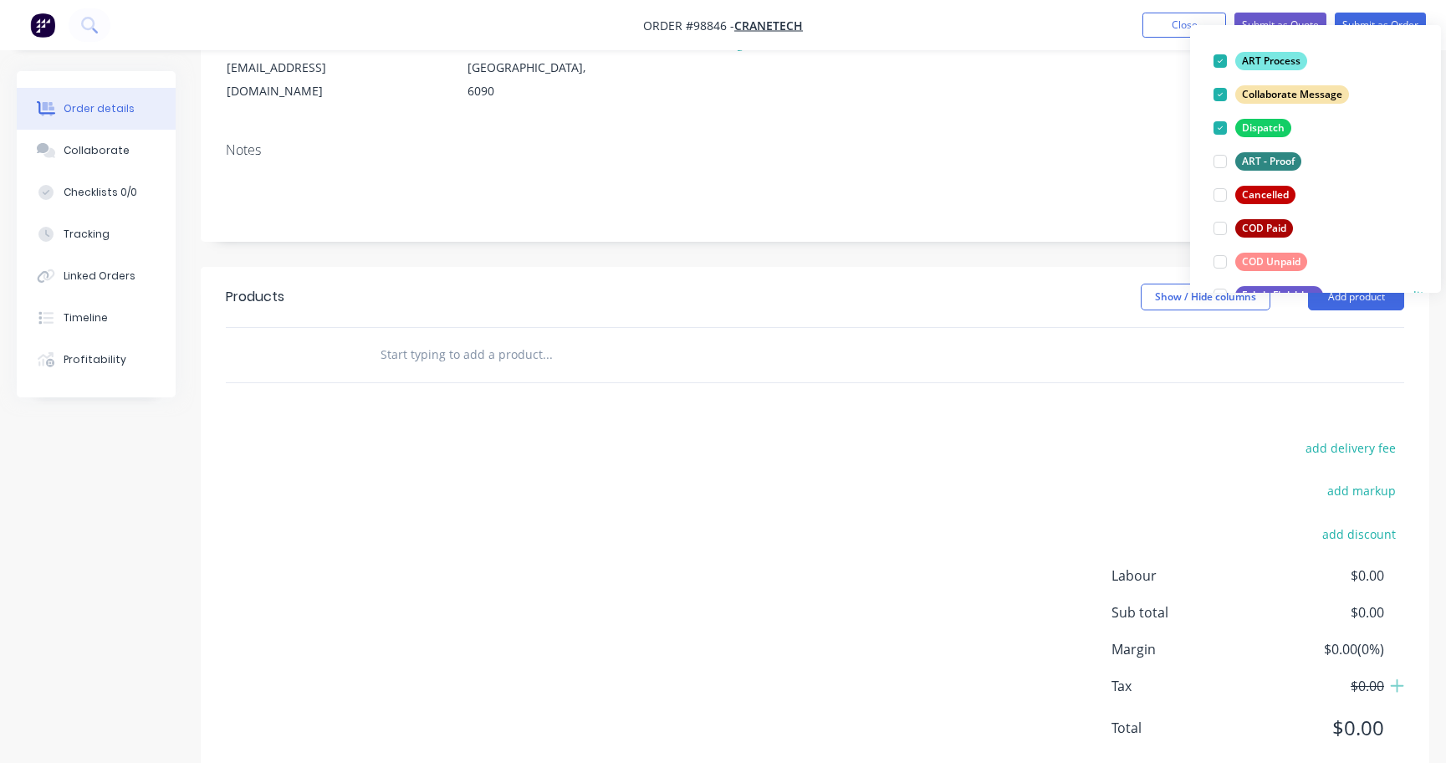
scroll to position [164, 0]
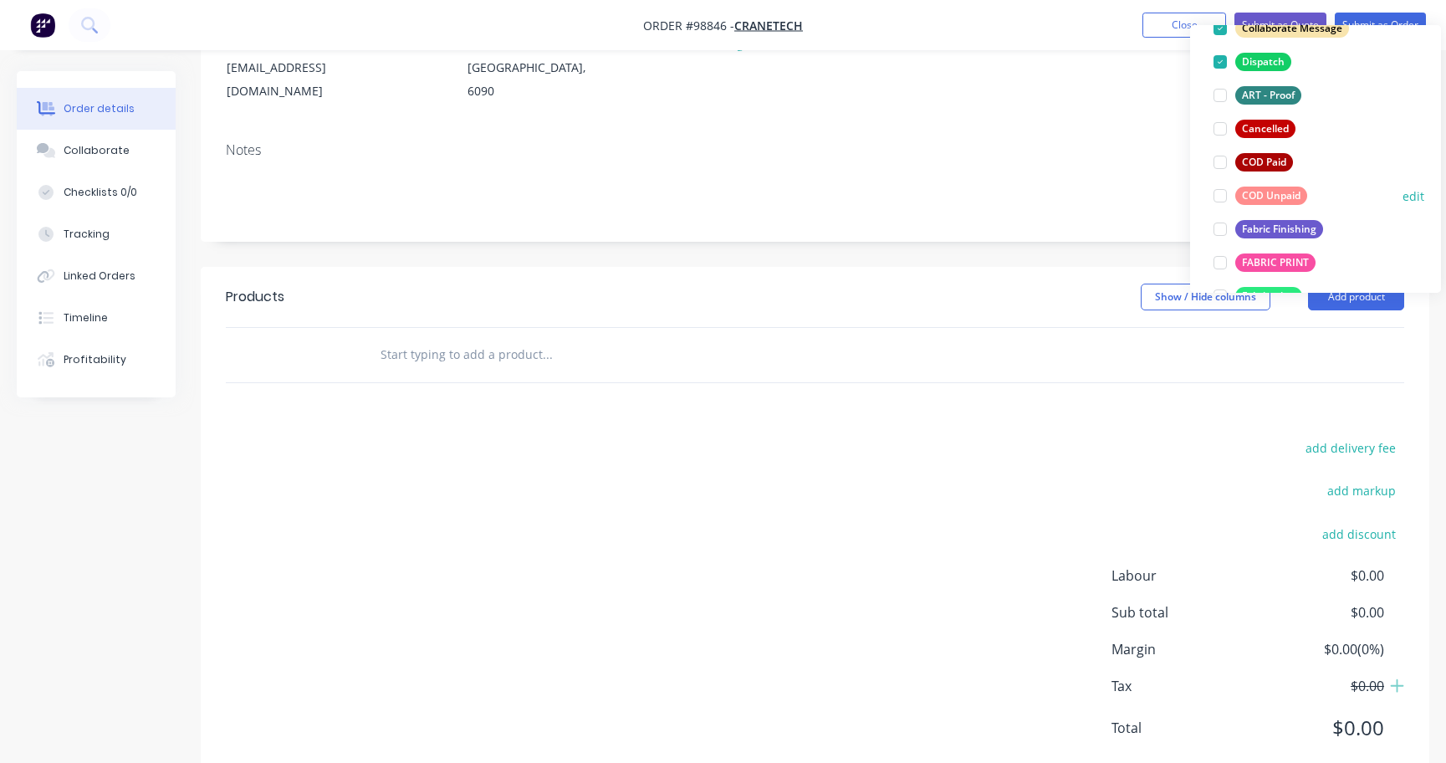
click at [1221, 195] on div at bounding box center [1219, 195] width 33 height 33
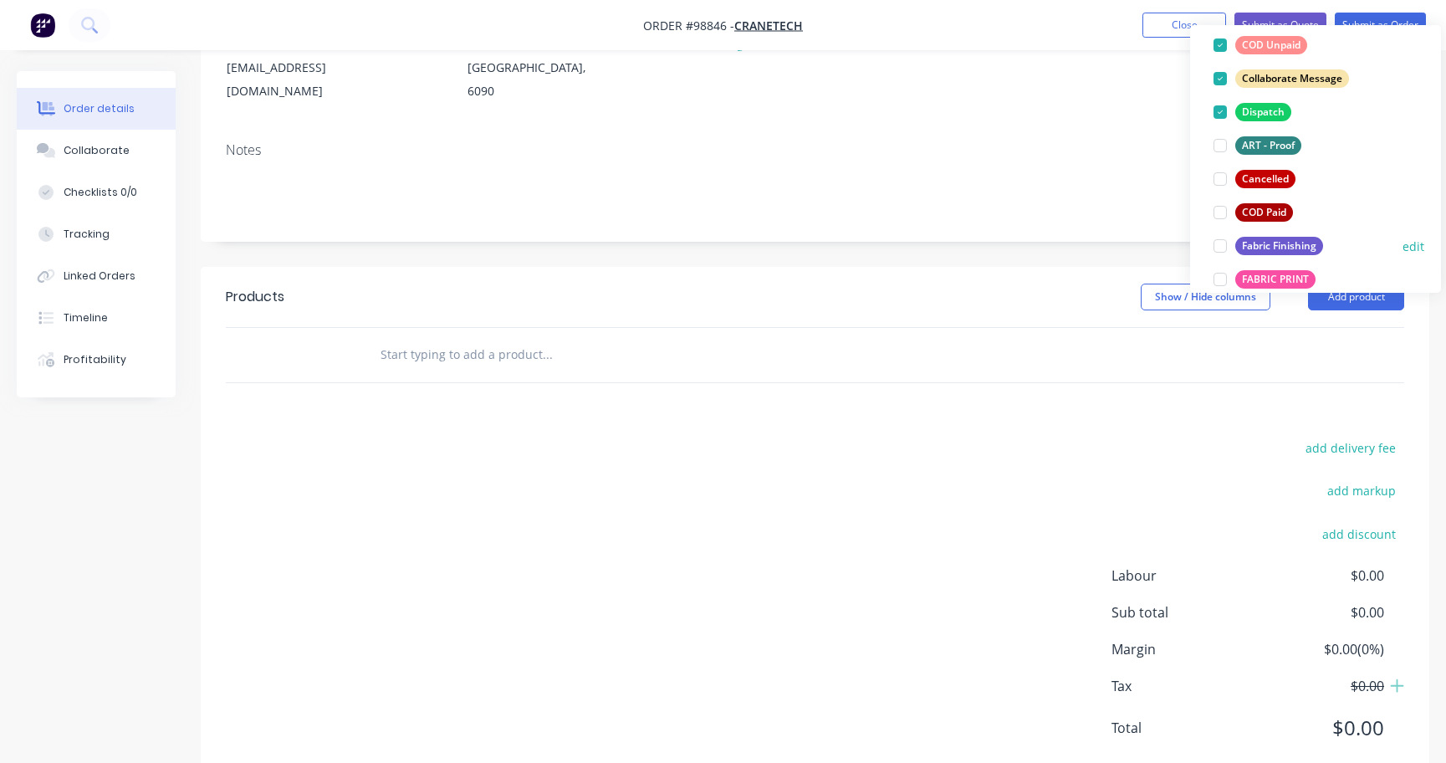
scroll to position [150, 0]
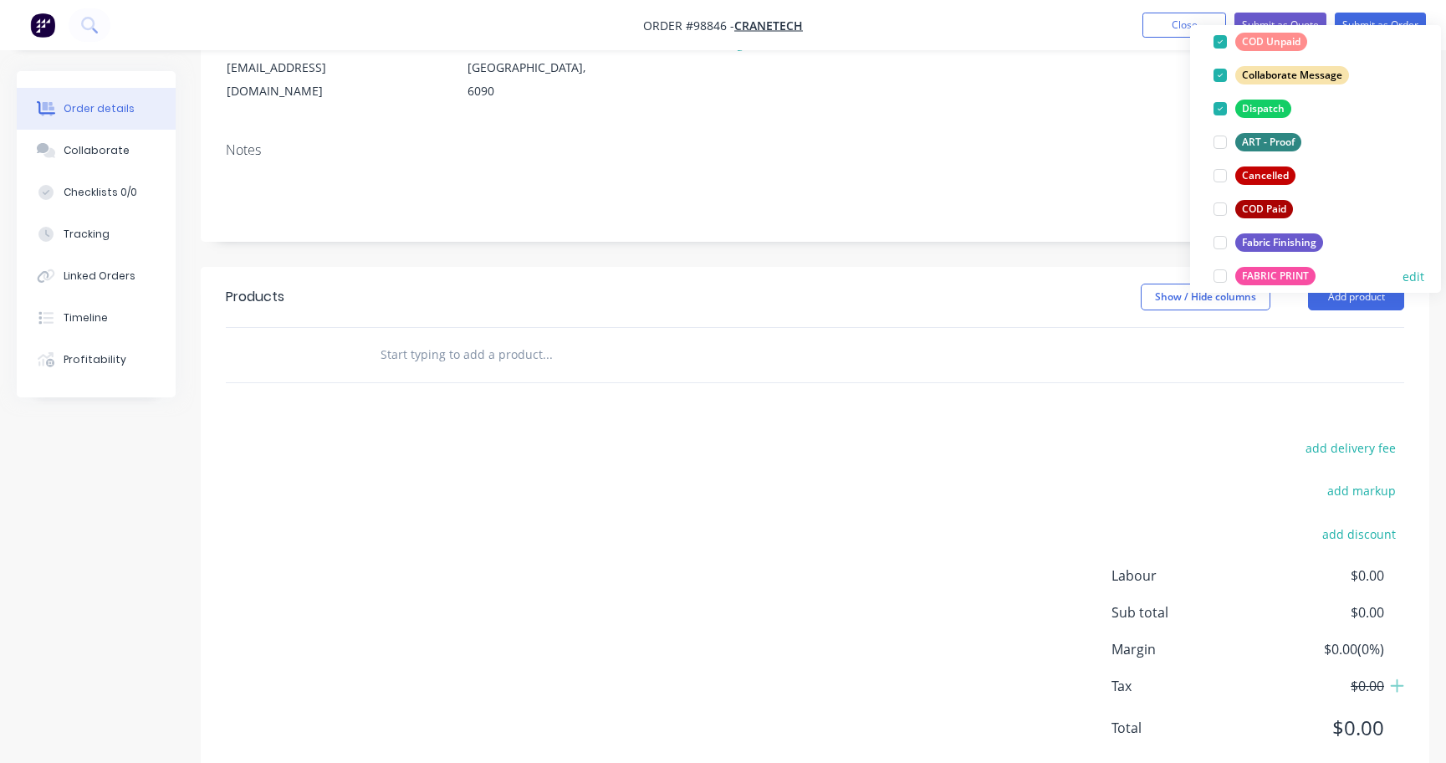
click at [1218, 274] on div at bounding box center [1219, 275] width 33 height 33
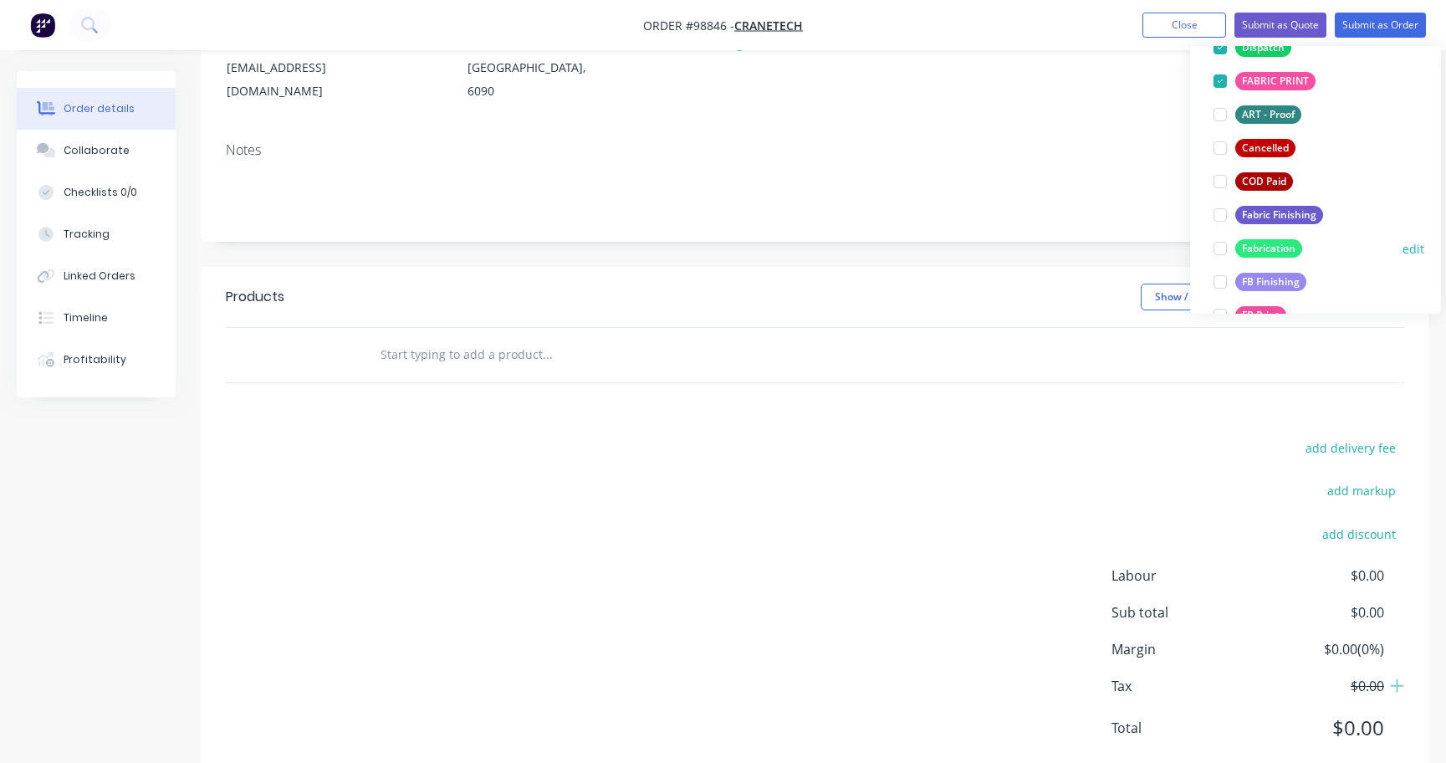
scroll to position [246, 0]
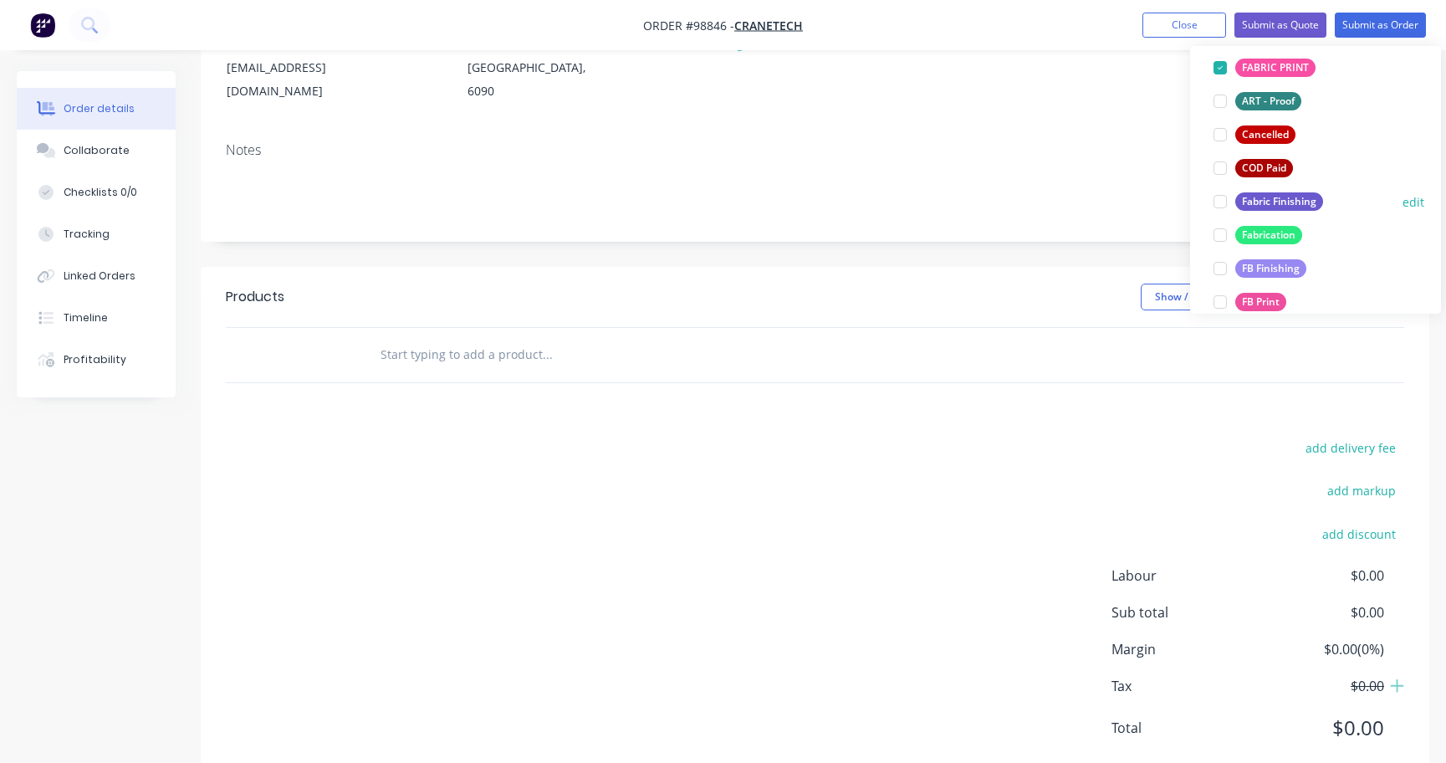
click at [1219, 201] on div at bounding box center [1219, 201] width 33 height 33
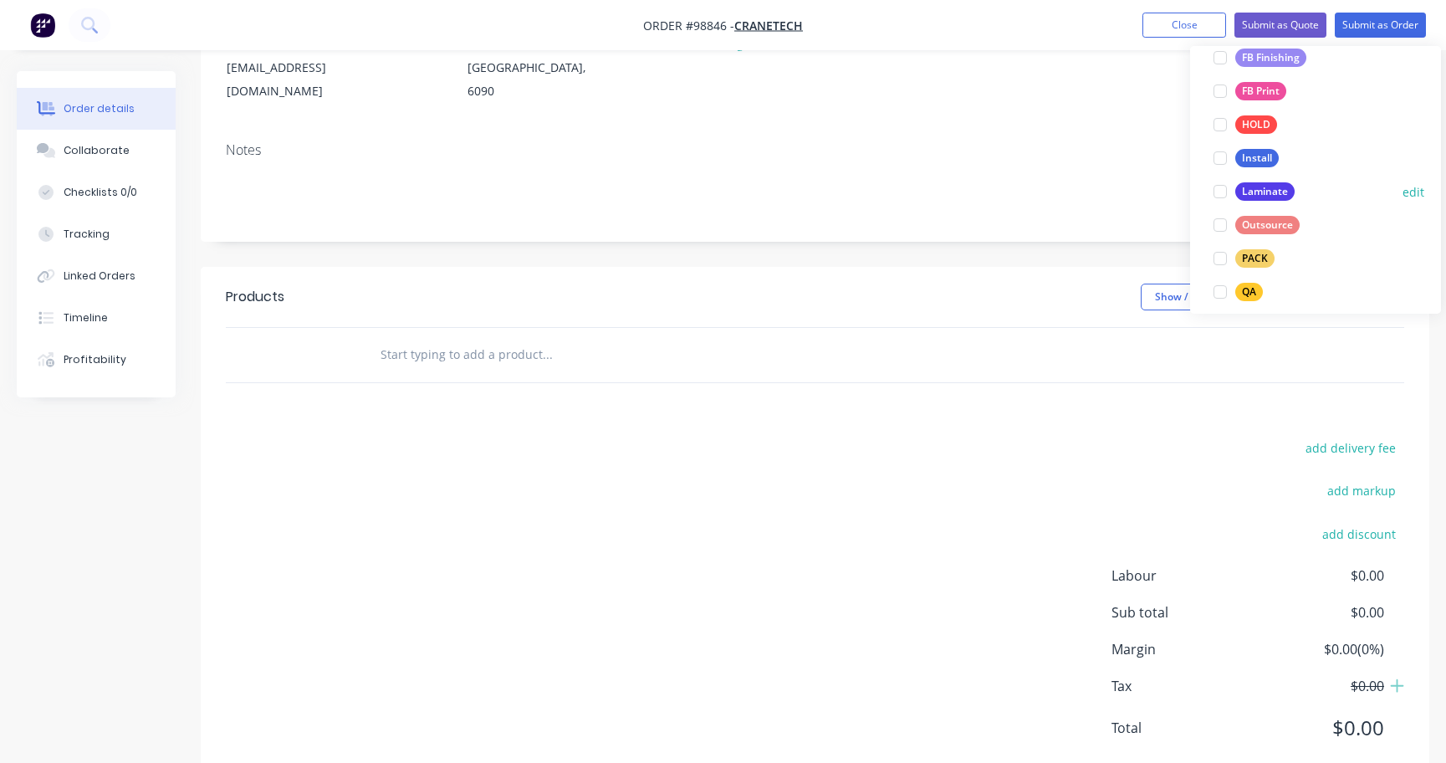
scroll to position [460, 0]
click at [1215, 257] on div at bounding box center [1219, 254] width 33 height 33
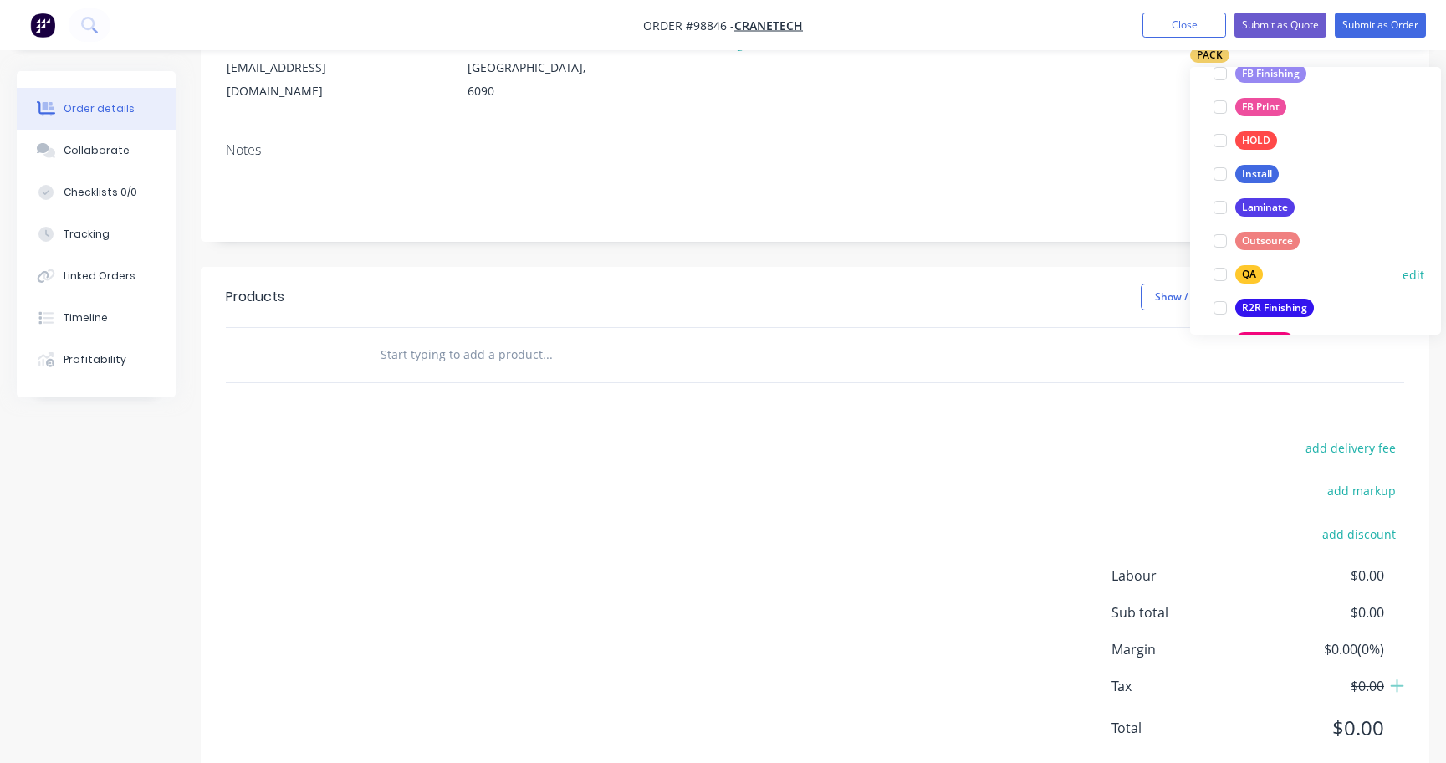
click at [1221, 276] on div at bounding box center [1219, 274] width 33 height 33
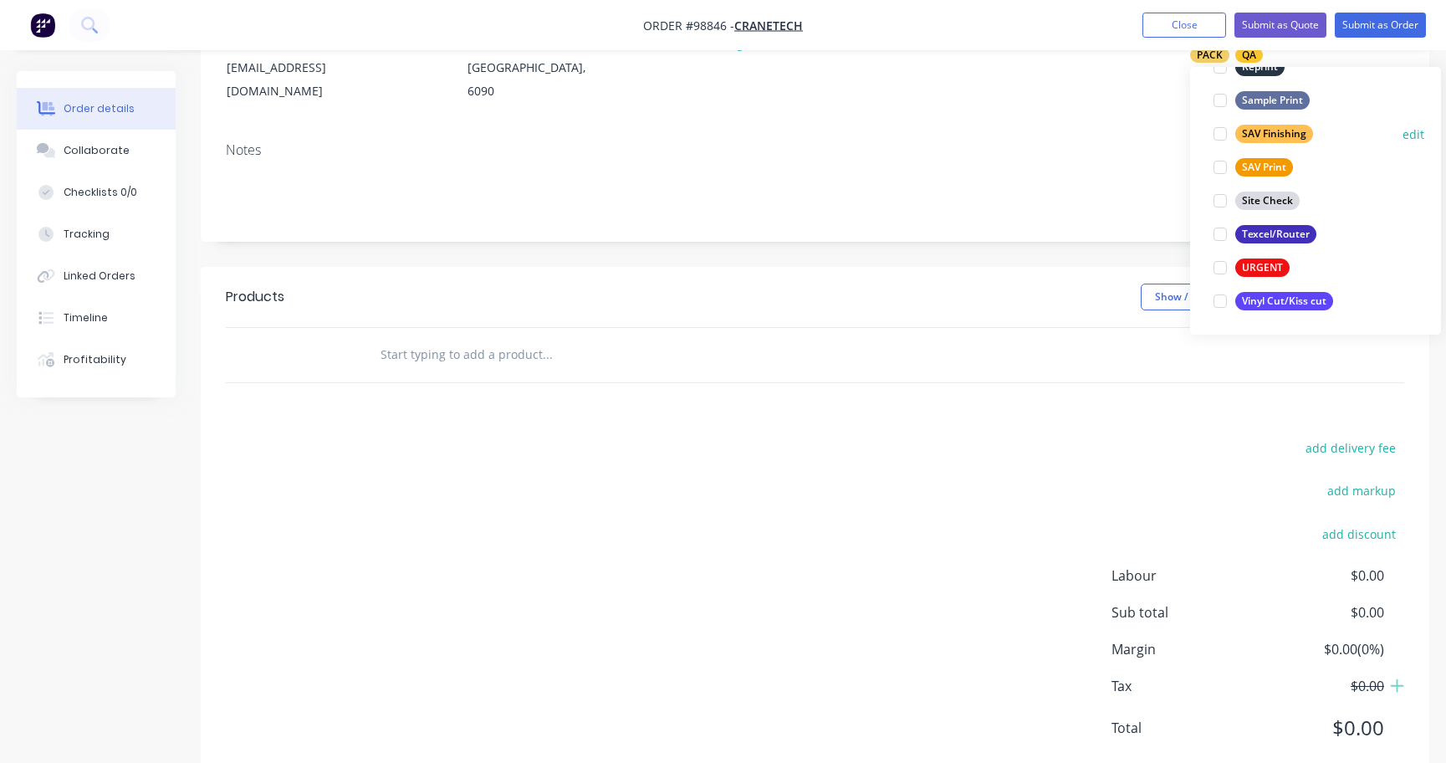
scroll to position [254, 0]
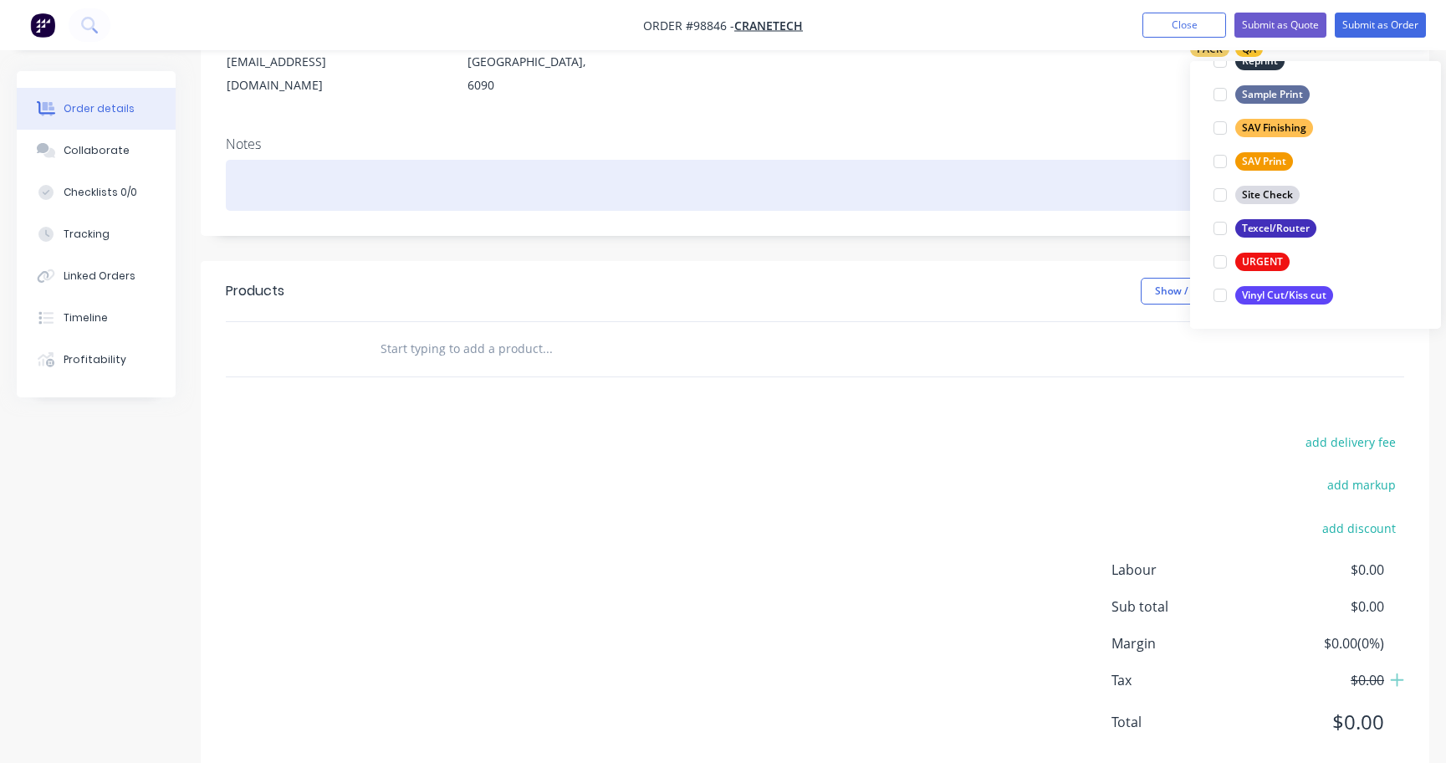
click at [360, 160] on div at bounding box center [815, 185] width 1178 height 51
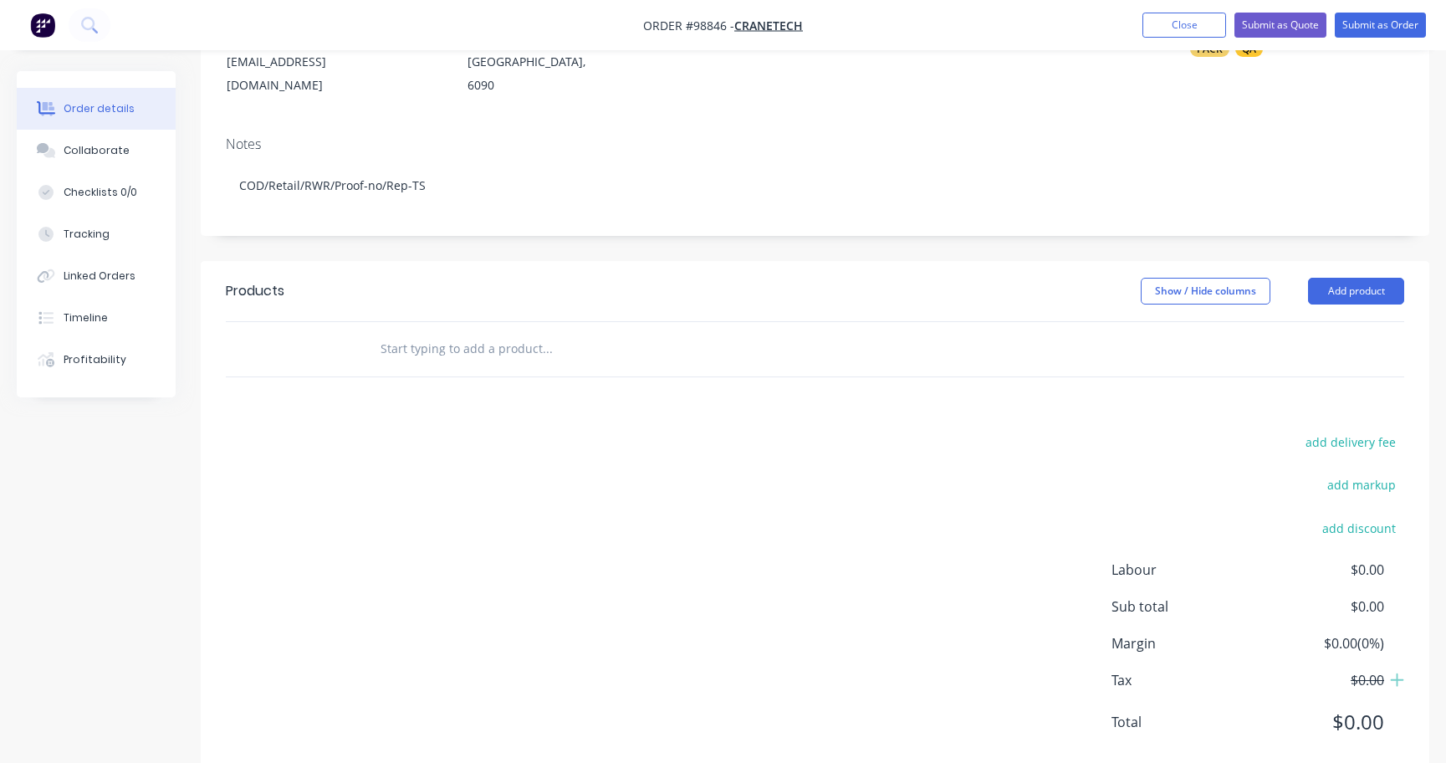
click at [435, 332] on input "text" at bounding box center [547, 348] width 334 height 33
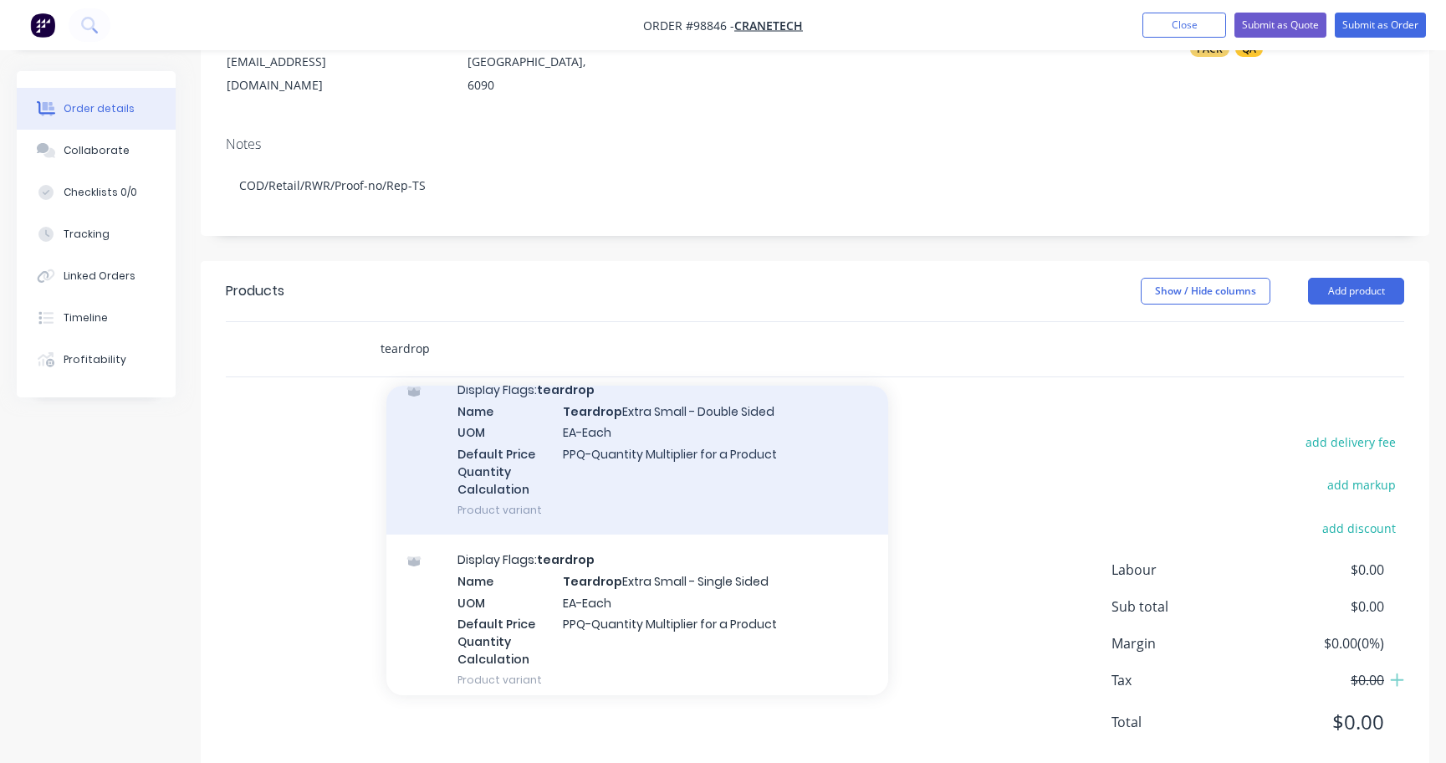
scroll to position [552, 0]
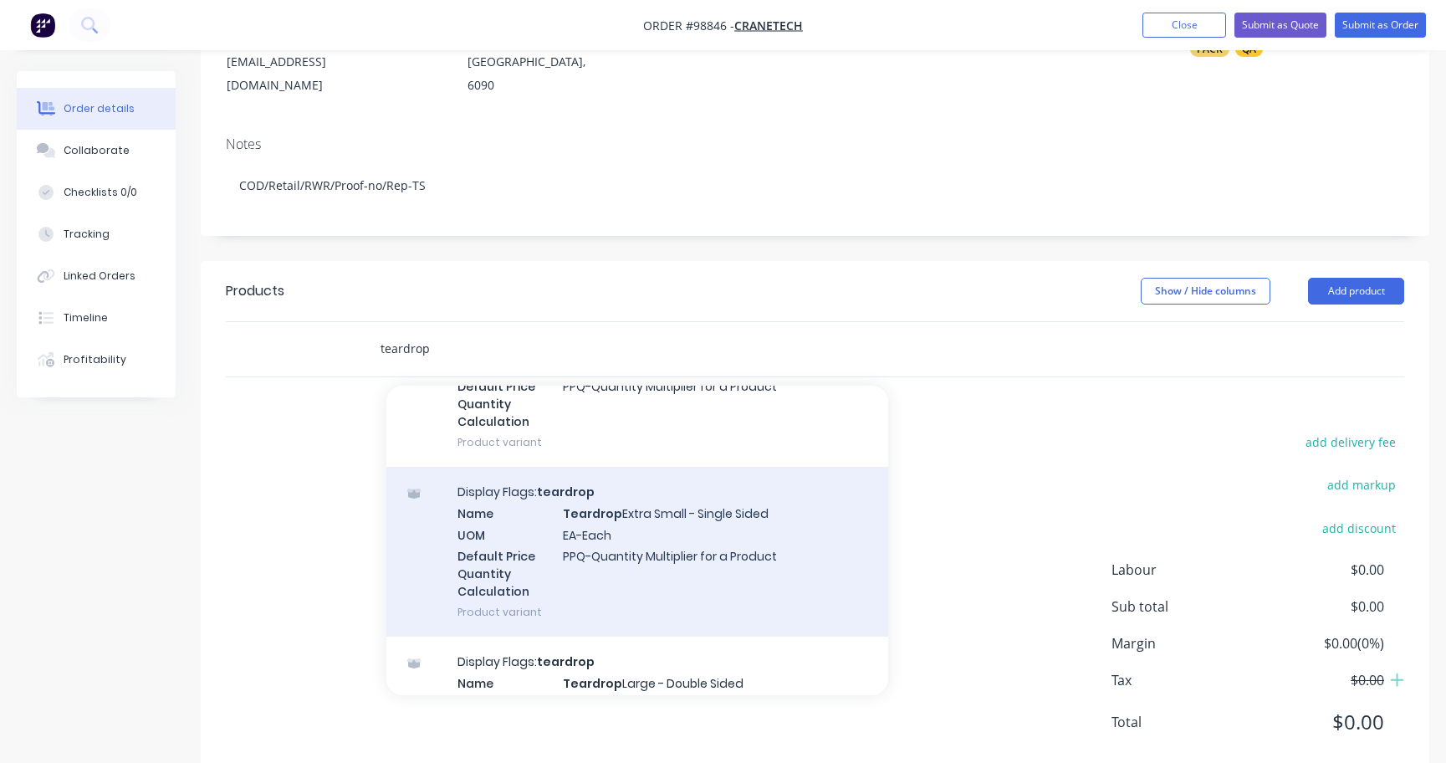
type input "teardrop"
click at [618, 523] on div "Display Flags: teardrop Name Teardrop Extra Small - Single Sided UOM EA-Each De…" at bounding box center [637, 552] width 502 height 170
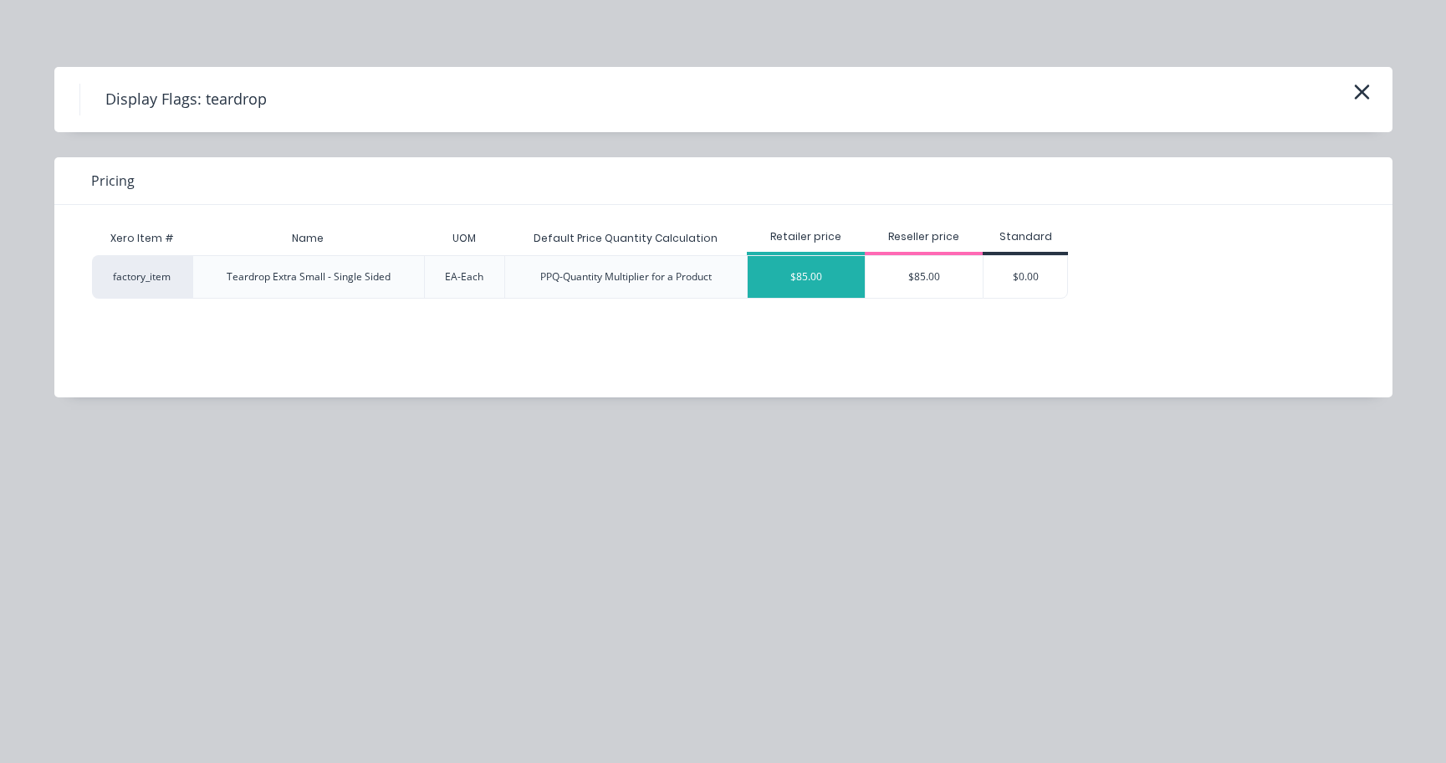
click at [834, 279] on div "$85.00" at bounding box center [805, 277] width 117 height 42
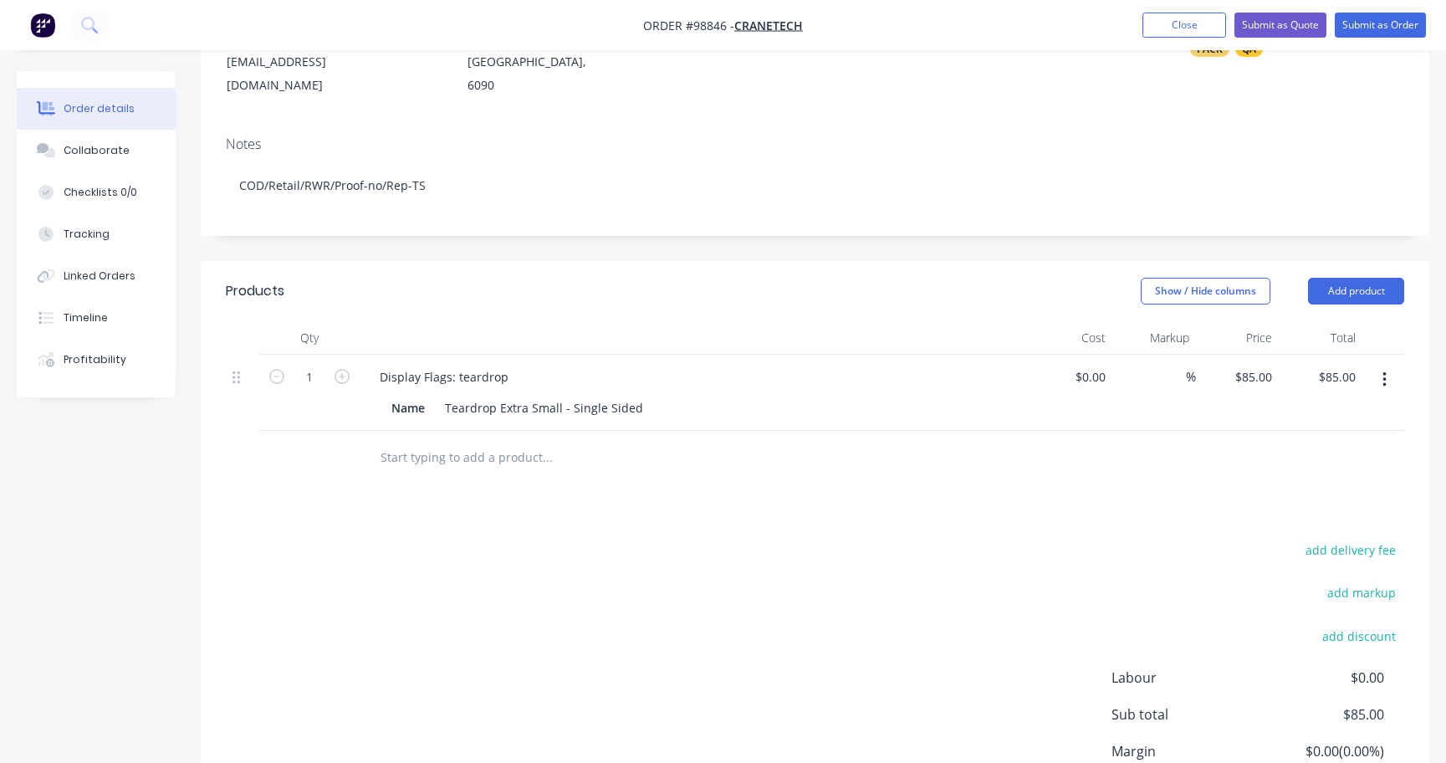
click at [521, 365] on div "Display Flags: teardrop" at bounding box center [693, 377] width 655 height 24
click at [508, 365] on div "Display Flags: teardrop" at bounding box center [444, 377] width 156 height 24
click at [1093, 365] on input at bounding box center [1102, 377] width 19 height 24
type input "$215.00"
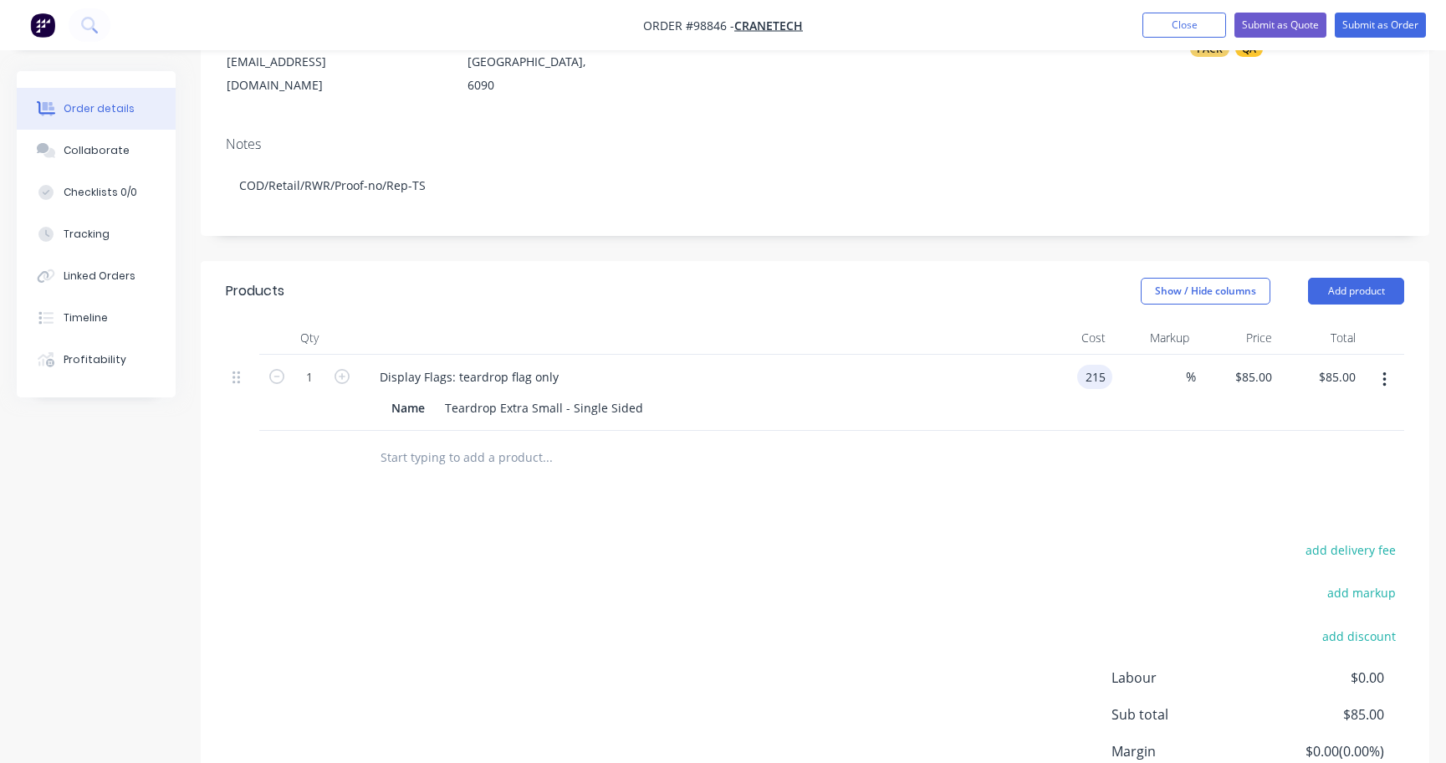
type input "$215.00"
type input "$115.00"
type input "115"
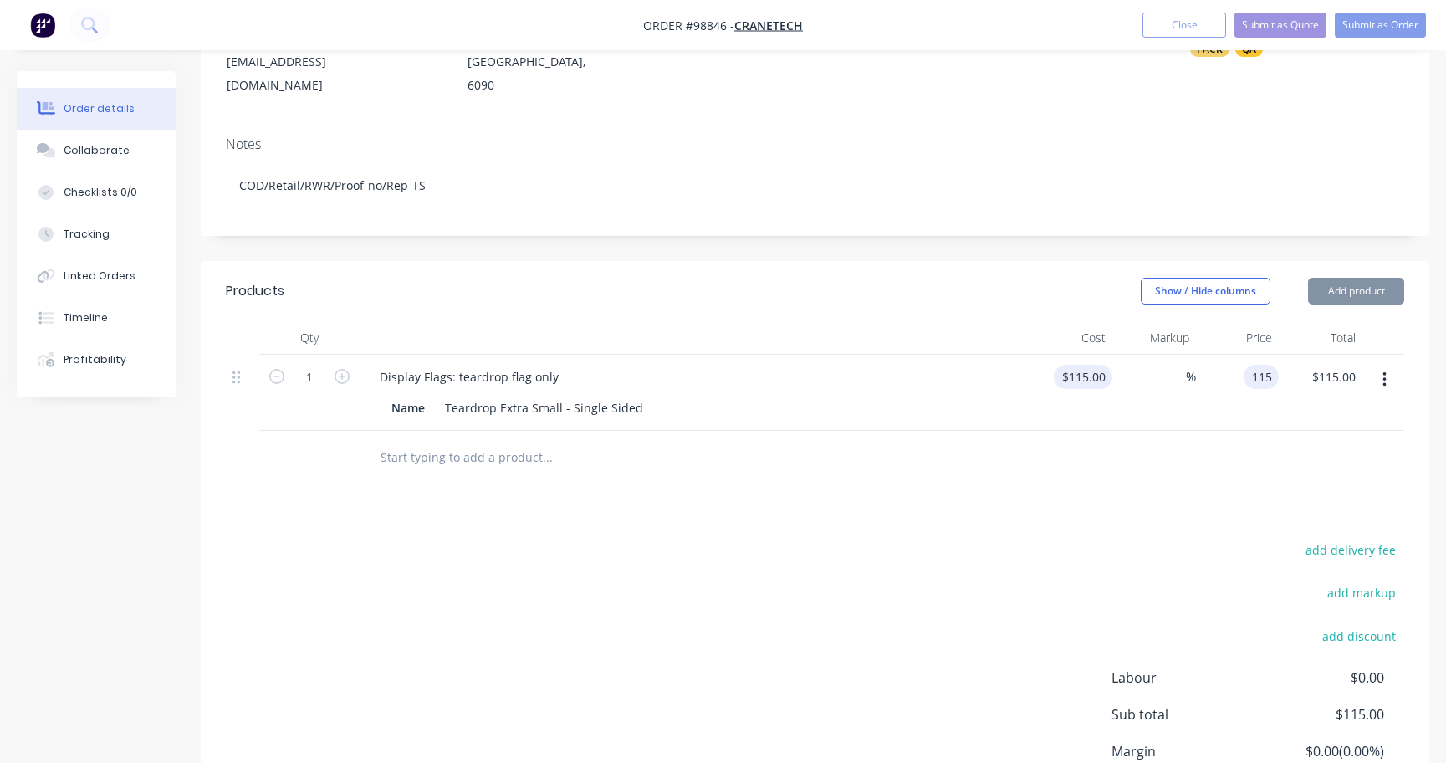
type input "115.00"
type input "$115.00"
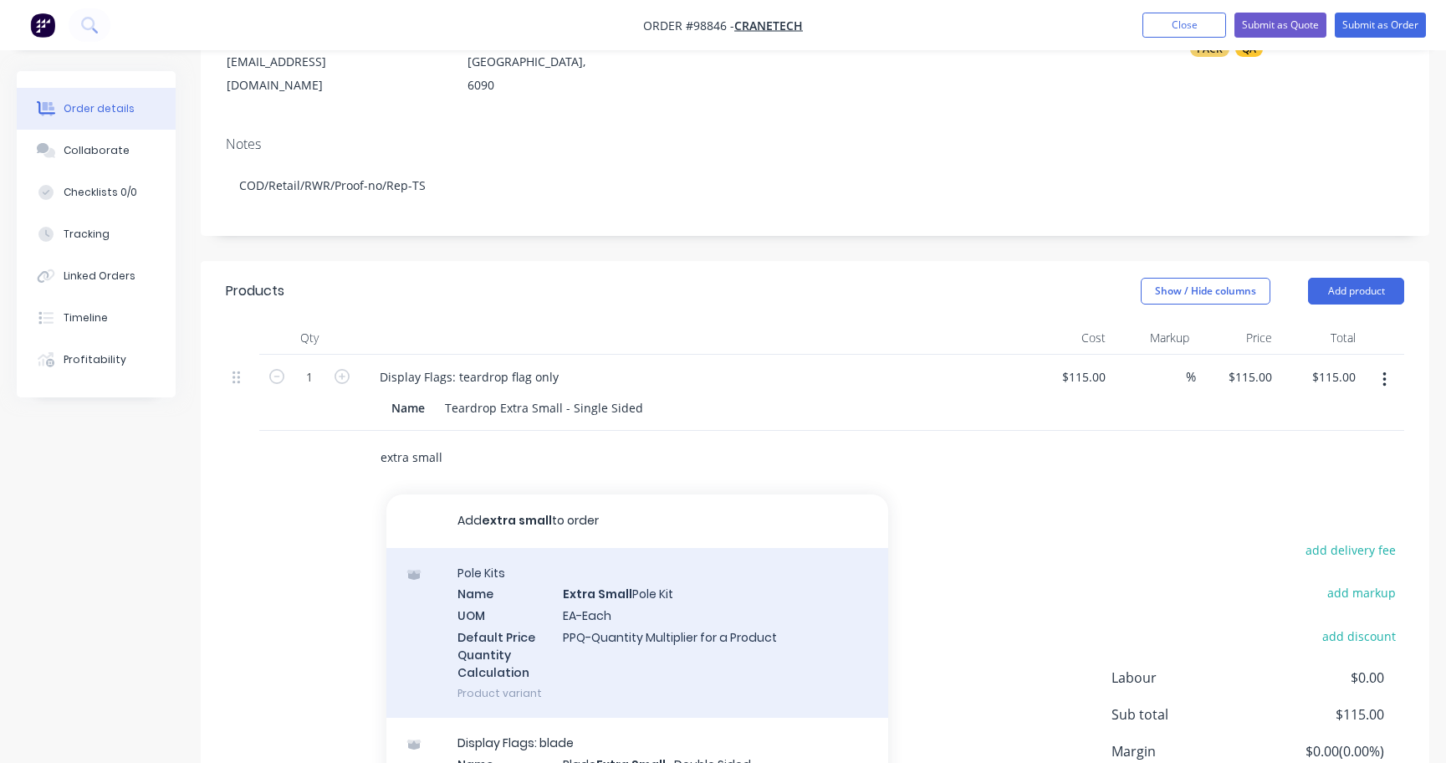
type input "extra small"
click at [708, 594] on div "Pole Kits Name Extra Small Pole Kit UOM EA-Each Default Price Quantity Calculat…" at bounding box center [637, 633] width 502 height 170
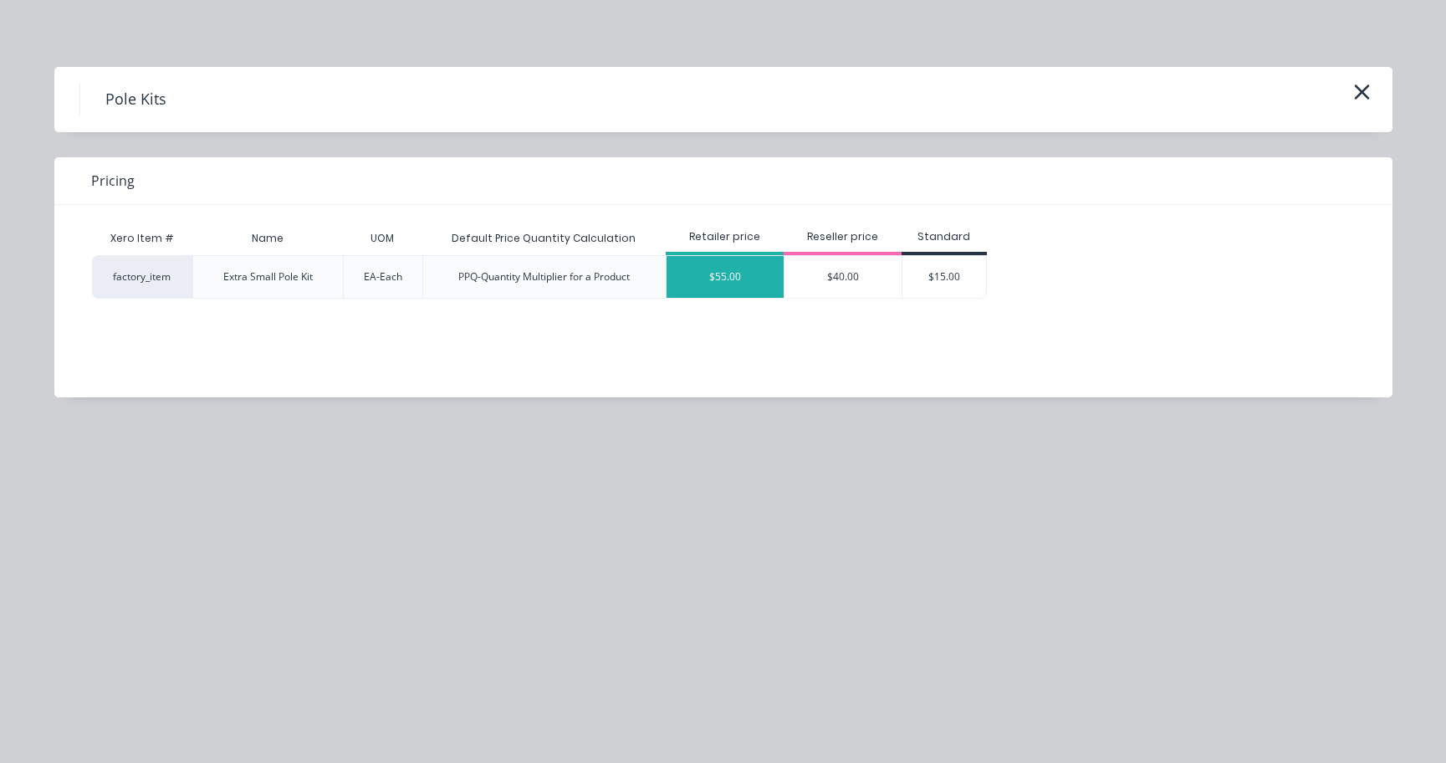
click at [753, 278] on div "$55.00" at bounding box center [724, 277] width 117 height 42
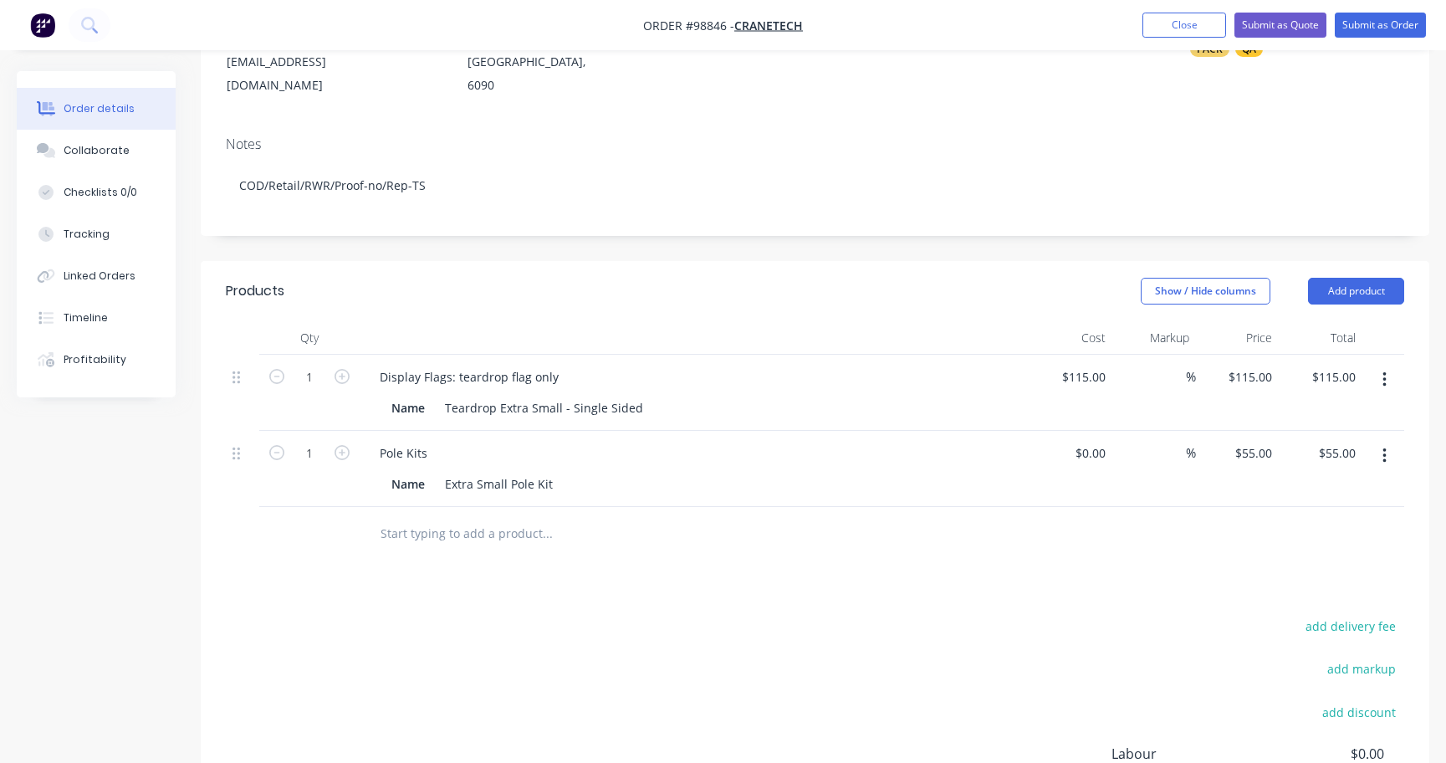
click at [450, 517] on input "text" at bounding box center [547, 533] width 334 height 33
click at [402, 517] on input "gropund spike" at bounding box center [547, 533] width 334 height 33
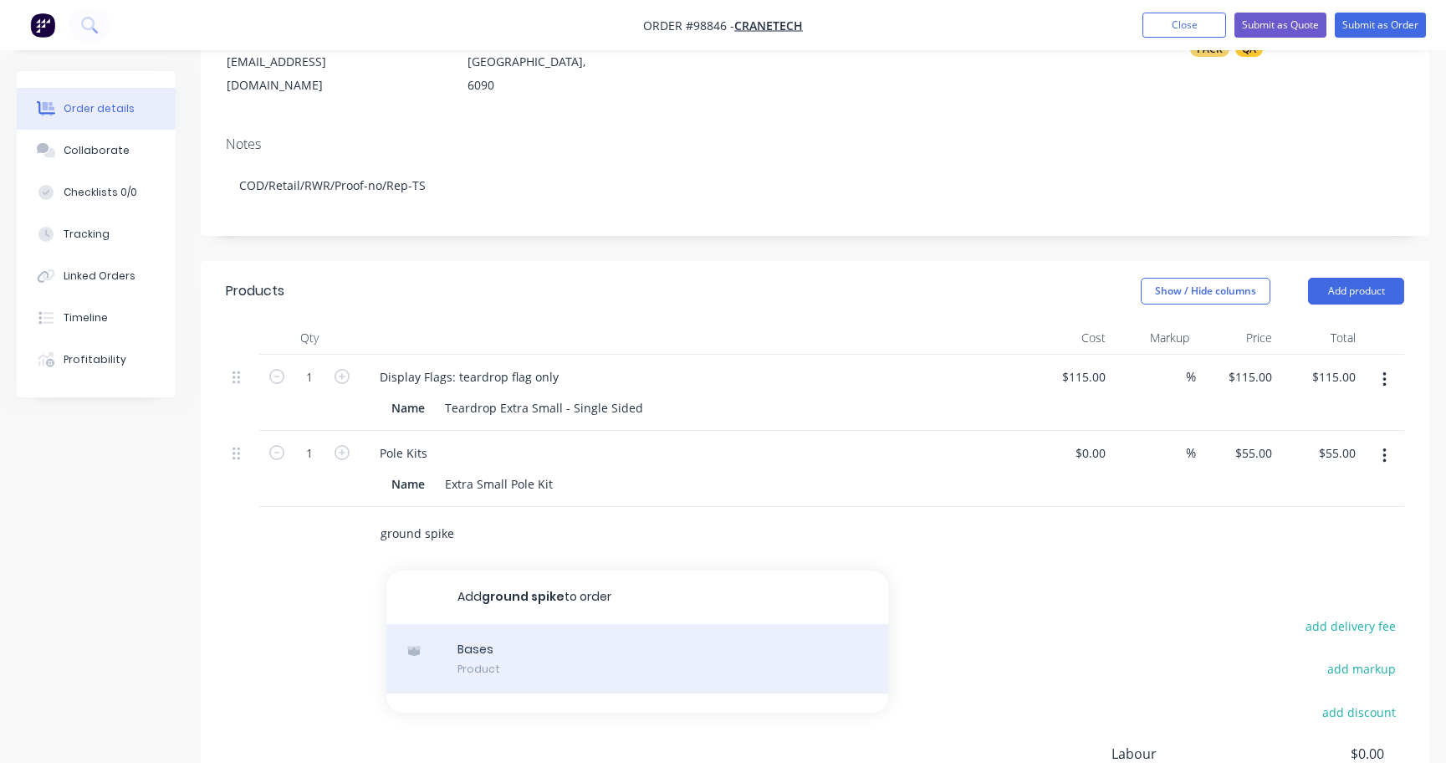
type input "ground spike"
click at [553, 624] on div "Bases Product" at bounding box center [637, 659] width 502 height 70
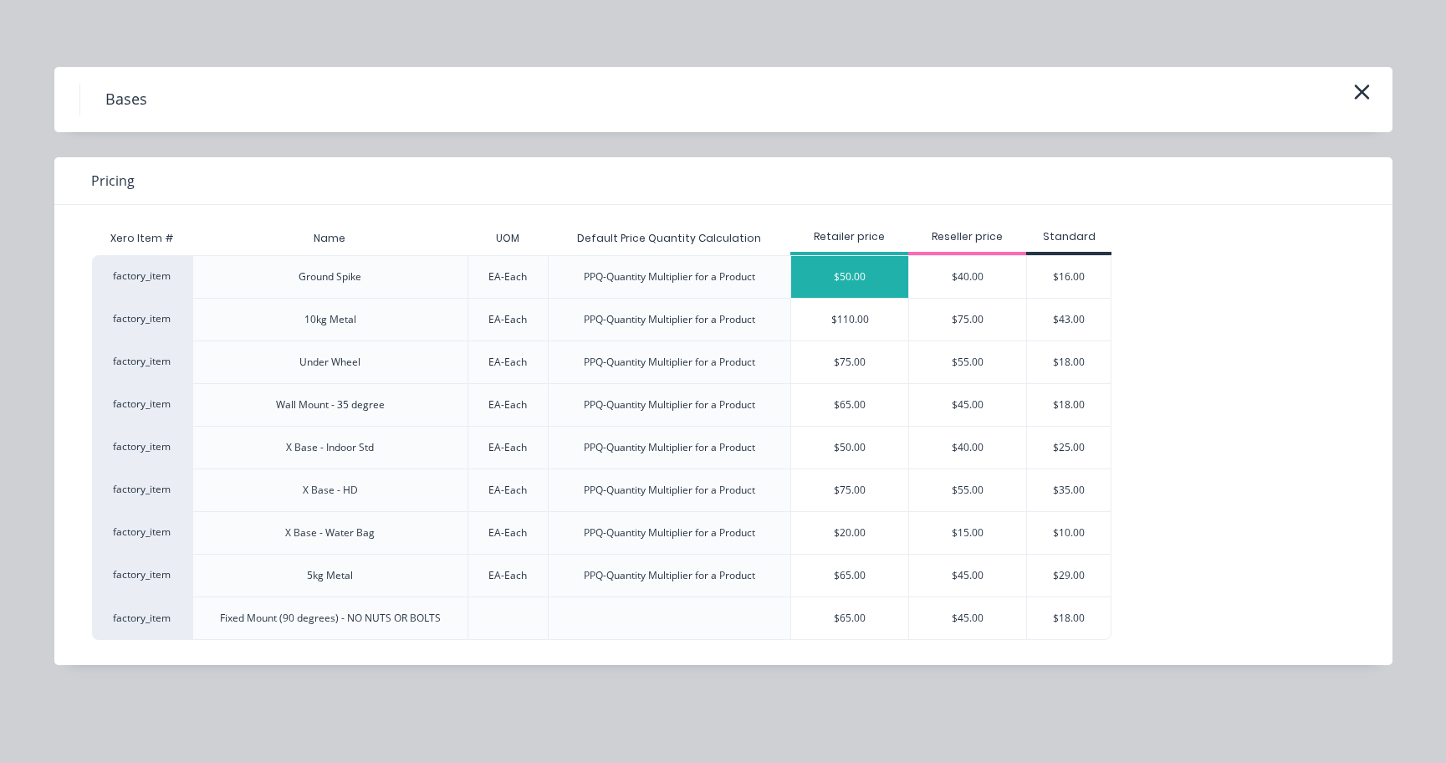
click at [894, 278] on div "$50.00" at bounding box center [849, 277] width 117 height 42
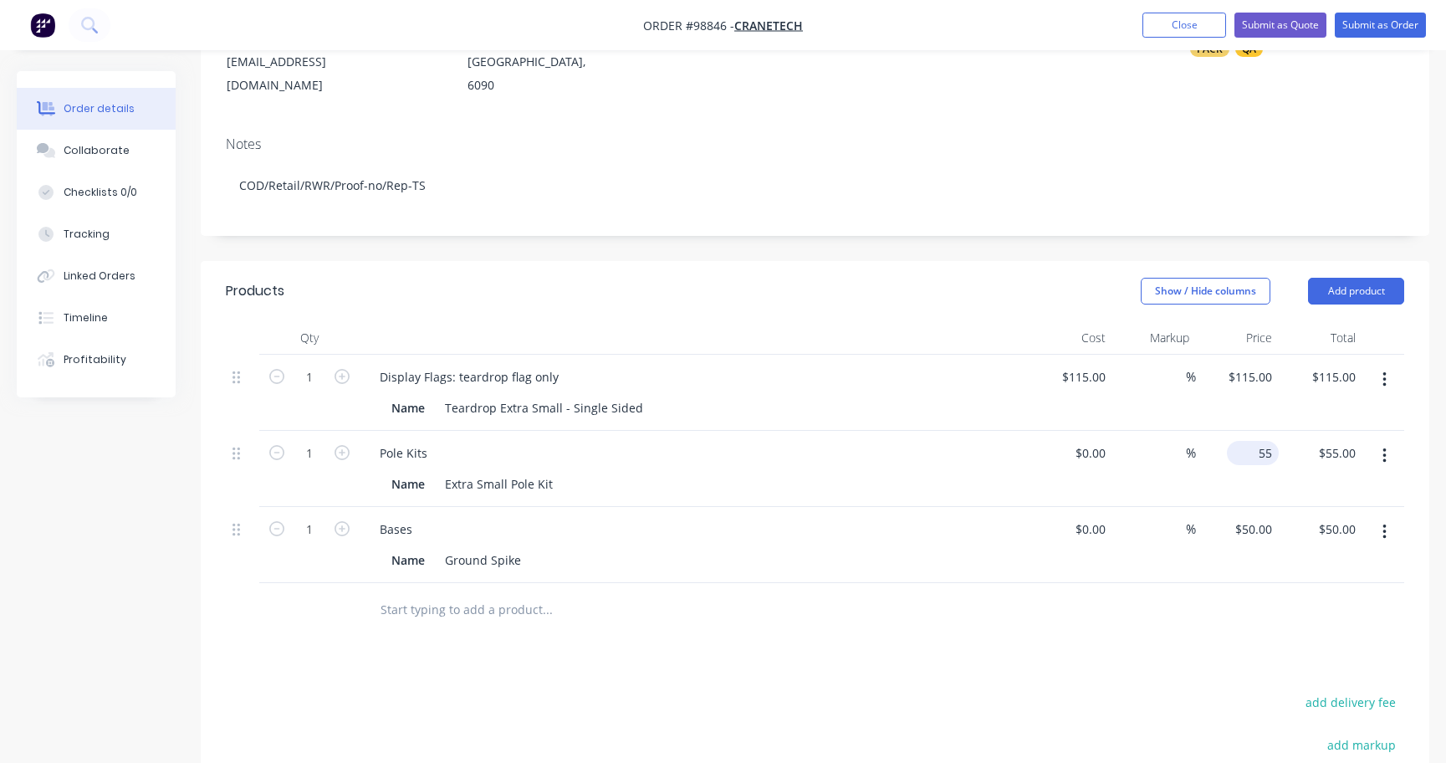
click at [1254, 441] on div "55 $55.00" at bounding box center [1253, 453] width 52 height 24
type input "$50.00"
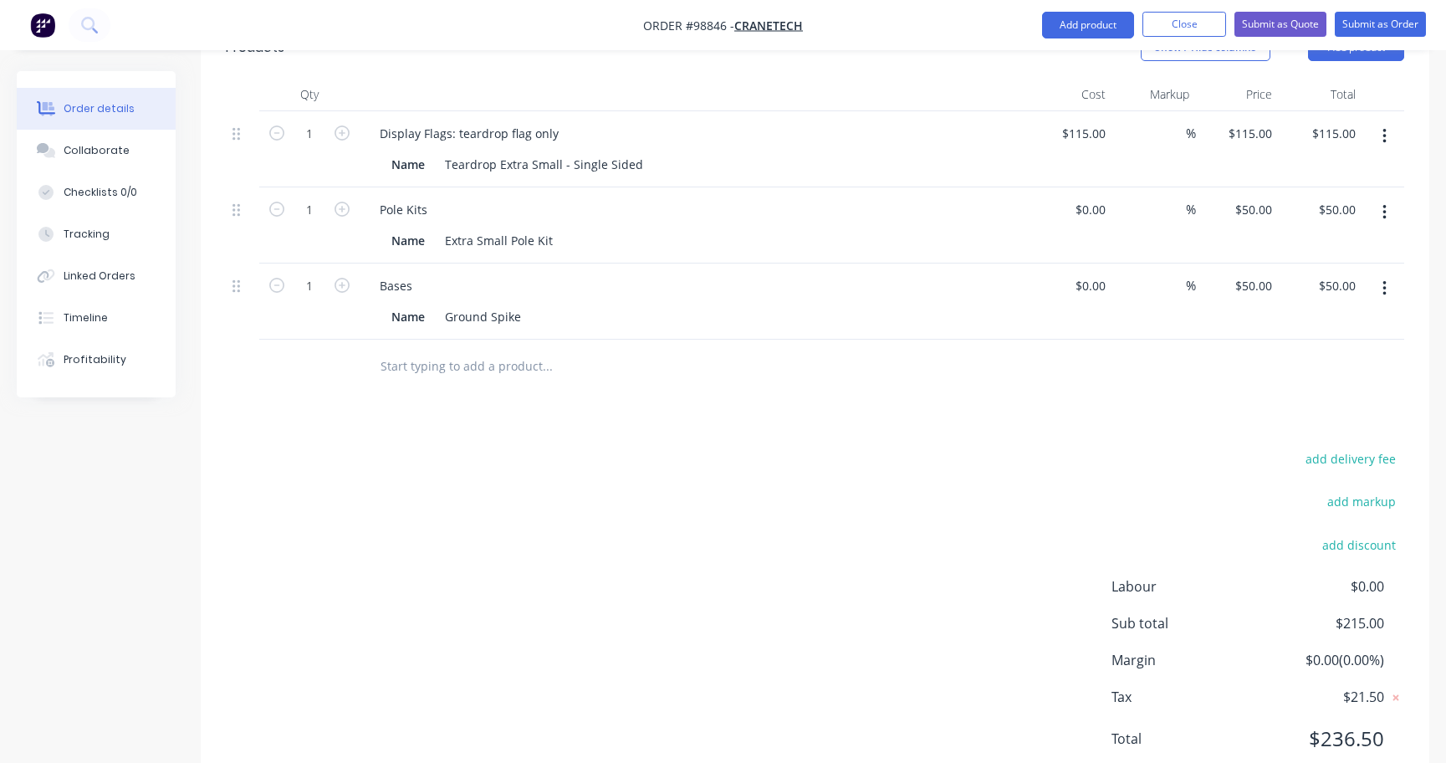
scroll to position [514, 0]
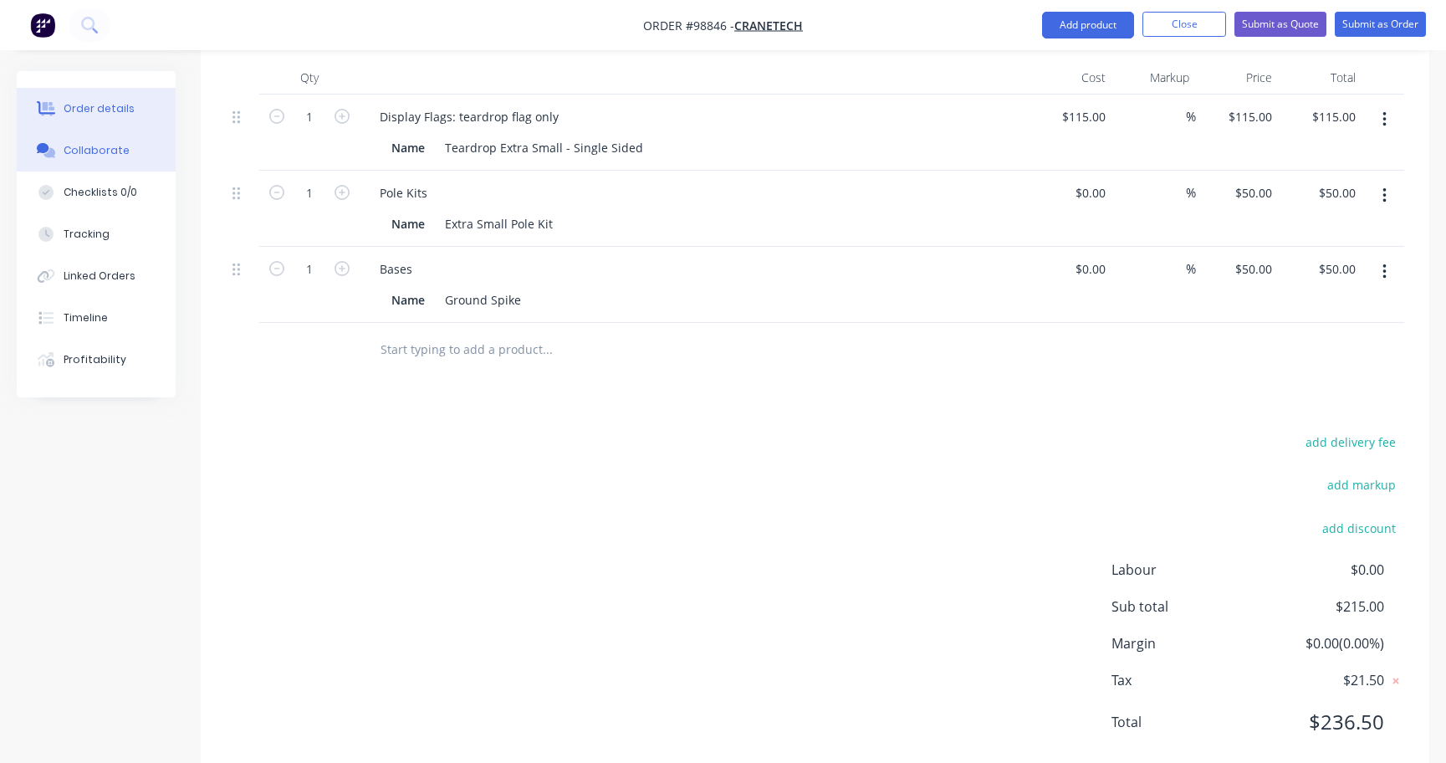
click at [86, 153] on div "Collaborate" at bounding box center [97, 150] width 66 height 15
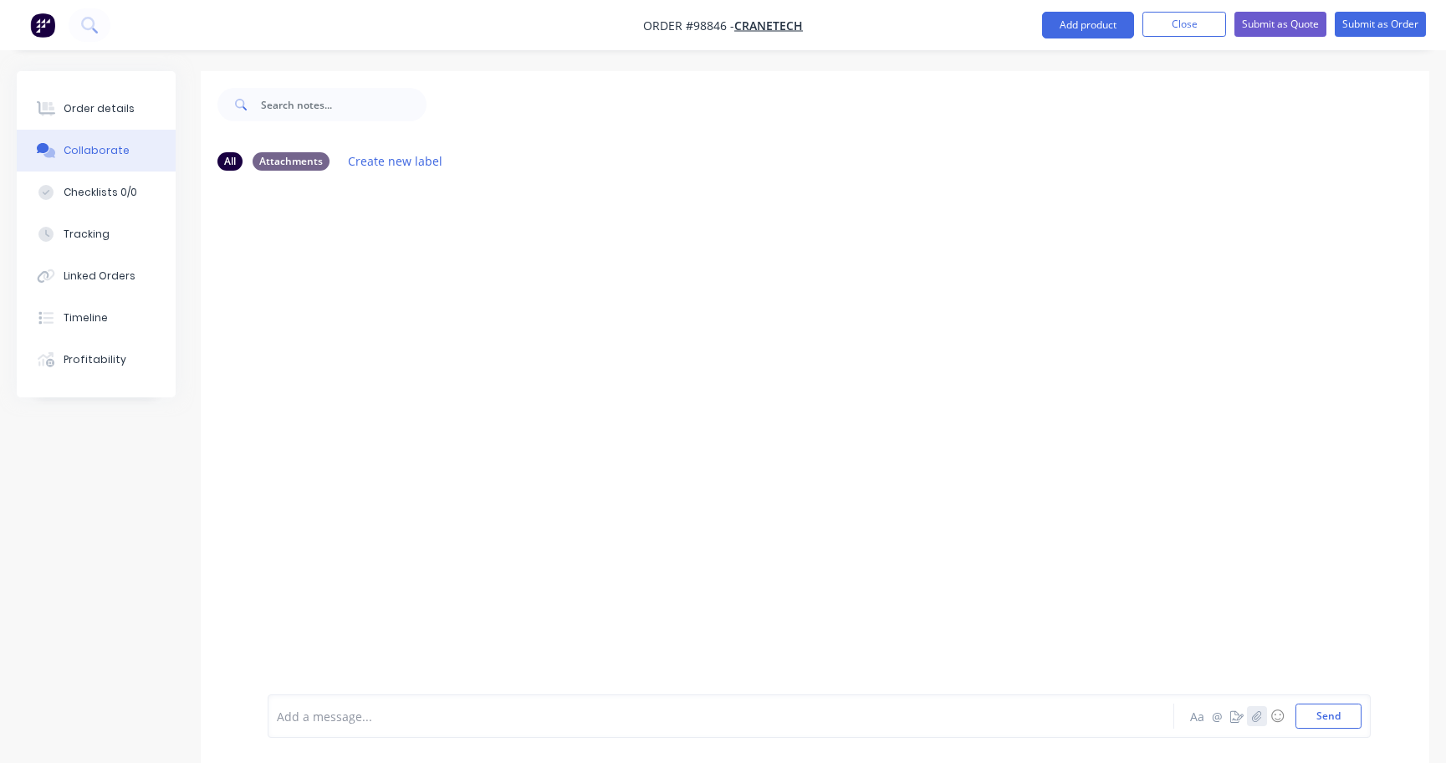
click at [1255, 714] on icon "button" at bounding box center [1256, 715] width 9 height 11
click at [1322, 714] on button "Send" at bounding box center [1328, 715] width 66 height 25
click at [1253, 718] on icon "button" at bounding box center [1257, 716] width 10 height 12
click at [1316, 716] on button "Send" at bounding box center [1328, 715] width 66 height 25
click at [1255, 715] on icon "button" at bounding box center [1257, 716] width 10 height 12
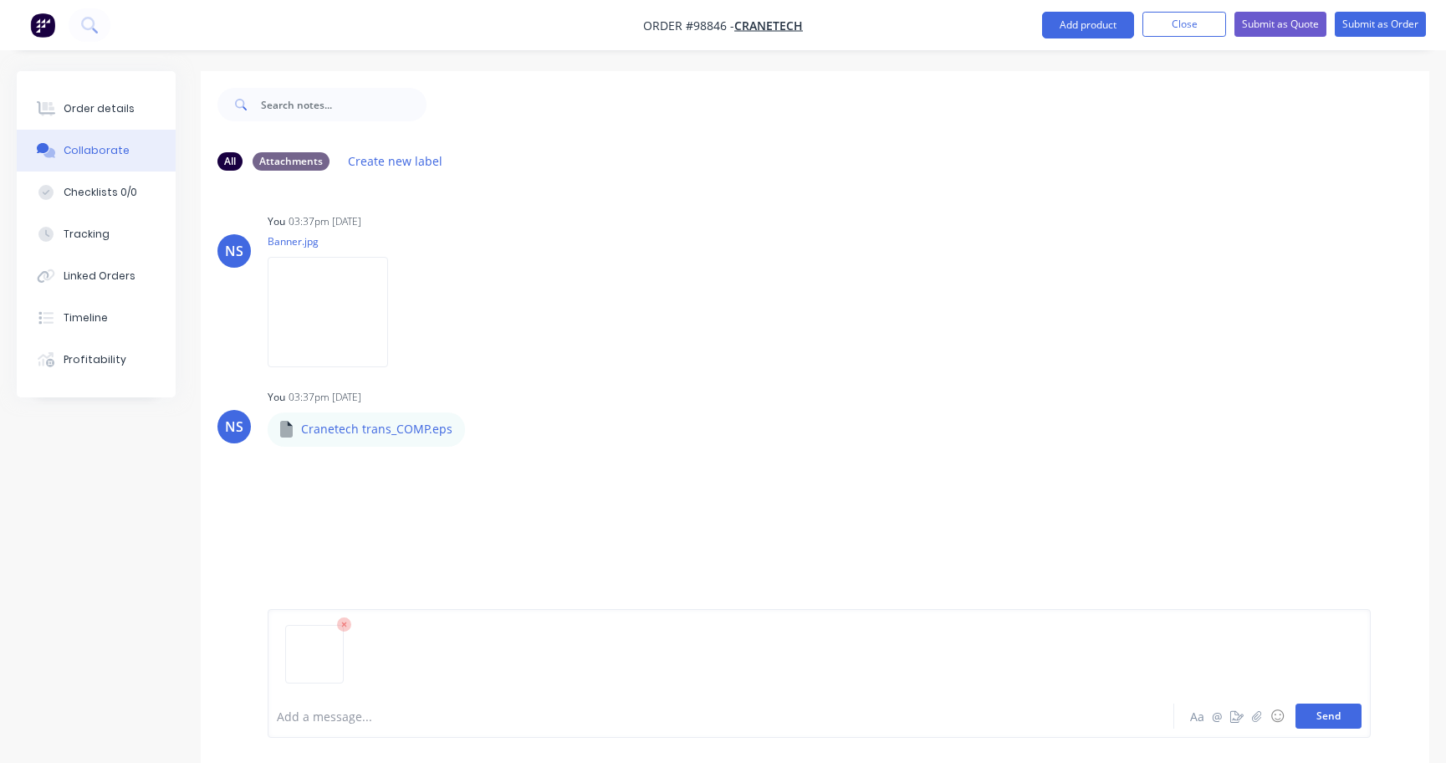
click at [1342, 722] on button "Send" at bounding box center [1328, 715] width 66 height 25
click at [1256, 717] on icon "button" at bounding box center [1257, 716] width 10 height 12
click at [1336, 717] on button "Send" at bounding box center [1328, 715] width 66 height 25
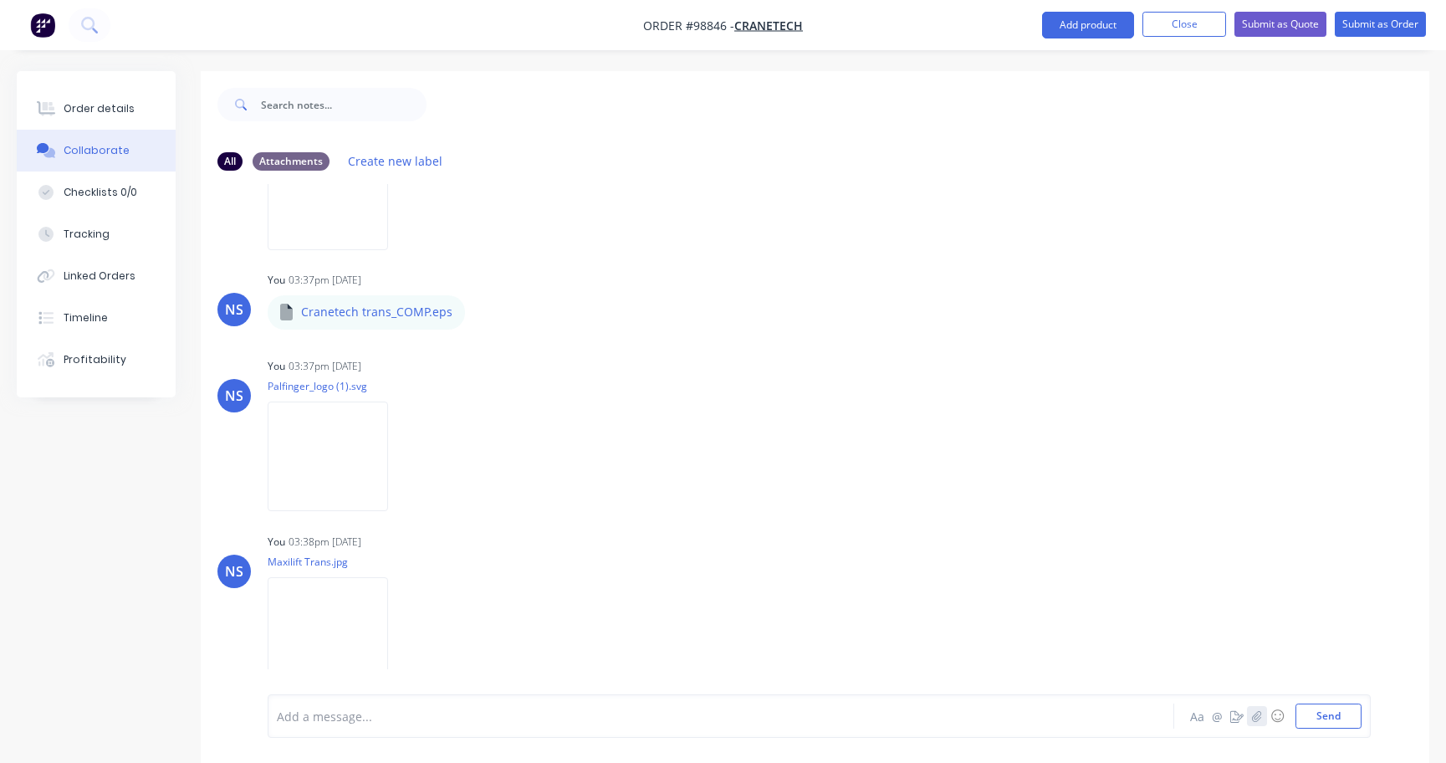
click at [1252, 716] on icon "button" at bounding box center [1256, 715] width 9 height 11
click at [1336, 720] on button "Send" at bounding box center [1328, 715] width 66 height 25
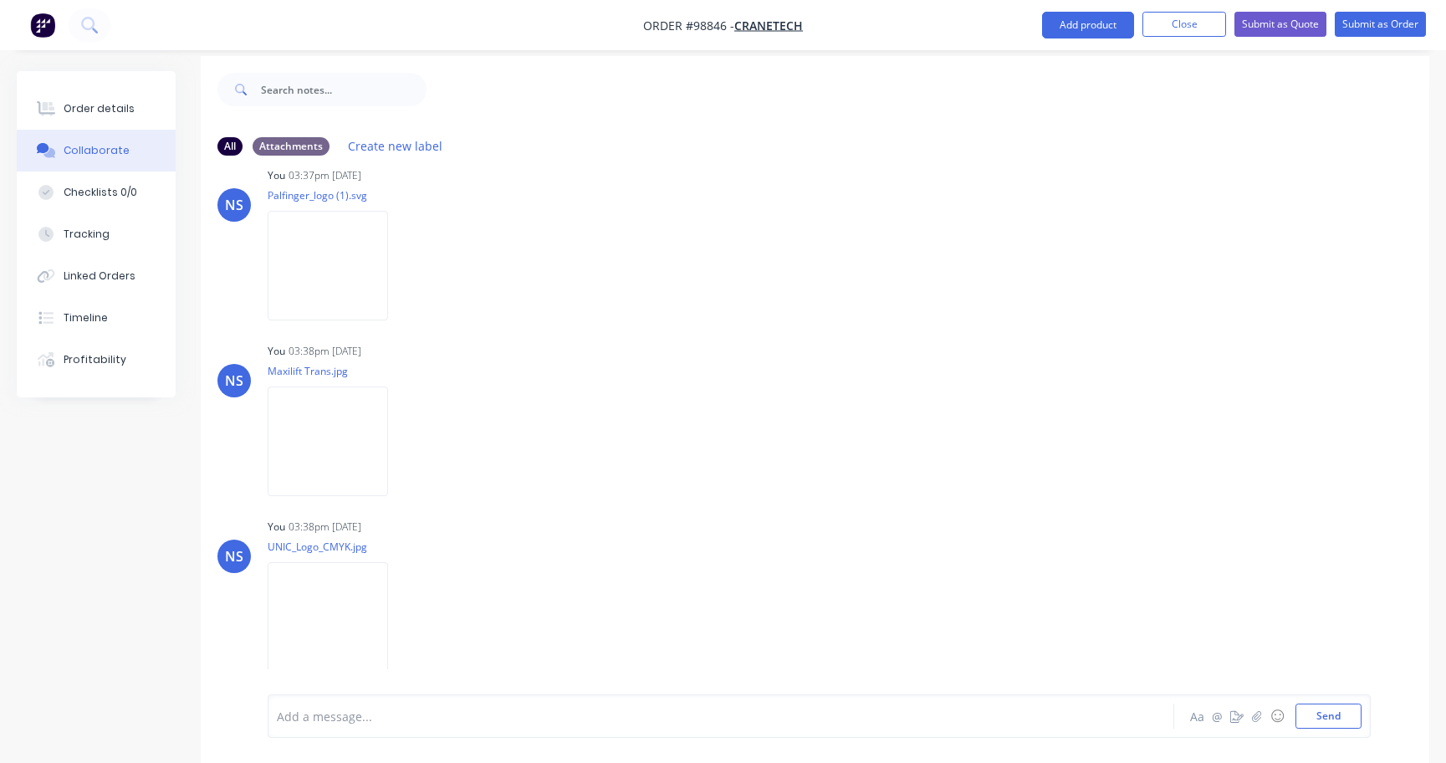
scroll to position [16, 0]
click at [1256, 715] on icon "button" at bounding box center [1256, 715] width 9 height 11
click at [1314, 712] on button "Send" at bounding box center [1328, 715] width 66 height 25
click at [97, 106] on div "Order details" at bounding box center [99, 108] width 71 height 15
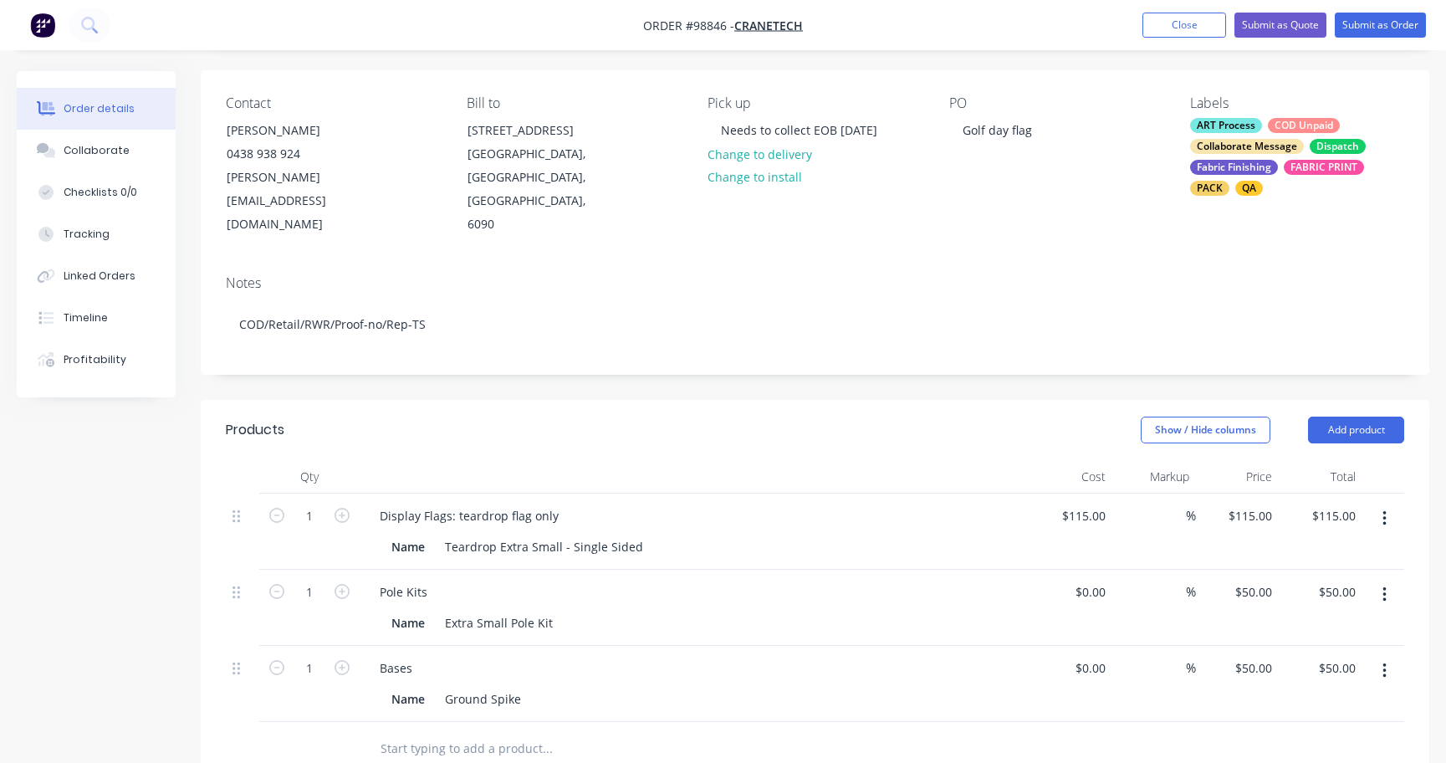
scroll to position [124, 0]
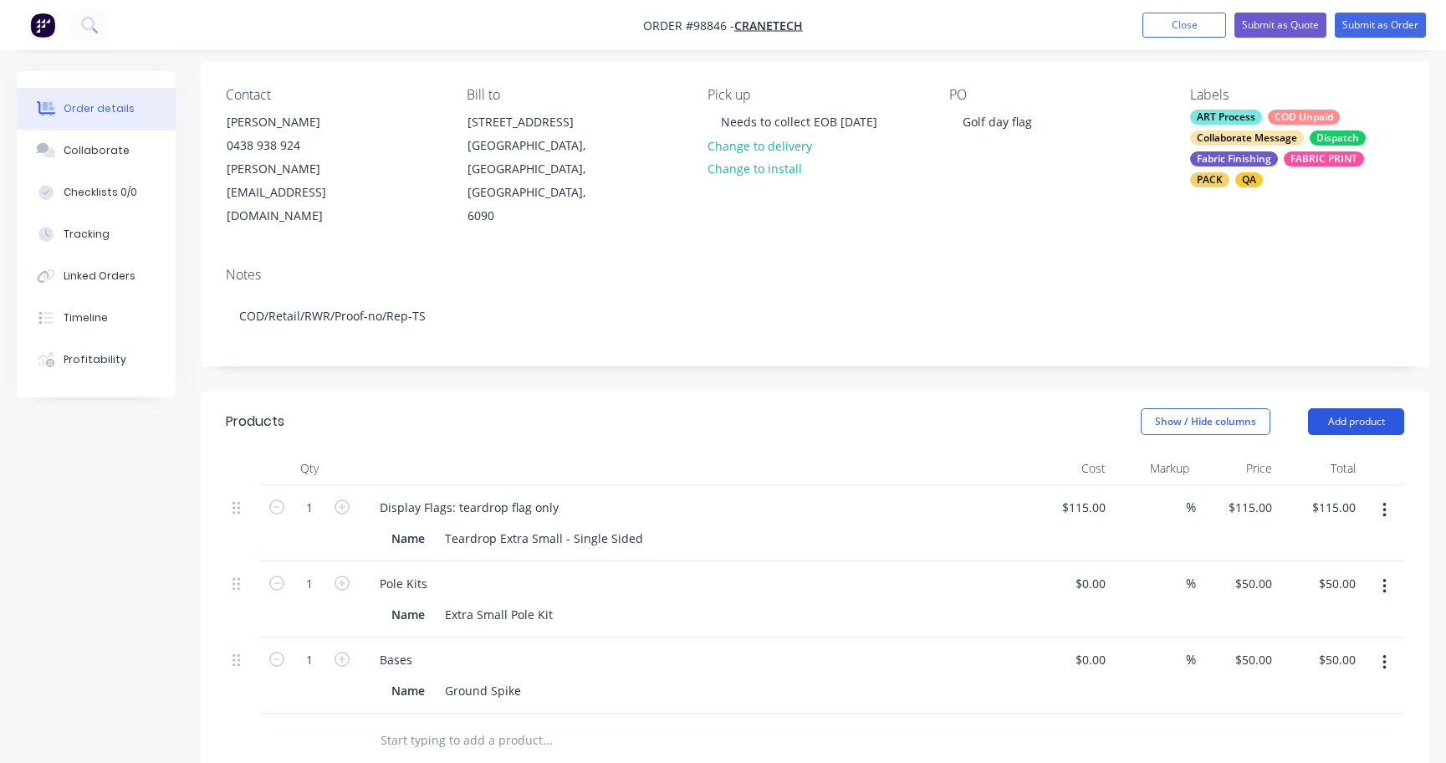
click at [1346, 408] on button "Add product" at bounding box center [1356, 421] width 96 height 27
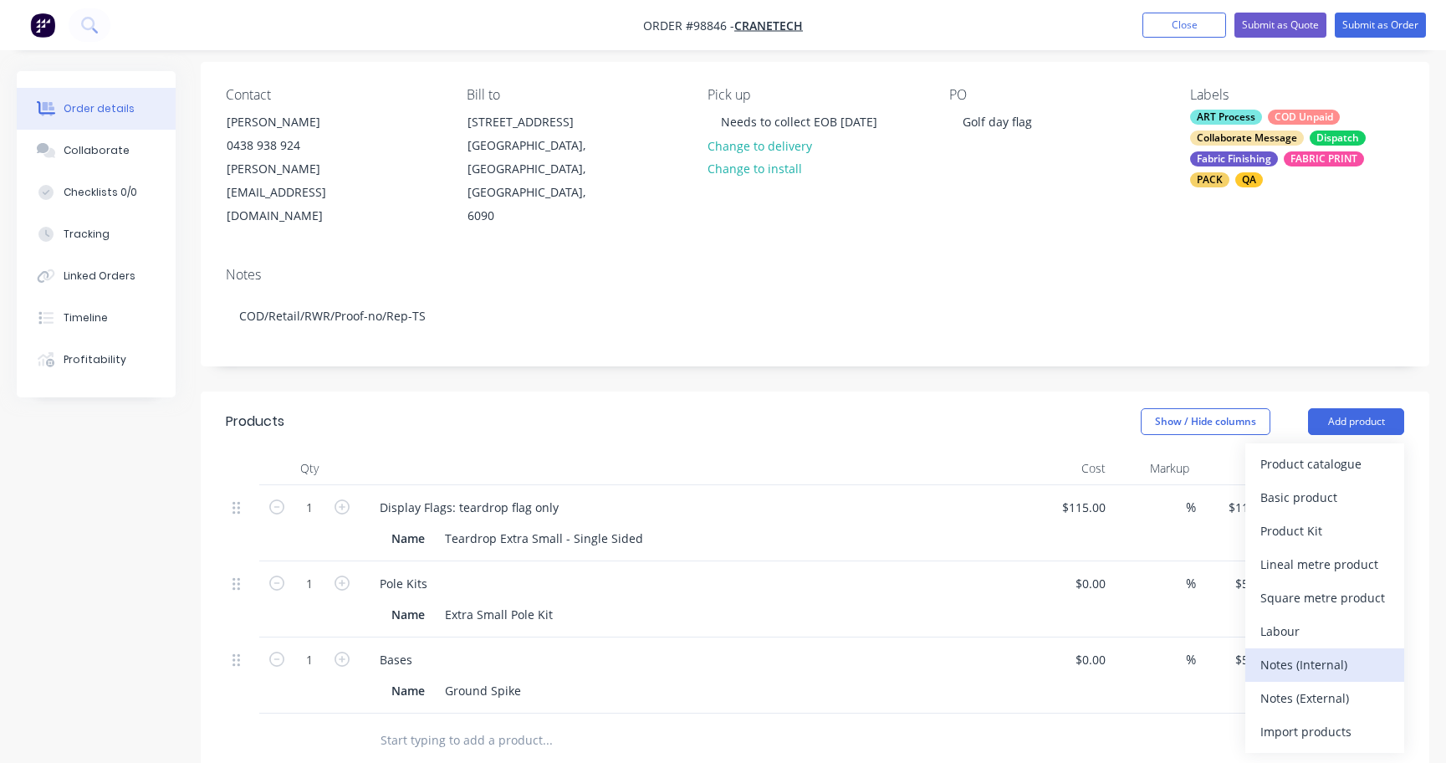
click at [1338, 652] on div "Notes (Internal)" at bounding box center [1324, 664] width 129 height 24
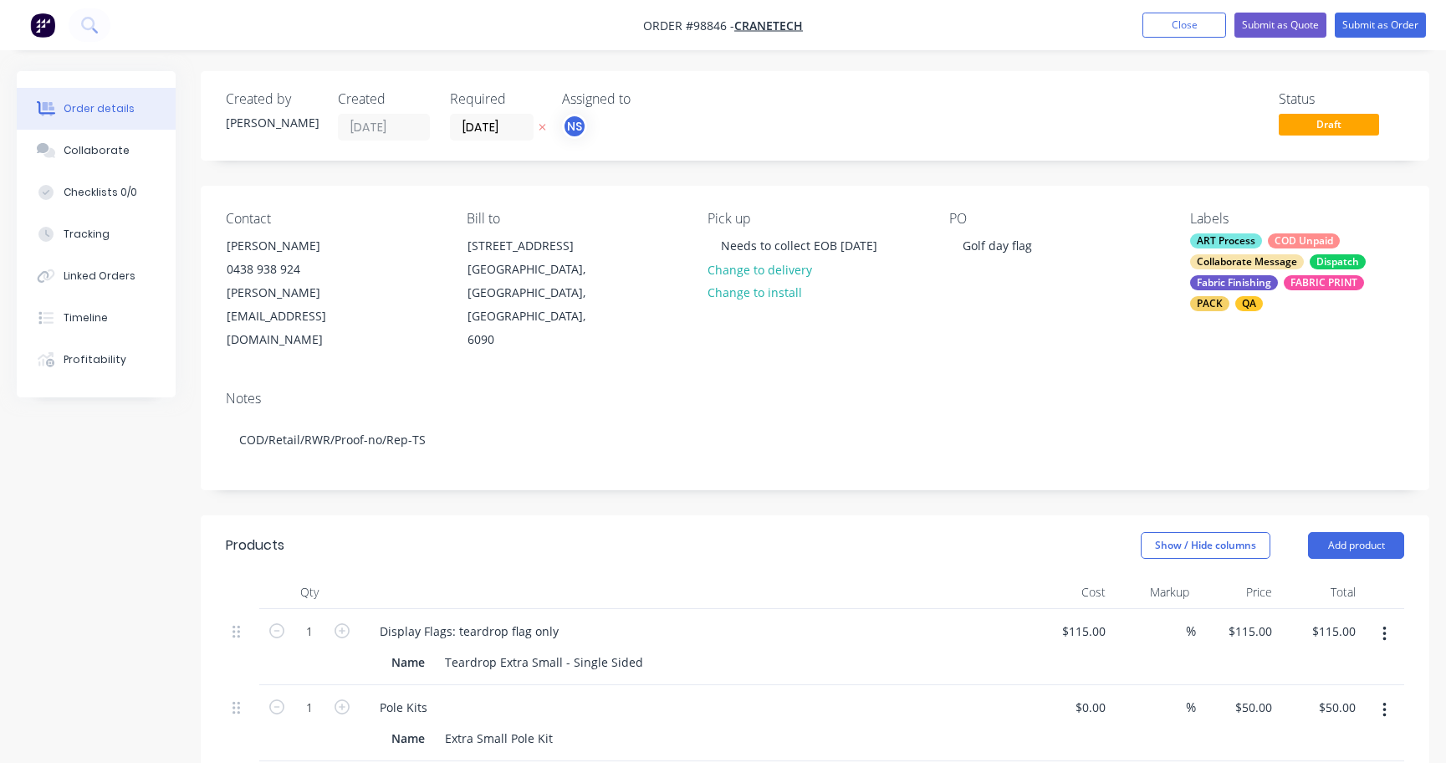
scroll to position [370, 0]
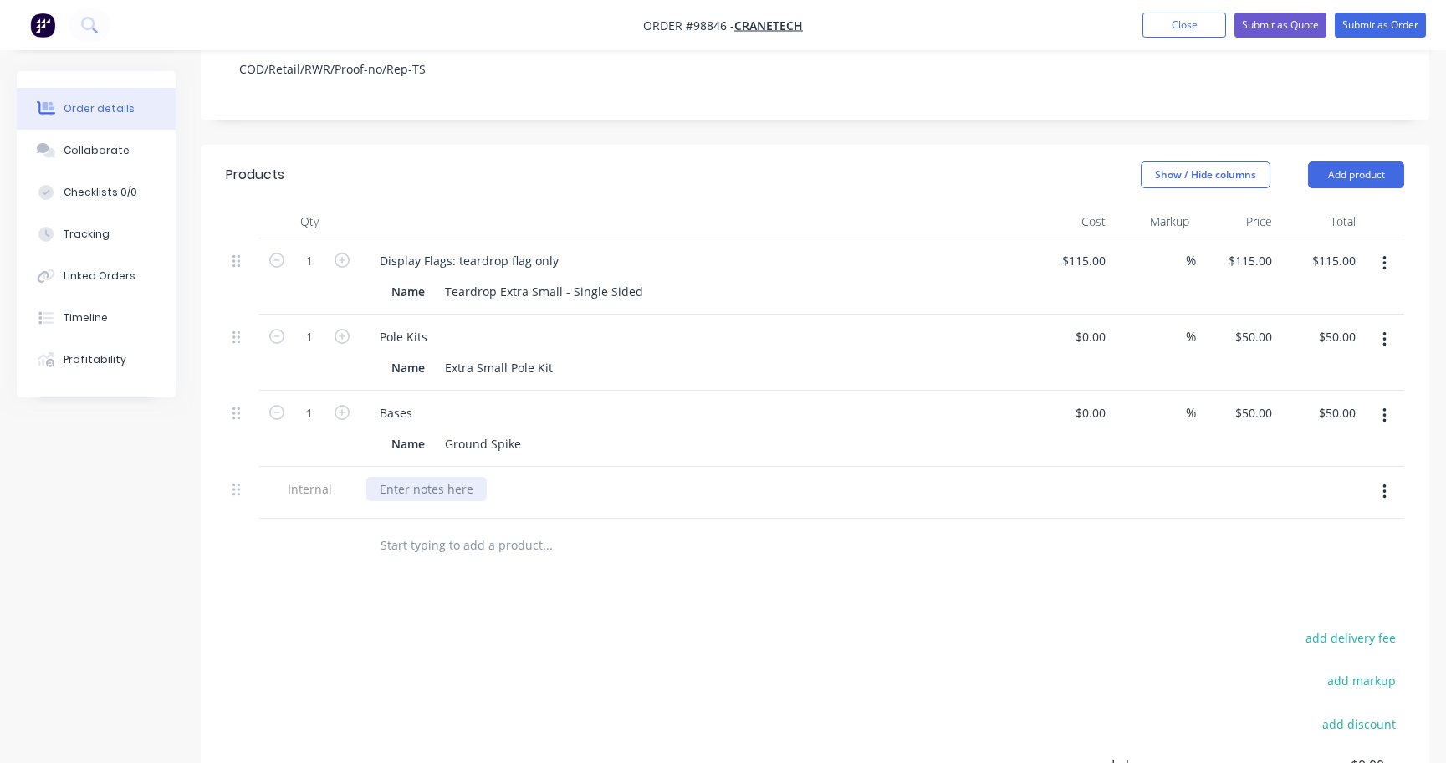
click at [386, 477] on div at bounding box center [426, 489] width 120 height 24
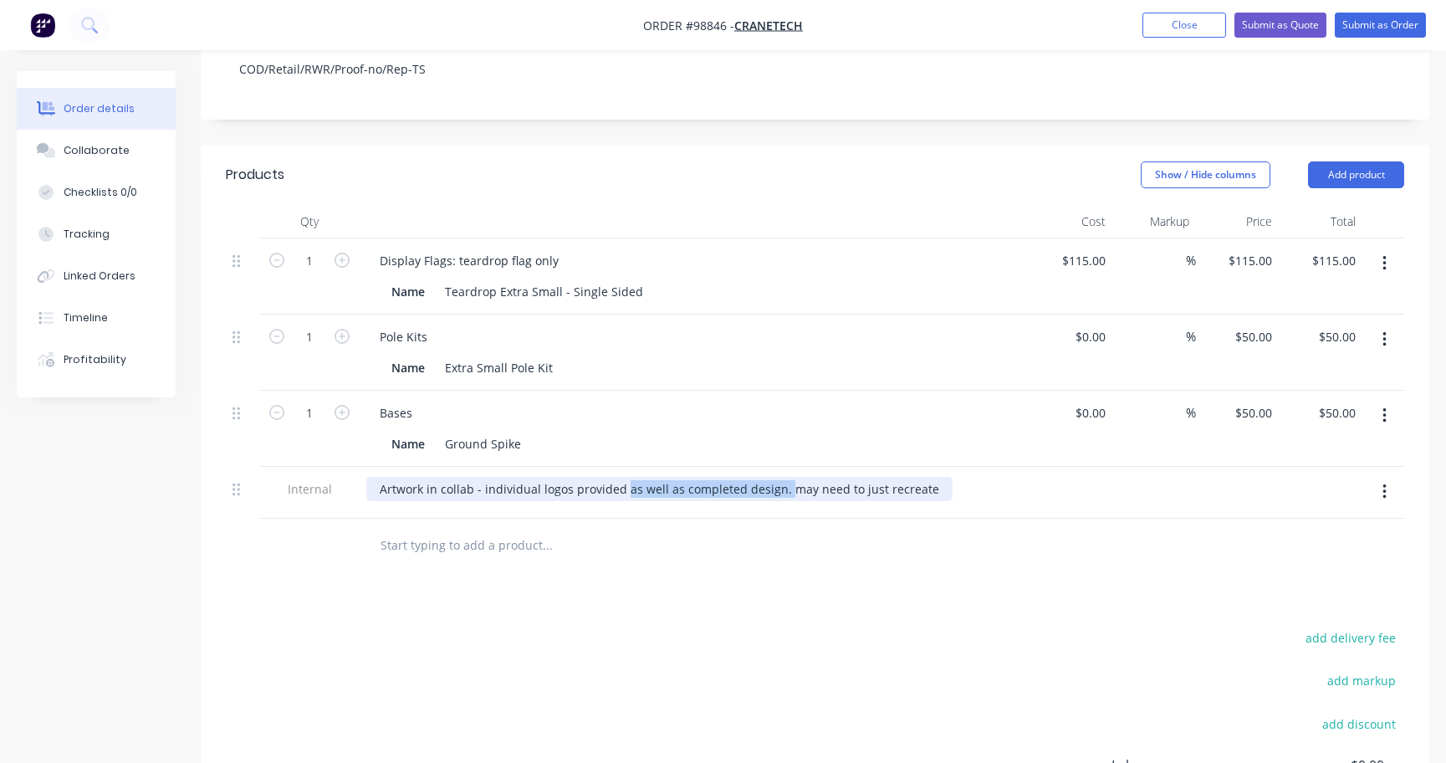
drag, startPoint x: 620, startPoint y: 449, endPoint x: 778, endPoint y: 449, distance: 158.9
click at [778, 477] on div "Artwork in collab - individual logos provided as well as completed design. may …" at bounding box center [659, 489] width 586 height 24
click at [477, 477] on div "Artwork in collab - individual logos provided may need to just recreate" at bounding box center [576, 489] width 421 height 24
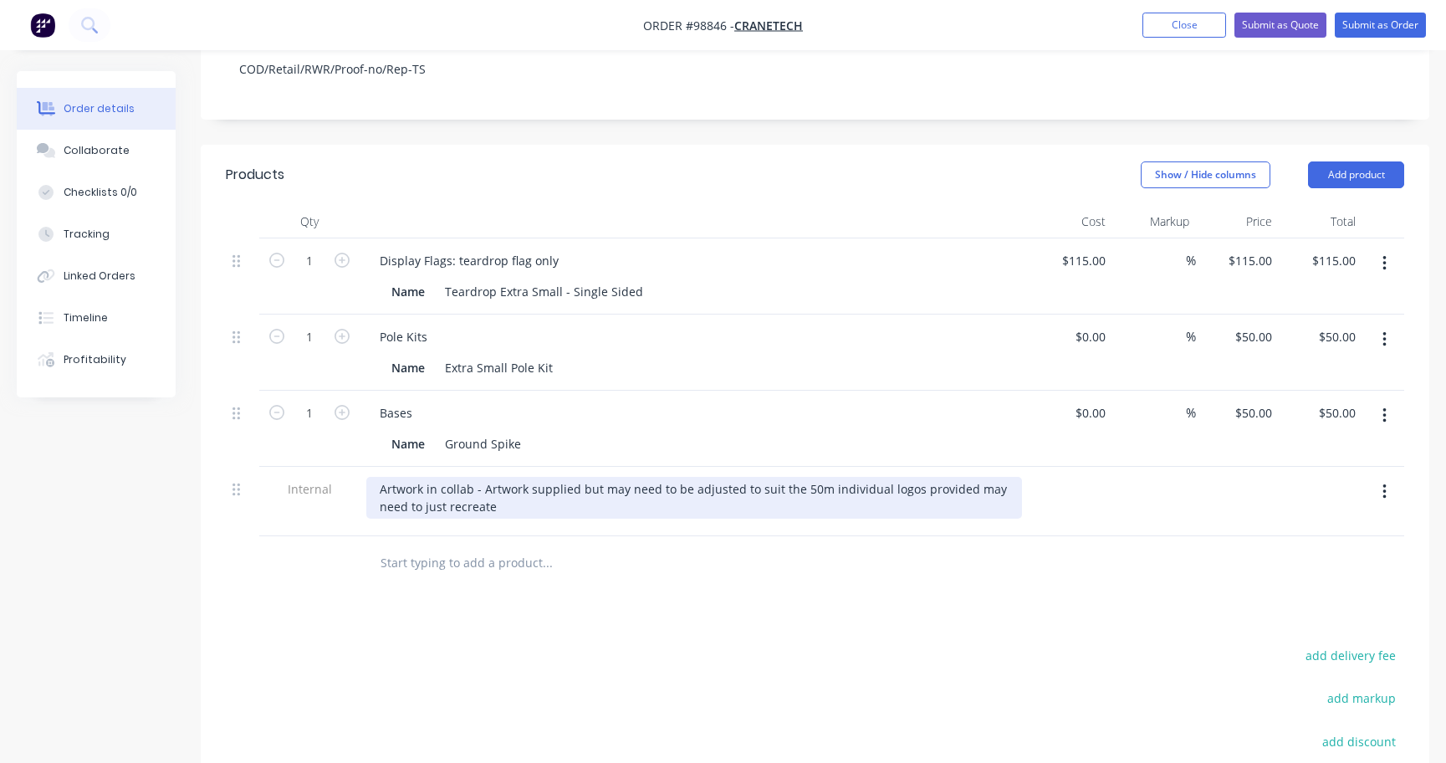
click at [575, 477] on div "Artwork in collab - Artwork supplied but may need to be adjusted to suit the 50…" at bounding box center [693, 498] width 655 height 42
drag, startPoint x: 793, startPoint y: 447, endPoint x: 880, endPoint y: 441, distance: 87.1
click at [905, 477] on div "Artwork in collab - Artwork supplied but may need to be adjusted to suit the 50…" at bounding box center [693, 498] width 655 height 42
drag, startPoint x: 537, startPoint y: 468, endPoint x: 921, endPoint y: 451, distance: 385.0
click at [923, 477] on div "Artwork in collab - Artwork supplied but may need to be adjusted to suit the 50…" at bounding box center [693, 498] width 655 height 42
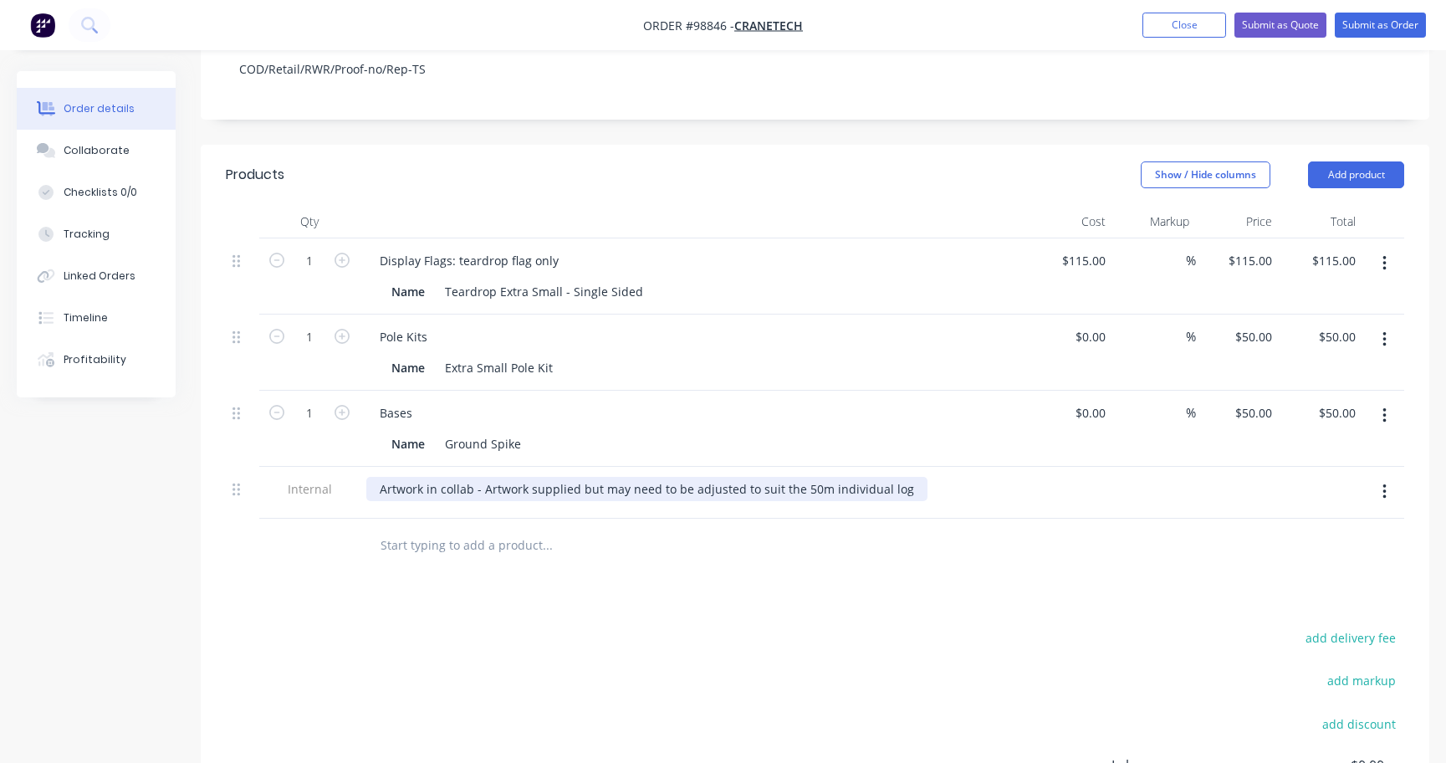
click at [808, 477] on div "Artwork in collab - Artwork supplied but may need to be adjusted to suit the 50…" at bounding box center [646, 489] width 561 height 24
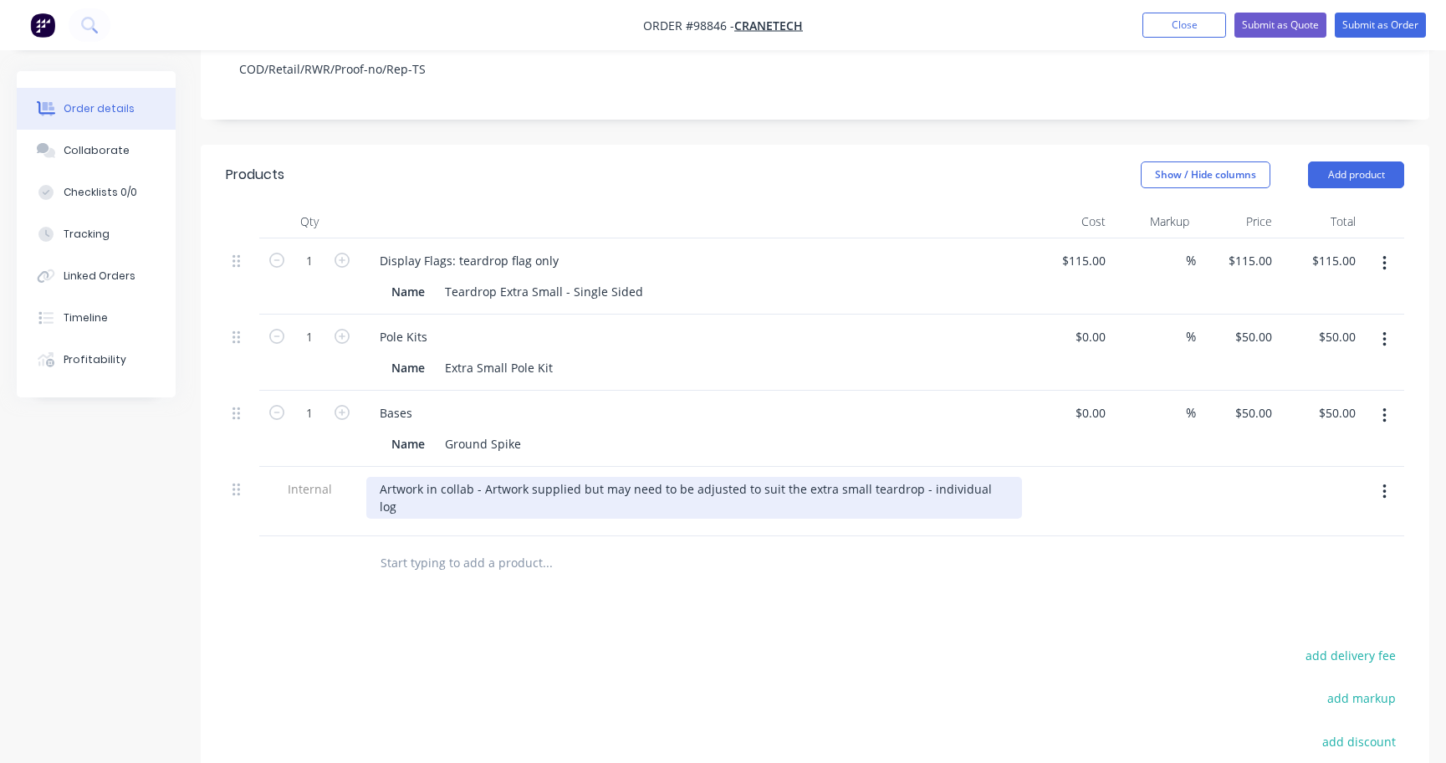
click at [987, 477] on div "Artwork in collab - Artwork supplied but may need to be adjusted to suit the ex…" at bounding box center [693, 498] width 655 height 42
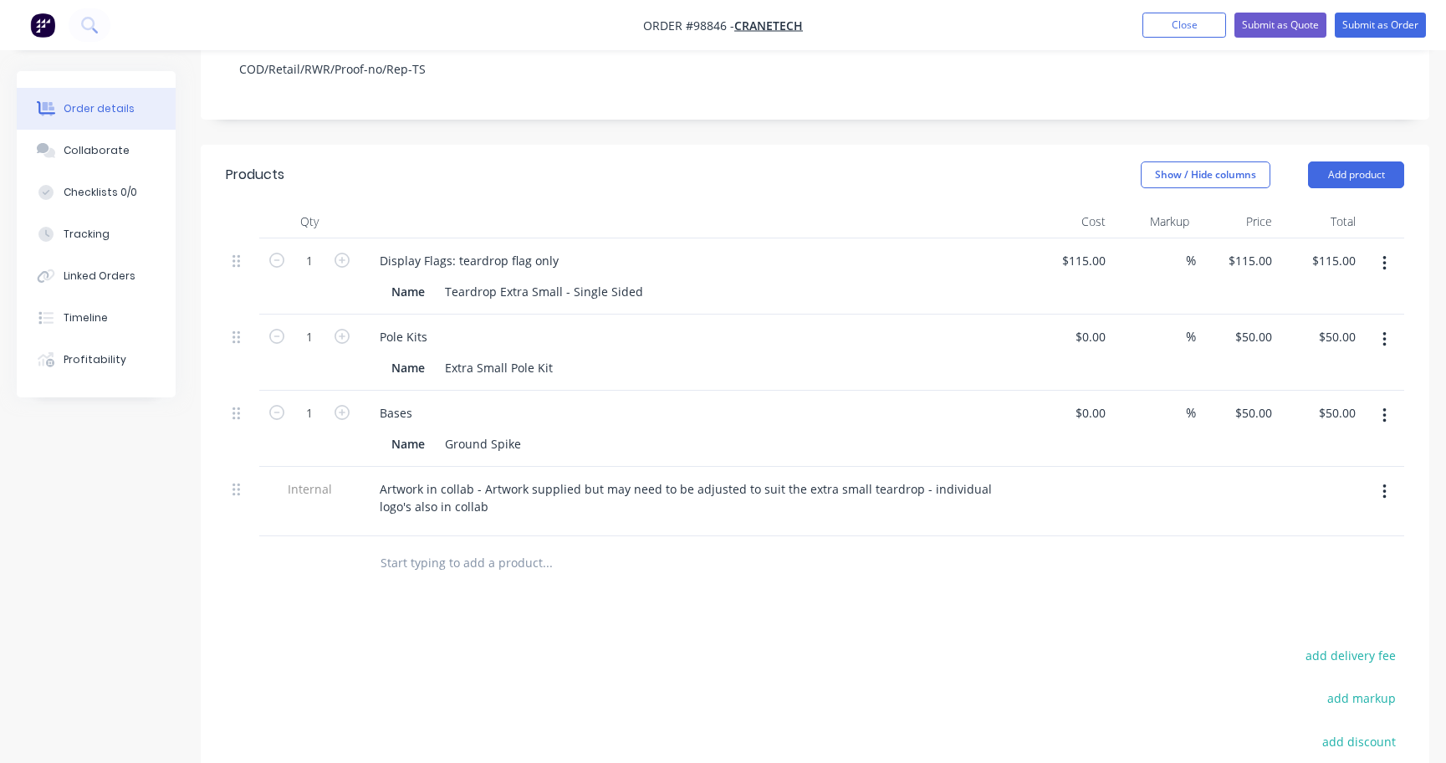
click at [516, 546] on input "text" at bounding box center [547, 562] width 334 height 33
click at [1369, 161] on button "Add product" at bounding box center [1356, 174] width 96 height 27
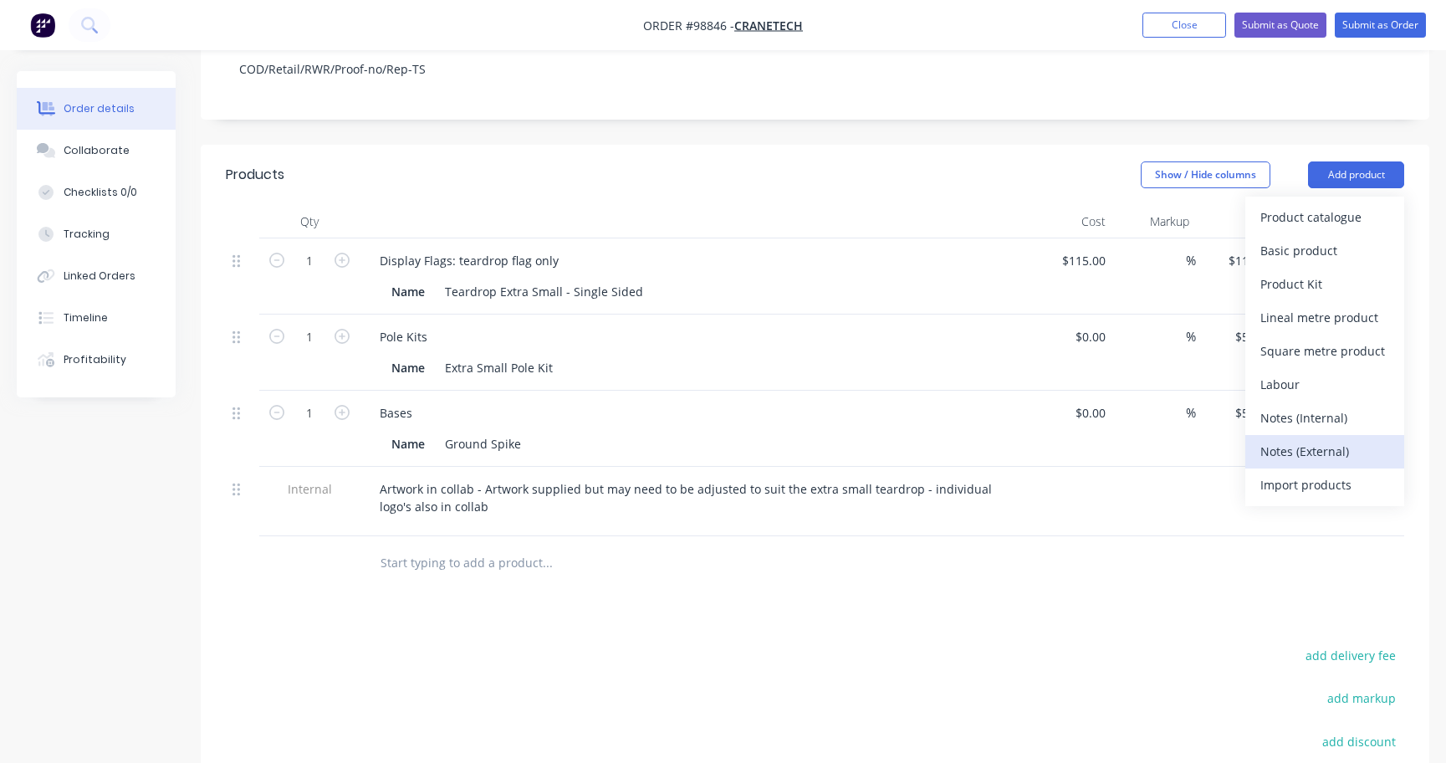
click at [1313, 439] on div "Notes (External)" at bounding box center [1324, 451] width 129 height 24
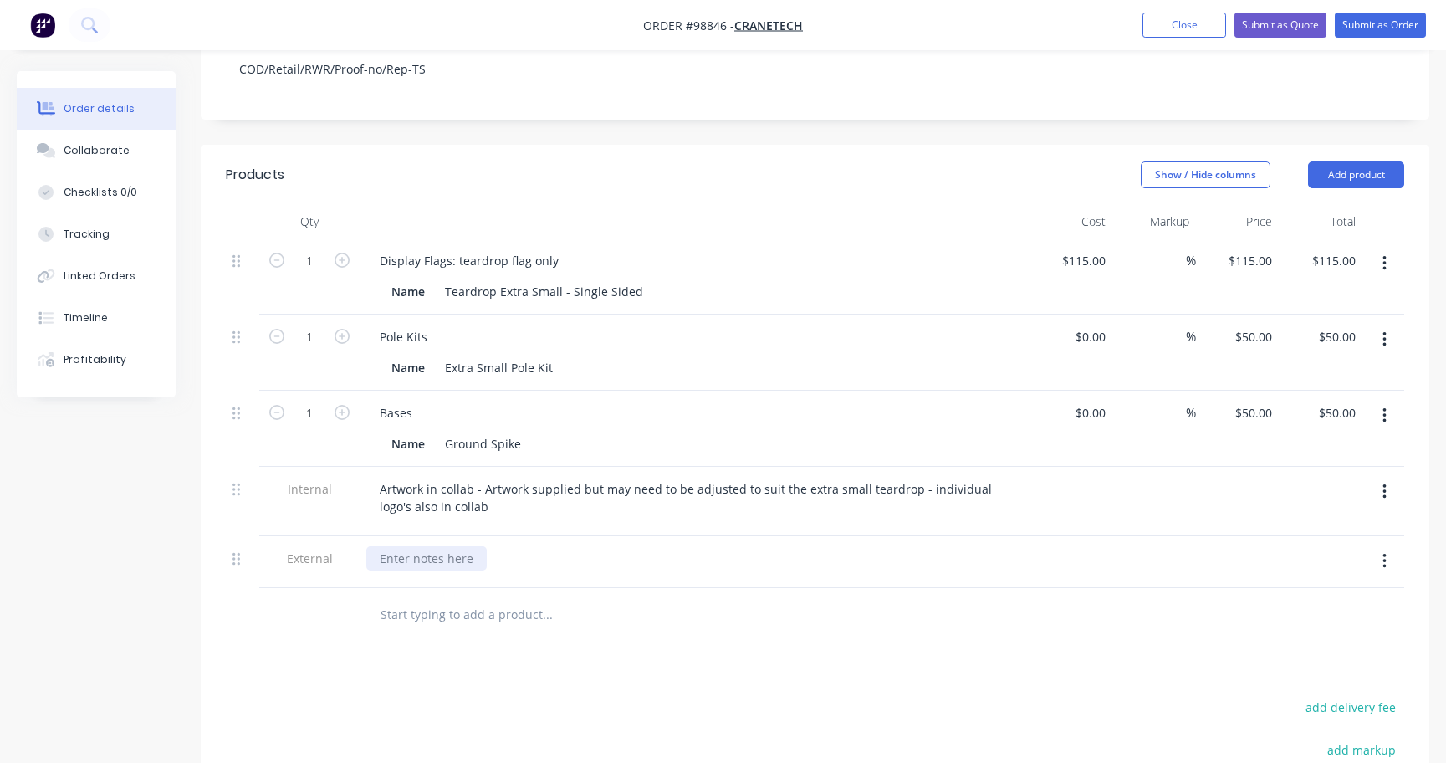
click at [421, 546] on div at bounding box center [426, 558] width 120 height 24
click at [528, 546] on div "Due date is critical EOB Tue as event is Wednesday" at bounding box center [508, 558] width 285 height 24
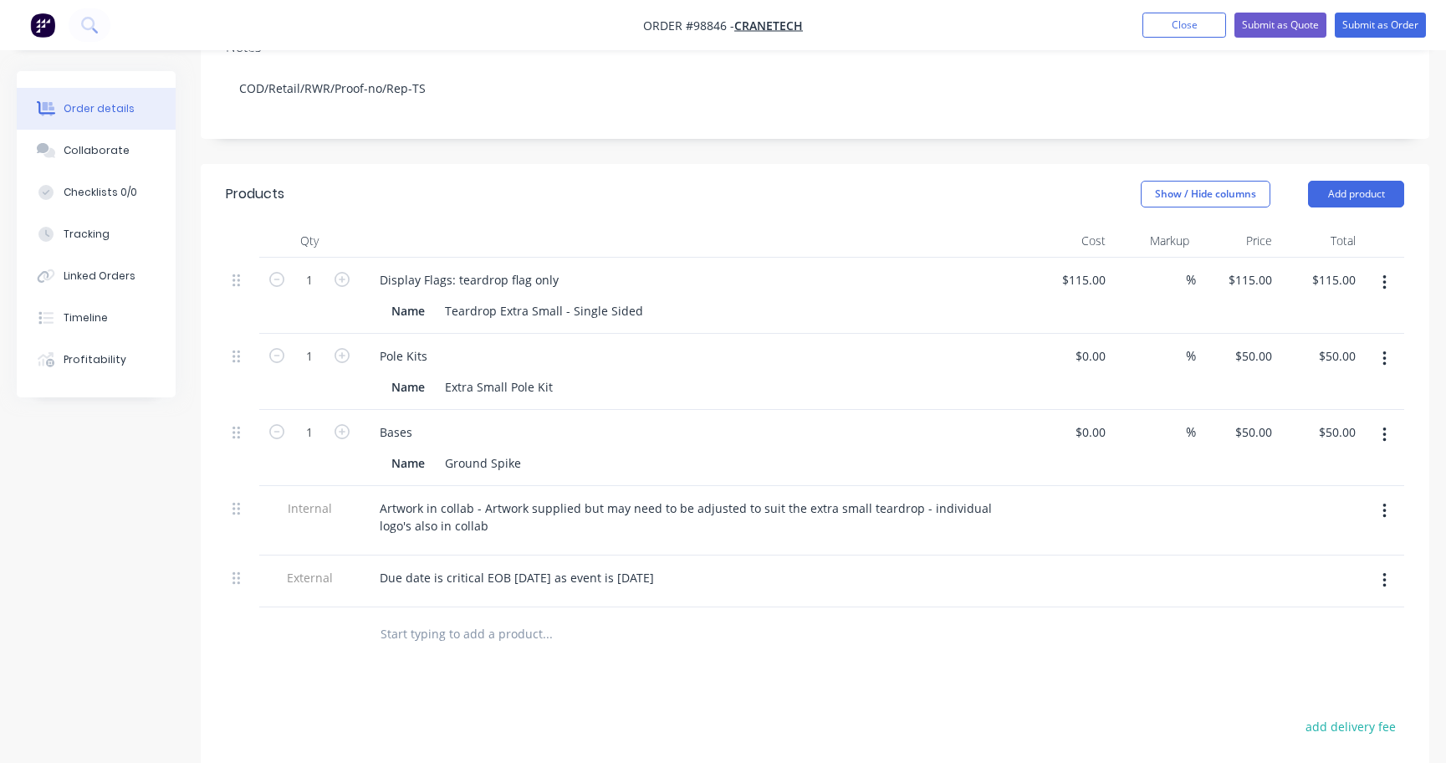
scroll to position [329, 0]
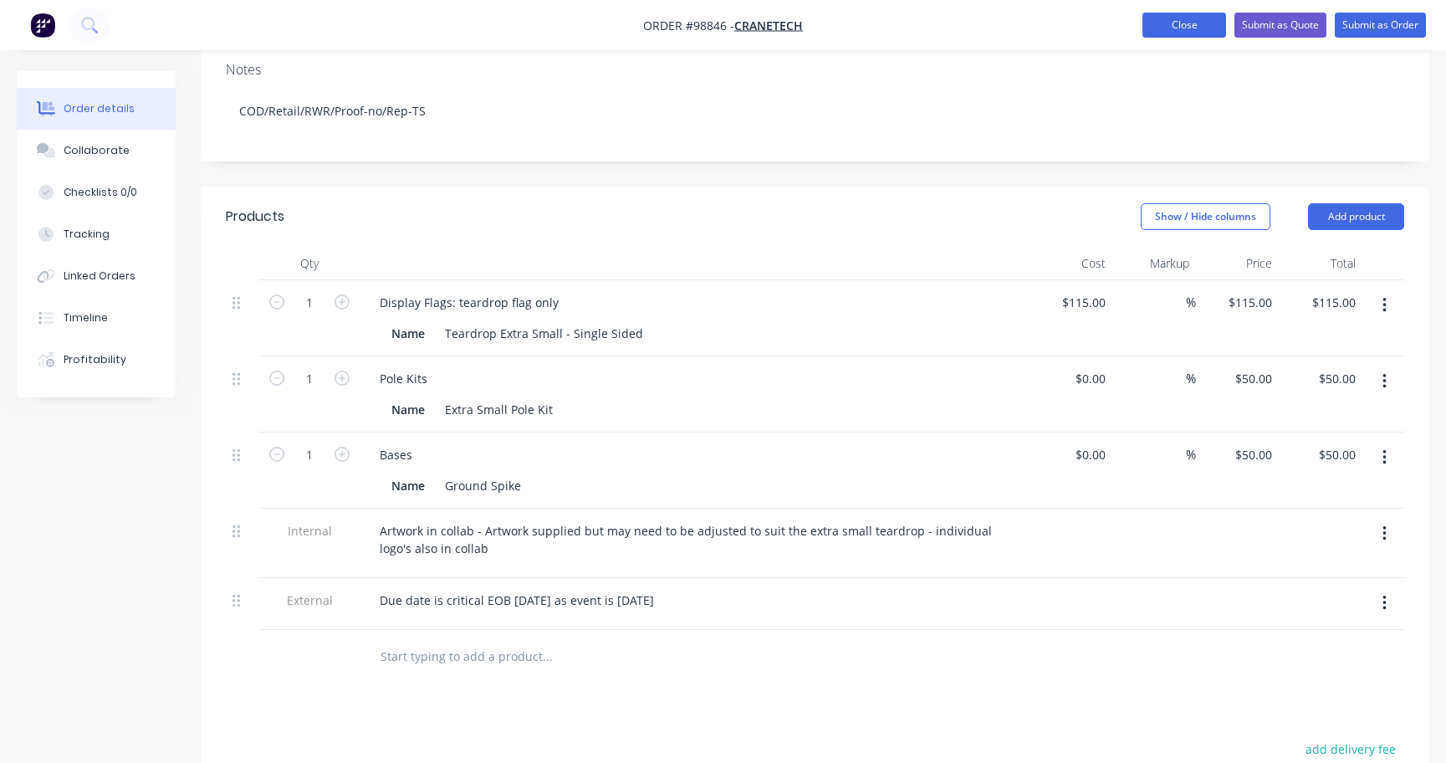
click at [1190, 26] on button "Close" at bounding box center [1184, 25] width 84 height 25
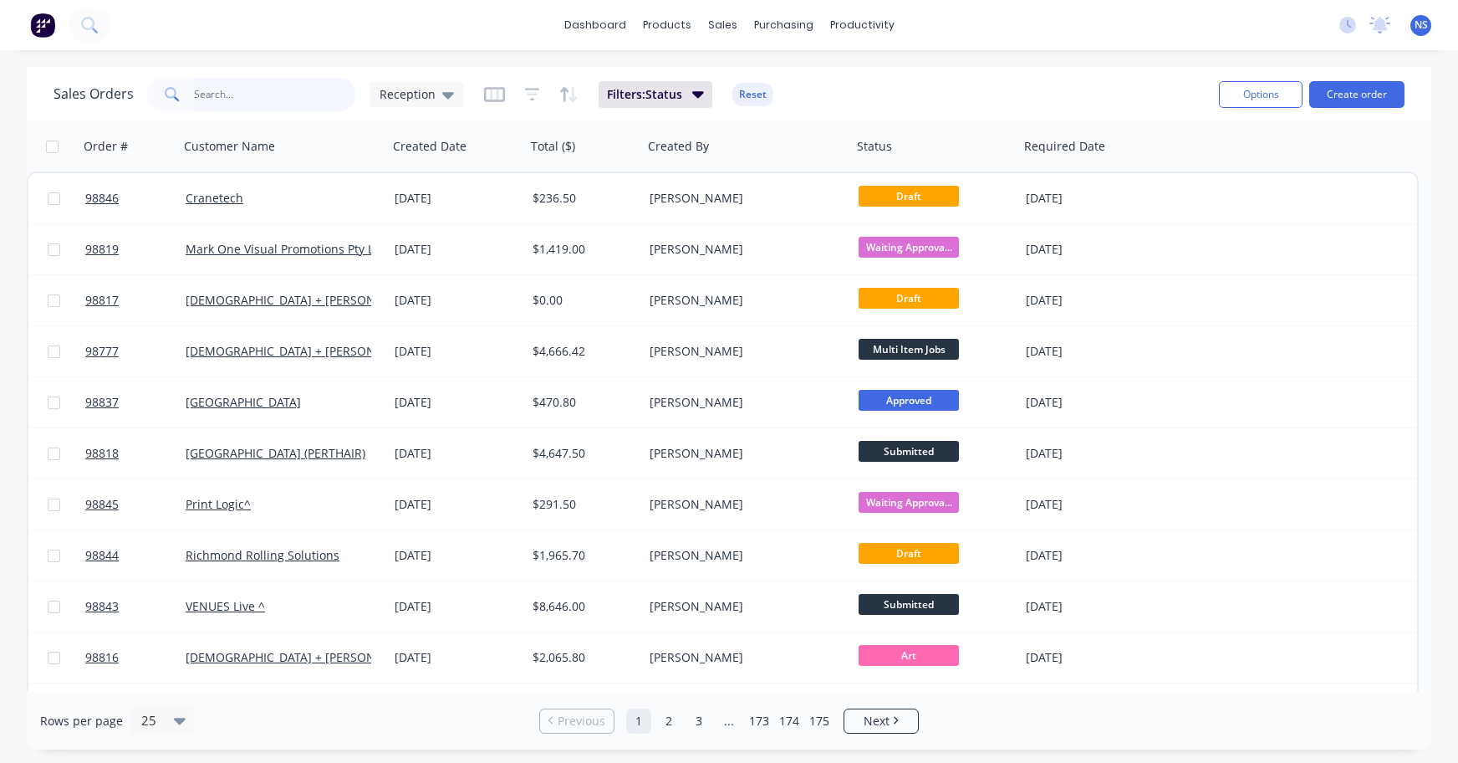
click at [260, 97] on input "text" at bounding box center [275, 94] width 163 height 33
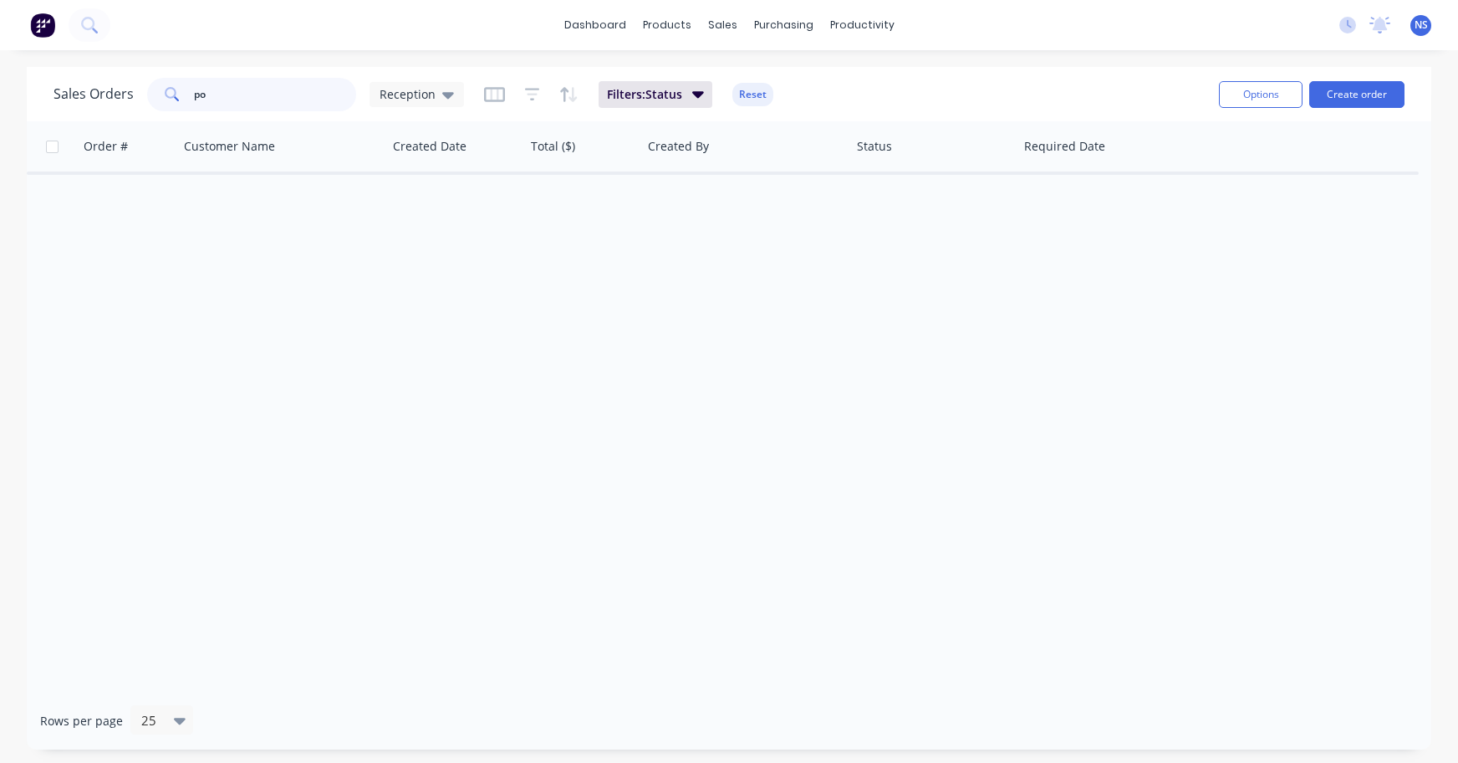
type input "p"
type input "a"
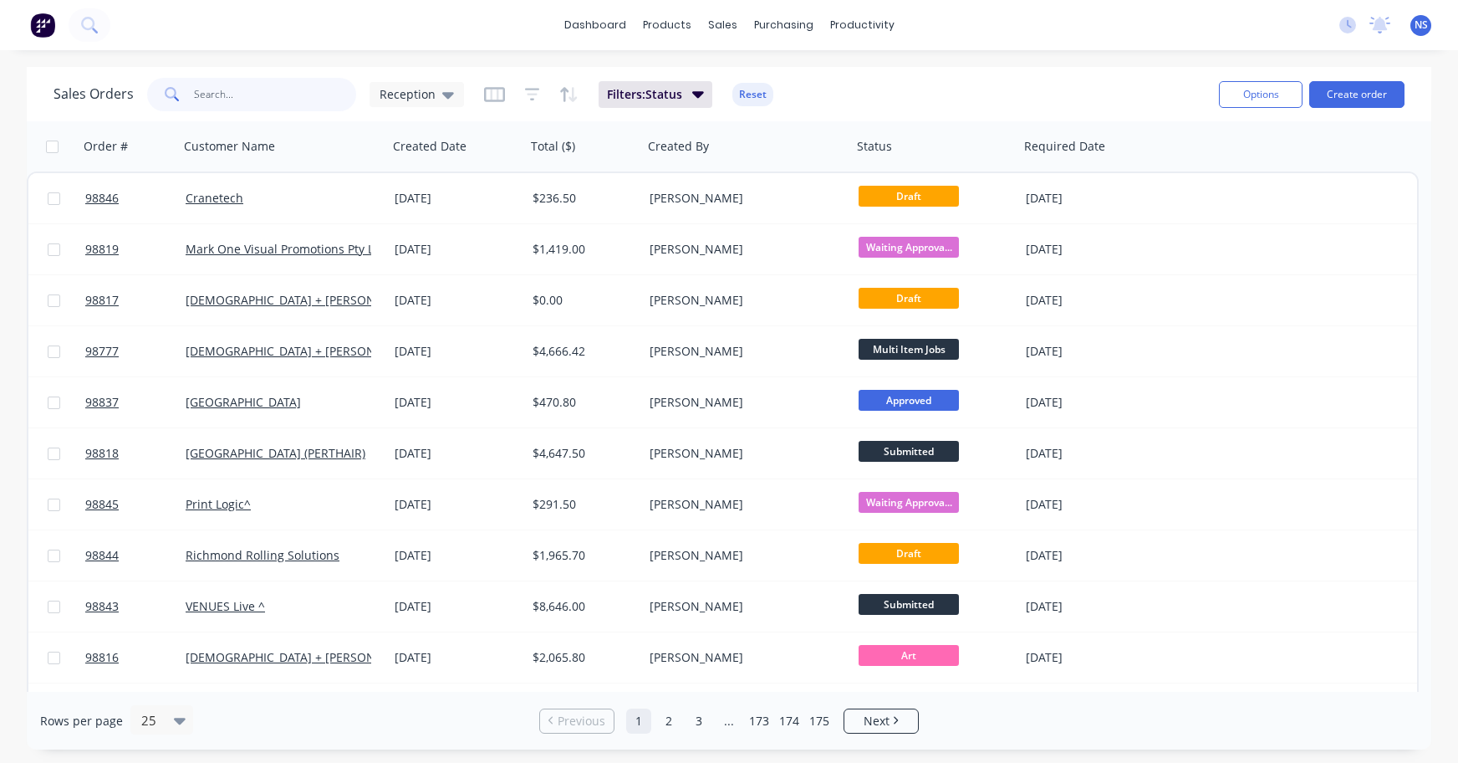
click at [272, 94] on input "text" at bounding box center [275, 94] width 163 height 33
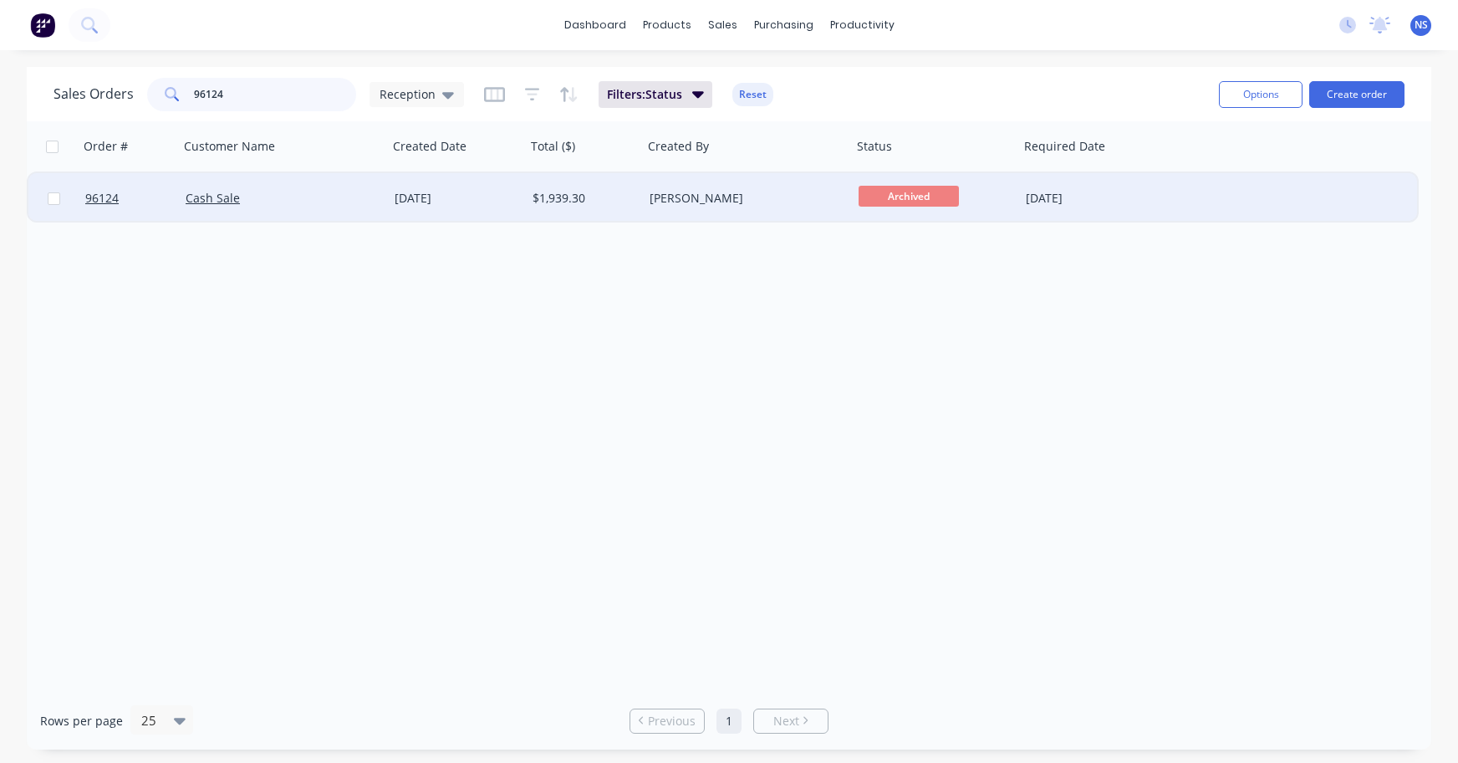
type input "96124"
click at [349, 202] on div "Cash Sale" at bounding box center [279, 198] width 186 height 17
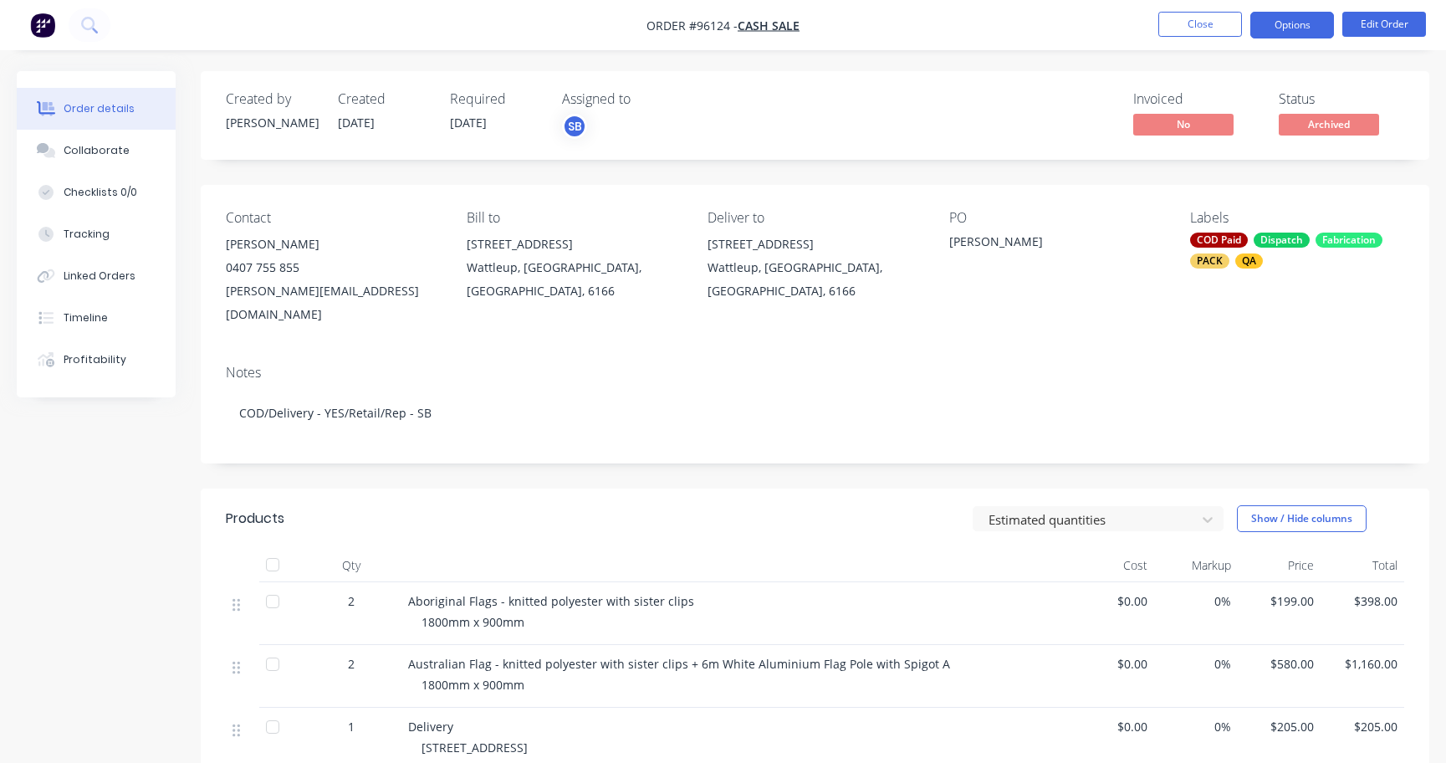
click at [1293, 27] on button "Options" at bounding box center [1292, 25] width 84 height 27
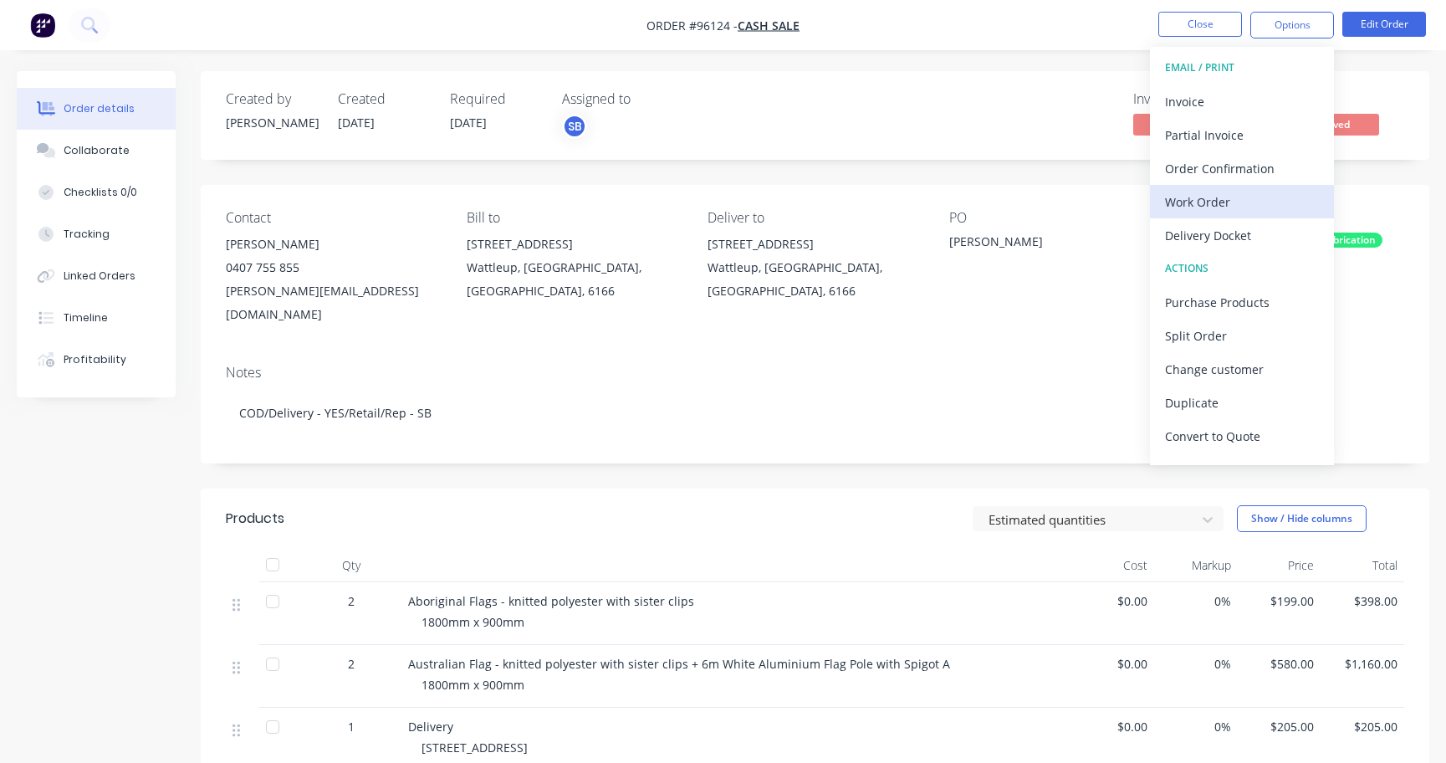
click at [1232, 196] on div "Work Order" at bounding box center [1242, 202] width 154 height 24
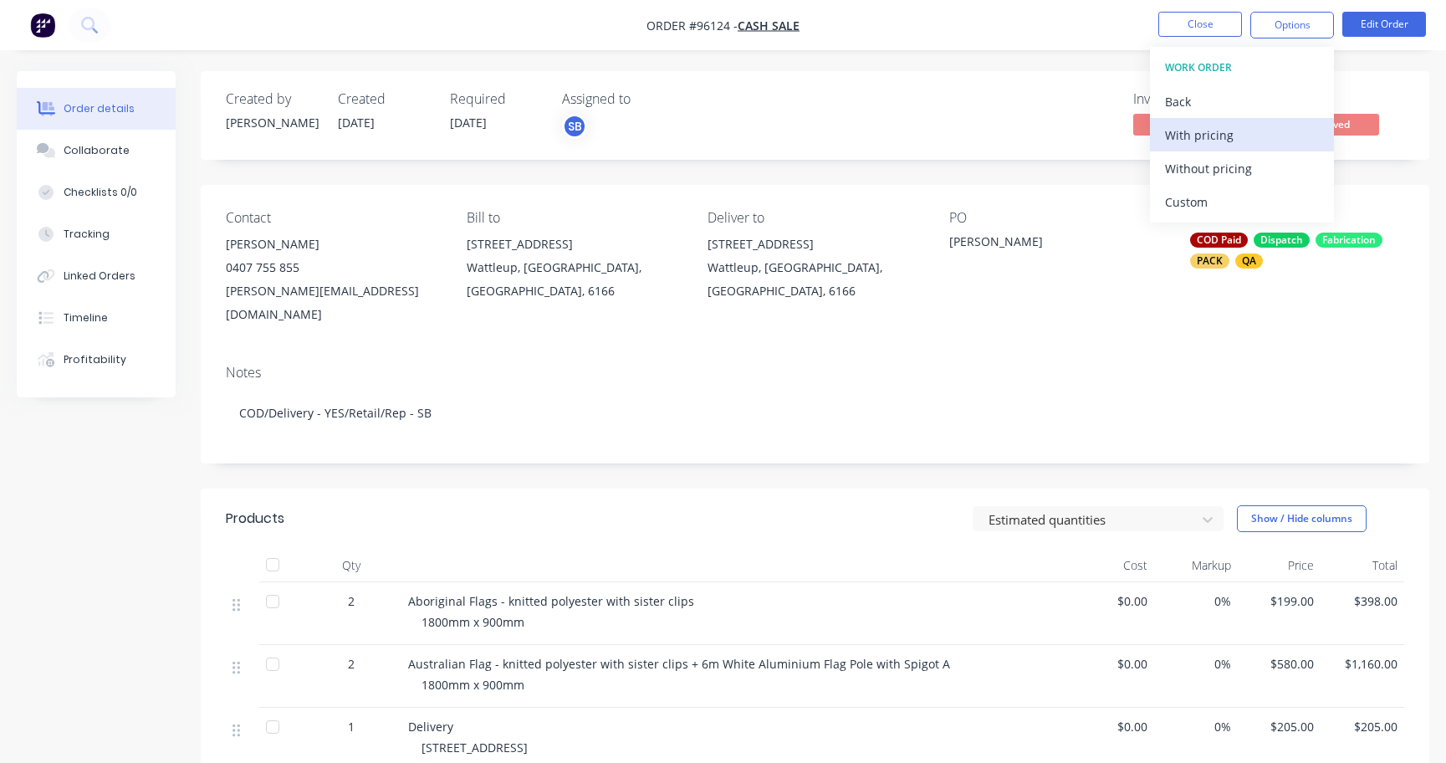
click at [1209, 123] on div "With pricing" at bounding box center [1242, 135] width 154 height 24
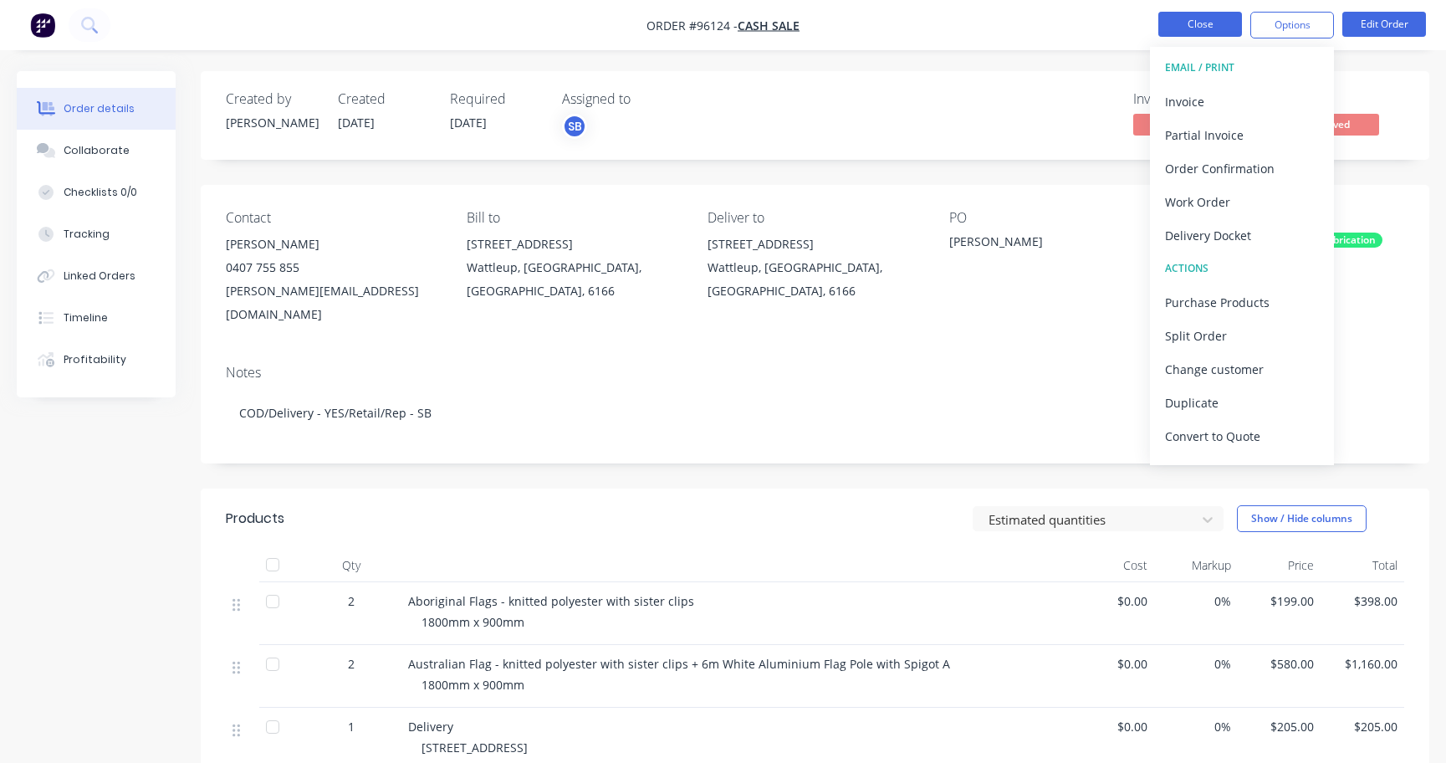
click at [1199, 19] on button "Close" at bounding box center [1200, 24] width 84 height 25
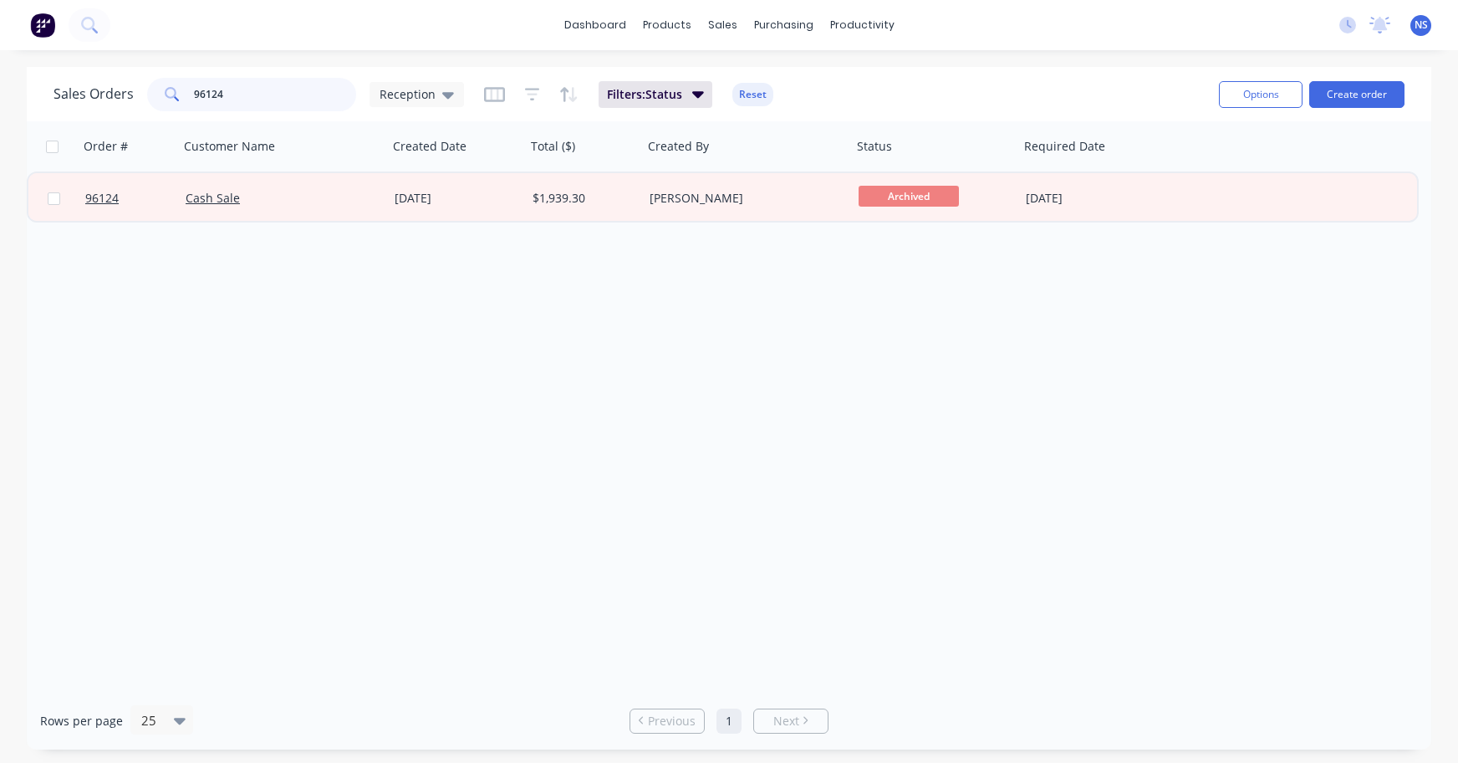
drag, startPoint x: 283, startPoint y: 92, endPoint x: 169, endPoint y: 72, distance: 115.5
click at [170, 72] on div "Sales Orders 96124 Reception Filters: Status Reset Options Create order" at bounding box center [729, 94] width 1405 height 54
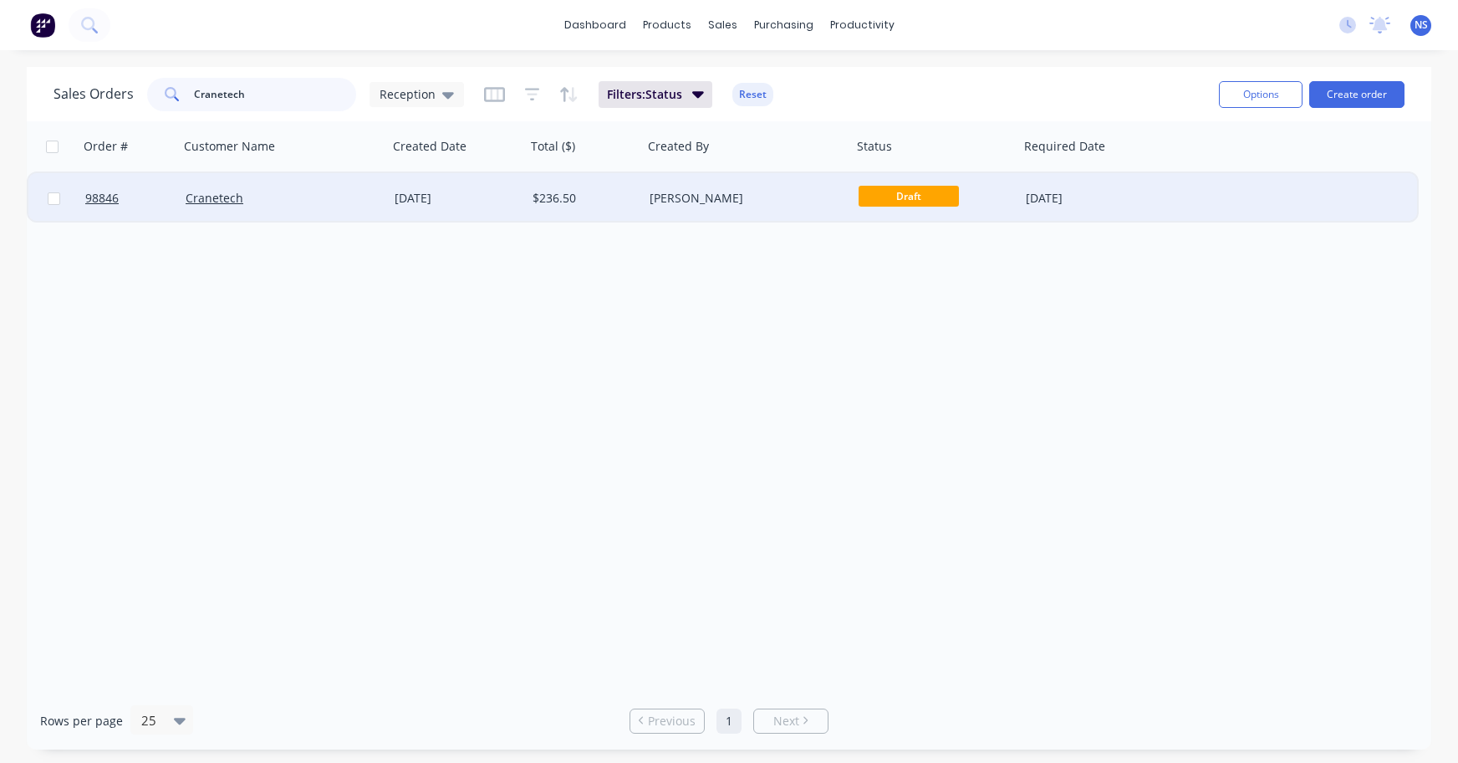
type input "Cranetech"
click at [778, 194] on div "[PERSON_NAME]" at bounding box center [743, 198] width 186 height 17
